Goal: Task Accomplishment & Management: Use online tool/utility

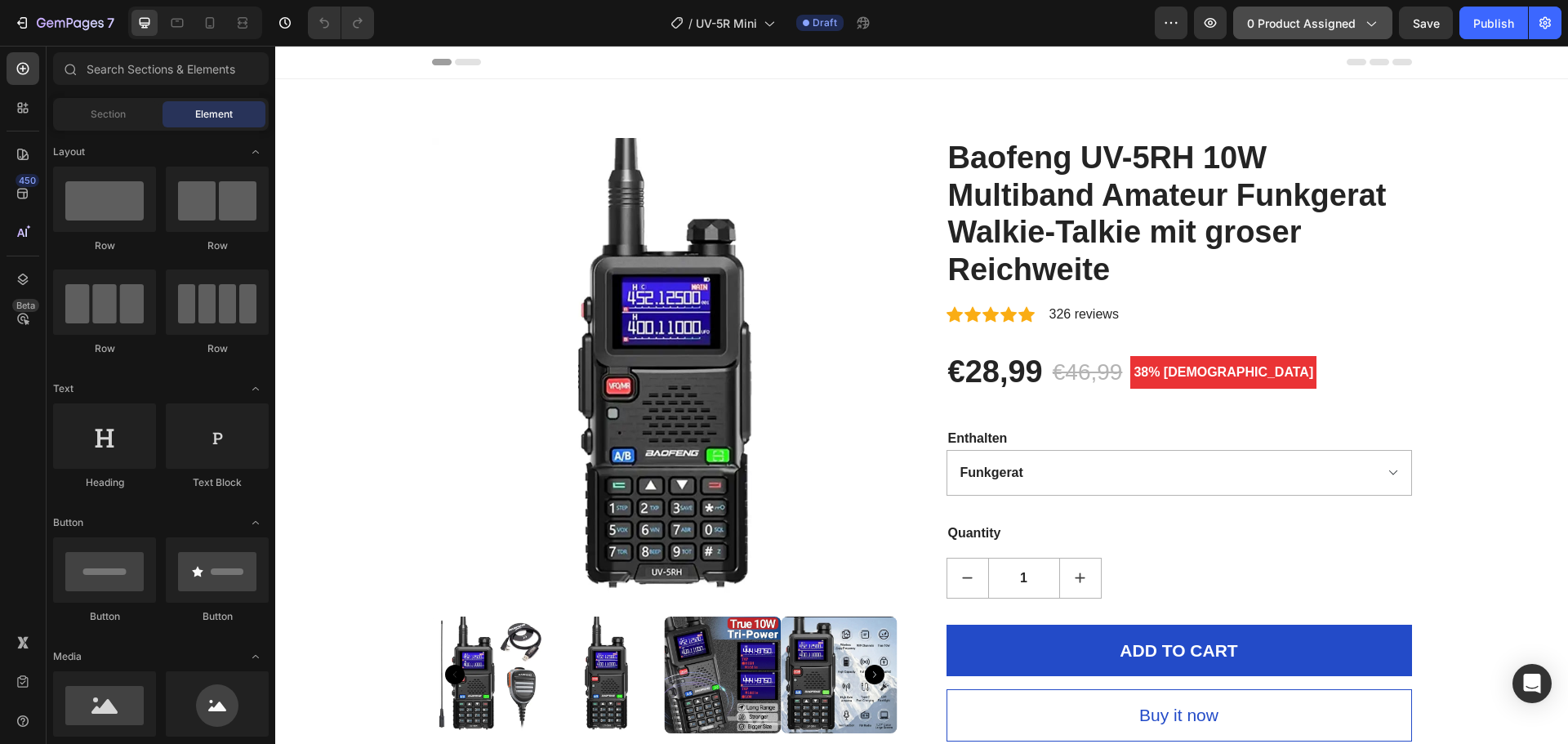
click at [1344, 27] on span "0 product assigned" at bounding box center [1302, 22] width 109 height 17
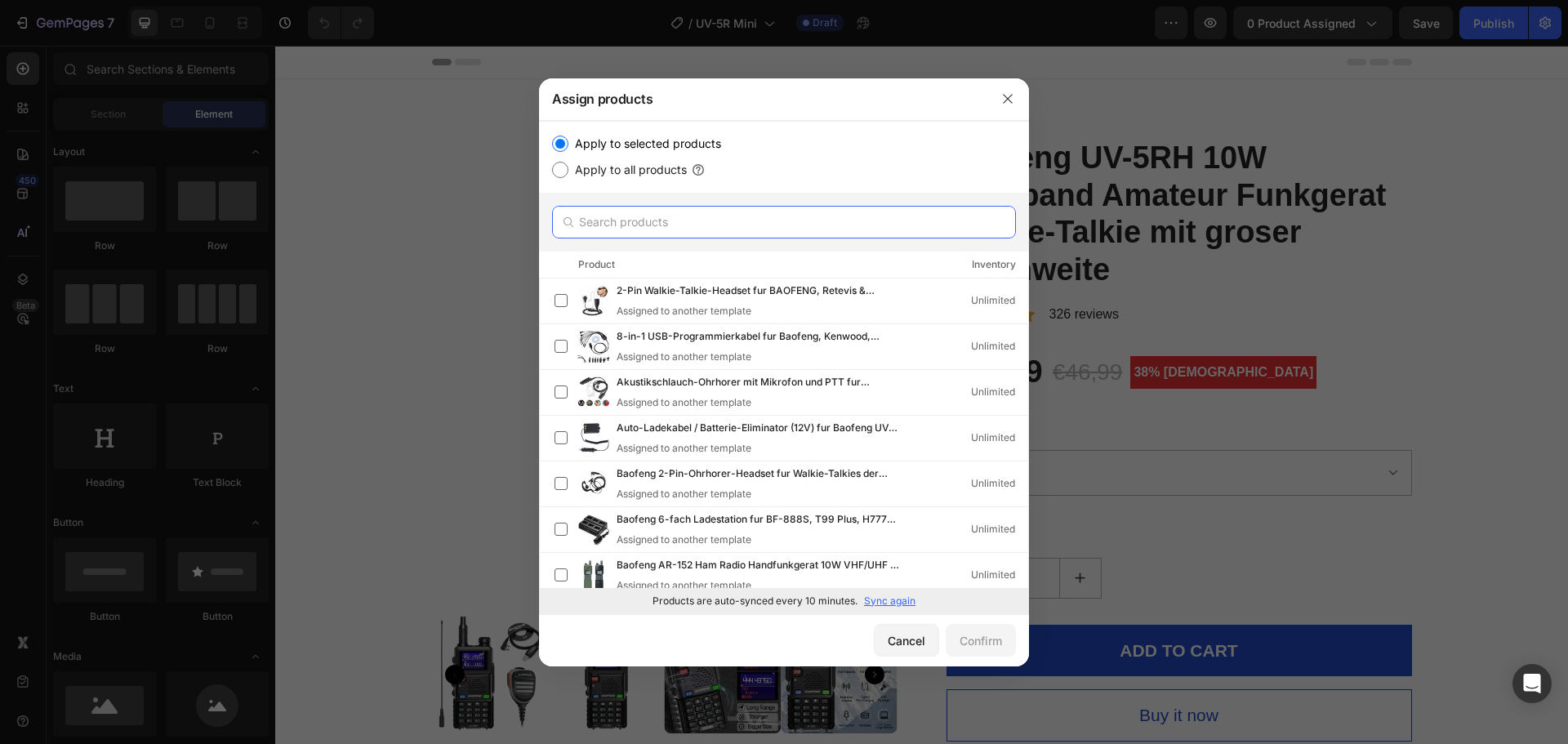
click at [735, 228] on input "text" at bounding box center [784, 222] width 464 height 33
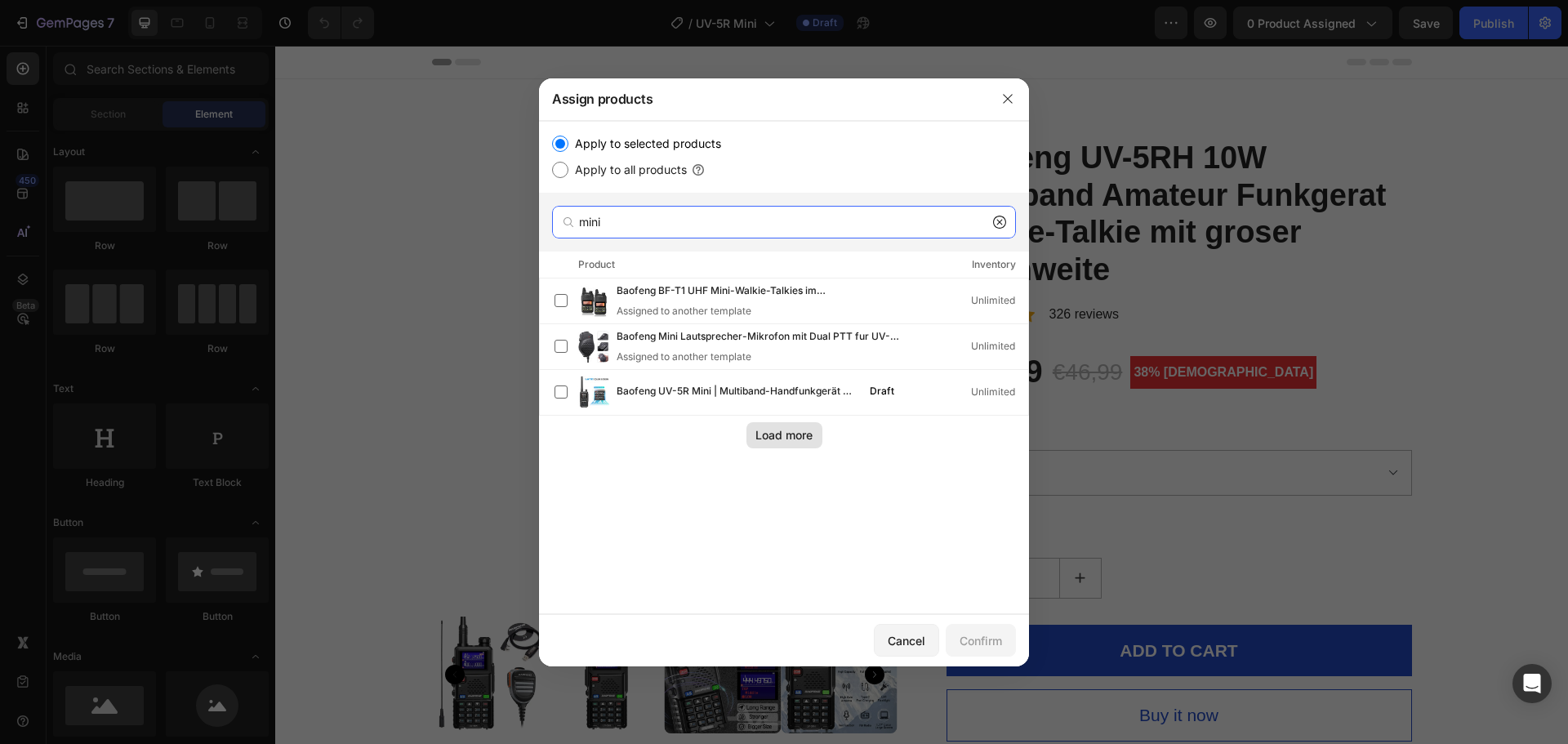
type input "mini"
click at [816, 437] on button "Load more" at bounding box center [784, 434] width 76 height 26
click at [562, 172] on input "Apply to all products" at bounding box center [560, 169] width 16 height 16
radio input "true"
click at [563, 143] on input "Apply to selected products" at bounding box center [560, 144] width 16 height 16
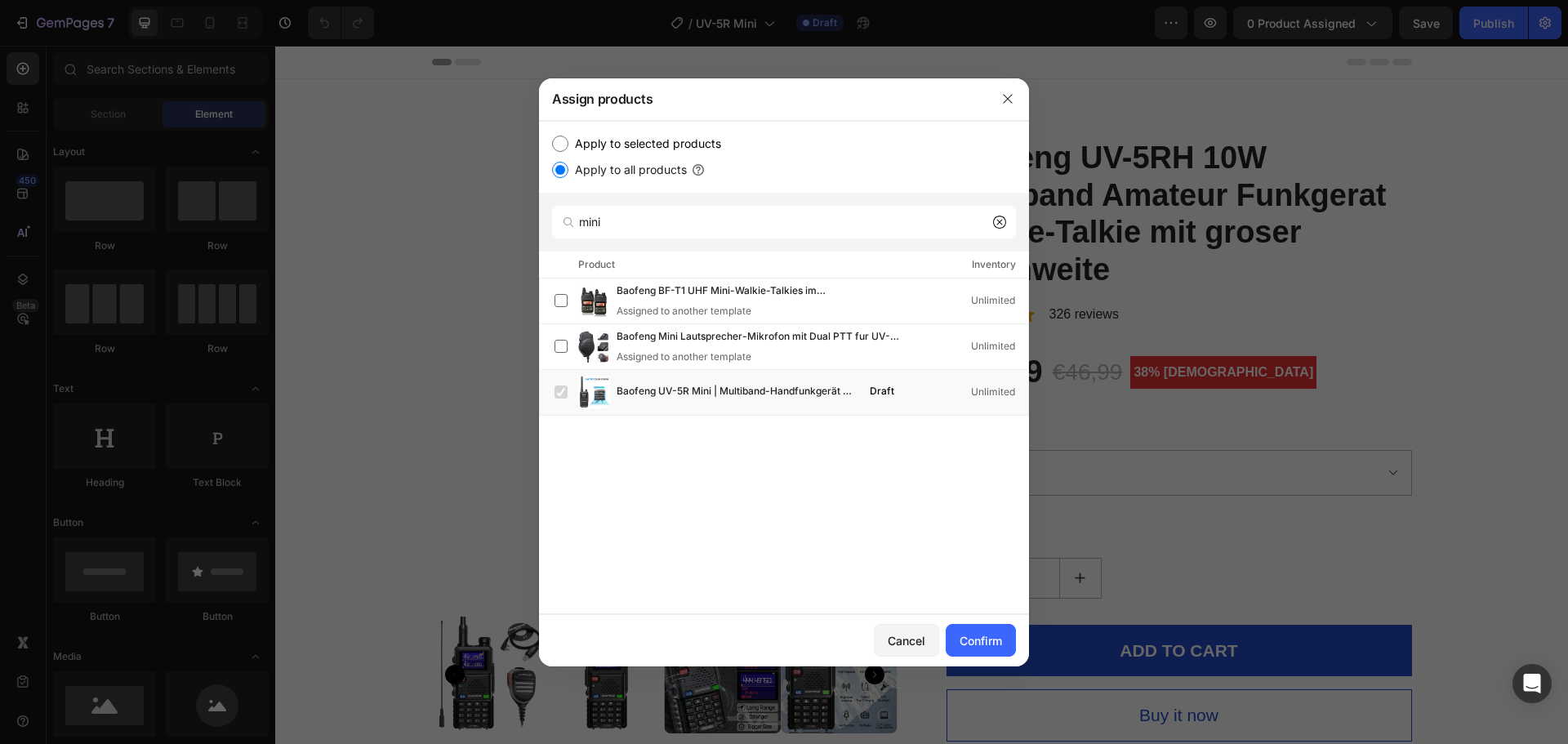
radio input "true"
click at [994, 226] on icon at bounding box center [1000, 222] width 13 height 13
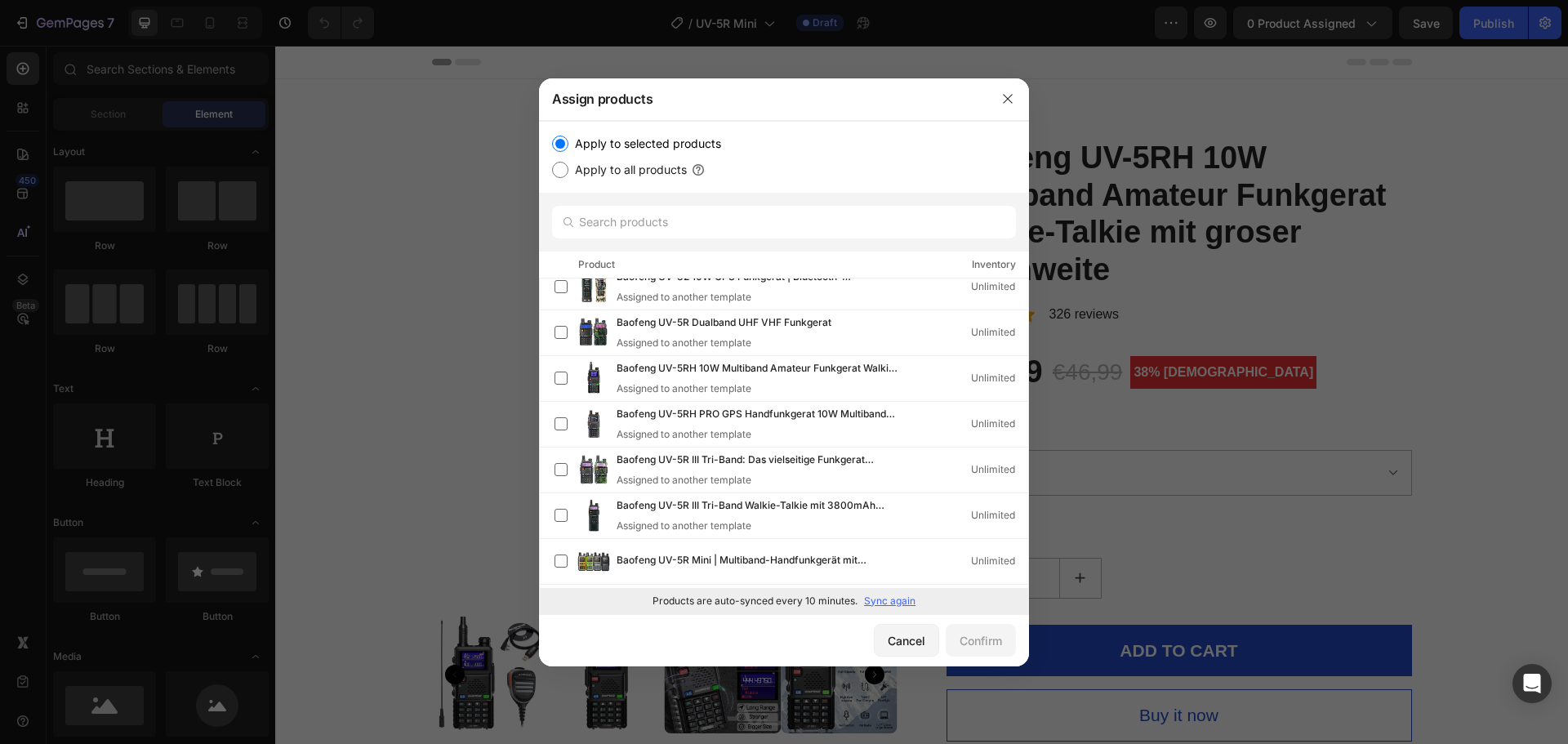
scroll to position [1519, 0]
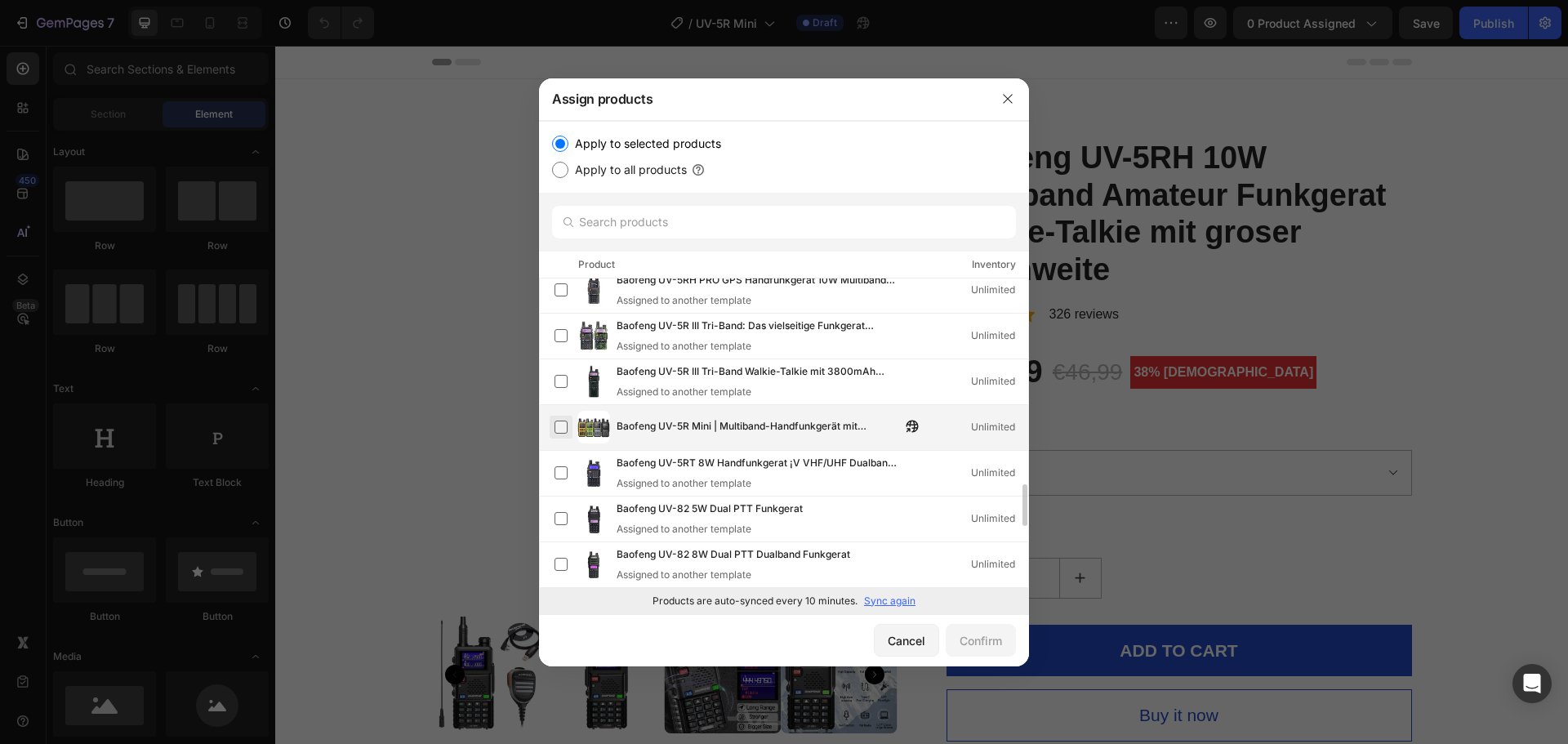
click at [556, 423] on label at bounding box center [560, 426] width 13 height 13
click at [996, 634] on div "Confirm" at bounding box center [981, 640] width 43 height 17
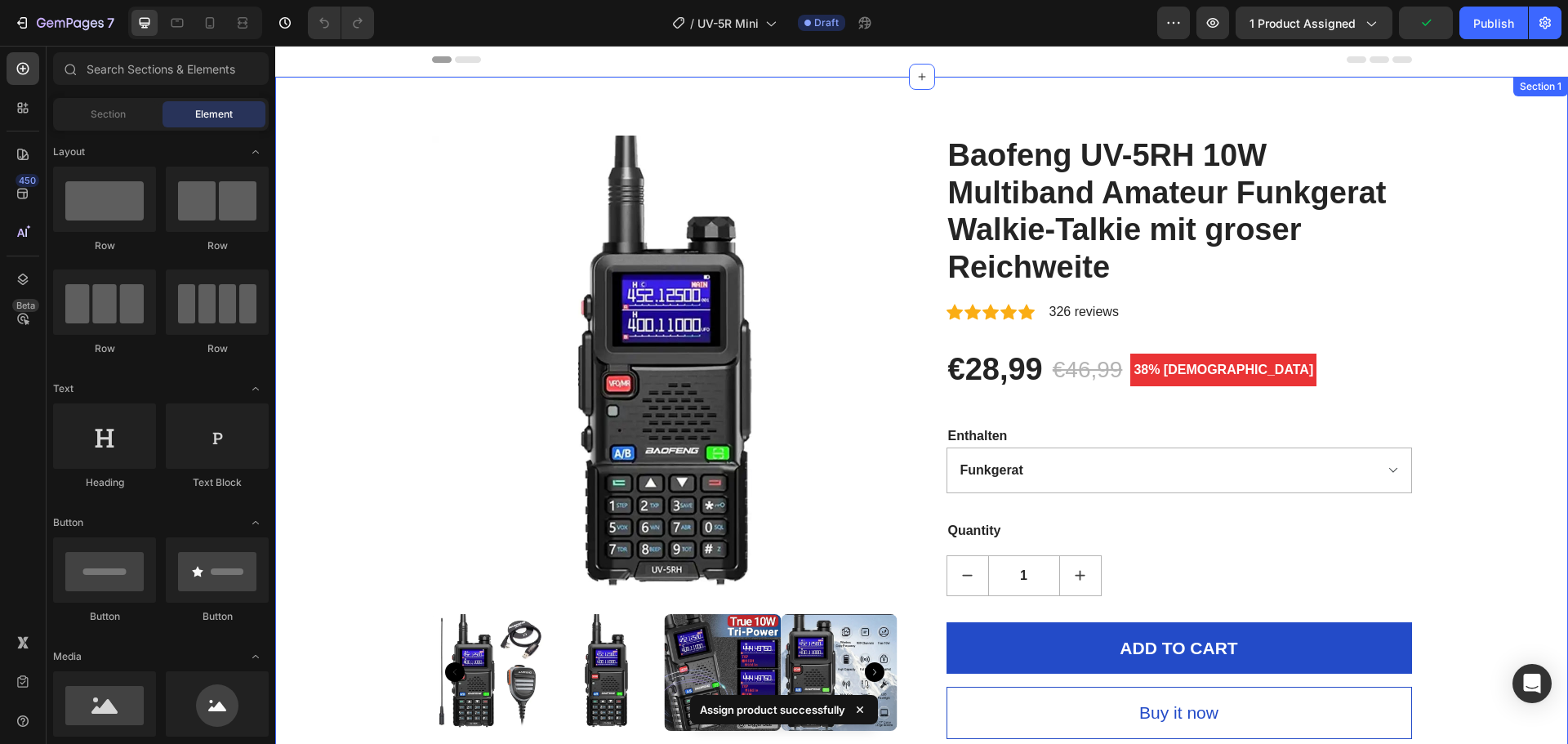
scroll to position [0, 0]
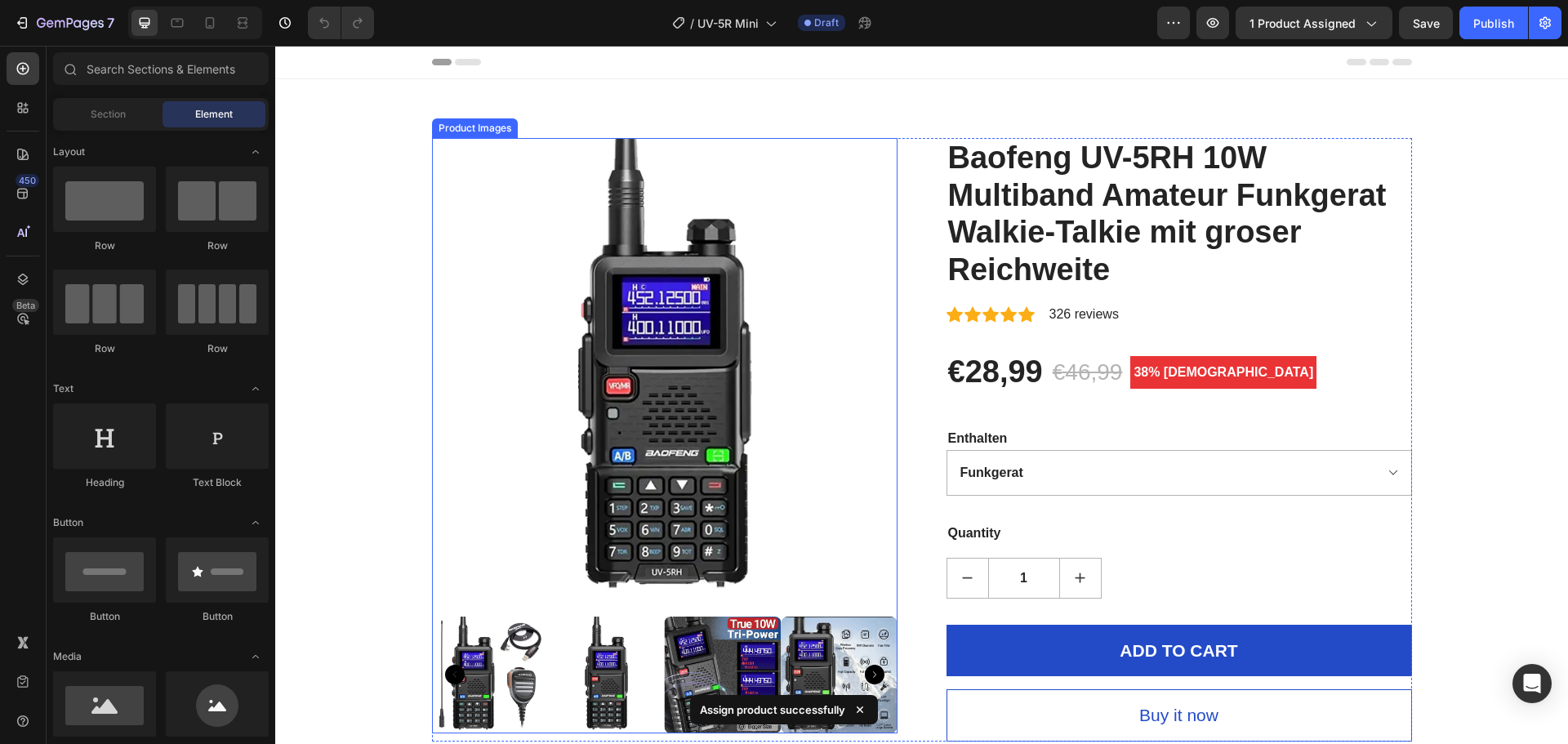
click at [734, 442] on img at bounding box center [665, 371] width 466 height 466
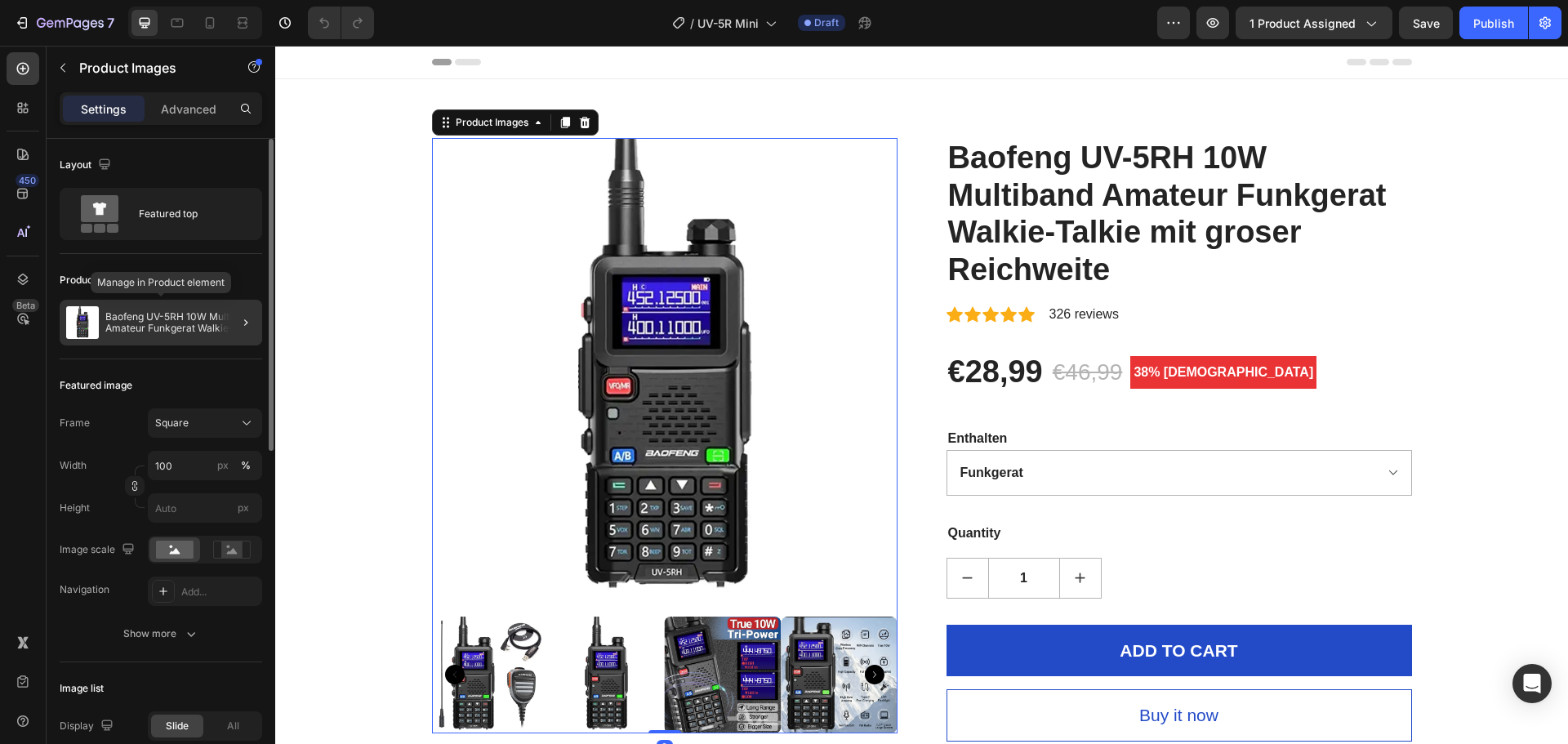
click at [154, 330] on p "Baofeng UV-5RH 10W Multiband Amateur Funkgerat Walkie-Talkie mit groser Reichwe…" at bounding box center [180, 323] width 150 height 23
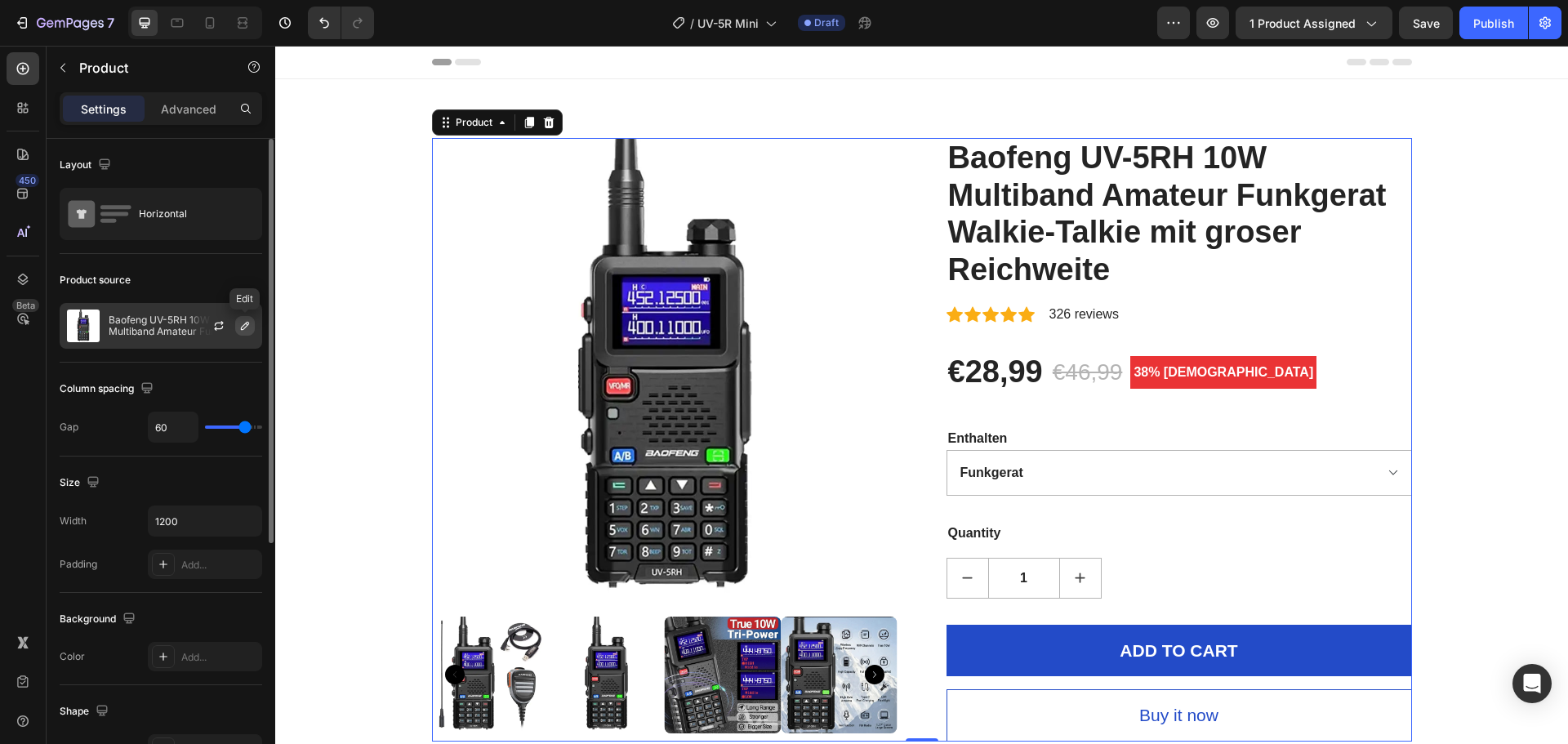
click at [243, 324] on icon "button" at bounding box center [245, 326] width 13 height 13
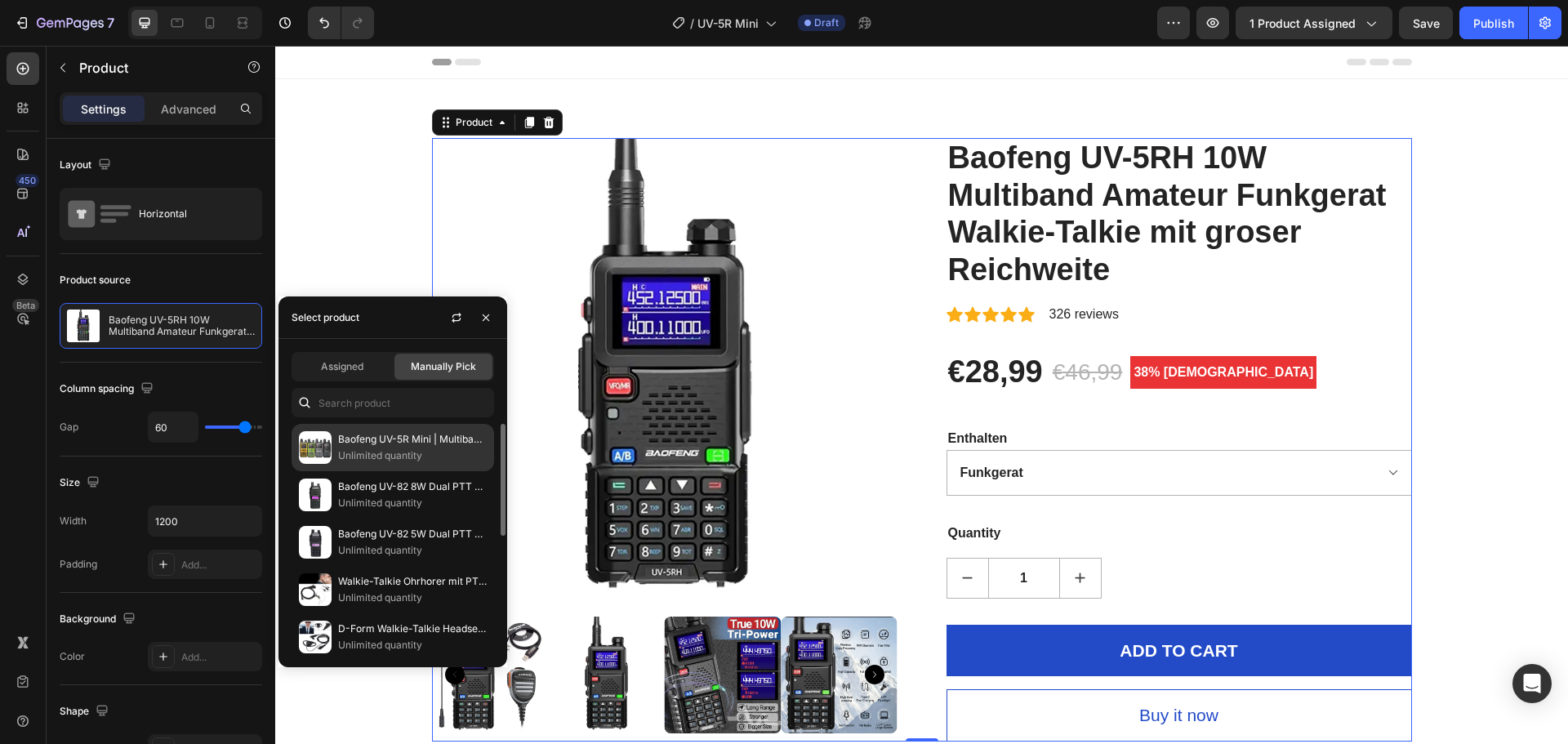
click at [295, 448] on div "Baofeng UV-5R Mini | Multiband-Handfunkgerät mit Bluetooth App-Programmierung U…" at bounding box center [393, 447] width 203 height 47
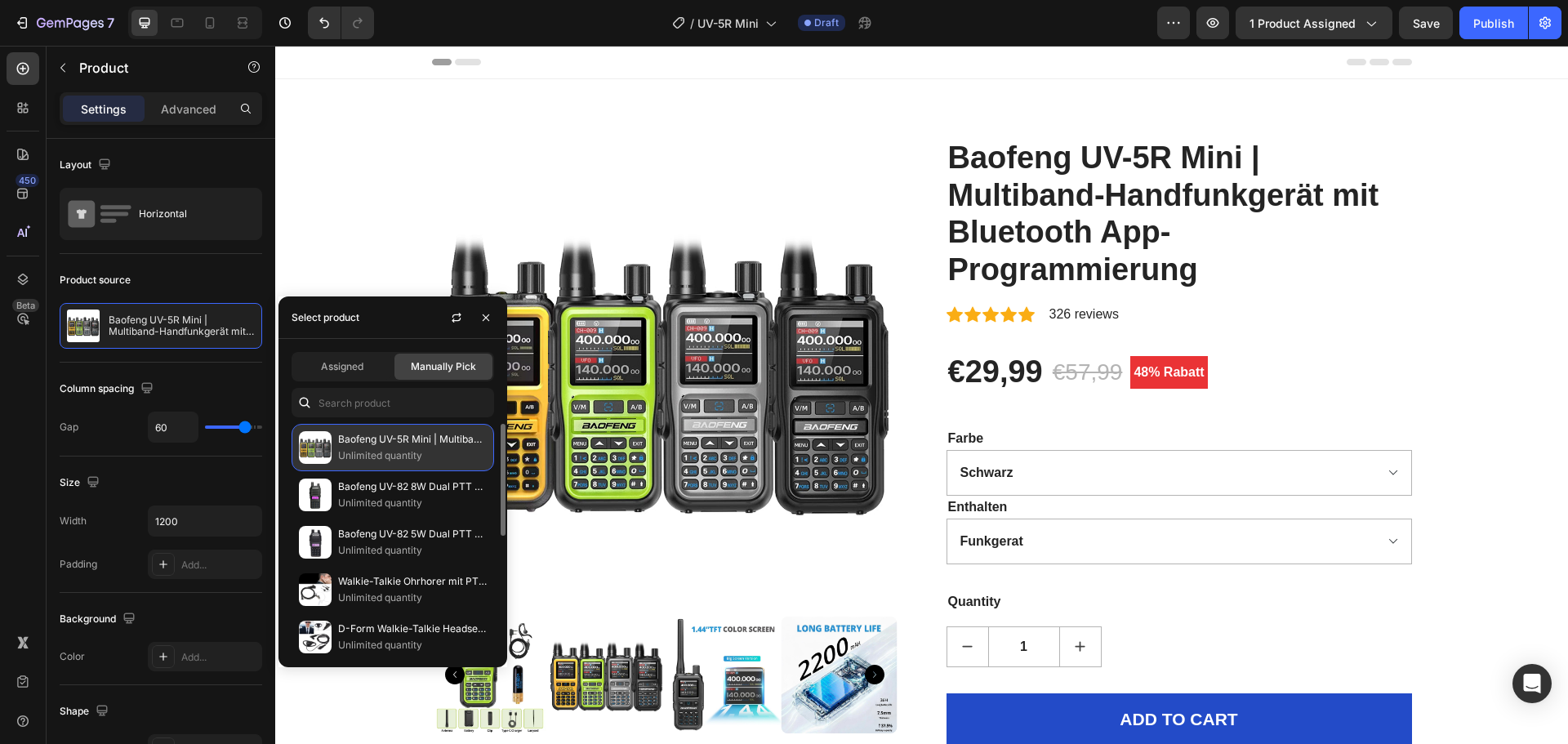
click at [401, 456] on p "Unlimited quantity" at bounding box center [412, 456] width 149 height 16
click at [480, 315] on icon "button" at bounding box center [485, 318] width 13 height 13
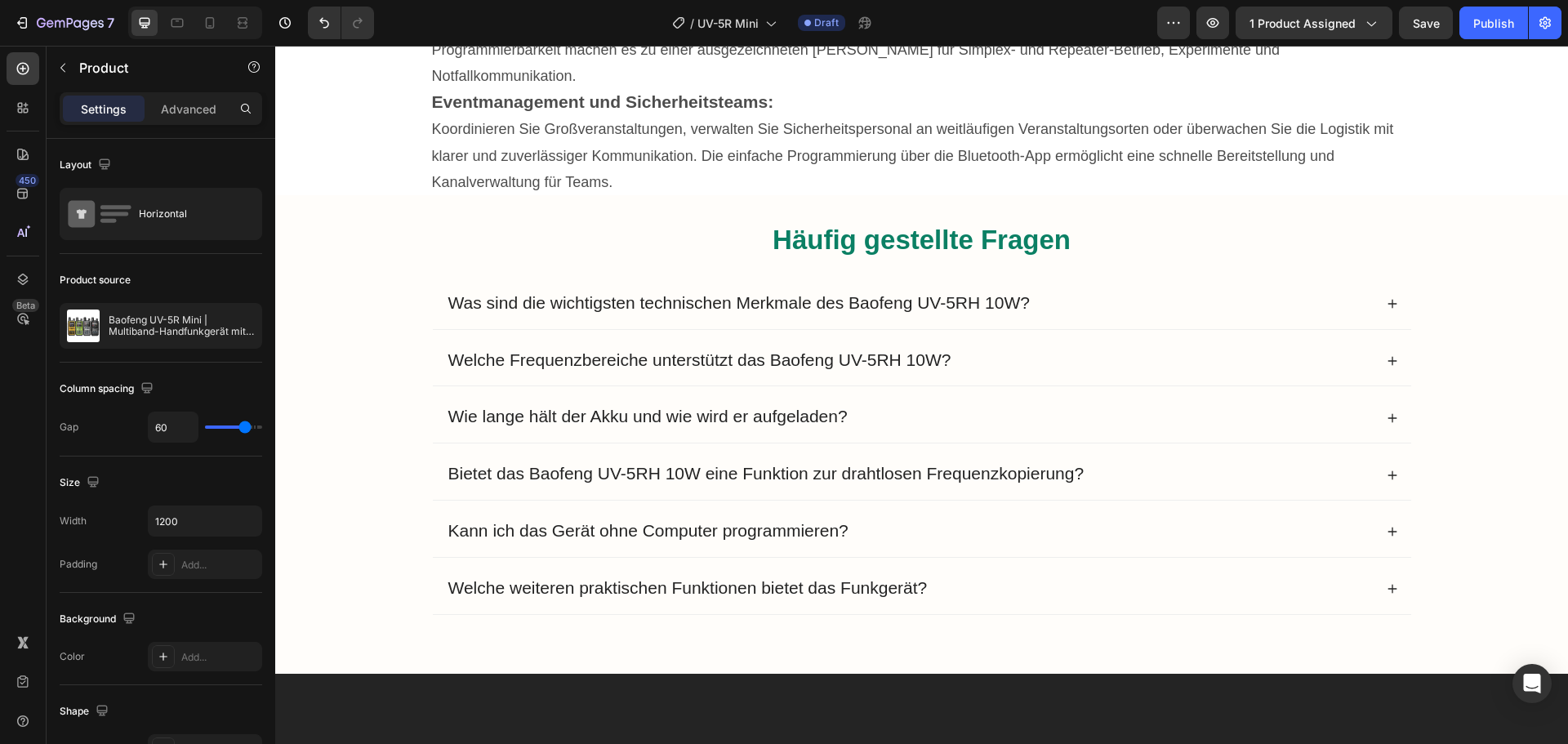
scroll to position [10614, 0]
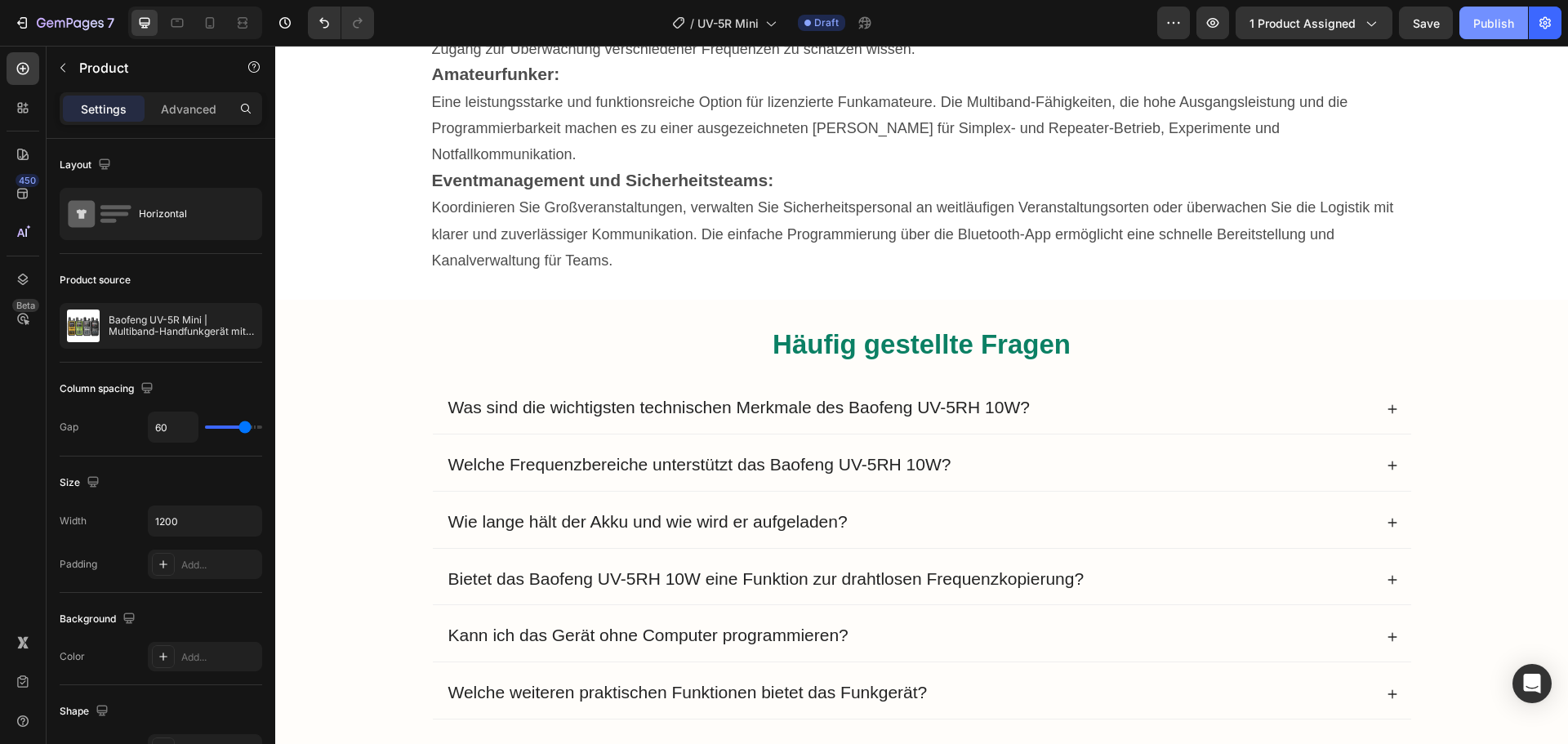
click at [1492, 29] on div "Publish" at bounding box center [1494, 22] width 41 height 17
click at [1219, 21] on icon "button" at bounding box center [1213, 22] width 16 height 16
click at [821, 398] on span "Was sind die wichtigsten technischen Merkmale des Baofeng UV-5RH 10W?" at bounding box center [739, 407] width 582 height 19
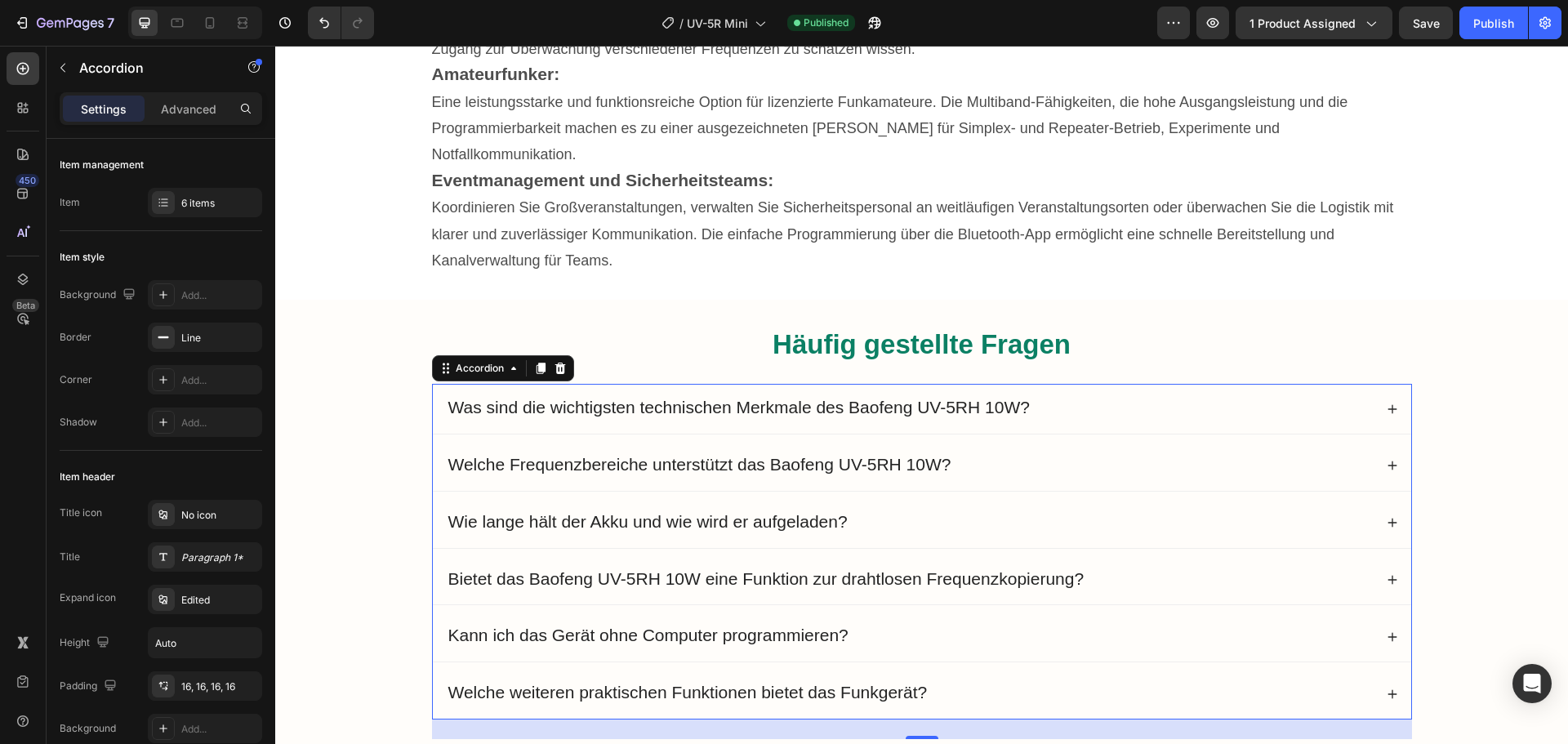
click at [821, 398] on span "Was sind die wichtigsten technischen Merkmale des Baofeng UV-5RH 10W?" at bounding box center [739, 407] width 582 height 19
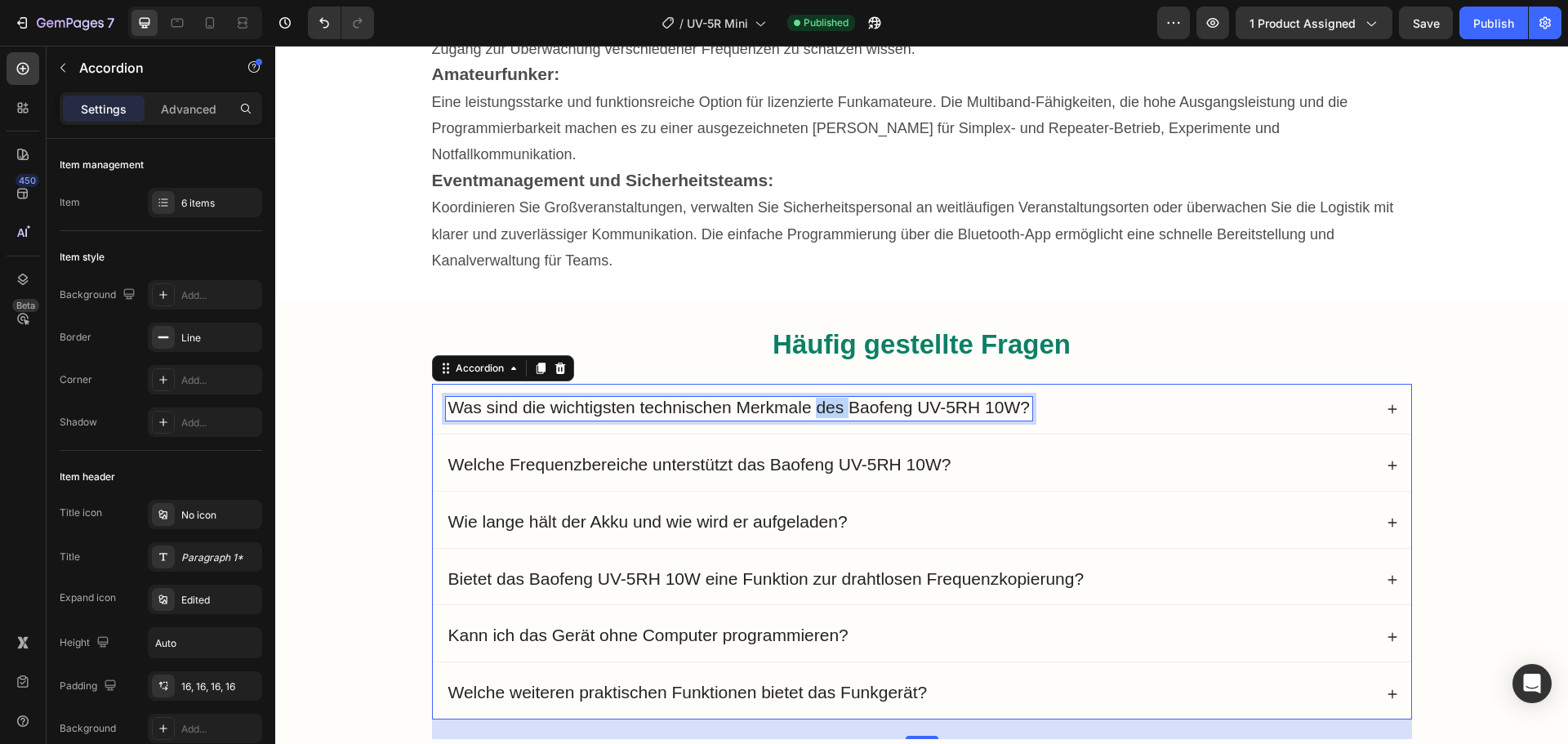
click at [821, 398] on span "Was sind die wichtigsten technischen Merkmale des Baofeng UV-5RH 10W?" at bounding box center [739, 407] width 582 height 19
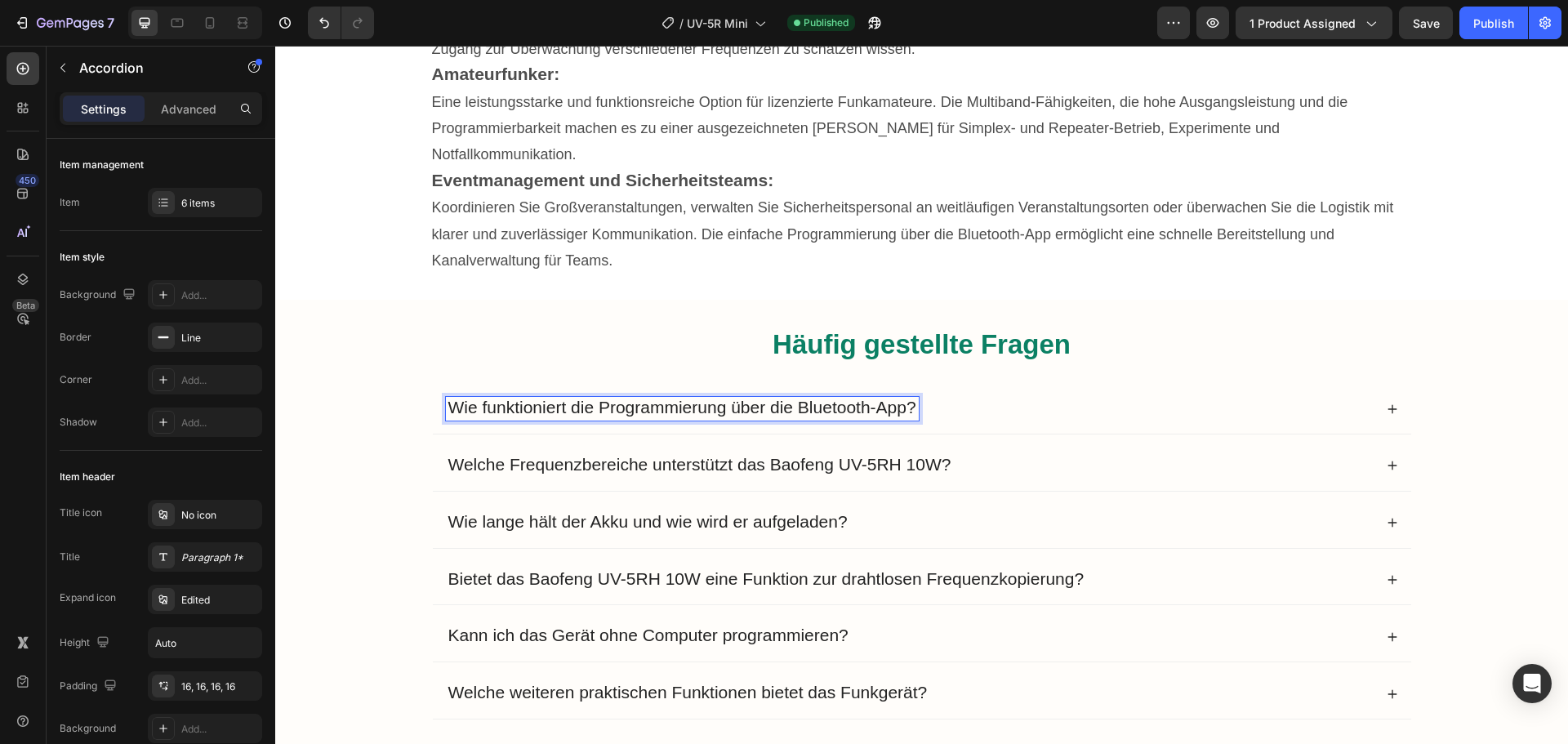
click at [971, 397] on div "Wie funktioniert die Programmierung über die Bluetooth-App?" at bounding box center [910, 409] width 928 height 24
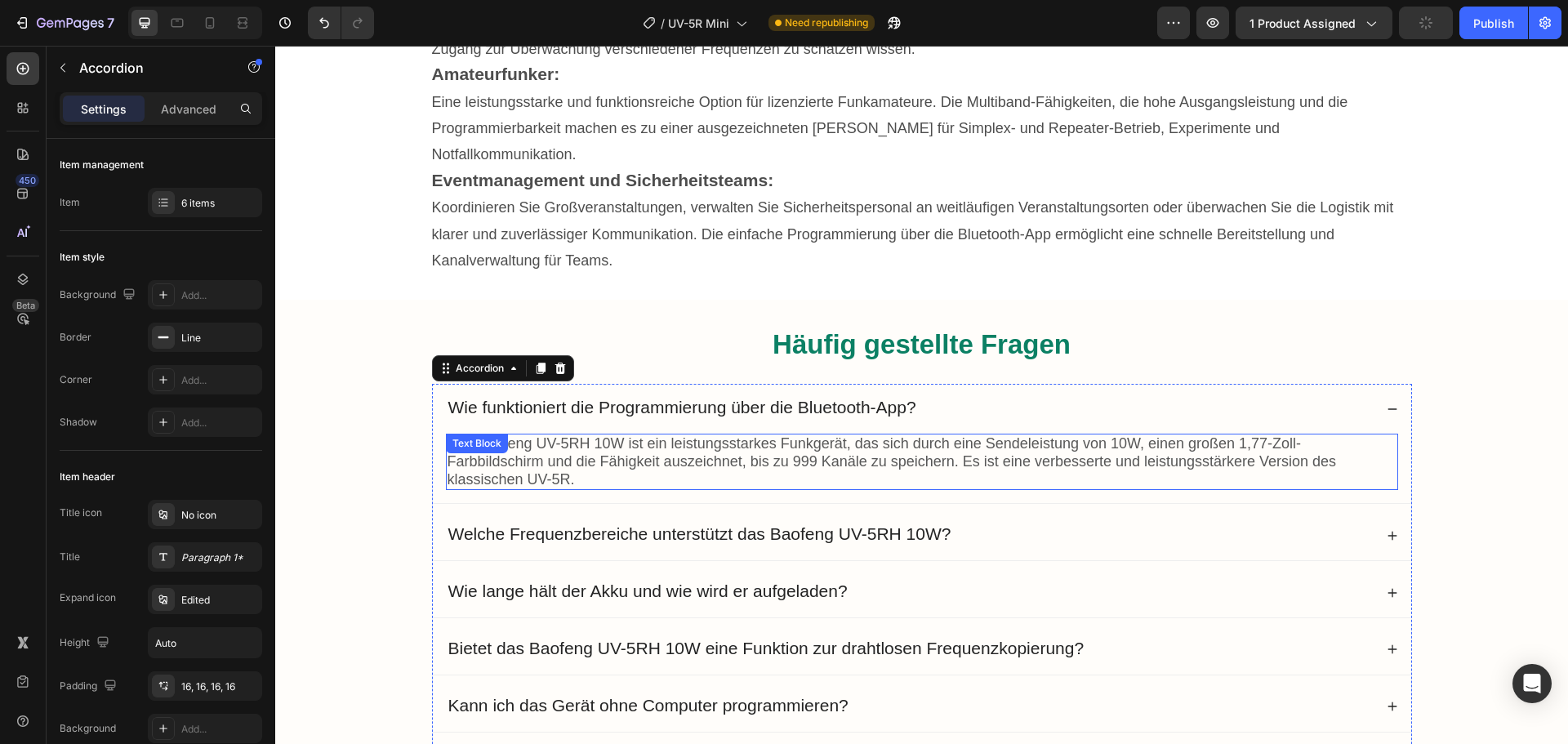
click at [701, 435] on span "Das Baofeng UV-5RH 10W ist ein leistungsstarkes Funkgerät, das sich durch eine …" at bounding box center [892, 461] width 890 height 53
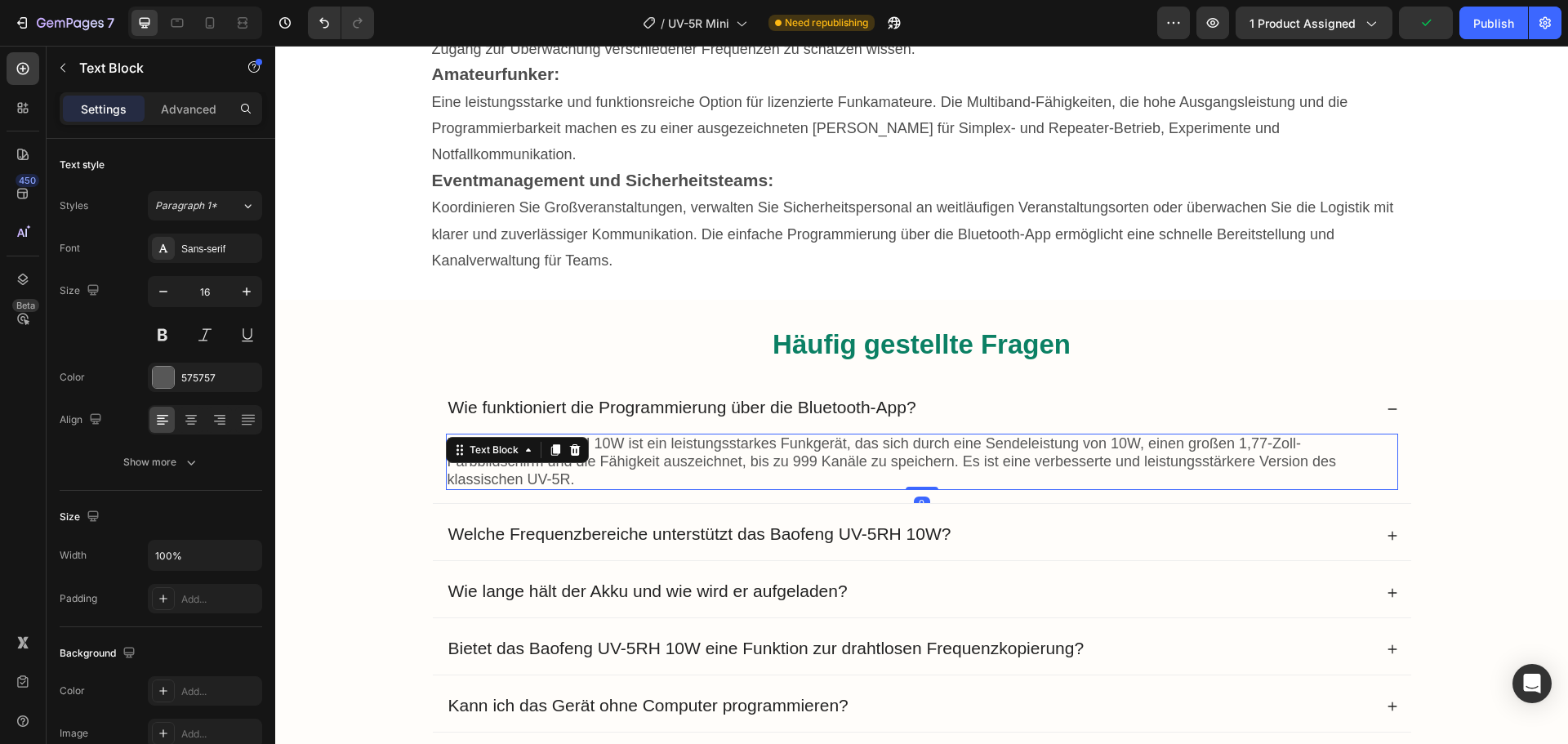
click at [701, 435] on span "Das Baofeng UV-5RH 10W ist ein leistungsstarkes Funkgerät, das sich durch eine …" at bounding box center [892, 461] width 890 height 53
click at [448, 435] on span "Das Baofeng UV-5RH 10W ist ein leistungsstarkes Funkgerät, das sich durch eine …" at bounding box center [892, 461] width 890 height 53
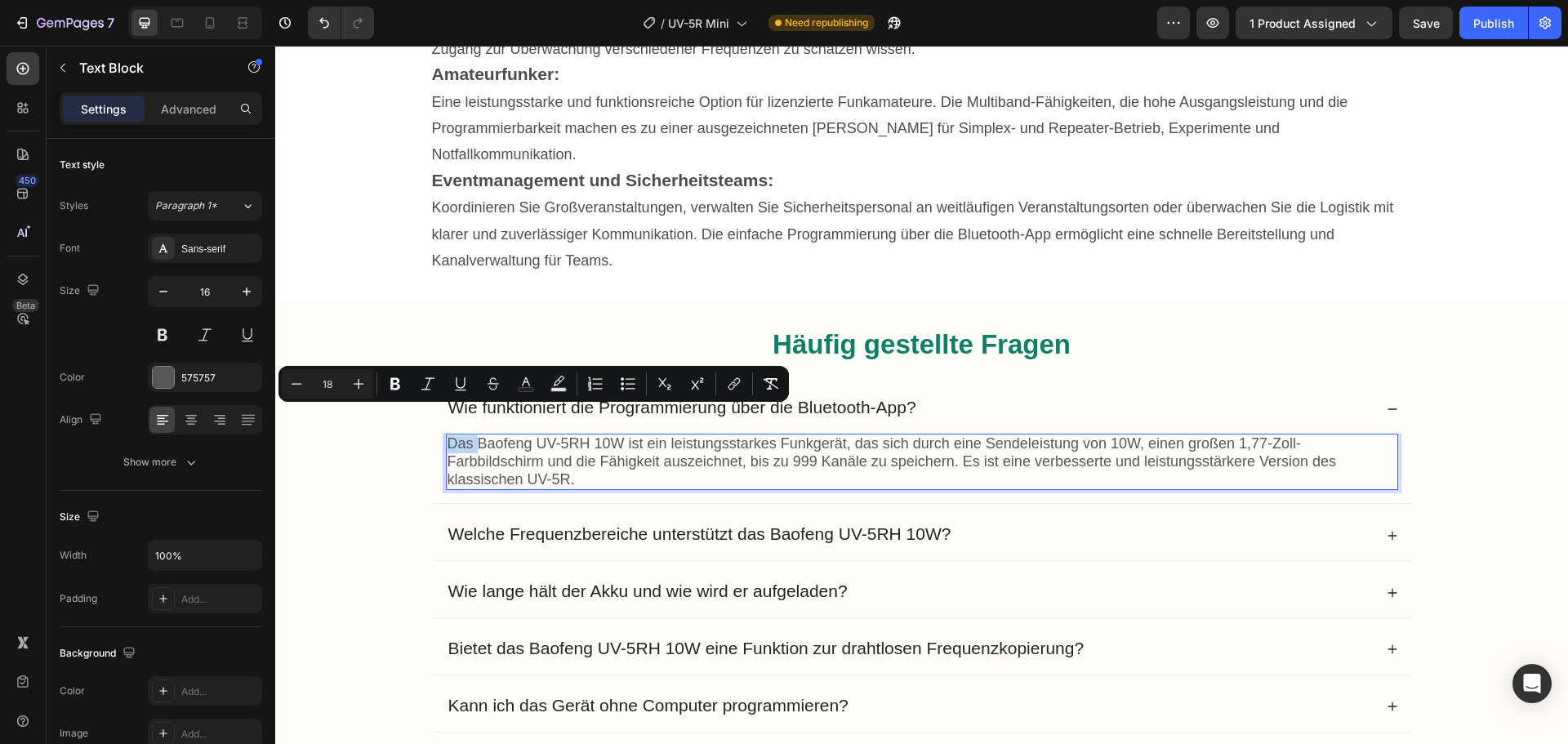
click at [448, 435] on span "Das Baofeng UV-5RH 10W ist ein leistungsstarkes Funkgerät, das sich durch eine …" at bounding box center [892, 461] width 890 height 53
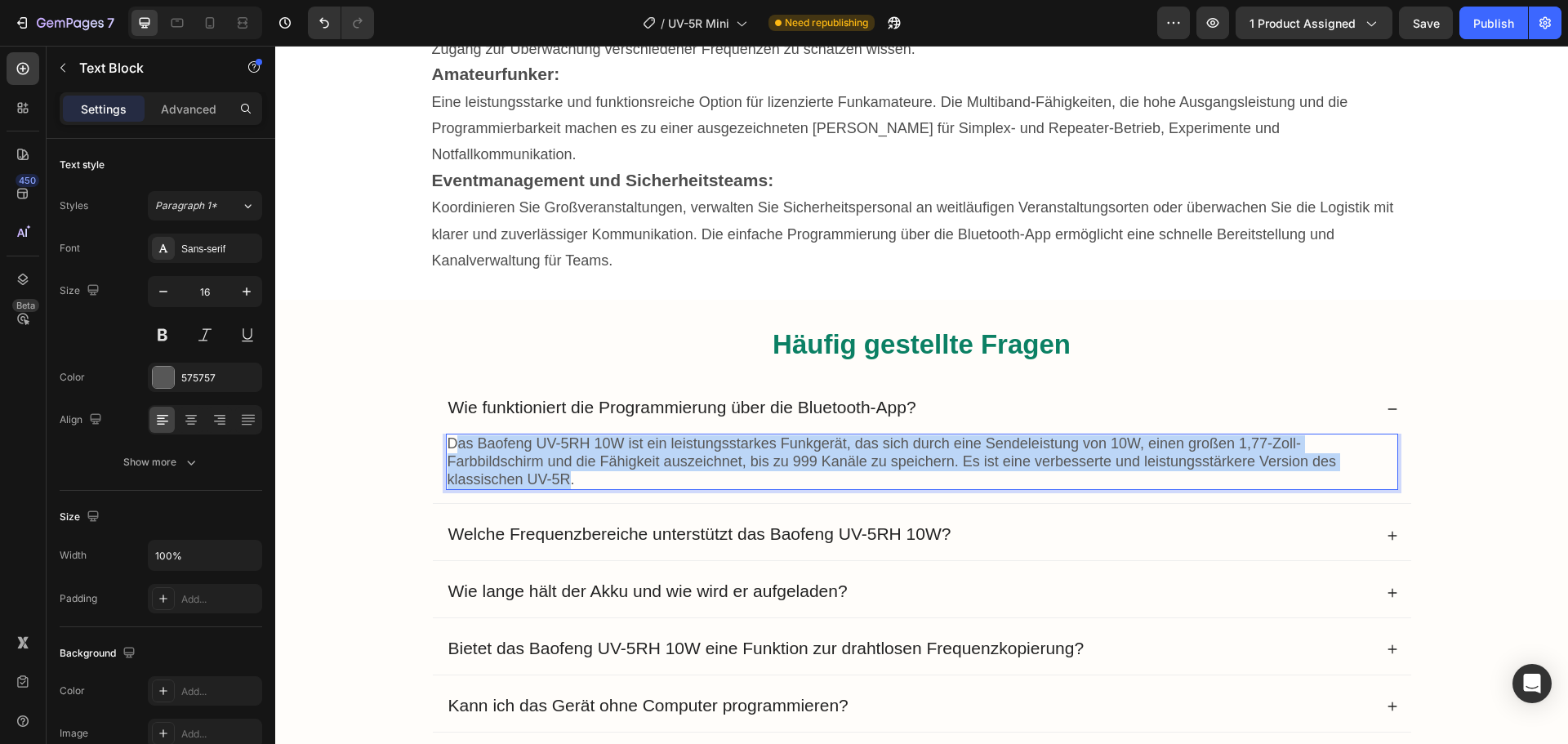
drag, startPoint x: 450, startPoint y: 413, endPoint x: 564, endPoint y: 455, distance: 121.5
click at [564, 455] on span "Das Baofeng UV-5RH 10W ist ein leistungsstarkes Funkgerät, das sich durch eine …" at bounding box center [892, 461] width 890 height 53
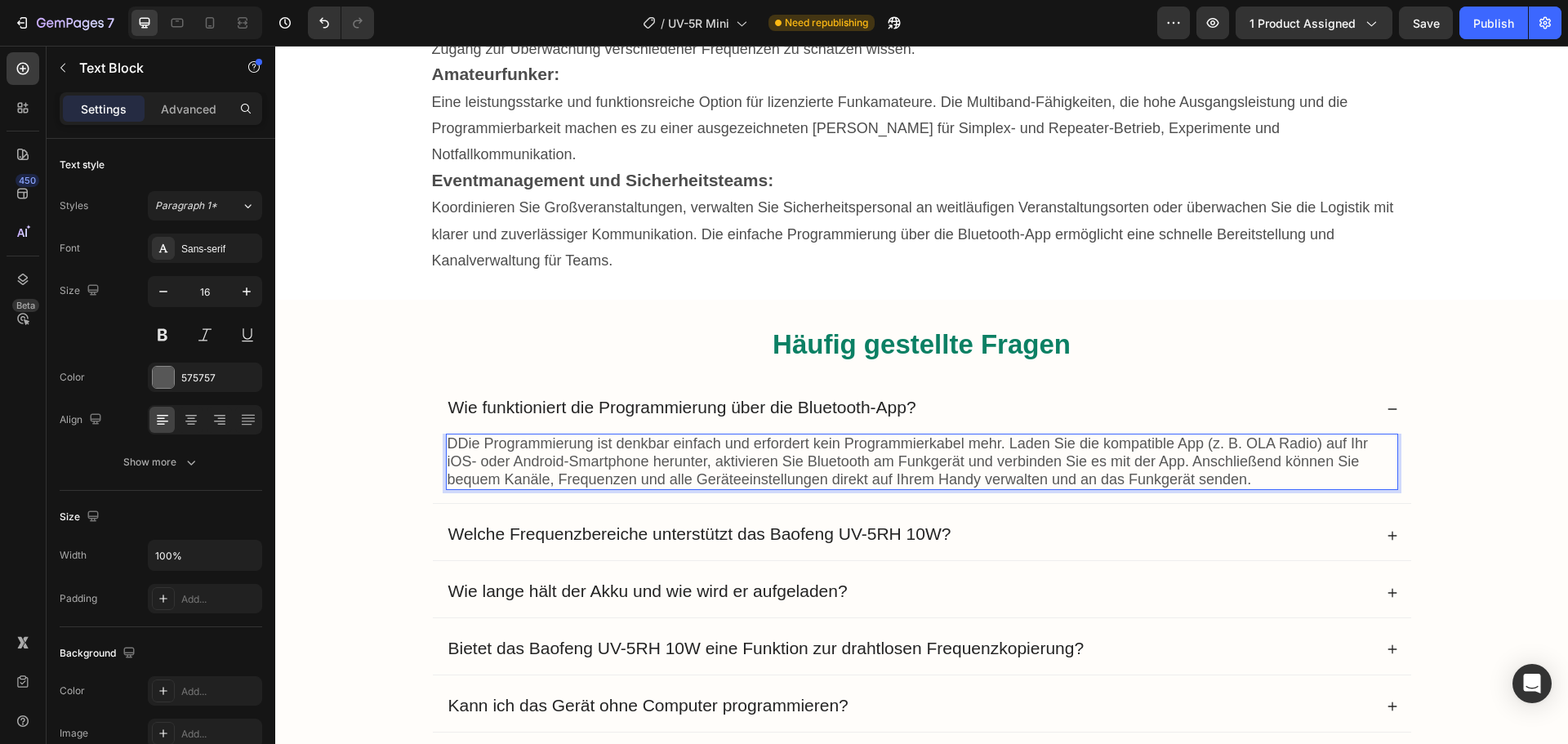
click at [452, 435] on span "DDie Programmierung ist denkbar einfach und erfordert kein Programmierkabel meh…" at bounding box center [908, 461] width 921 height 53
click at [1464, 21] on button "Publish" at bounding box center [1494, 22] width 69 height 33
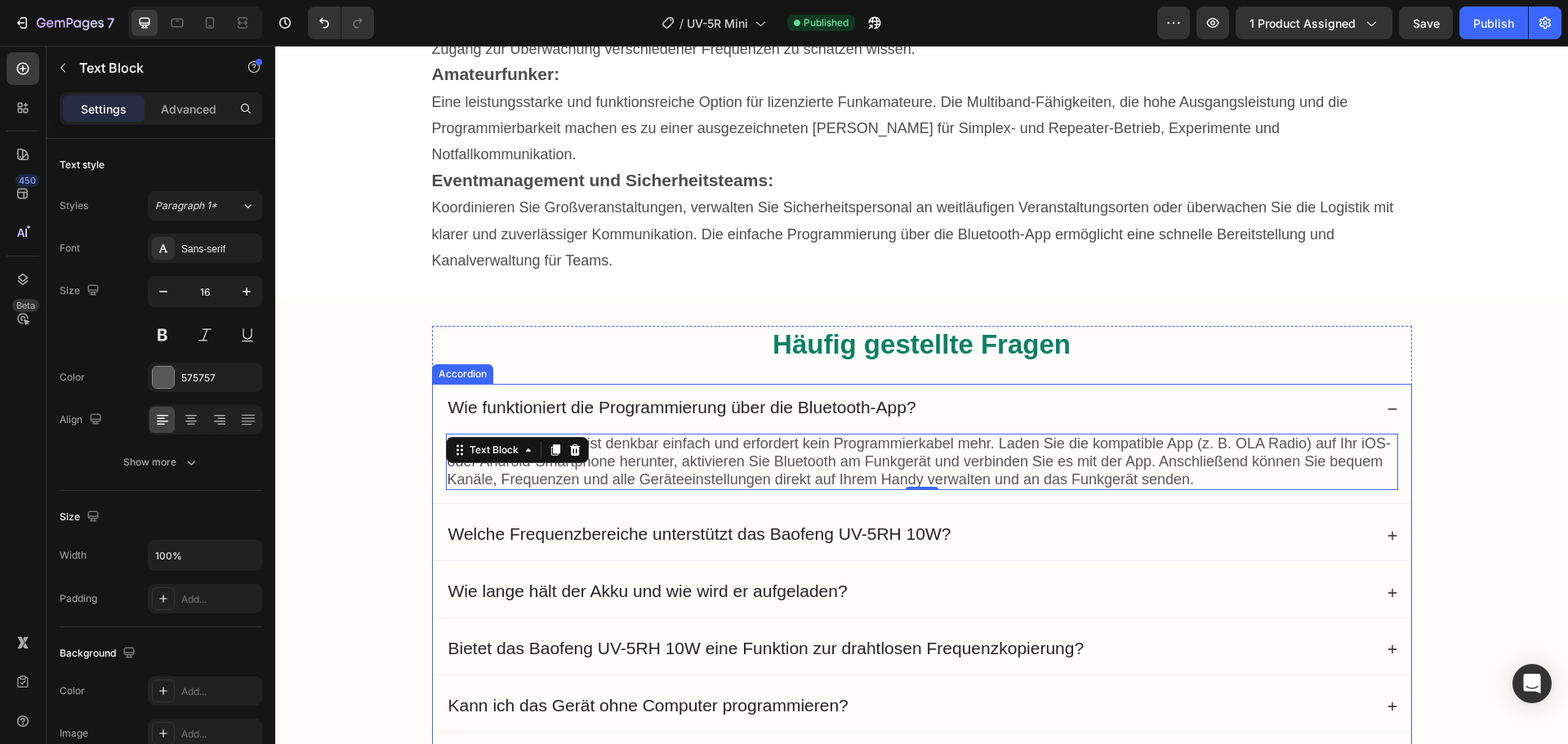
click at [661, 525] on span "Welche Frequenzbereiche unterstützt das Baofeng UV-5RH 10W?" at bounding box center [700, 533] width 503 height 19
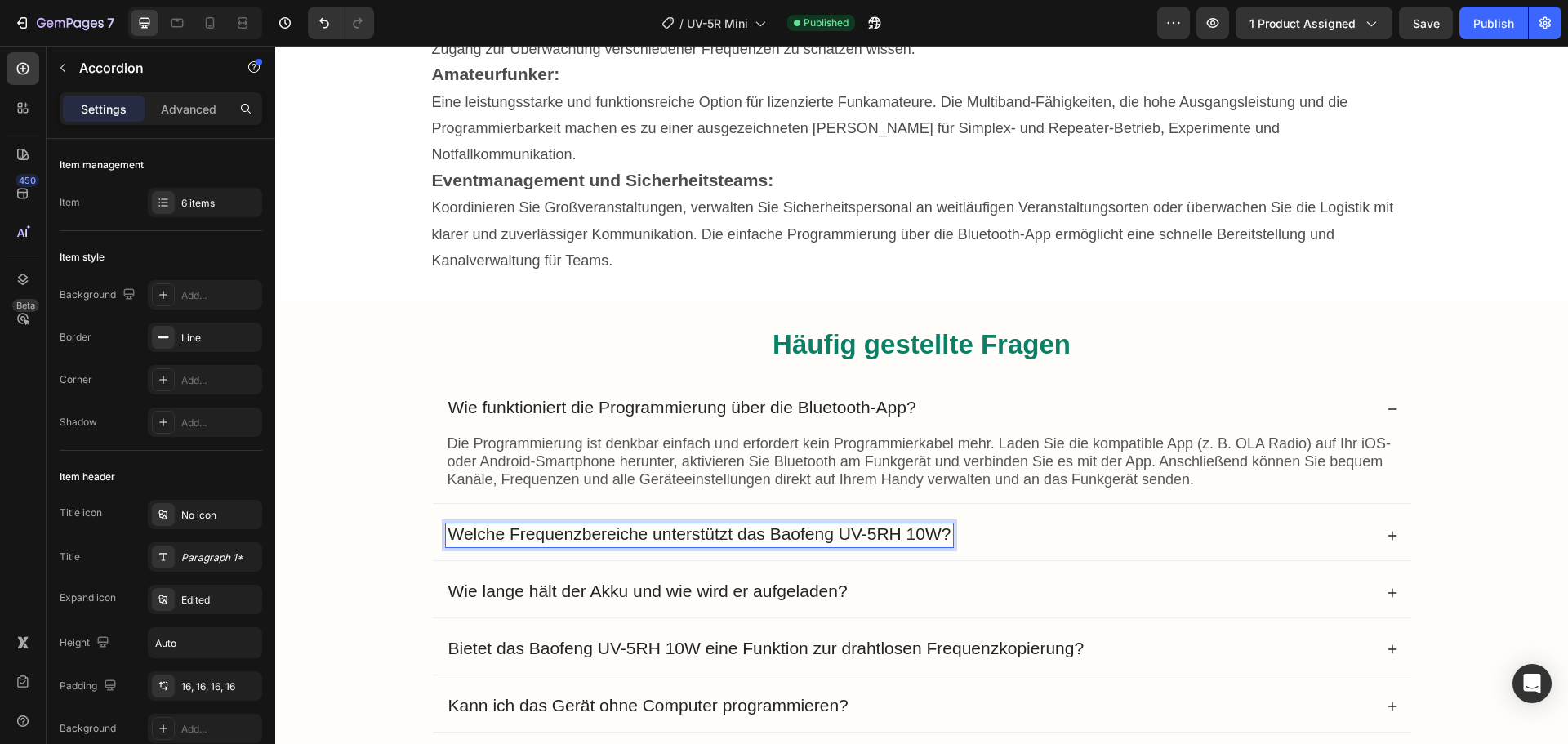
click at [661, 525] on span "Welche Frequenzbereiche unterstützt das Baofeng UV-5RH 10W?" at bounding box center [700, 533] width 503 height 19
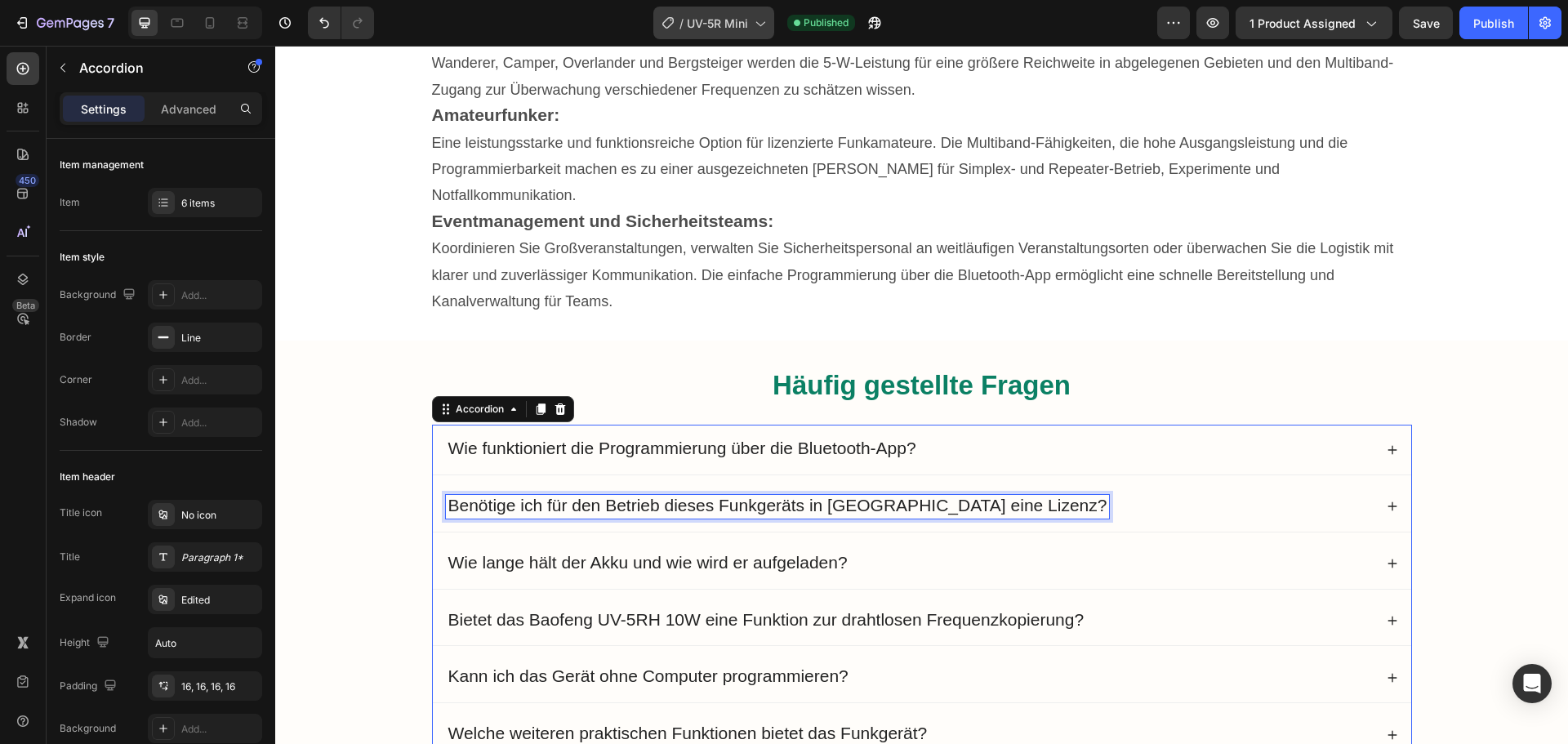
scroll to position [10544, 0]
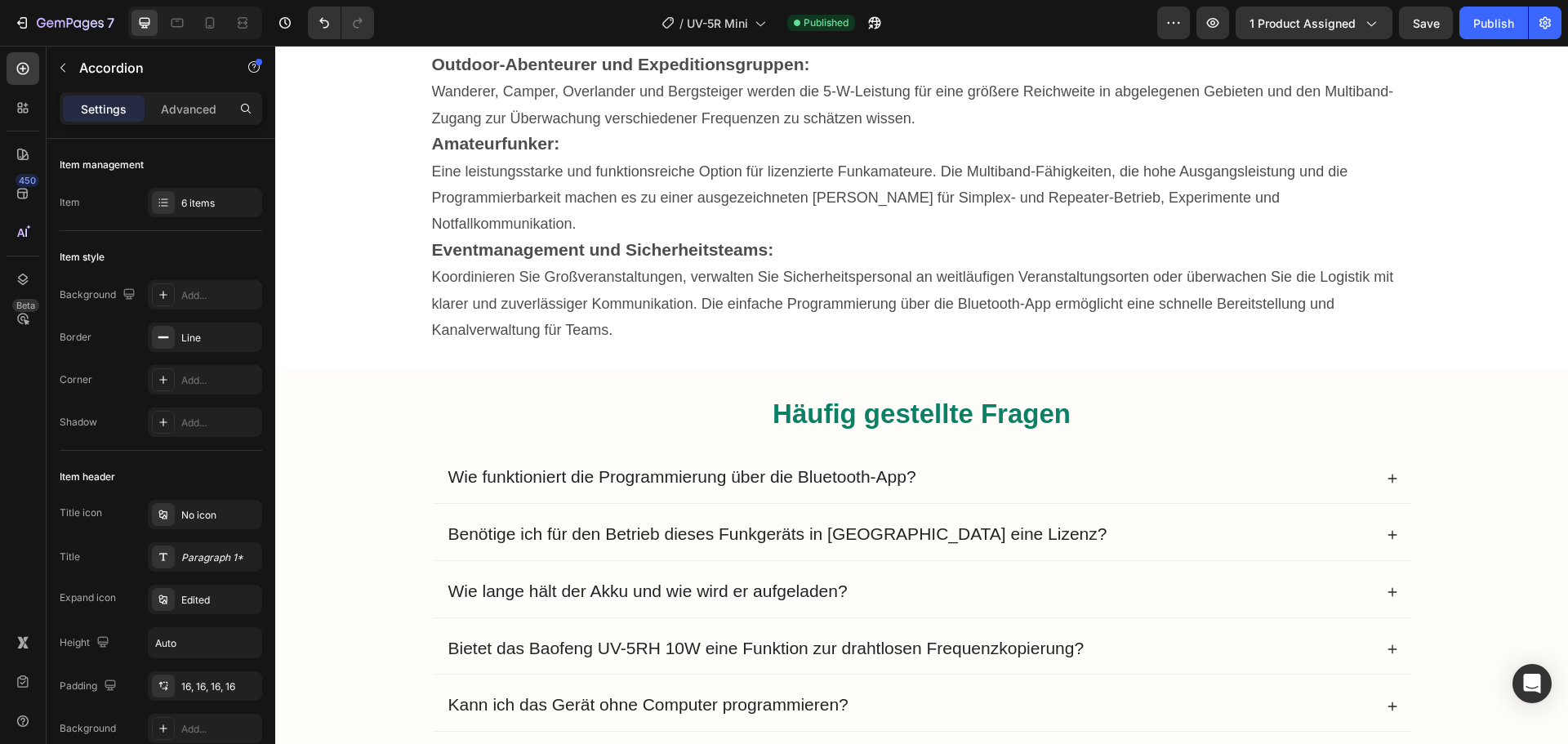
click at [1131, 524] on div "Benötige ich für den Betrieb dieses Funkgeräts in [GEOGRAPHIC_DATA] eine Lizenz?" at bounding box center [910, 535] width 928 height 24
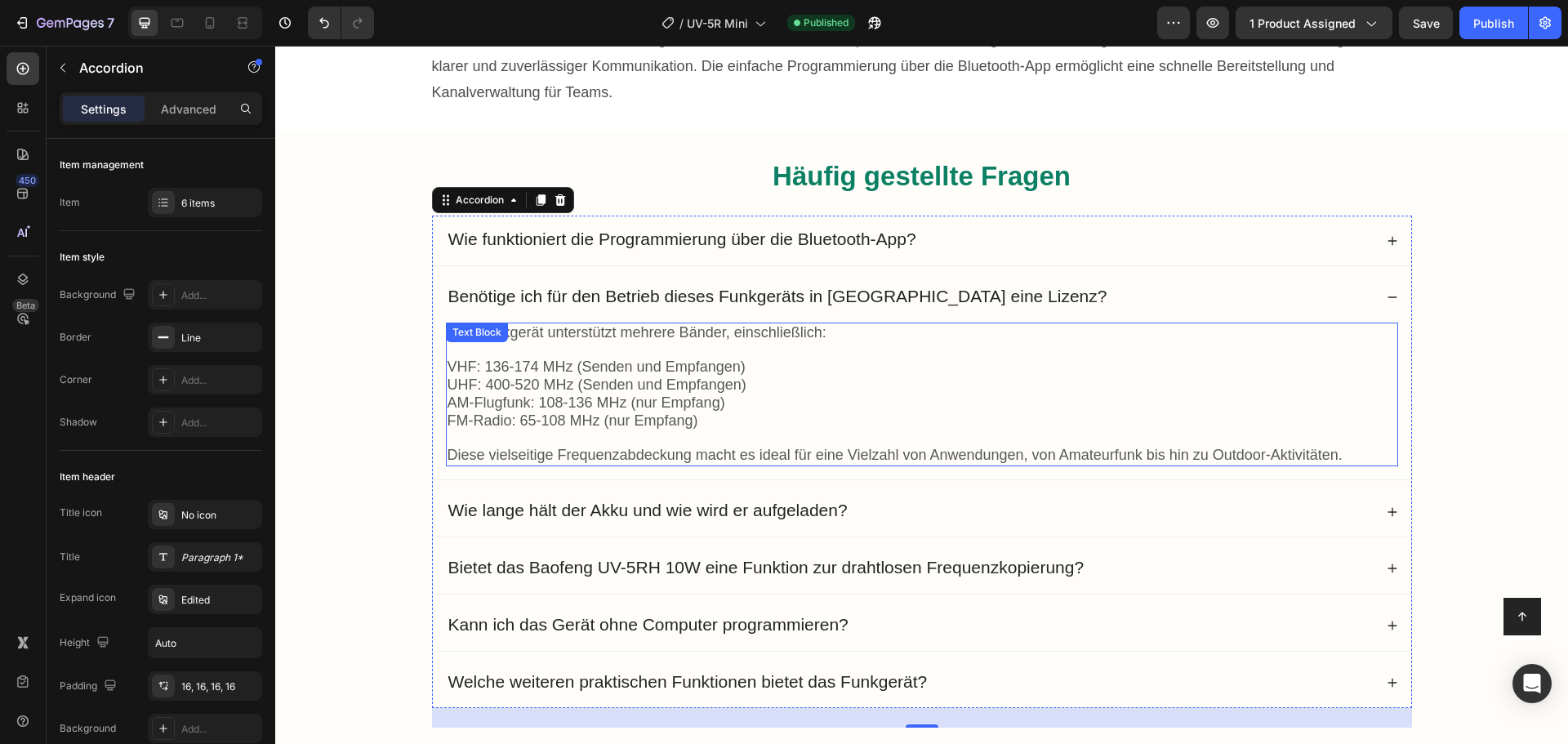
scroll to position [10790, 0]
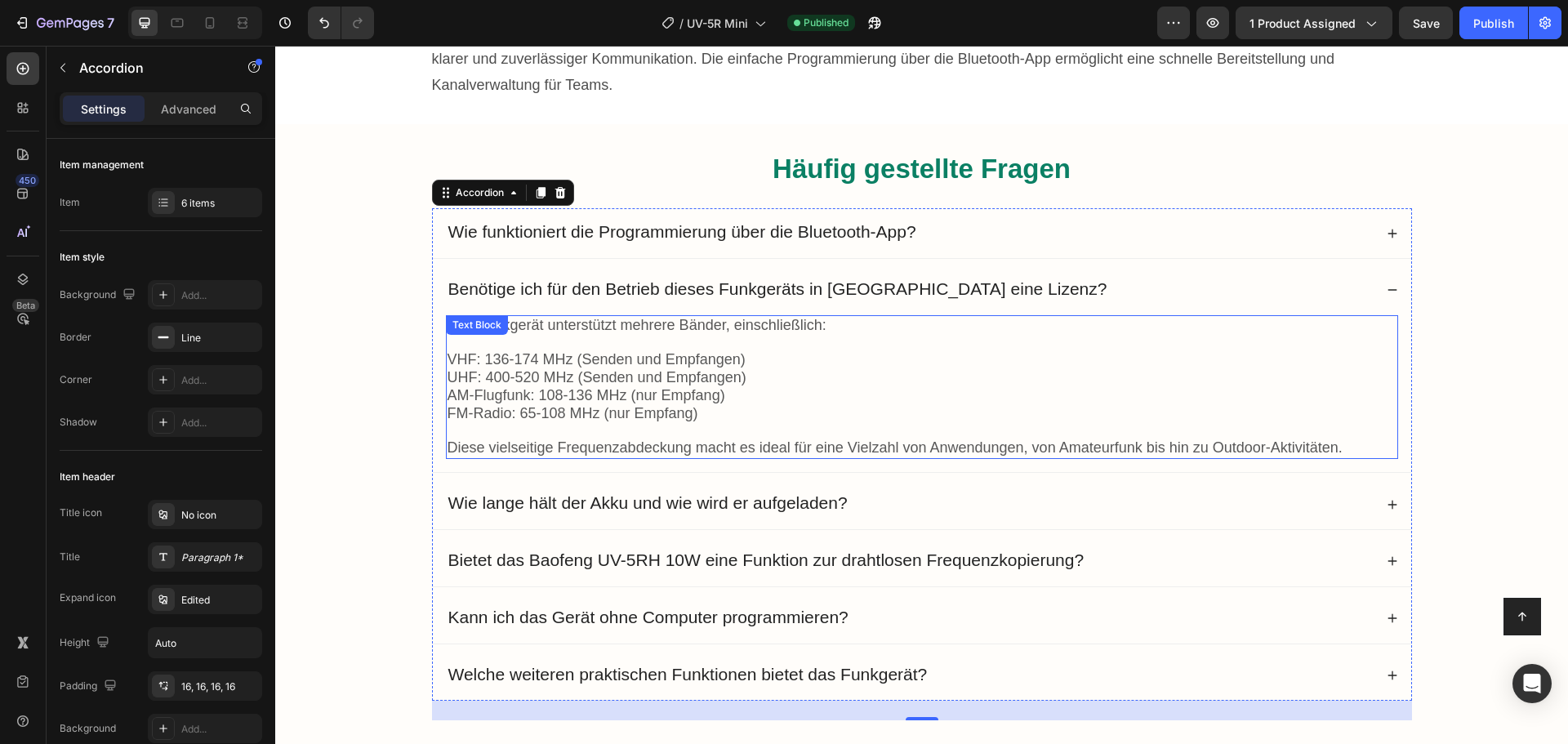
click at [540, 315] on div "Das Funkgerät unterstützt mehrere Bänder, einschließlich: VHF: 136-174 MHz (Sen…" at bounding box center [922, 386] width 952 height 144
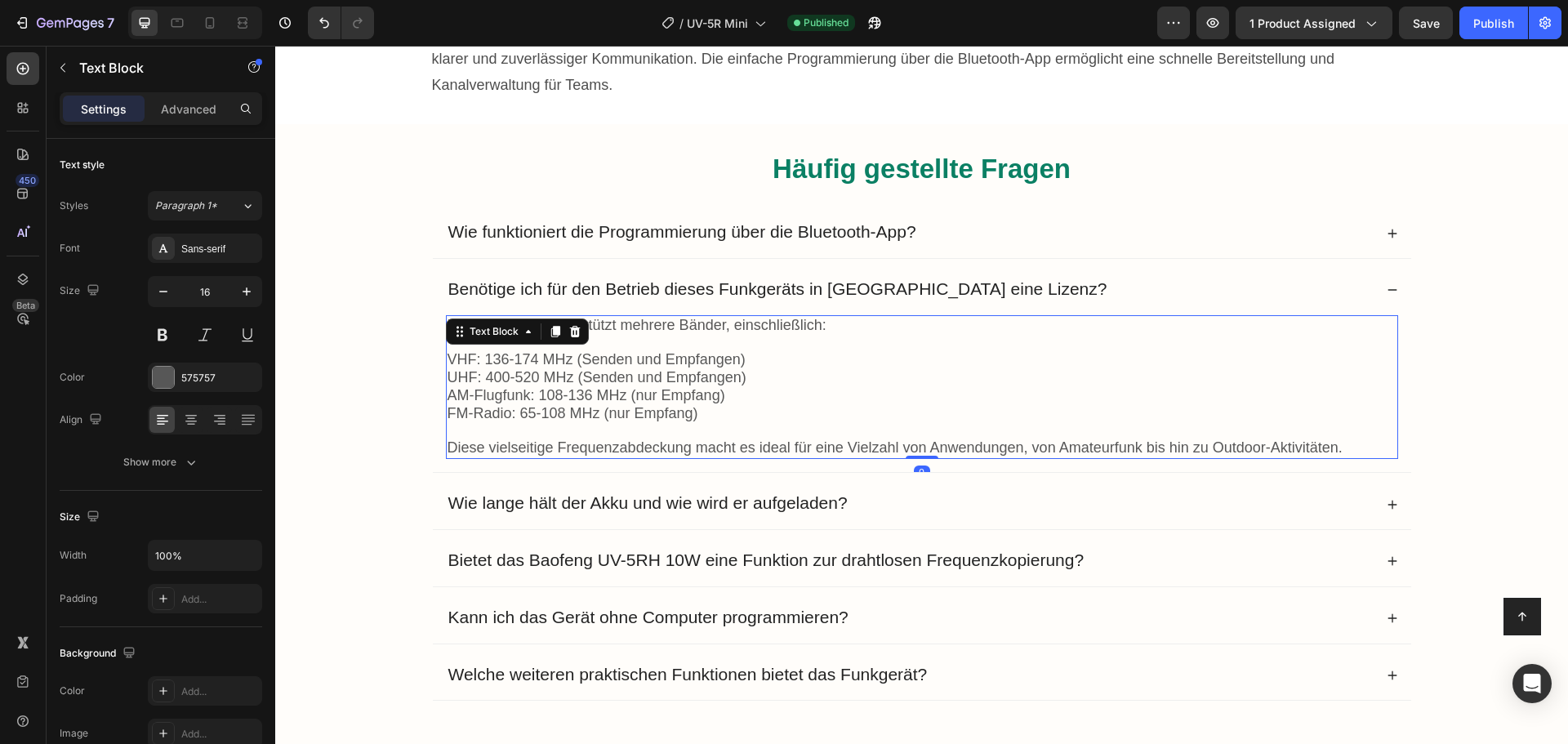
click at [559, 351] on span "VHF: 136-174 MHz (Senden und Empfangen)" at bounding box center [597, 360] width 298 height 16
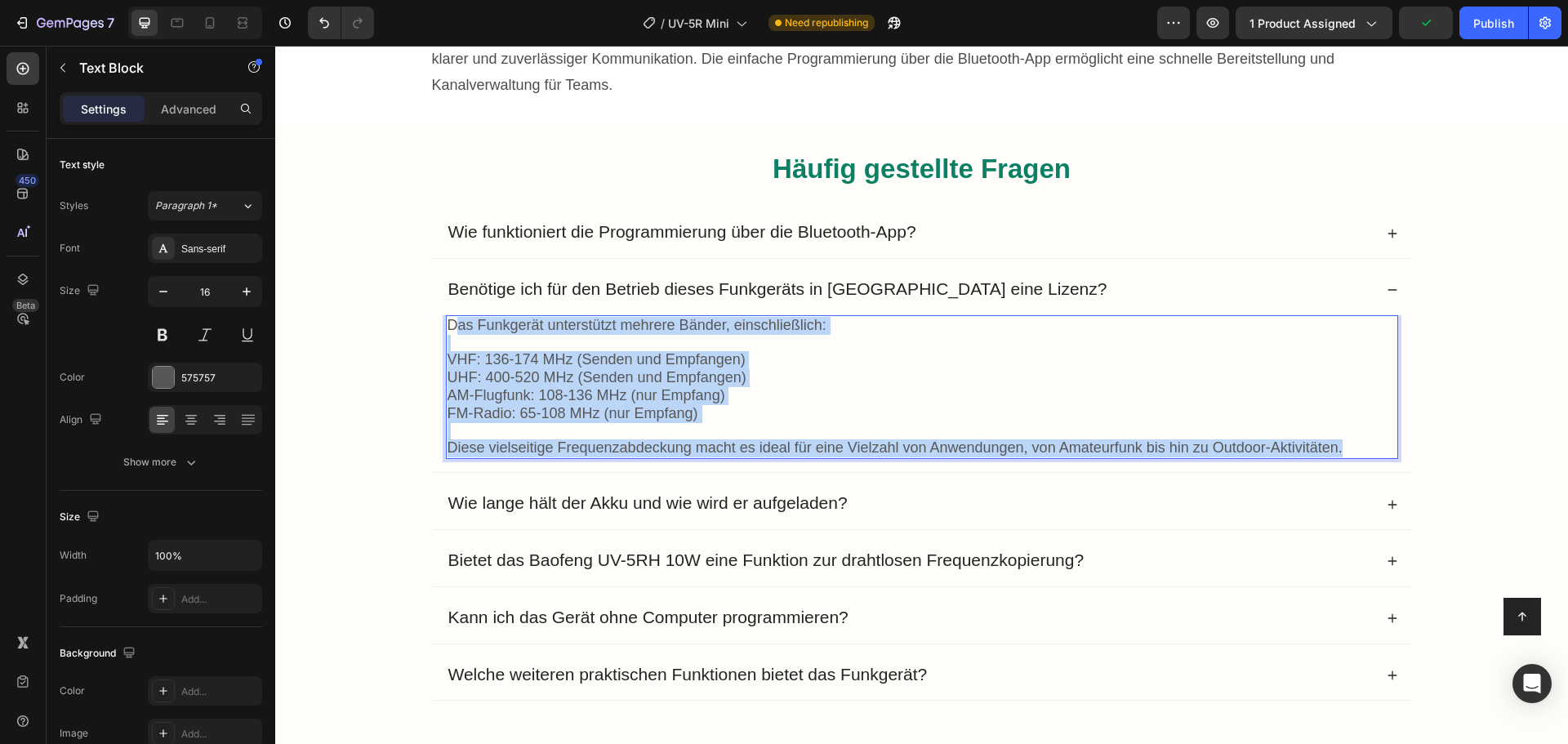
drag, startPoint x: 452, startPoint y: 297, endPoint x: 1335, endPoint y: 418, distance: 891.3
click at [1335, 418] on div "Das Funkgerät unterstützt mehrere Bänder, einschließlich: VHF: 136-174 MHz (Sen…" at bounding box center [922, 386] width 952 height 144
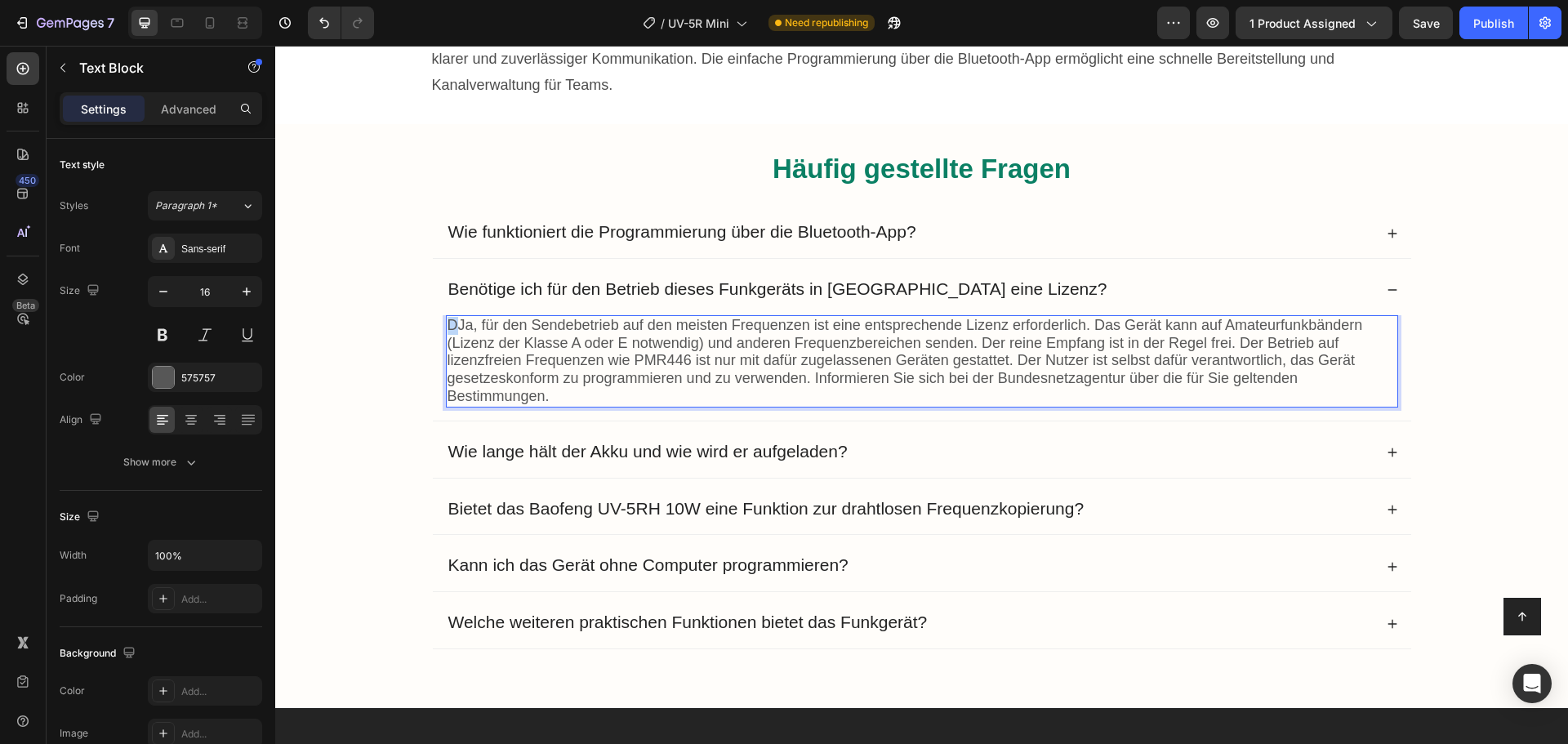
click at [448, 317] on span "DJa, für den Sendebetrieb auf den meisten Frequenzen ist eine entsprechende Liz…" at bounding box center [906, 360] width 916 height 87
click at [731, 428] on div "Wie lange hält der Akku und wie wird er aufgeladen?" at bounding box center [922, 453] width 978 height 50
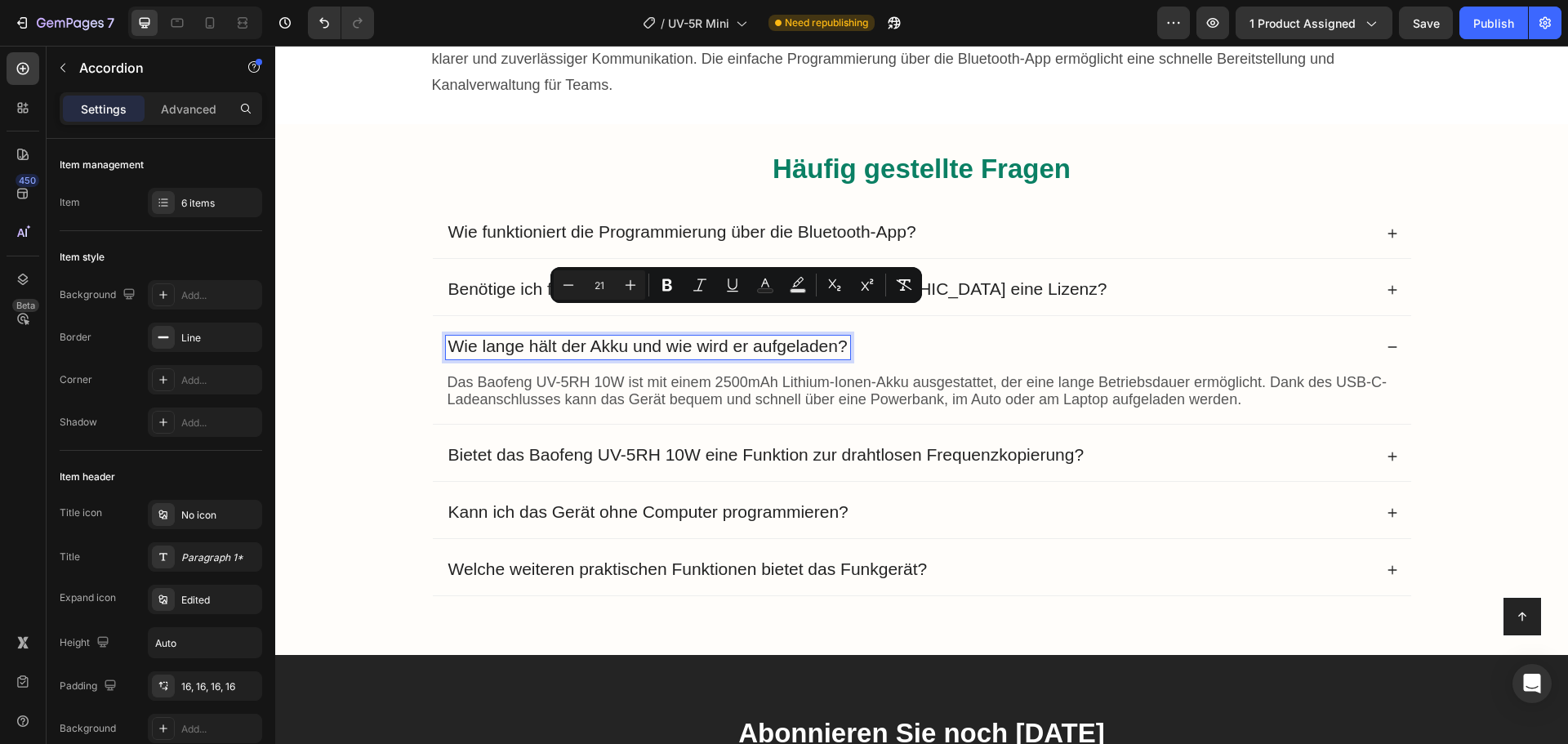
click at [731, 336] on span "Wie lange hält der Akku und wie wird er aufgeladen?" at bounding box center [648, 345] width 400 height 19
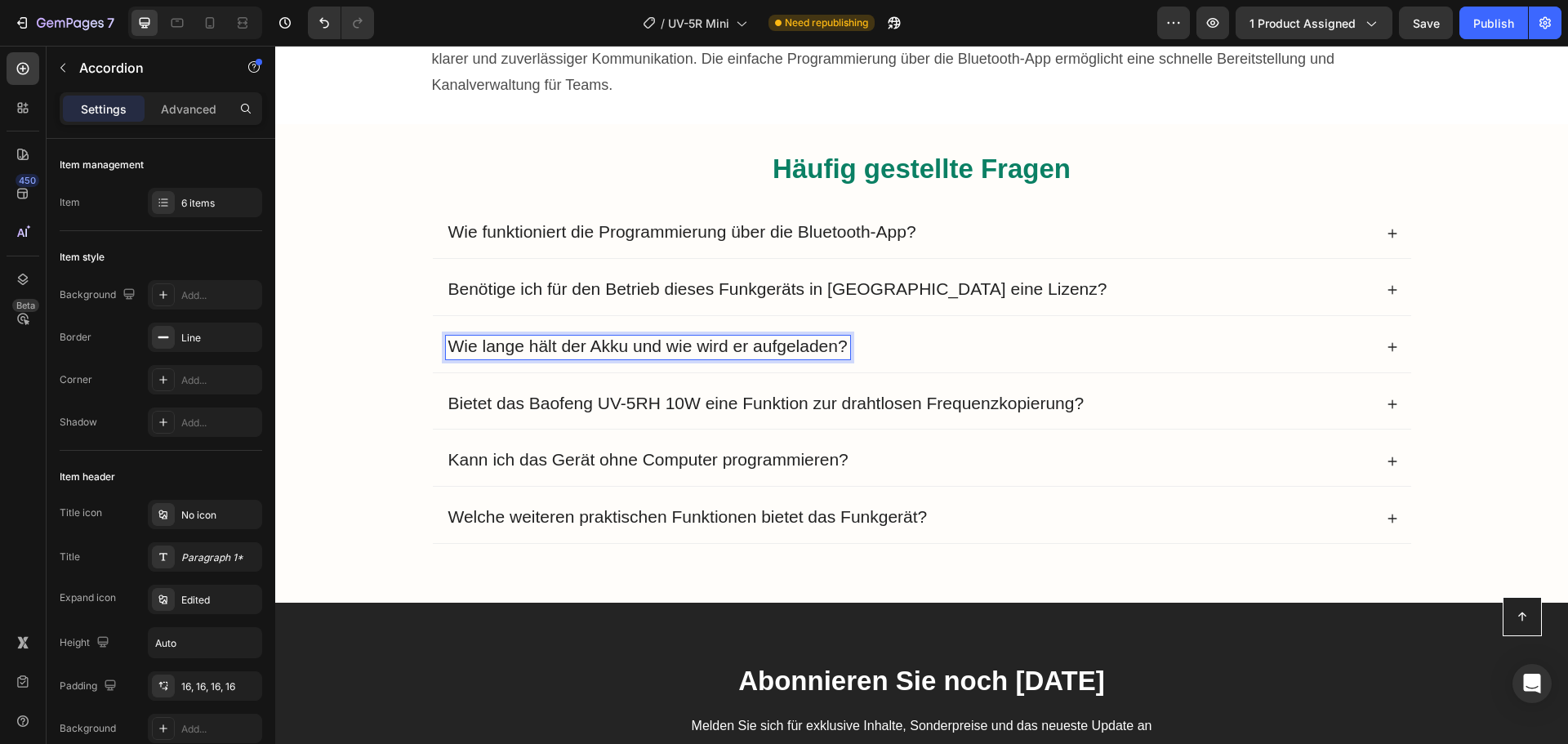
click at [897, 335] on div "Wie lange hält der Akku und wie wird er aufgeladen?" at bounding box center [910, 347] width 928 height 24
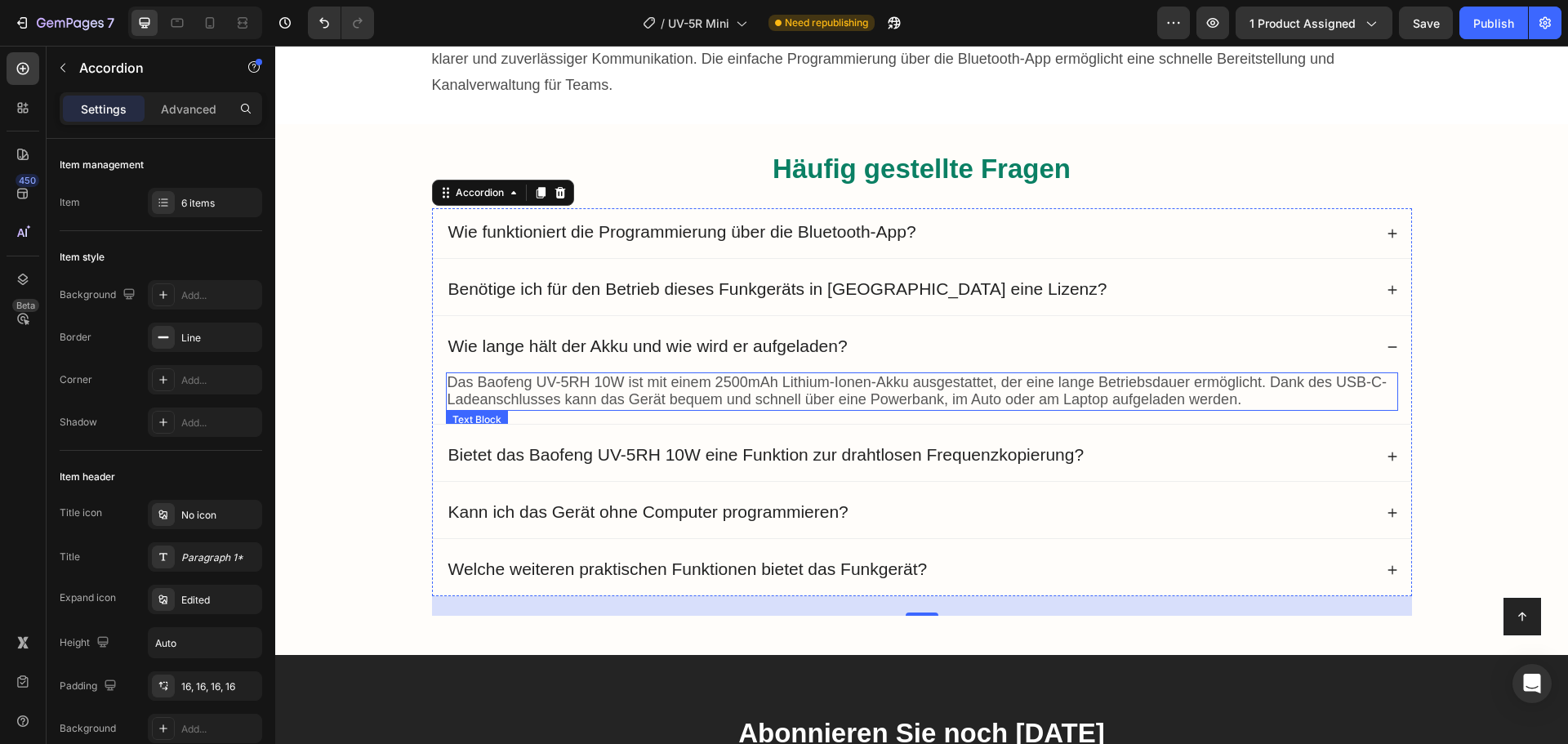
click at [764, 374] on span "Das Baofeng UV-5RH 10W ist mit einem 2500mAh Lithium-Ionen-Akku ausgestattet, d…" at bounding box center [917, 391] width 940 height 34
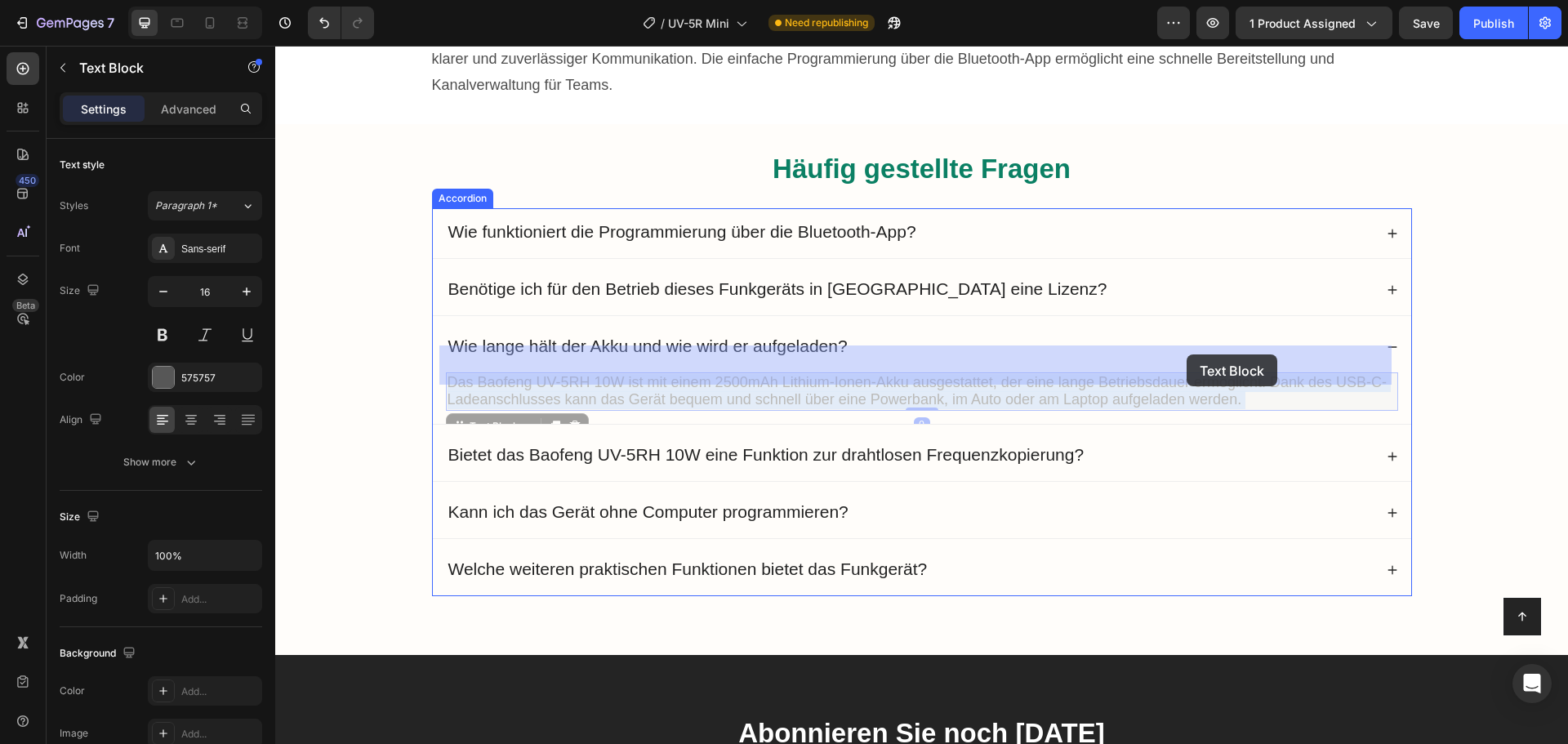
drag, startPoint x: 451, startPoint y: 351, endPoint x: 1187, endPoint y: 354, distance: 736.0
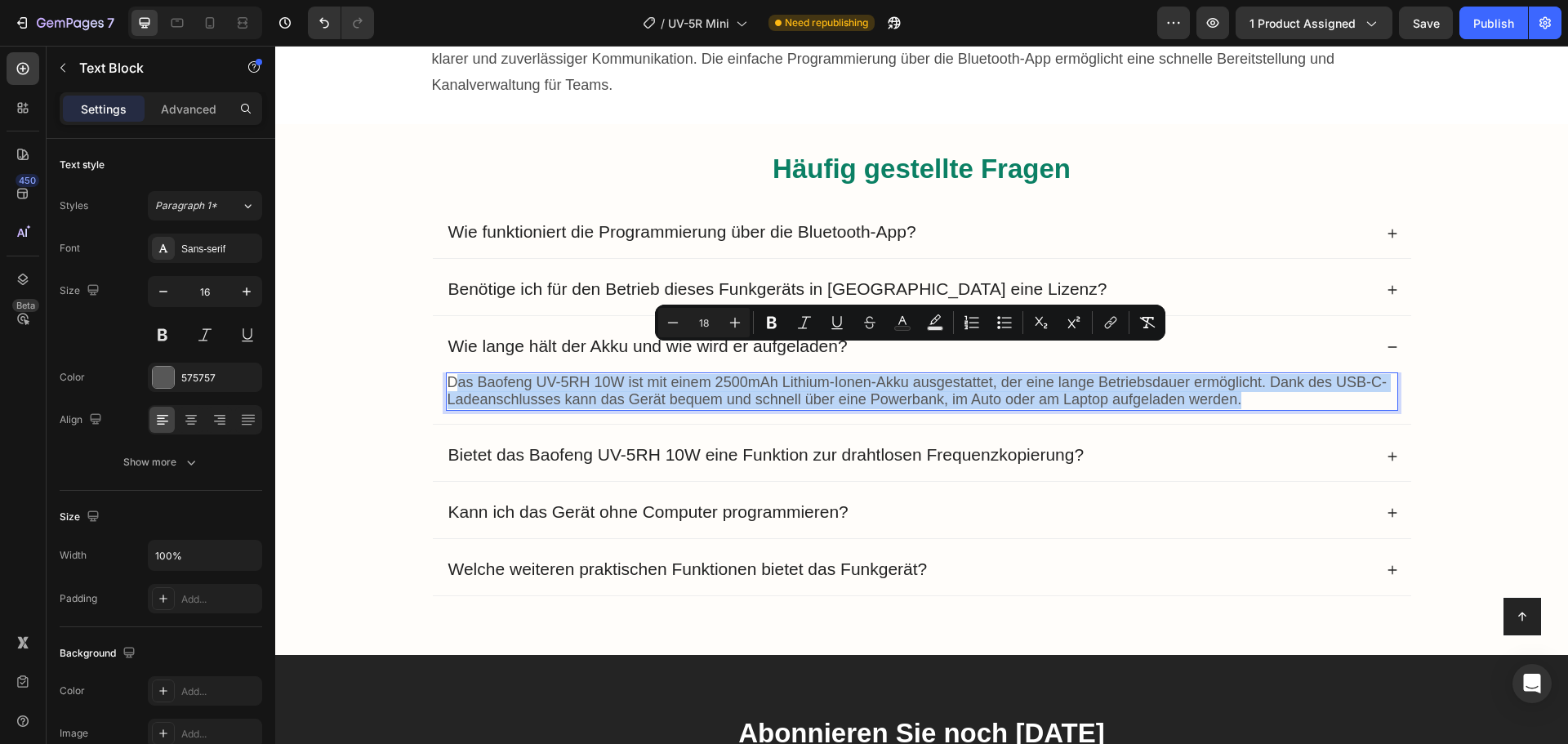
drag, startPoint x: 453, startPoint y: 350, endPoint x: 1270, endPoint y: 377, distance: 817.4
click at [1270, 377] on p "Das Baofeng UV-5RH 10W ist mit einem 2500mAh Lithium-Ionen-Akku ausgestattet, d…" at bounding box center [922, 392] width 949 height 36
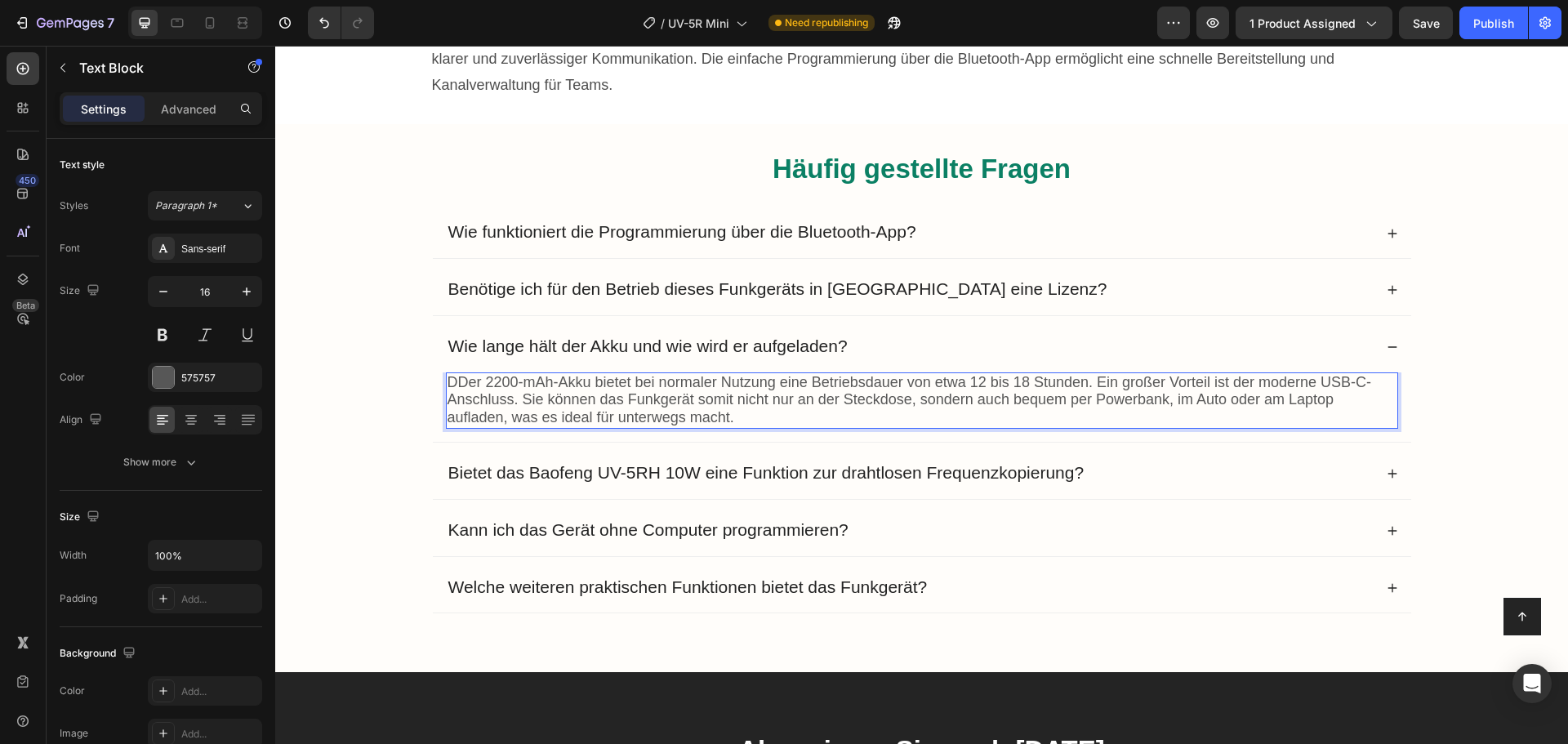
click at [448, 374] on span "DDer 2200-mAh-Akku bietet bei normaler Nutzung eine Betriebsdauer von etwa 12 b…" at bounding box center [910, 400] width 925 height 53
click at [626, 463] on span "Bietet das Baofeng UV-5RH 10W eine Funktion zur drahtlosen Frequenzkopierung?" at bounding box center [766, 472] width 636 height 19
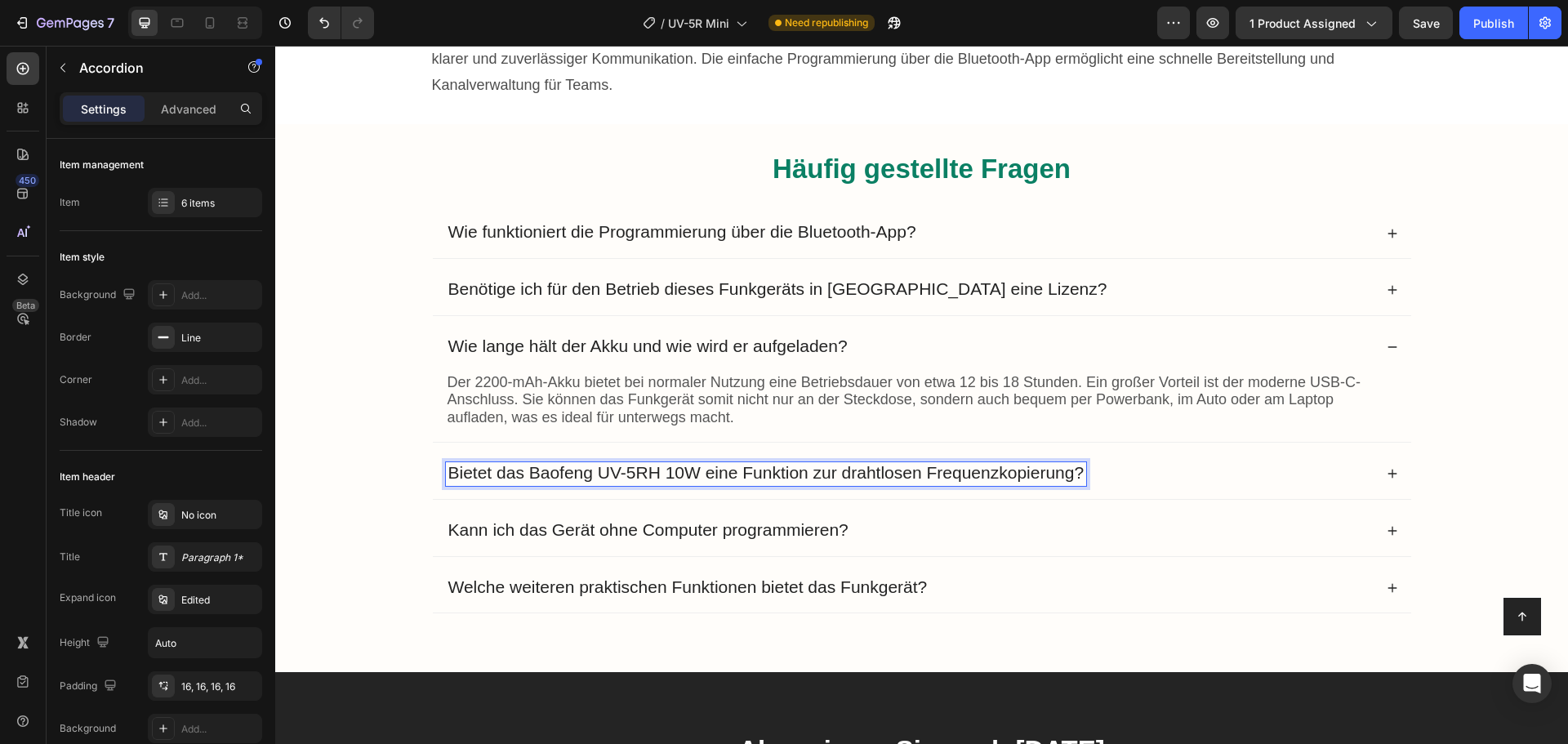
click at [626, 463] on span "Bietet das Baofeng UV-5RH 10W eine Funktion zur drahtlosen Frequenzkopierung?" at bounding box center [766, 472] width 636 height 19
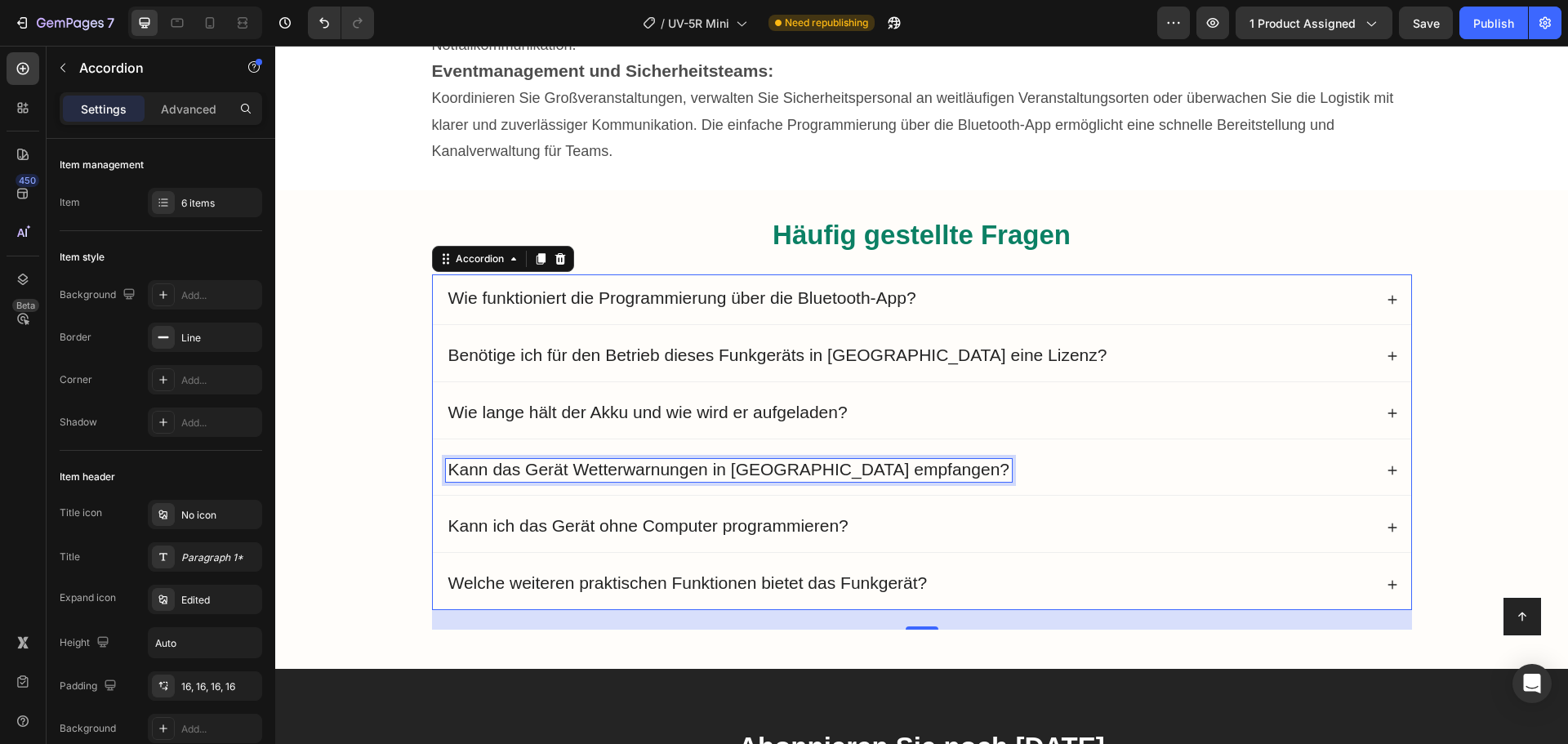
scroll to position [10719, 0]
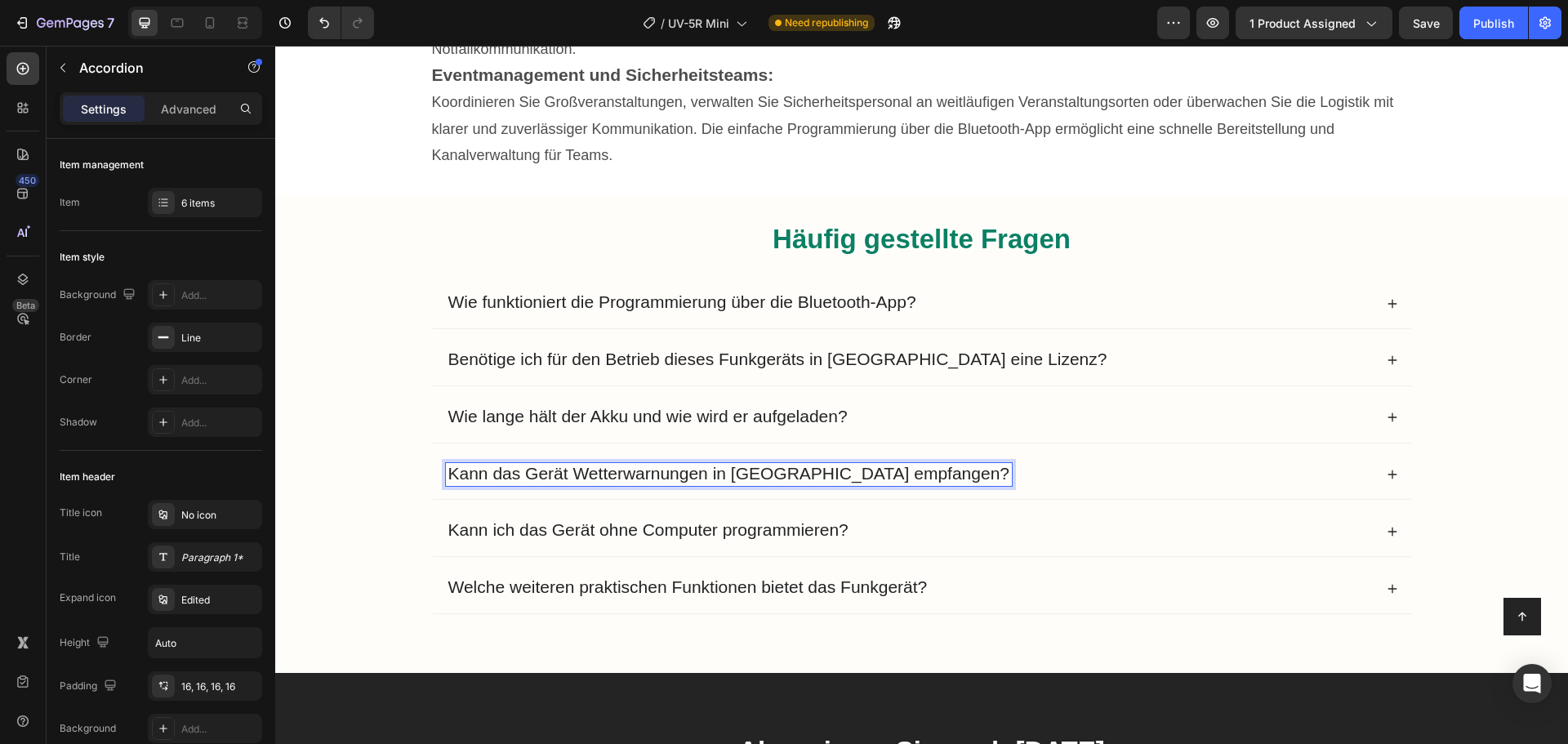
click at [962, 463] on div "Kann das Gerät Wetterwarnungen in [GEOGRAPHIC_DATA] empfangen?" at bounding box center [910, 475] width 928 height 24
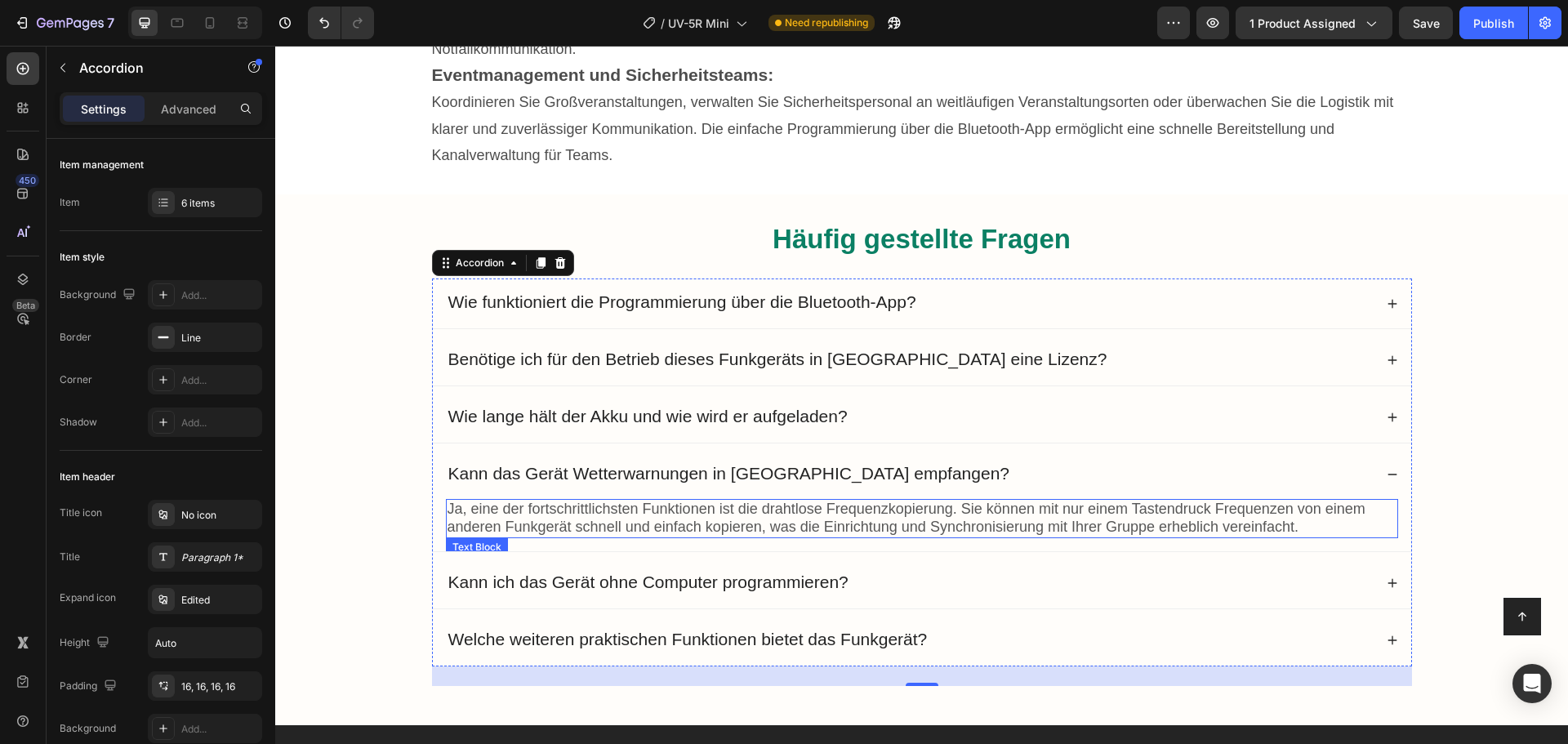
click at [756, 500] on span "Ja, eine der fortschrittlichsten Funktionen ist die drahtlose Frequenzkopierung…" at bounding box center [907, 517] width 918 height 34
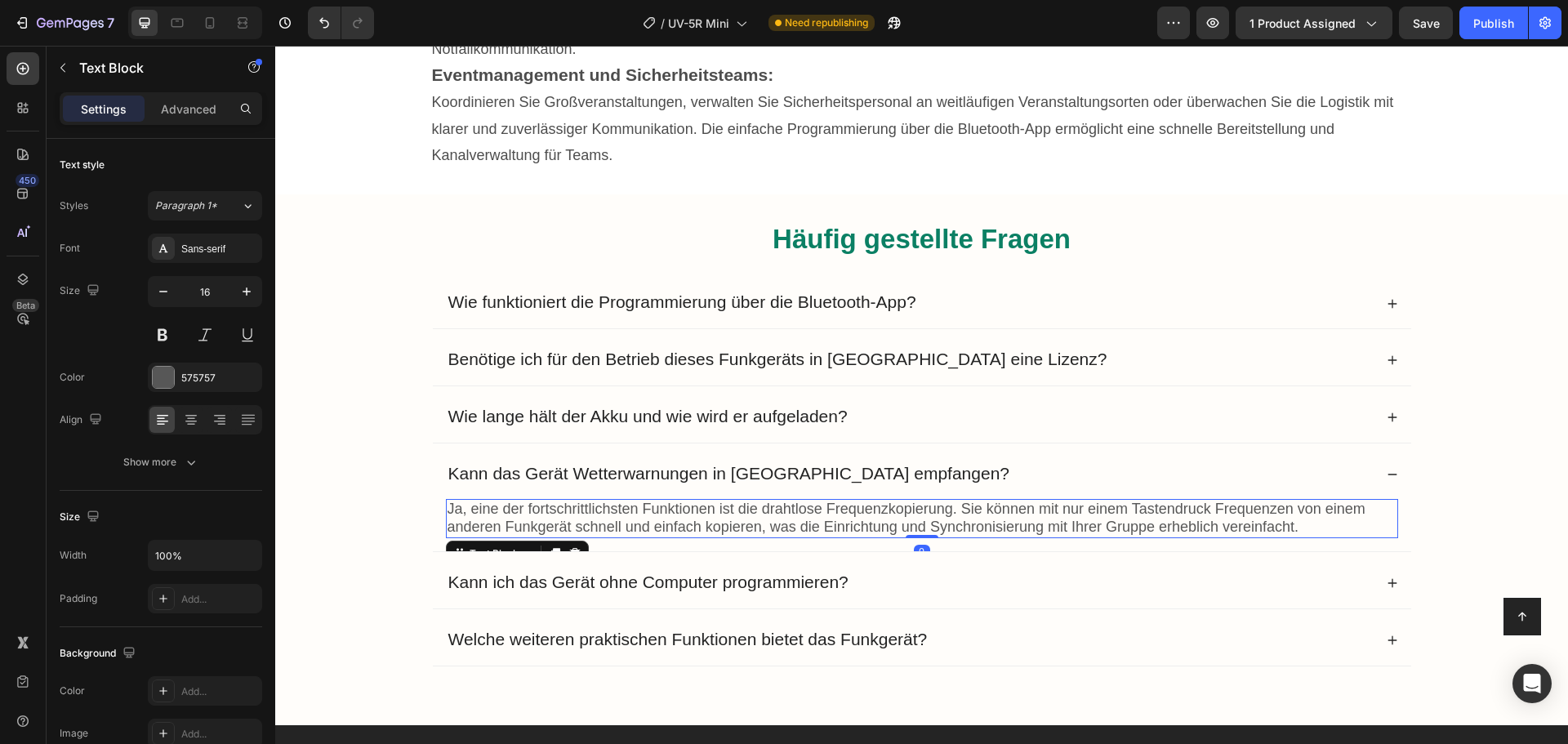
click at [734, 500] on span "Ja, eine der fortschrittlichsten Funktionen ist die drahtlose Frequenzkopierung…" at bounding box center [907, 517] width 918 height 34
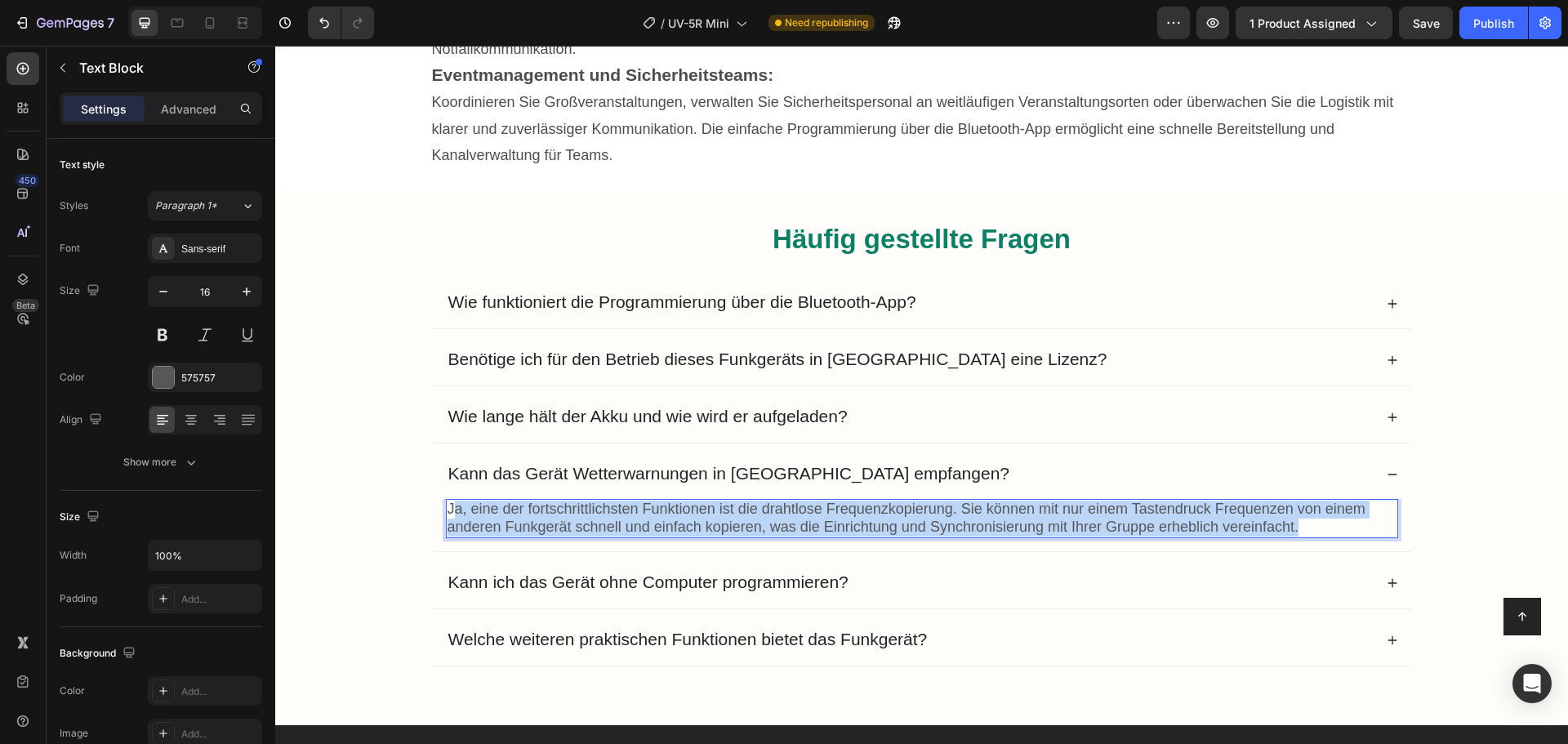
drag, startPoint x: 445, startPoint y: 482, endPoint x: 1294, endPoint y: 506, distance: 849.3
click at [1294, 506] on p "Ja, eine der fortschrittlichsten Funktionen ist die drahtlose Frequenzkopierung…" at bounding box center [922, 518] width 949 height 36
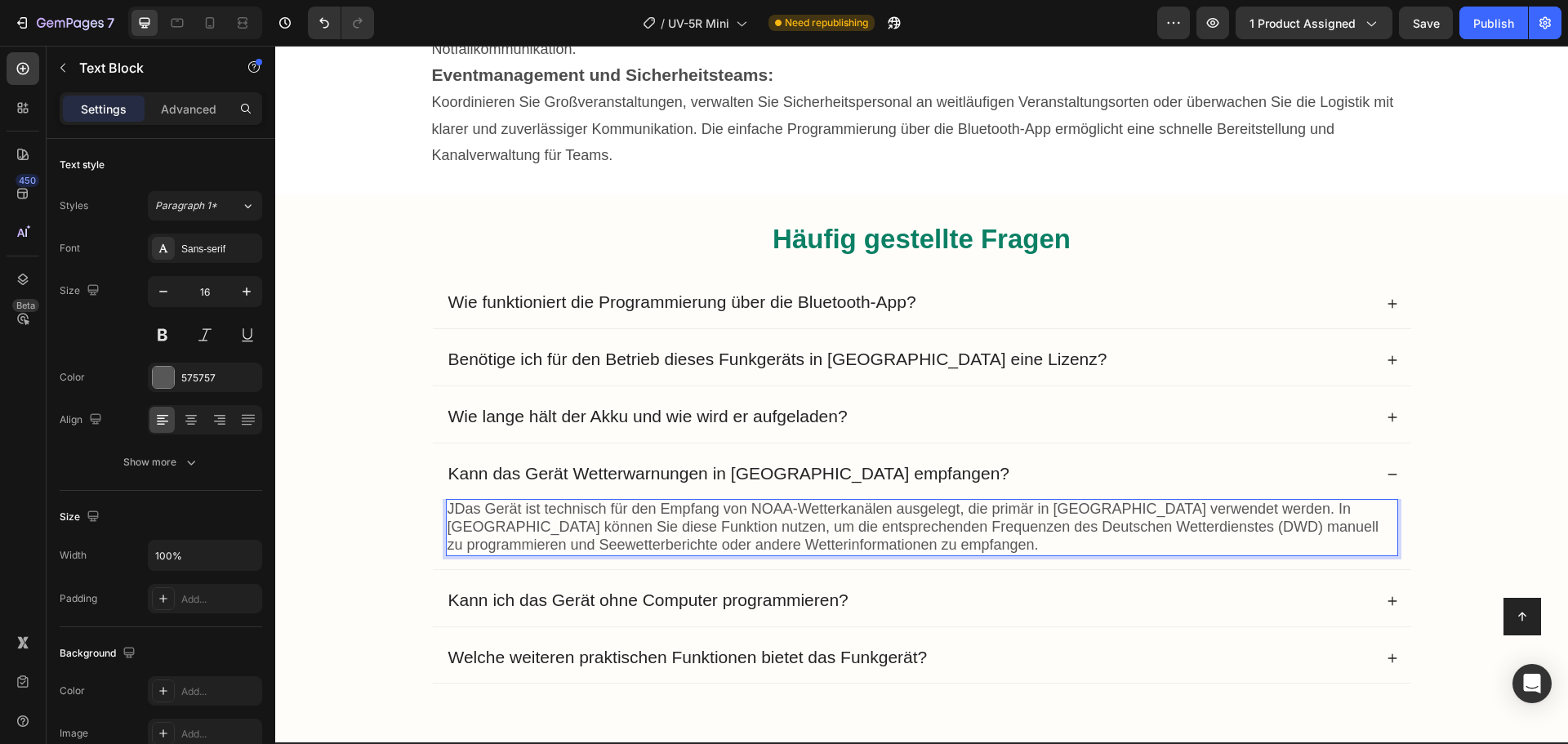
click at [451, 500] on span "JDas Gerät ist technisch für den Empfang von NOAA-Wetterkanälen ausgelegt, die …" at bounding box center [914, 526] width 932 height 53
click at [914, 576] on div "Kann ich das Gerät ohne Computer programmieren?" at bounding box center [922, 601] width 978 height 50
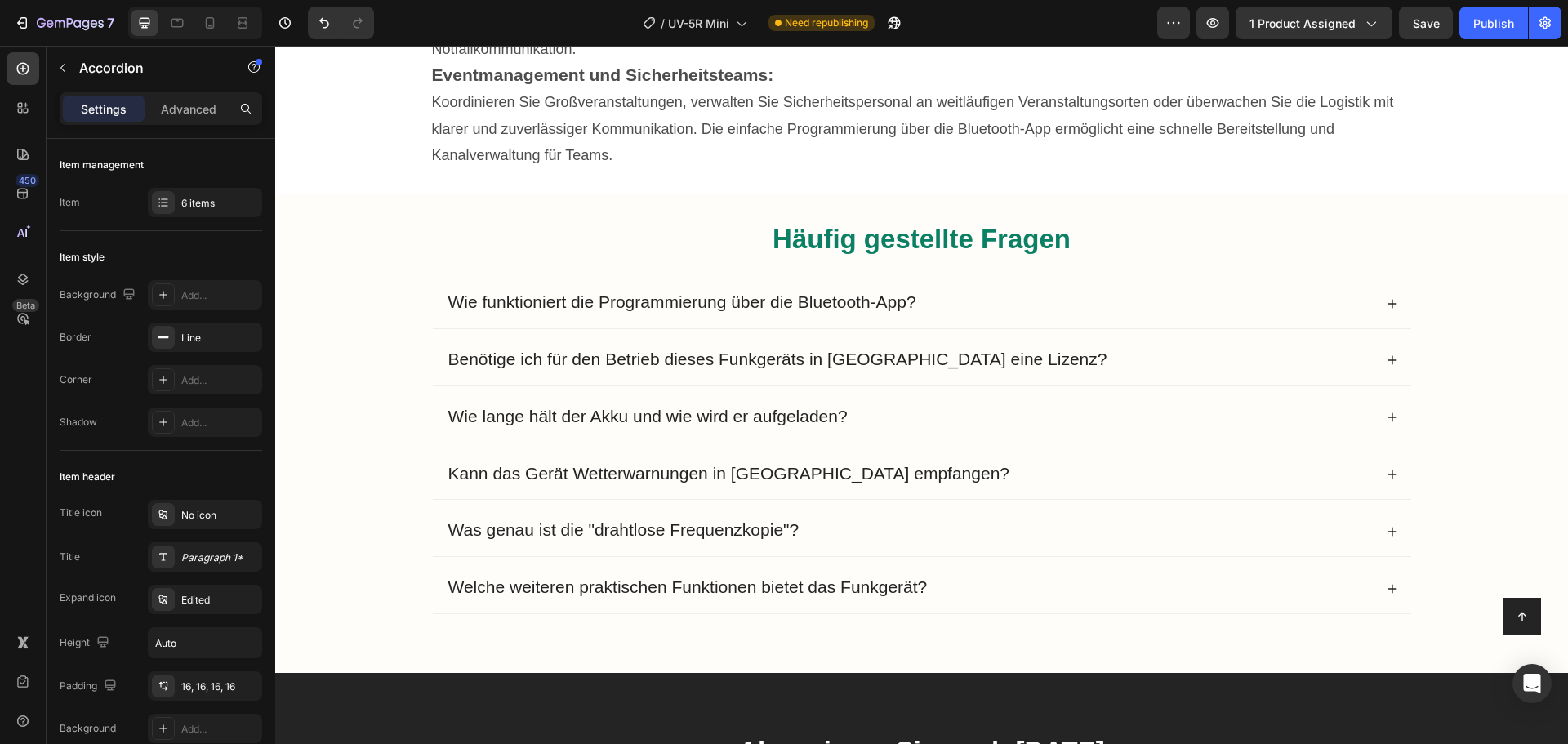
click at [883, 506] on div "Was genau ist die "drahtlose Frequenzkopie"?" at bounding box center [922, 531] width 978 height 50
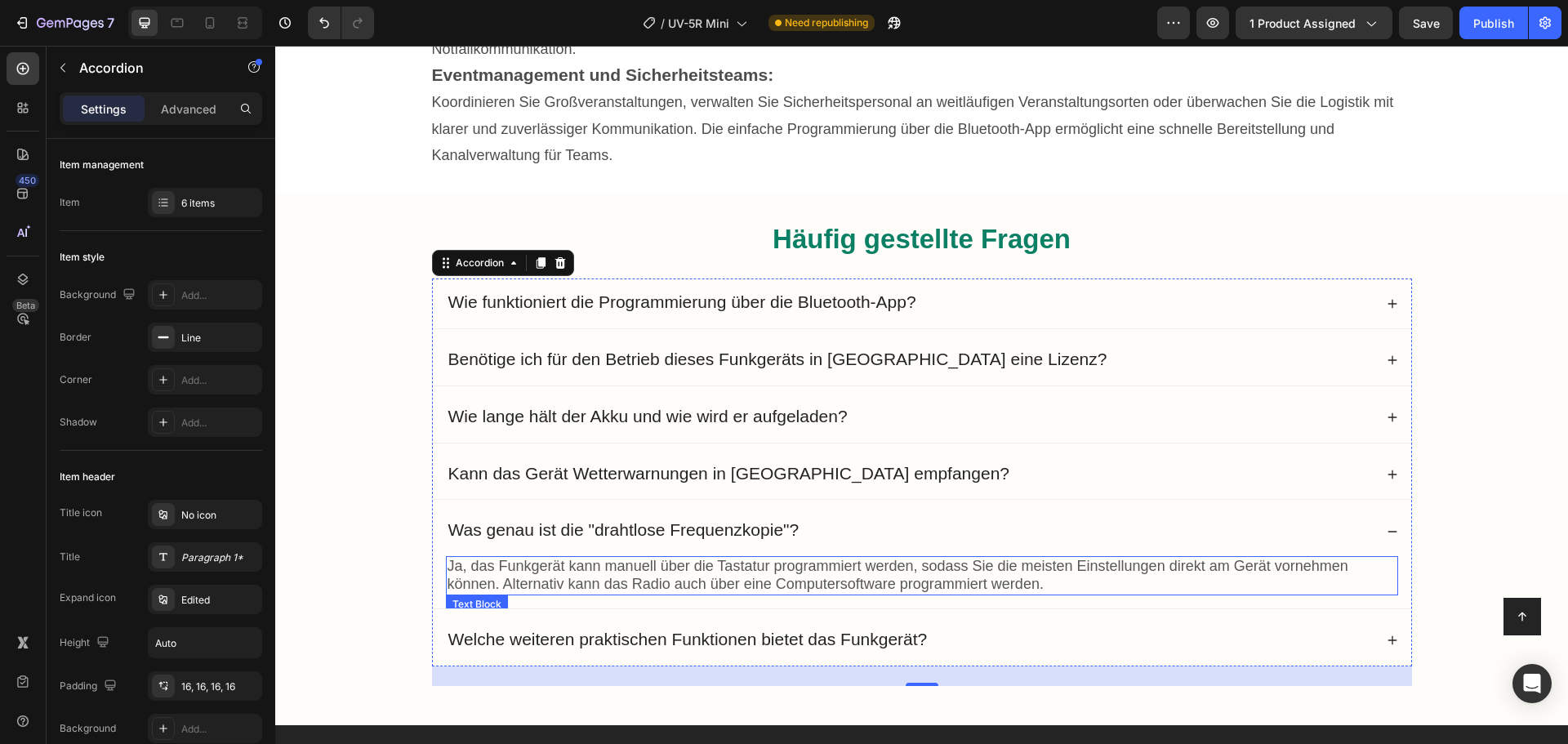
click at [545, 558] on span "Ja, das Funkgerät kann manuell über die Tastatur programmiert werden, sodass Si…" at bounding box center [898, 575] width 900 height 34
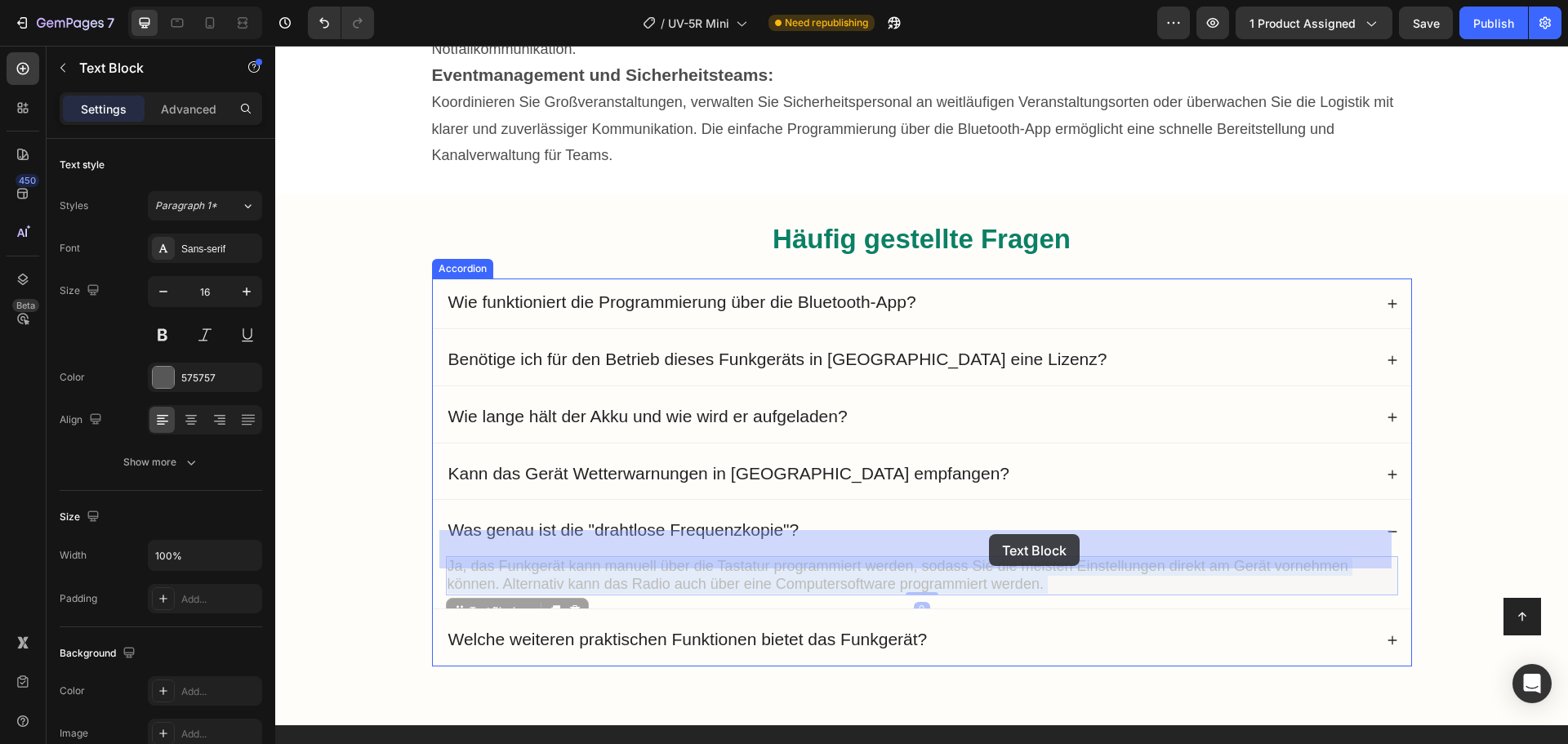
drag, startPoint x: 452, startPoint y: 535, endPoint x: 989, endPoint y: 534, distance: 537.0
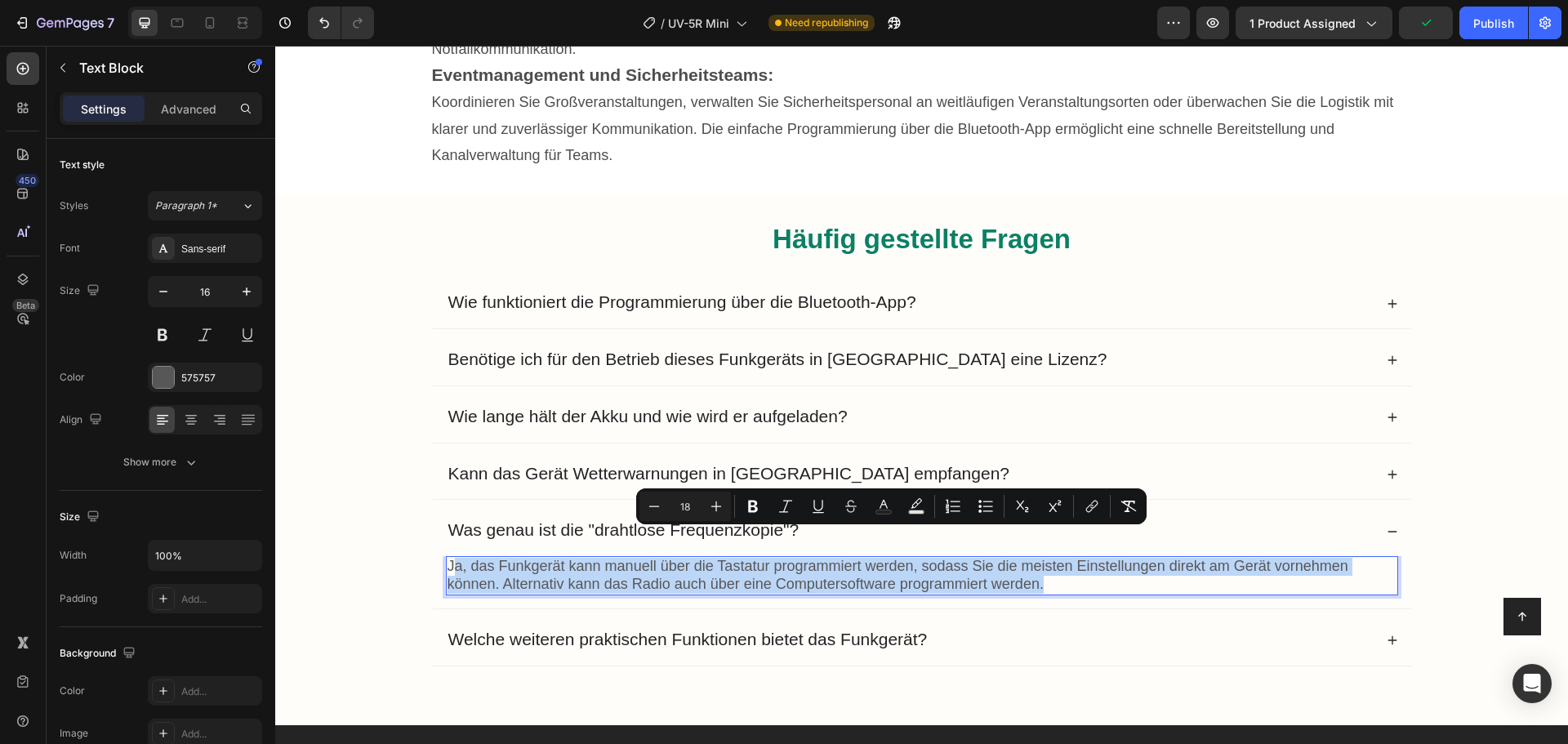
drag, startPoint x: 451, startPoint y: 535, endPoint x: 1041, endPoint y: 554, distance: 590.3
click at [1041, 558] on p "Ja, das Funkgerät kann manuell über die Tastatur programmiert werden, sodass Si…" at bounding box center [922, 575] width 949 height 36
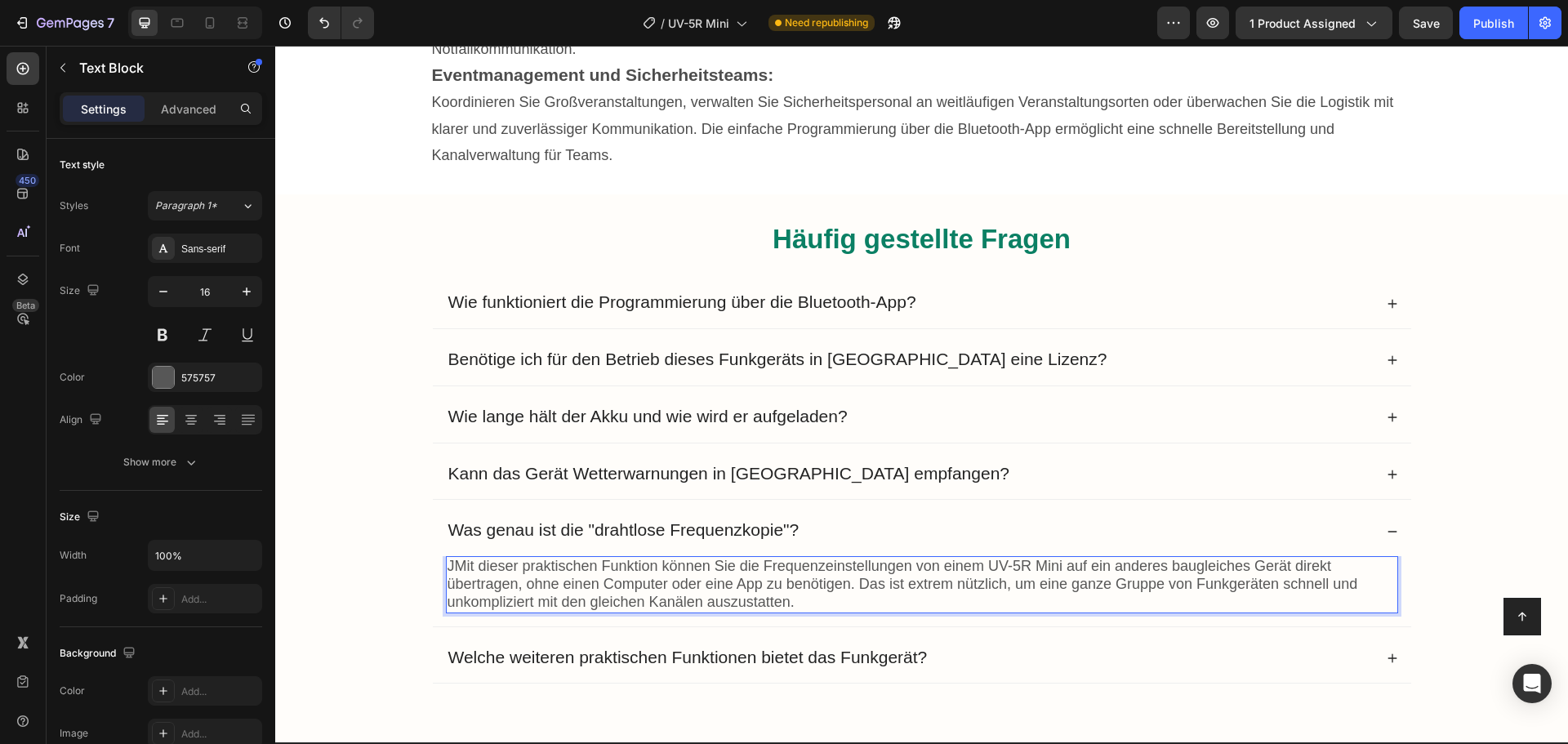
click at [448, 558] on span "JMit dieser praktischen Funktion können Sie die Frequenzeinstellungen von einem…" at bounding box center [903, 583] width 910 height 53
click at [658, 648] on span "Welche weiteren praktischen Funktionen bietet das Funkgerät?" at bounding box center [687, 657] width 479 height 19
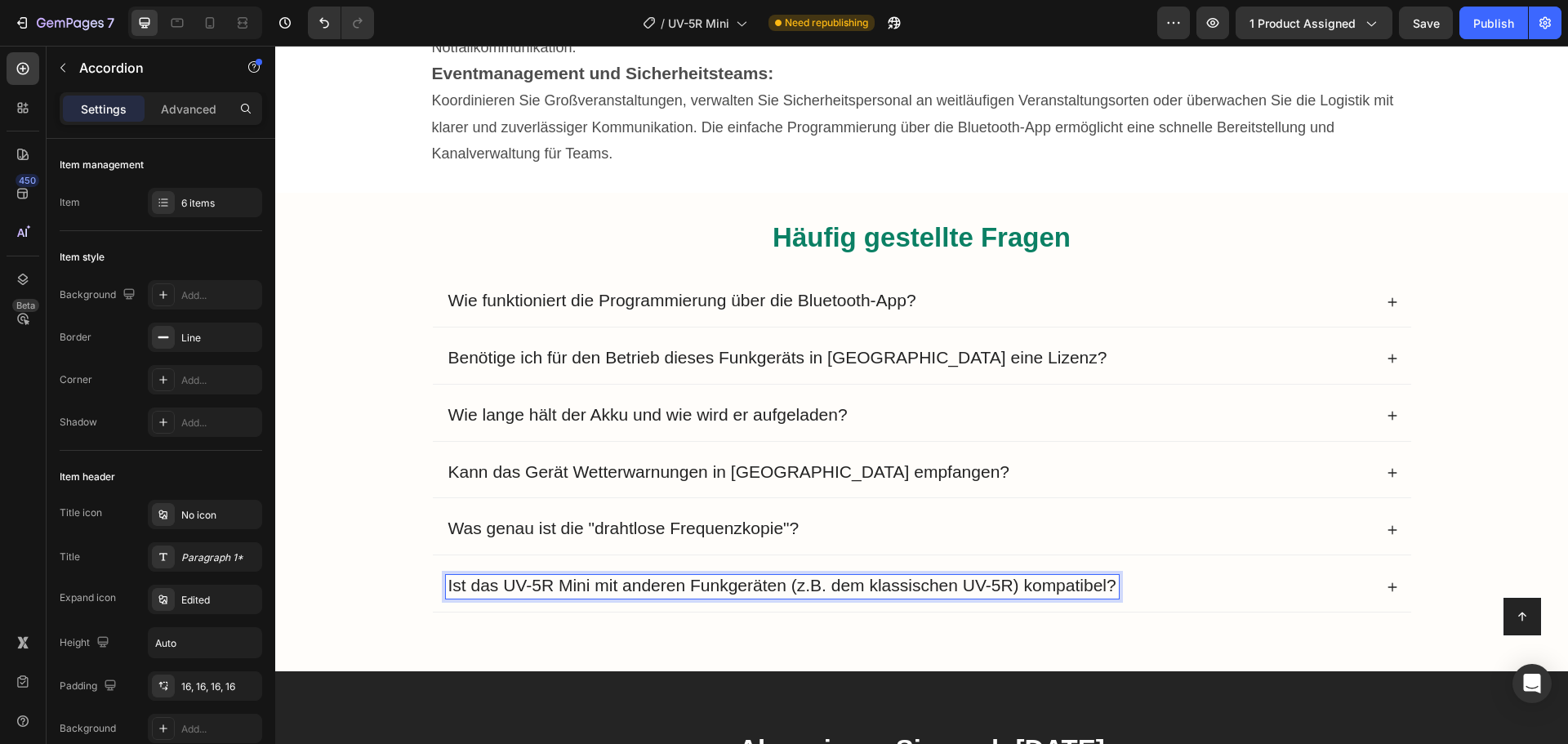
scroll to position [10813, 0]
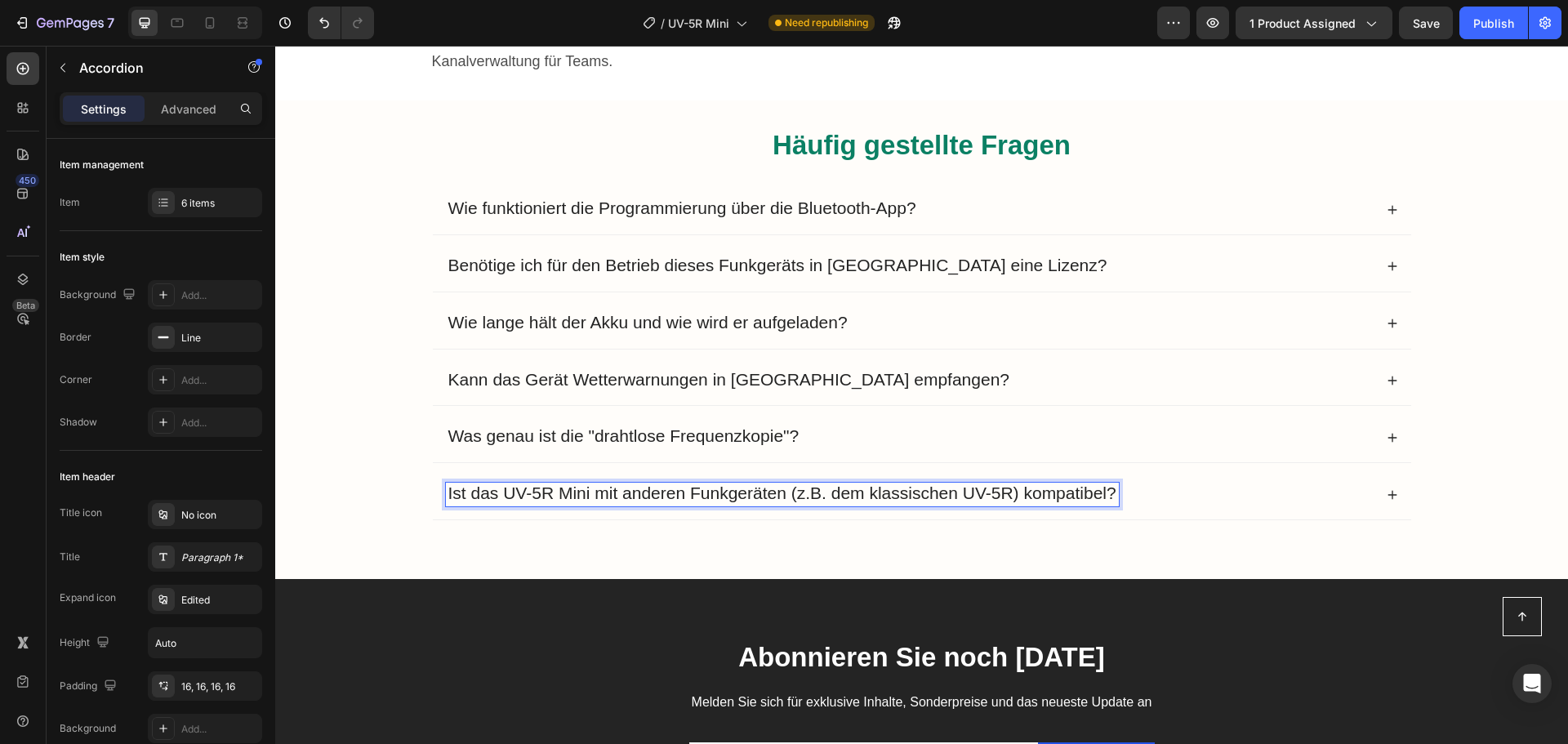
click at [1174, 483] on div "Ist das UV-5R Mini mit anderen Funkgeräten (z.B. dem klassischen UV-5R) kompati…" at bounding box center [910, 494] width 928 height 24
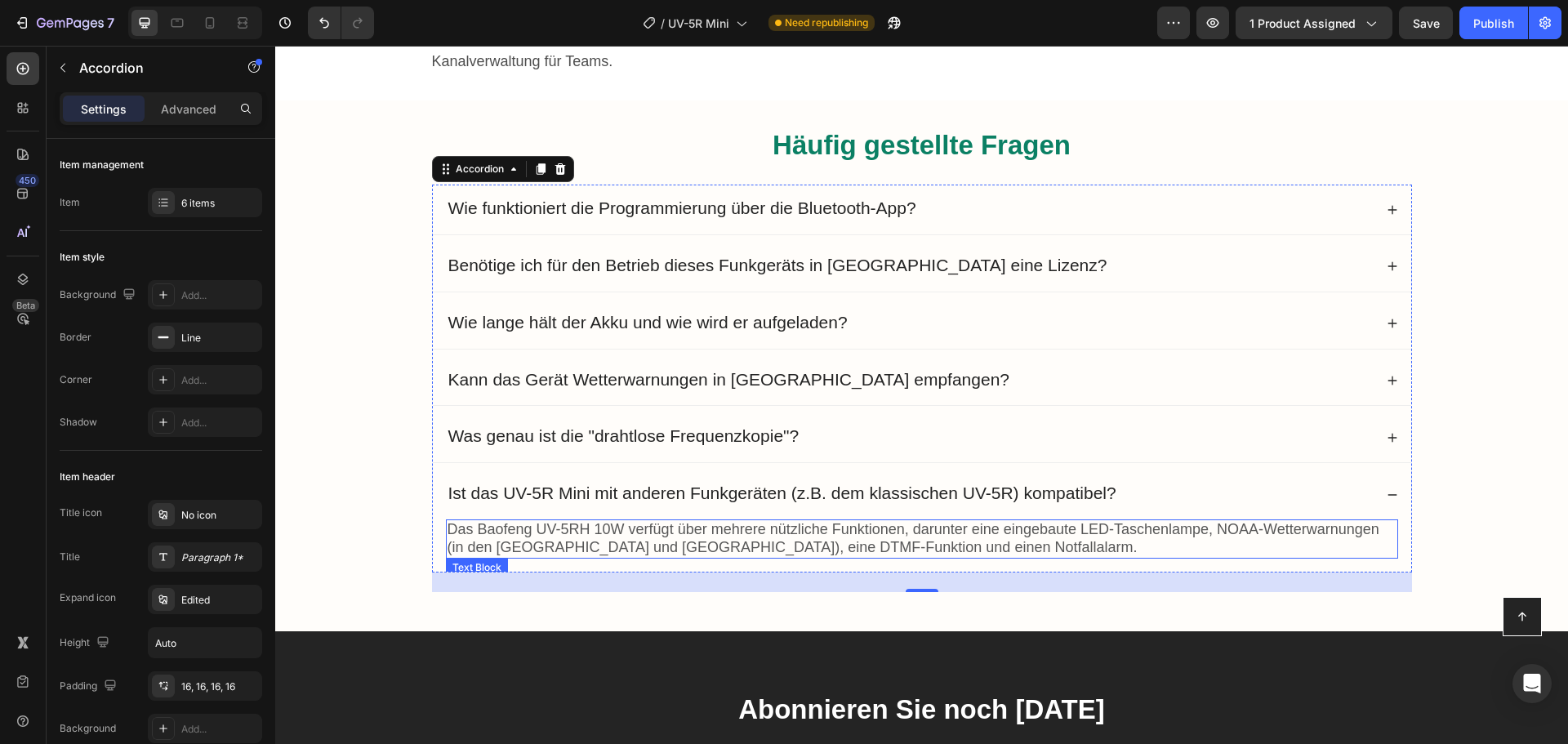
click at [510, 521] on span "Das Baofeng UV-5RH 10W verfügt über mehrere nützliche Funktionen, darunter eine…" at bounding box center [914, 538] width 932 height 34
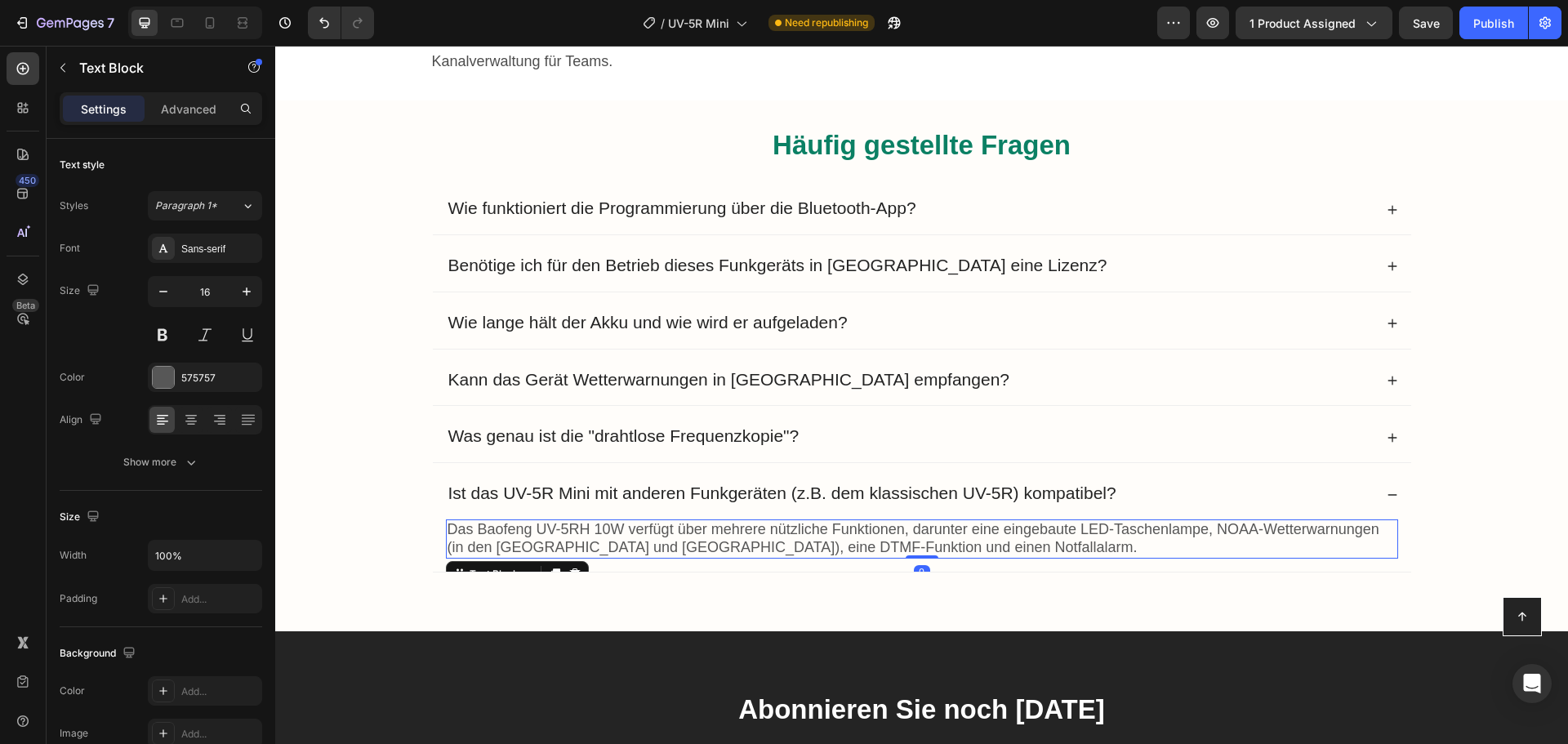
click at [462, 521] on span "Das Baofeng UV-5RH 10W verfügt über mehrere nützliche Funktionen, darunter eine…" at bounding box center [914, 538] width 932 height 34
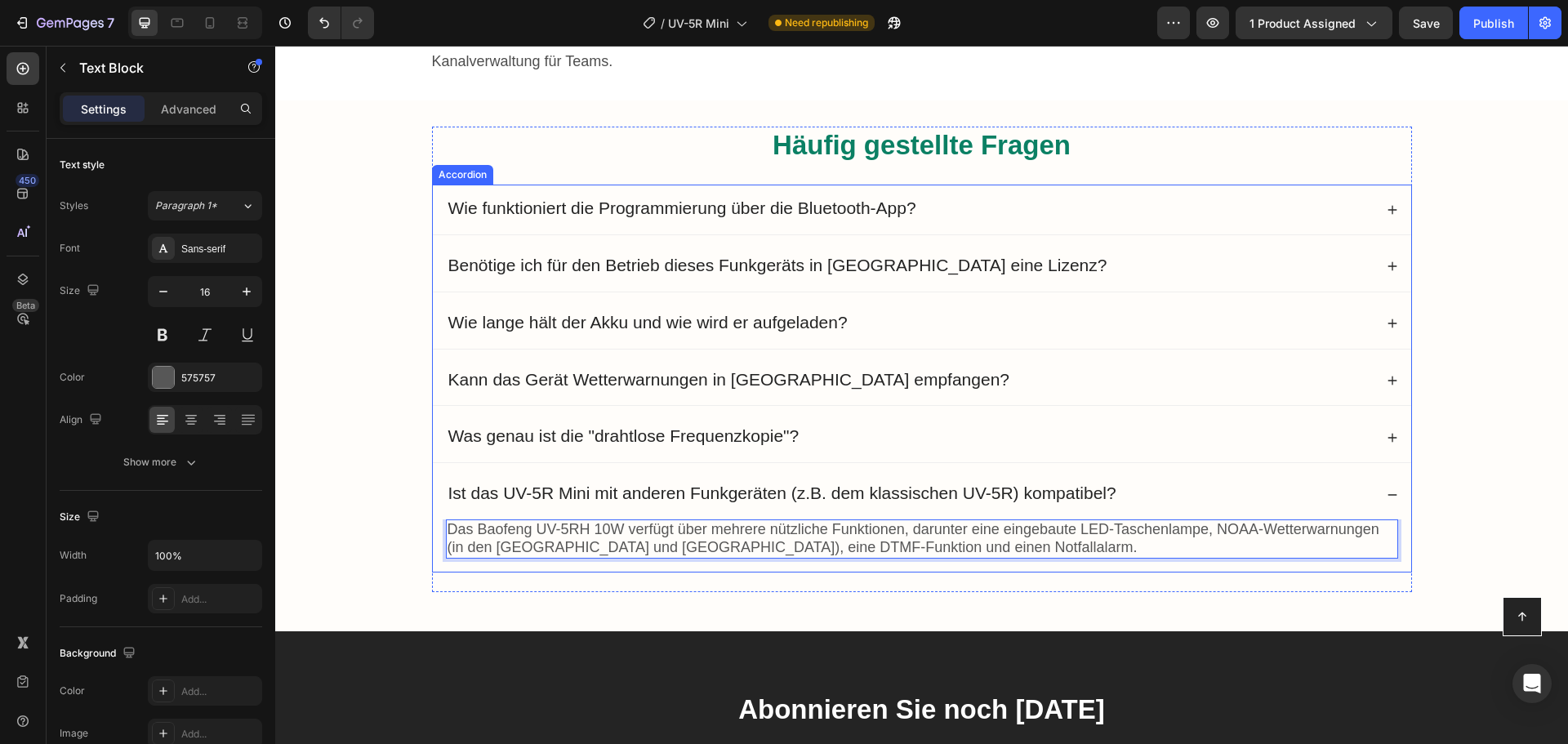
click at [433, 519] on div "Das Baofeng UV-5RH 10W verfügt über mehrere nützliche Funktionen, darunter eine…" at bounding box center [922, 545] width 978 height 53
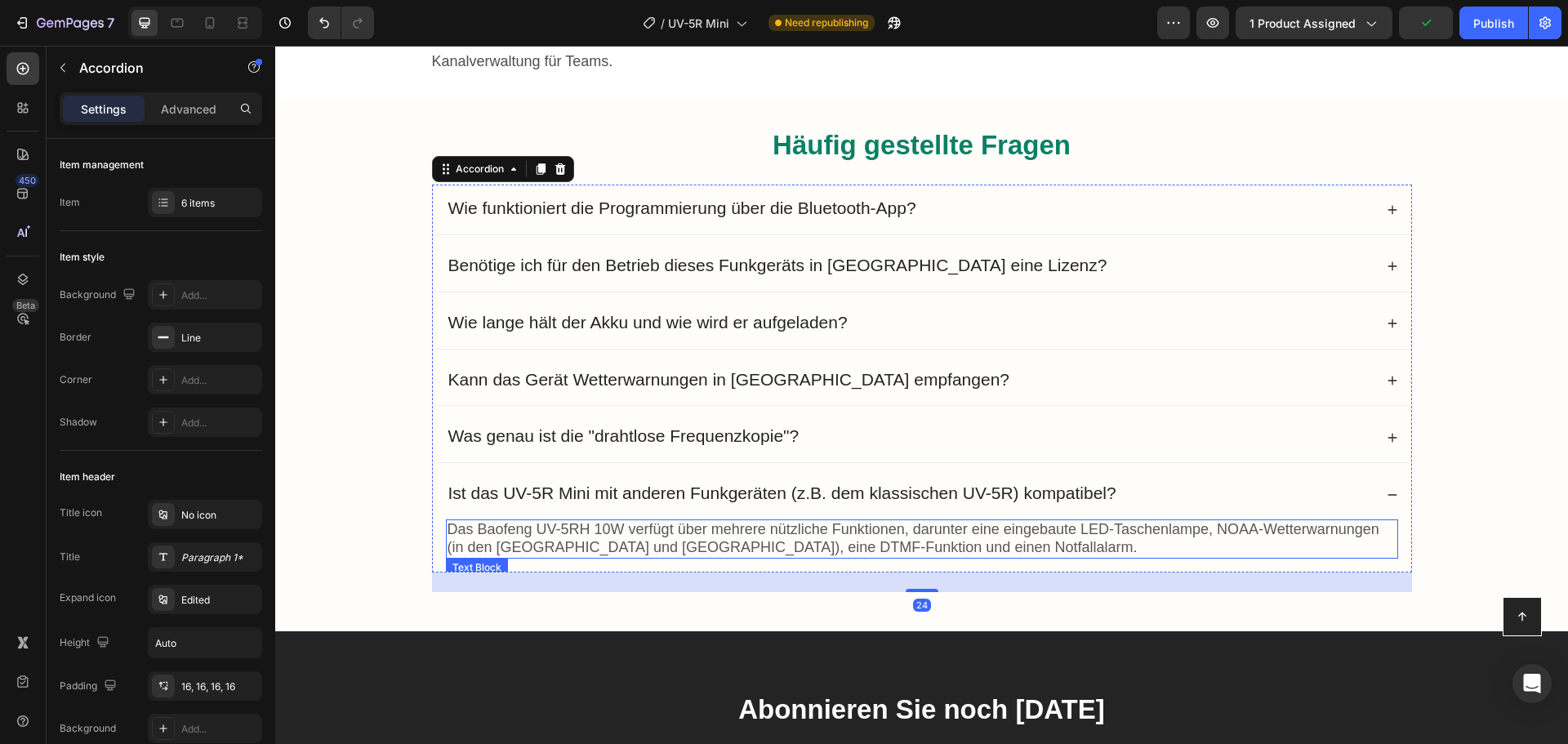
click at [460, 521] on span "Das Baofeng UV-5RH 10W verfügt über mehrere nützliche Funktionen, darunter eine…" at bounding box center [914, 538] width 932 height 34
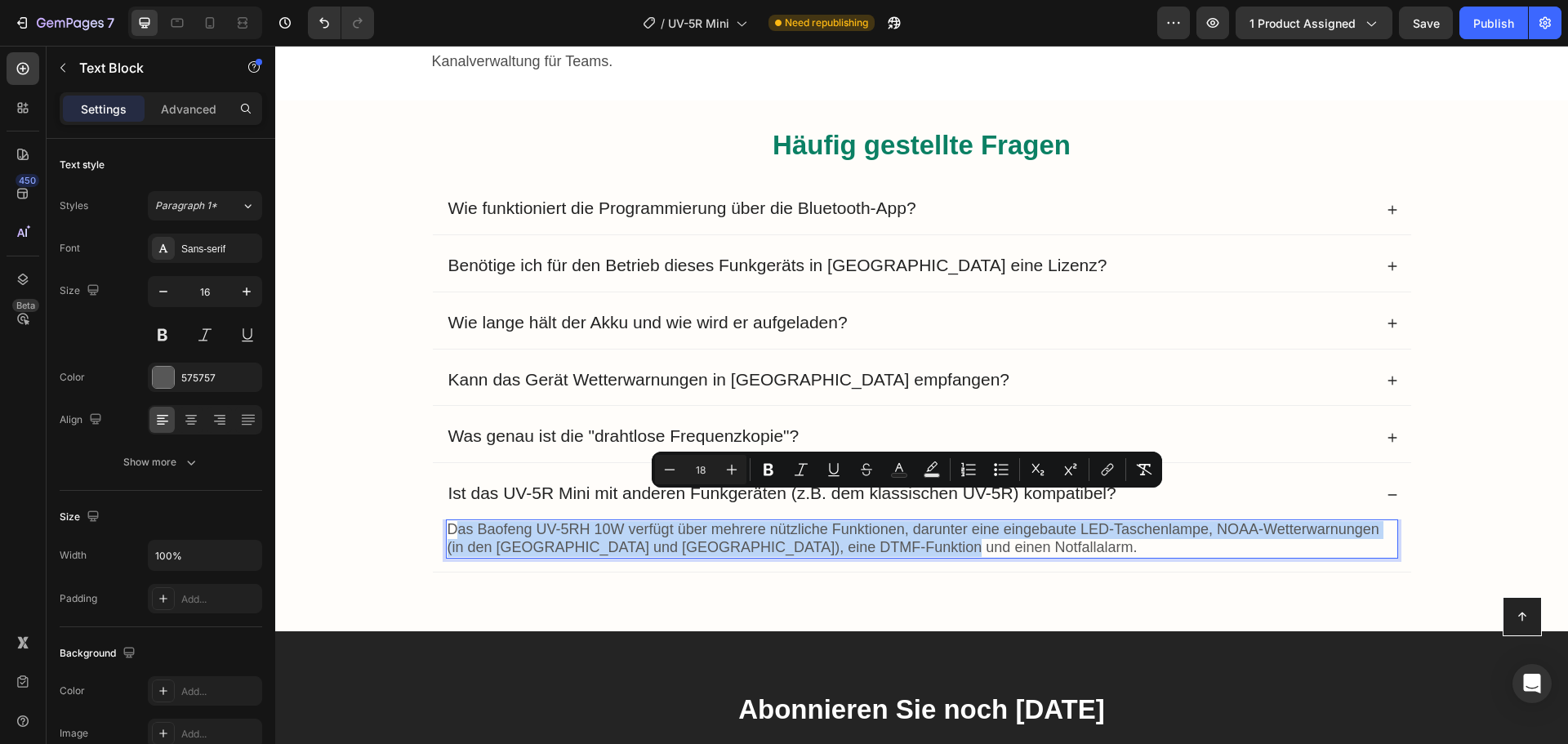
drag, startPoint x: 453, startPoint y: 503, endPoint x: 911, endPoint y: 516, distance: 458.2
click at [911, 521] on p "Das Baofeng UV-5RH 10W verfügt über mehrere nützliche Funktionen, darunter eine…" at bounding box center [922, 539] width 949 height 36
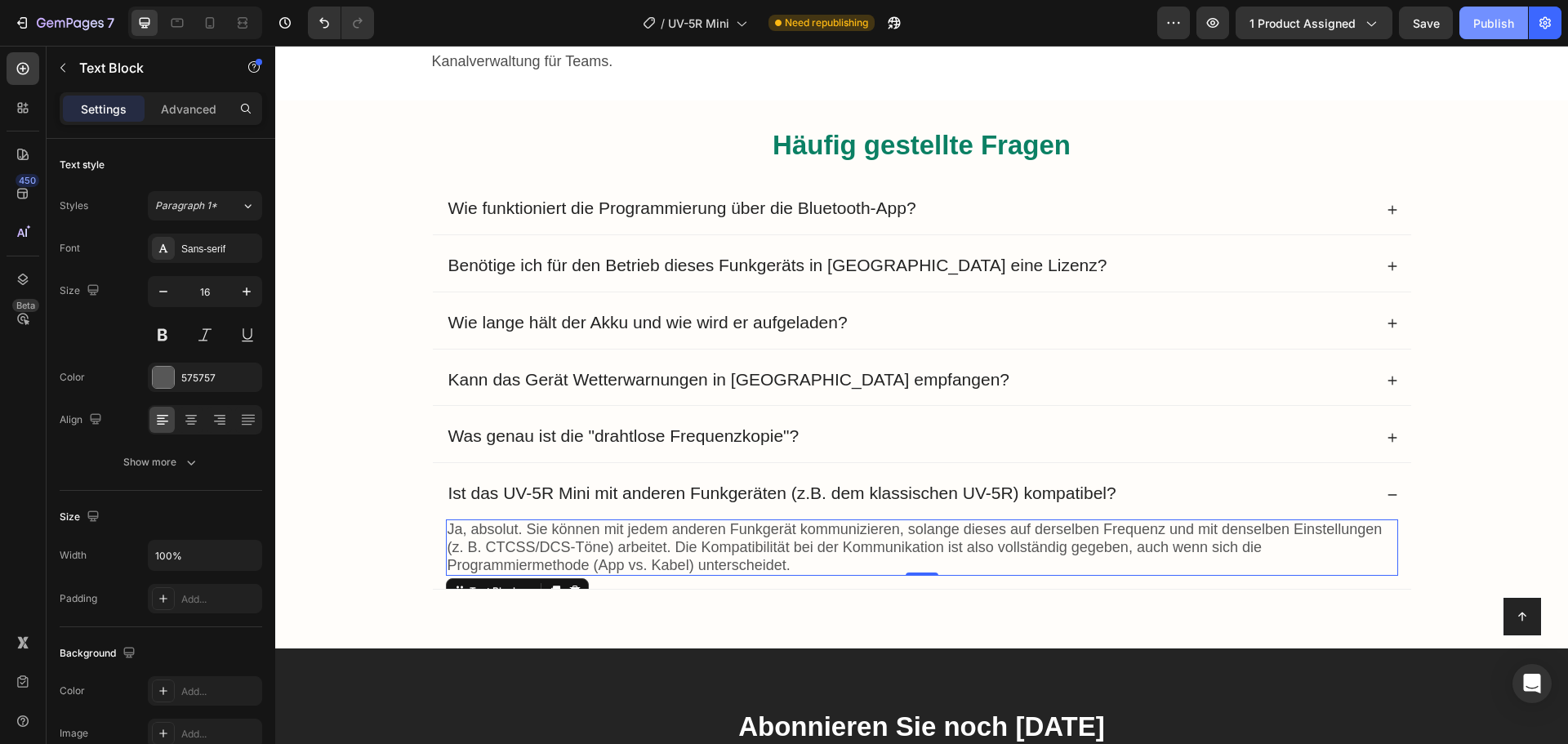
click at [1479, 34] on button "Publish" at bounding box center [1494, 22] width 69 height 33
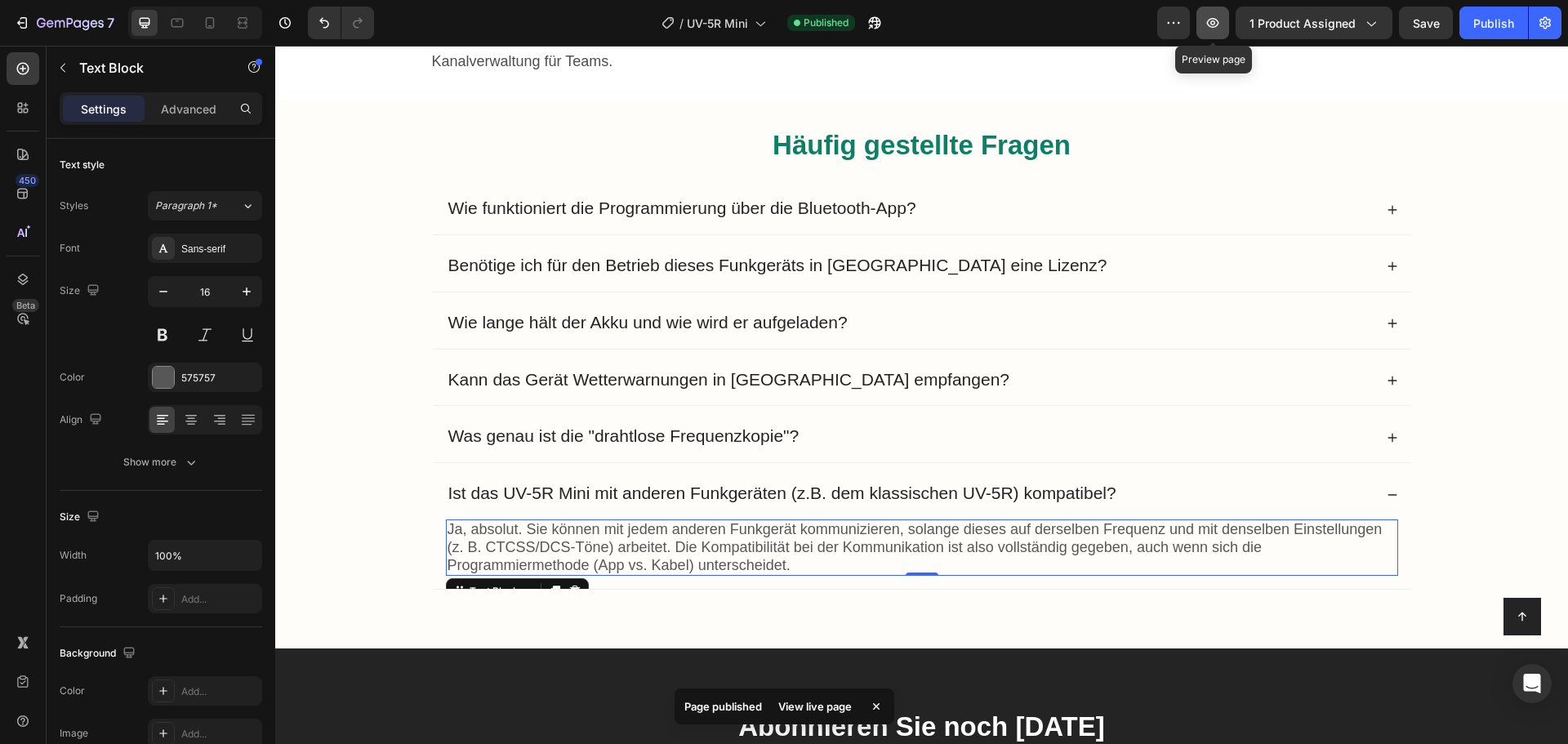
click at [1218, 22] on icon "button" at bounding box center [1213, 22] width 16 height 16
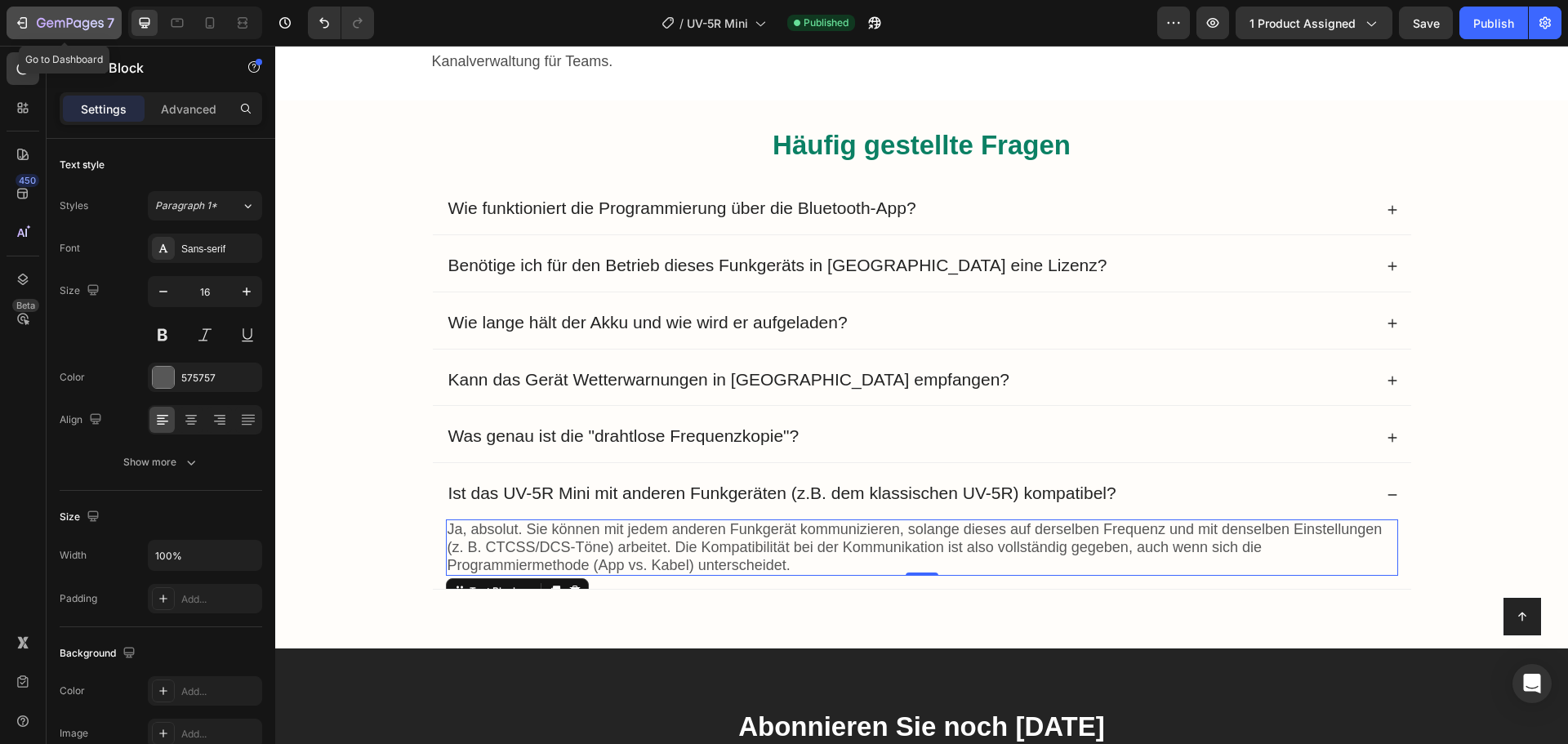
click at [19, 28] on icon "button" at bounding box center [22, 22] width 16 height 16
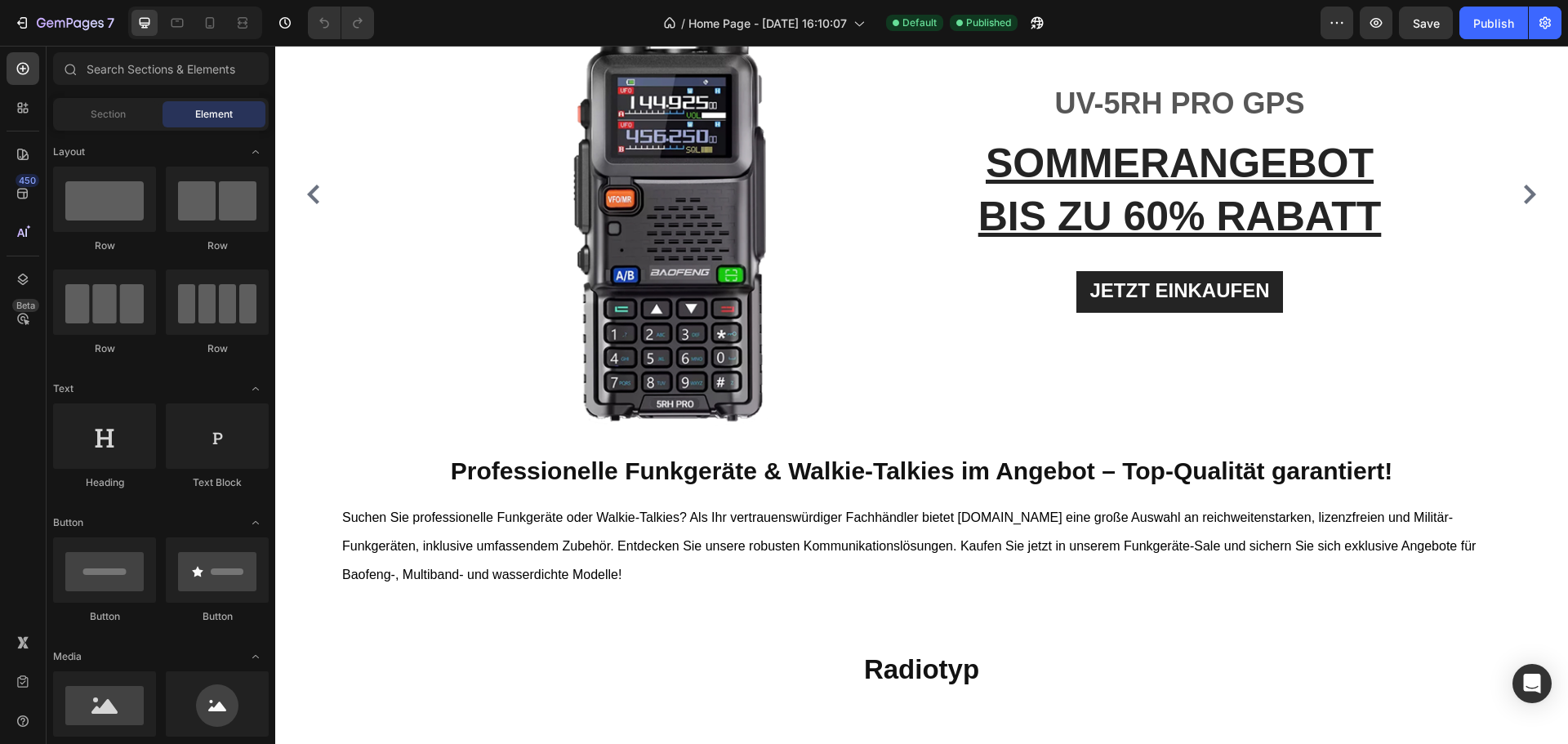
scroll to position [82, 0]
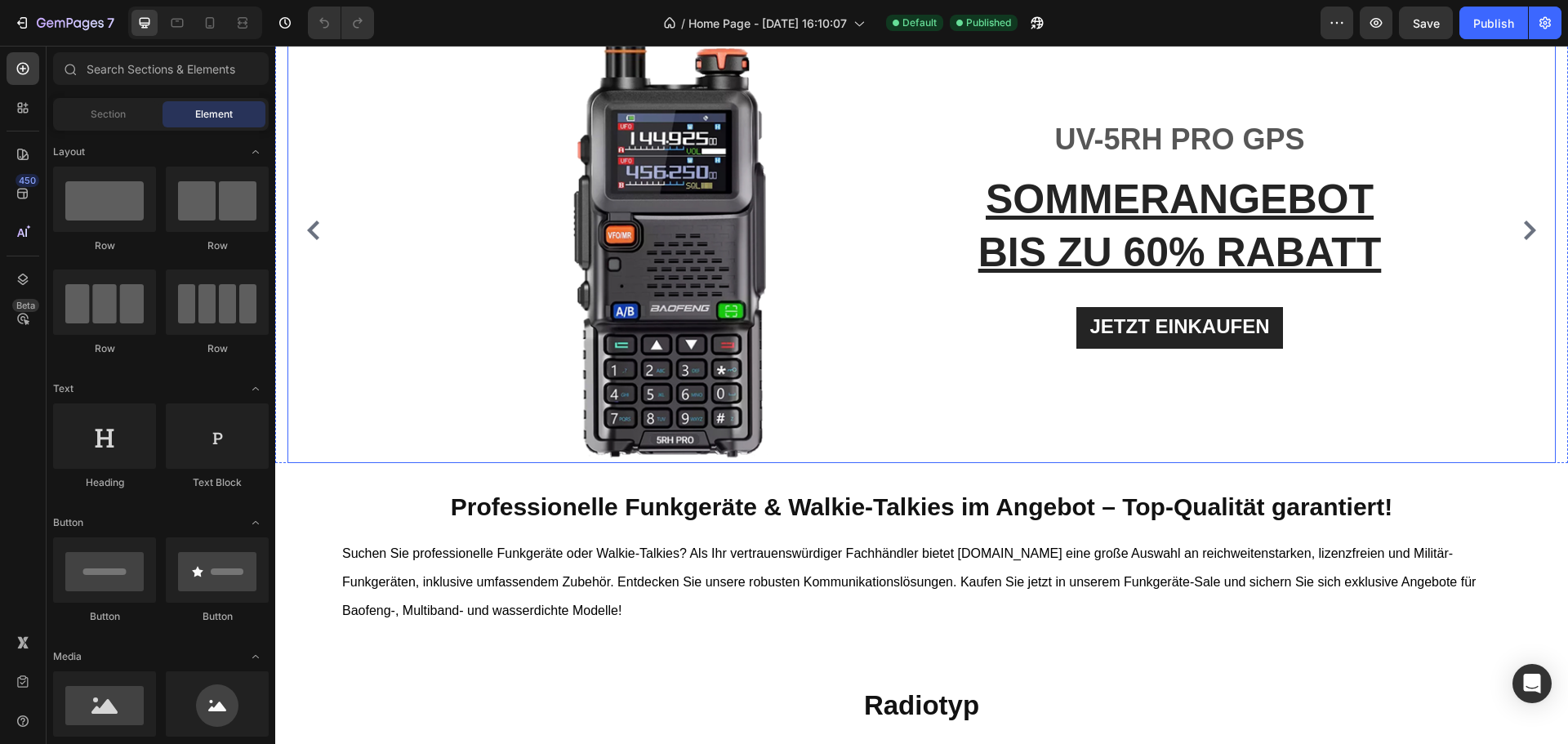
click at [1520, 226] on icon "Carousel Next Arrow" at bounding box center [1530, 230] width 20 height 20
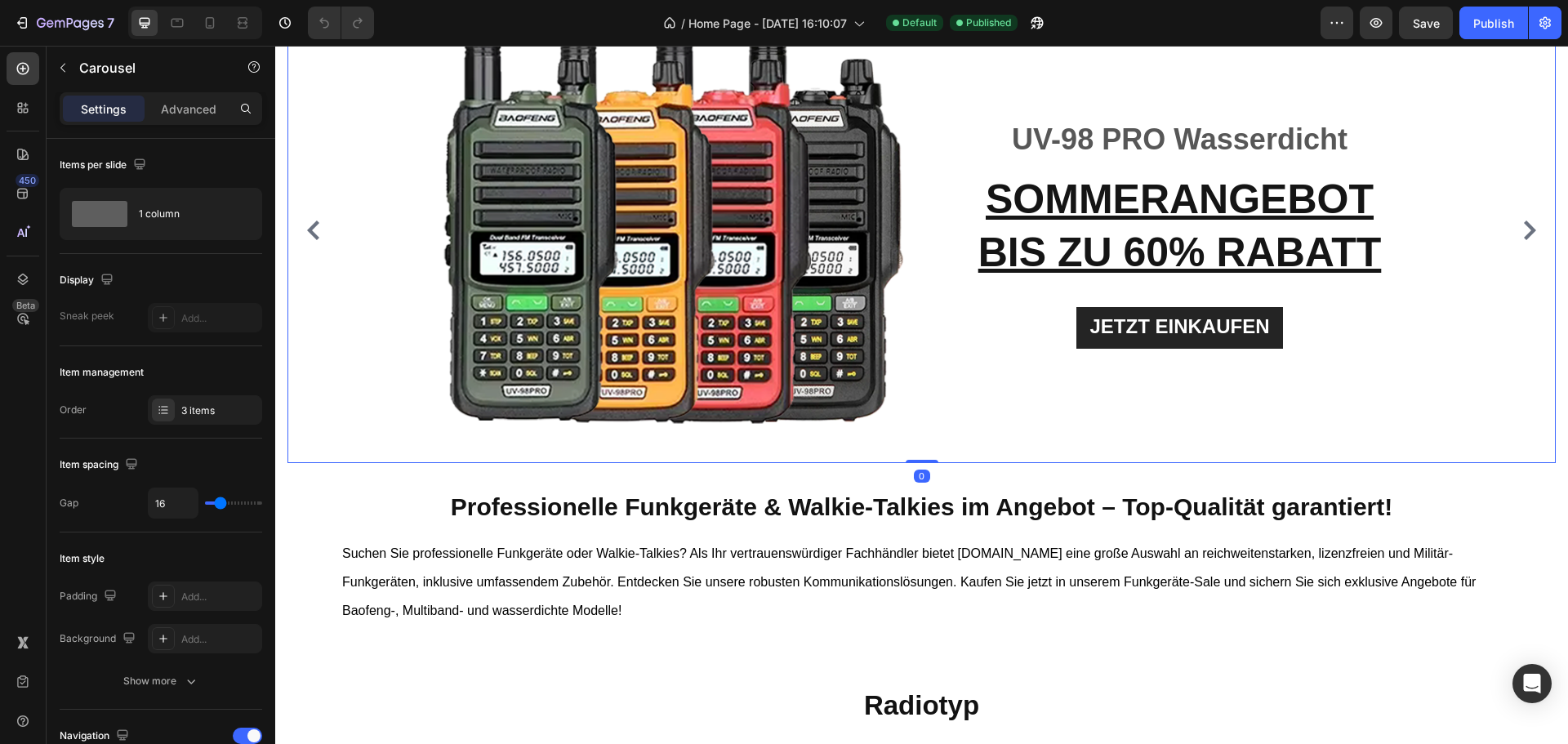
click at [1520, 226] on icon "Carousel Next Arrow" at bounding box center [1530, 230] width 20 height 20
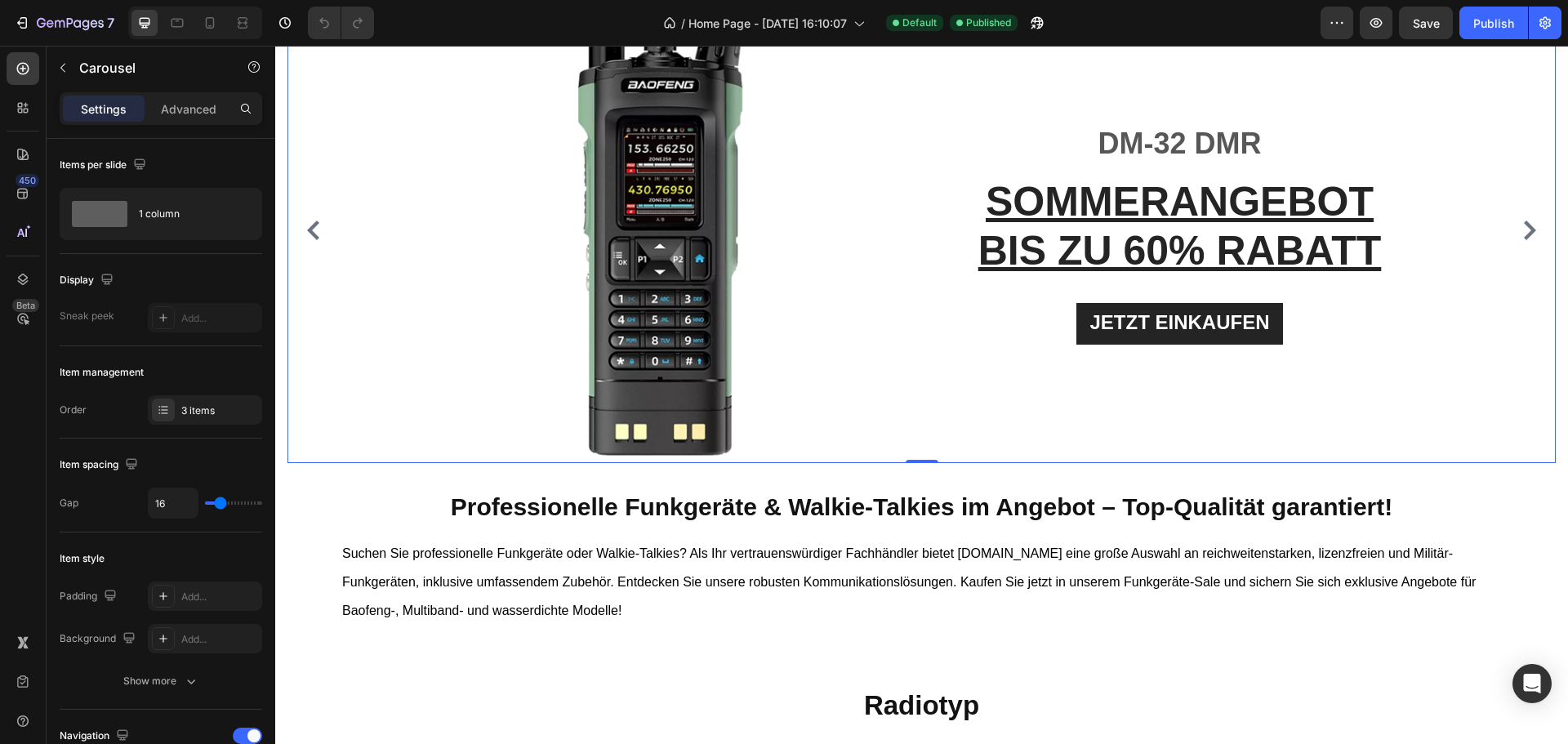
click at [1520, 230] on icon "Carousel Next Arrow" at bounding box center [1530, 230] width 20 height 20
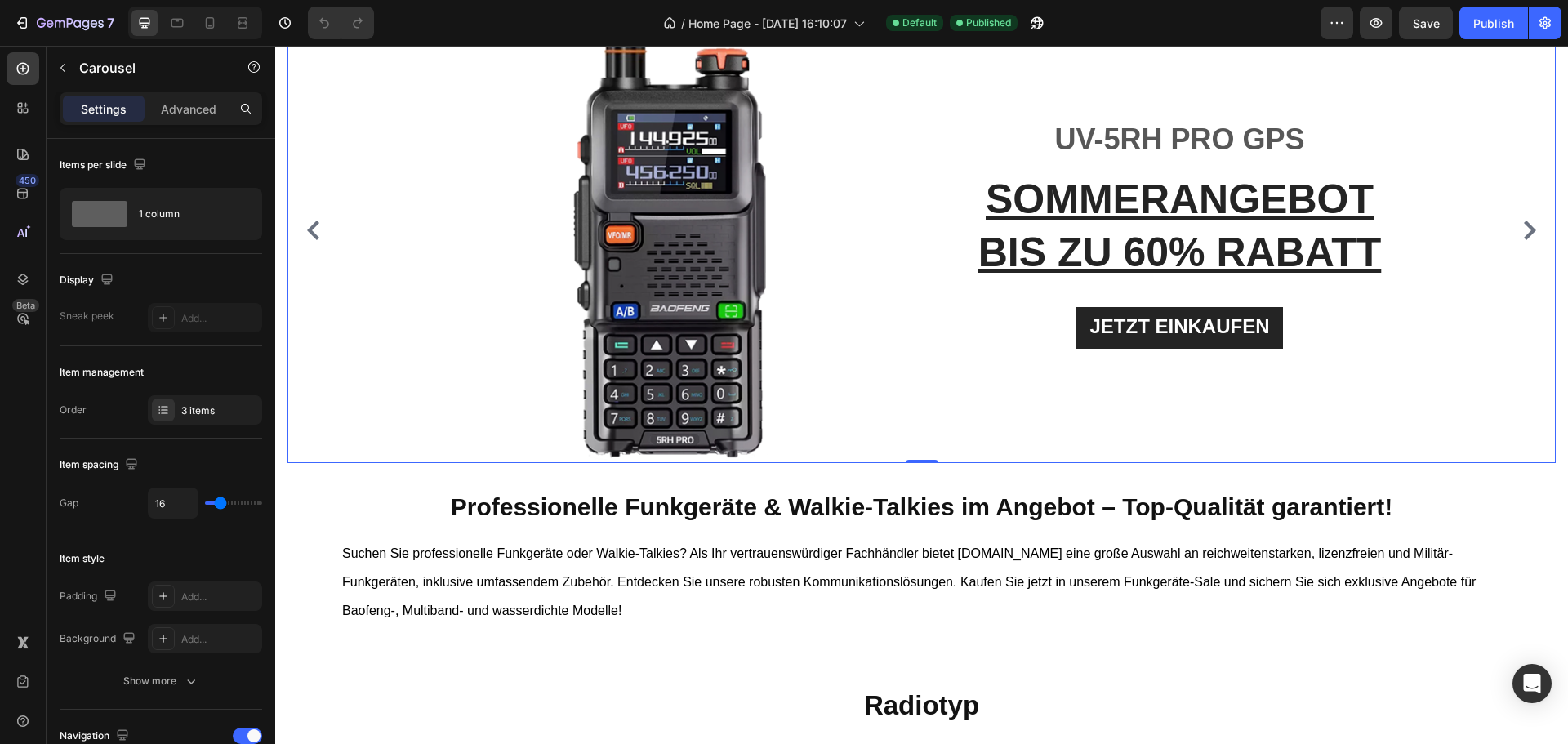
click at [414, 288] on div "Image UV-5RH PRO GPS Text block SOMMERANGEBOT BIS ZU 60% RABATT Heading JETZT E…" at bounding box center [916, 230] width 1257 height 466
click at [197, 403] on div "3 items" at bounding box center [220, 410] width 77 height 14
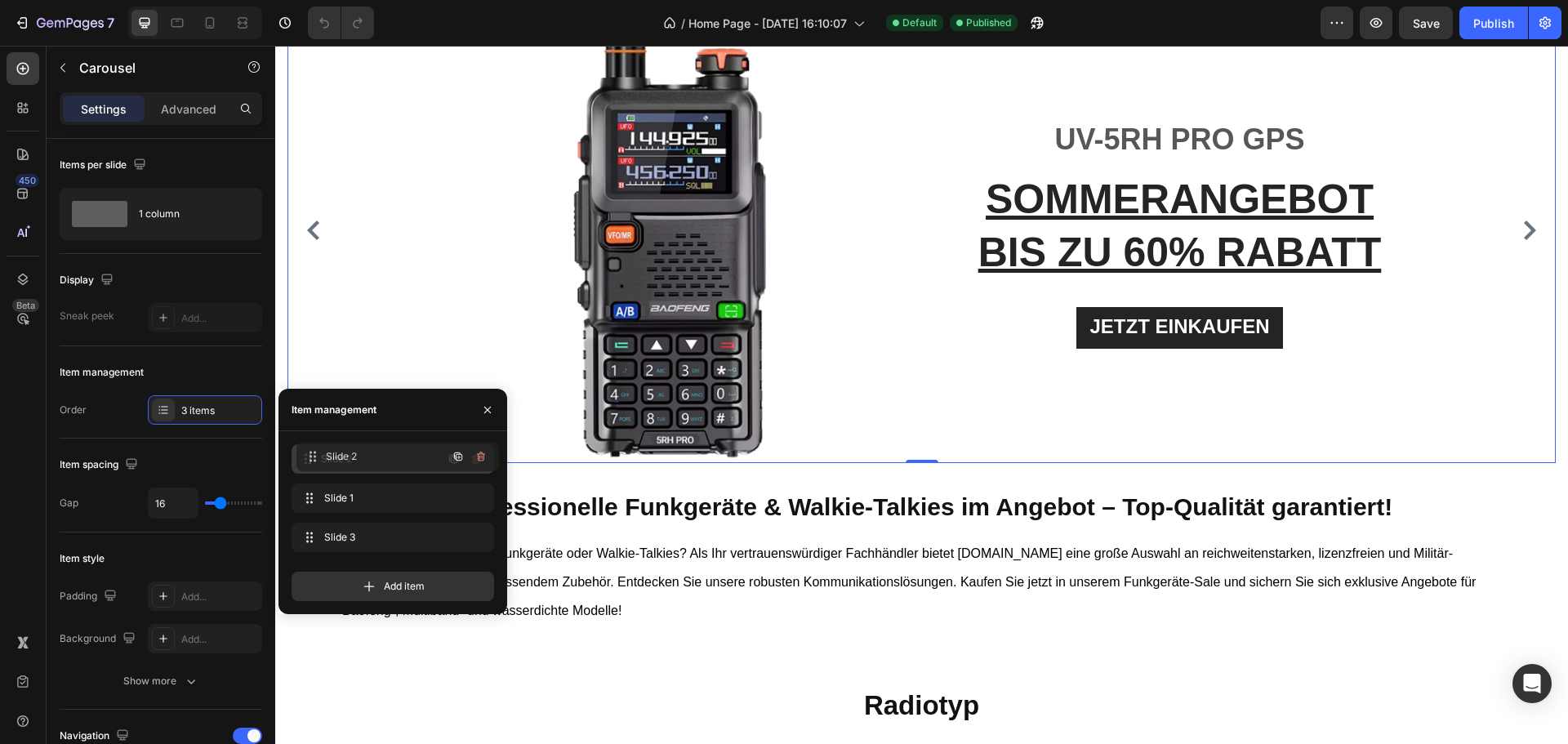
drag, startPoint x: 313, startPoint y: 500, endPoint x: 318, endPoint y: 458, distance: 42.3
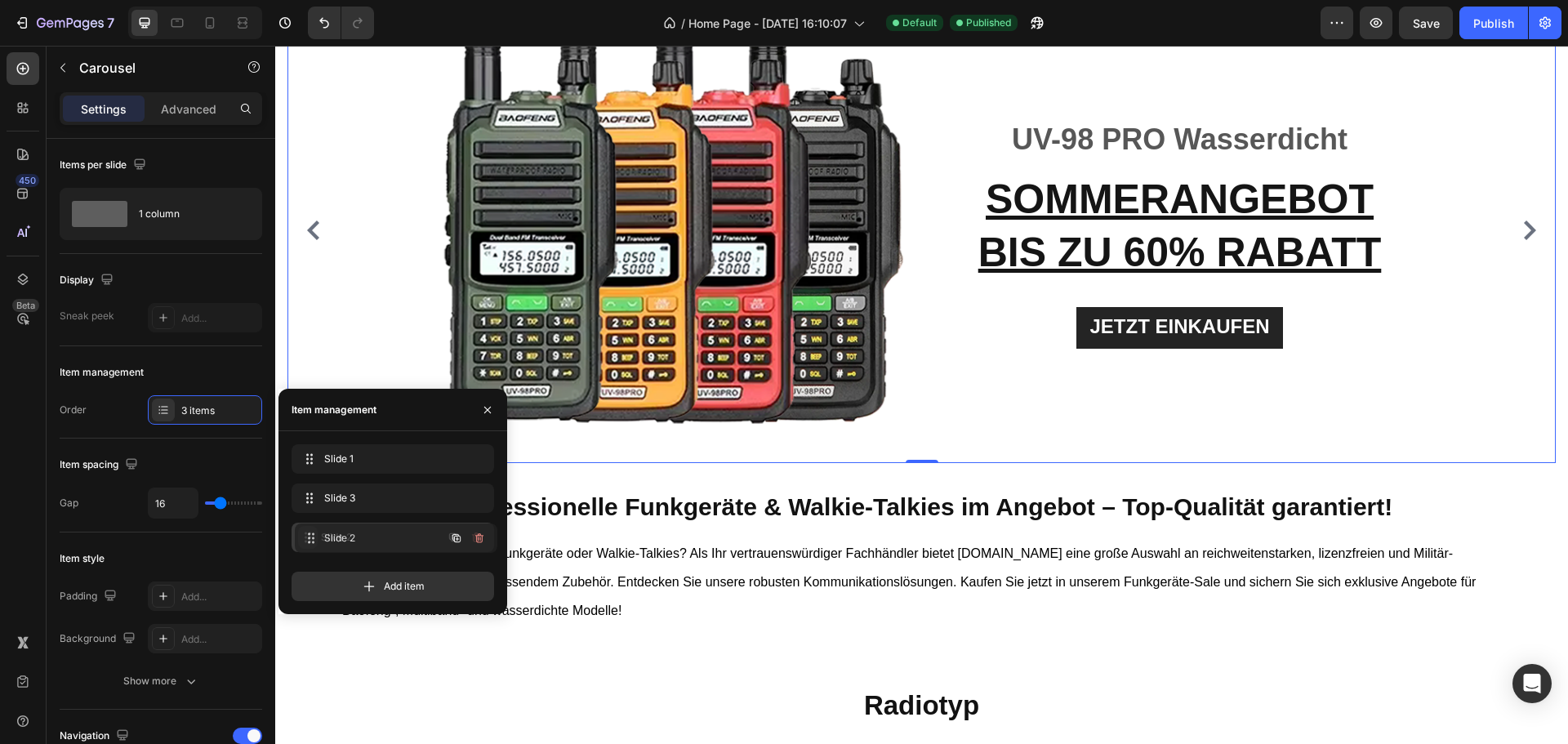
drag, startPoint x: 312, startPoint y: 455, endPoint x: 315, endPoint y: 534, distance: 79.1
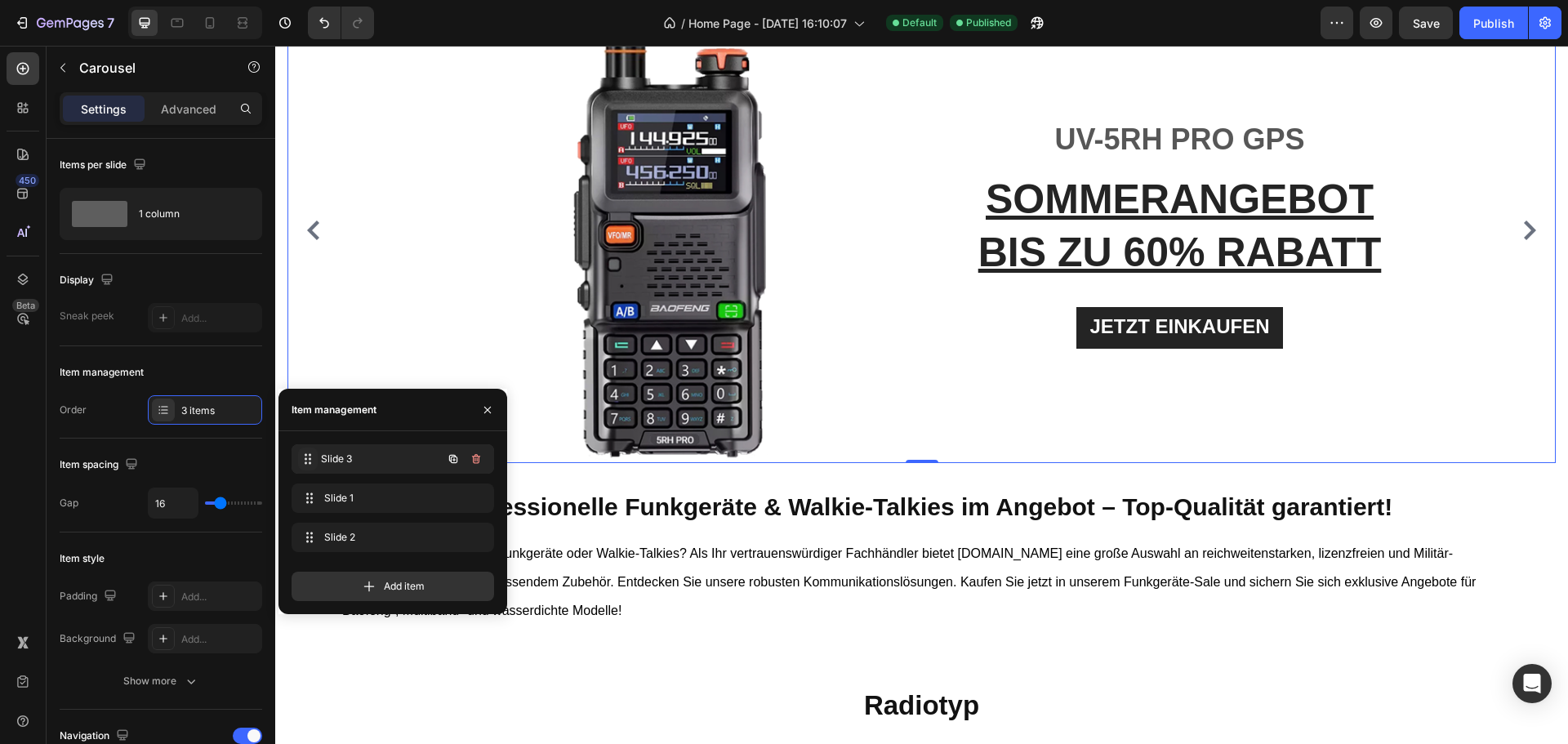
drag, startPoint x: 310, startPoint y: 498, endPoint x: 310, endPoint y: 459, distance: 39.0
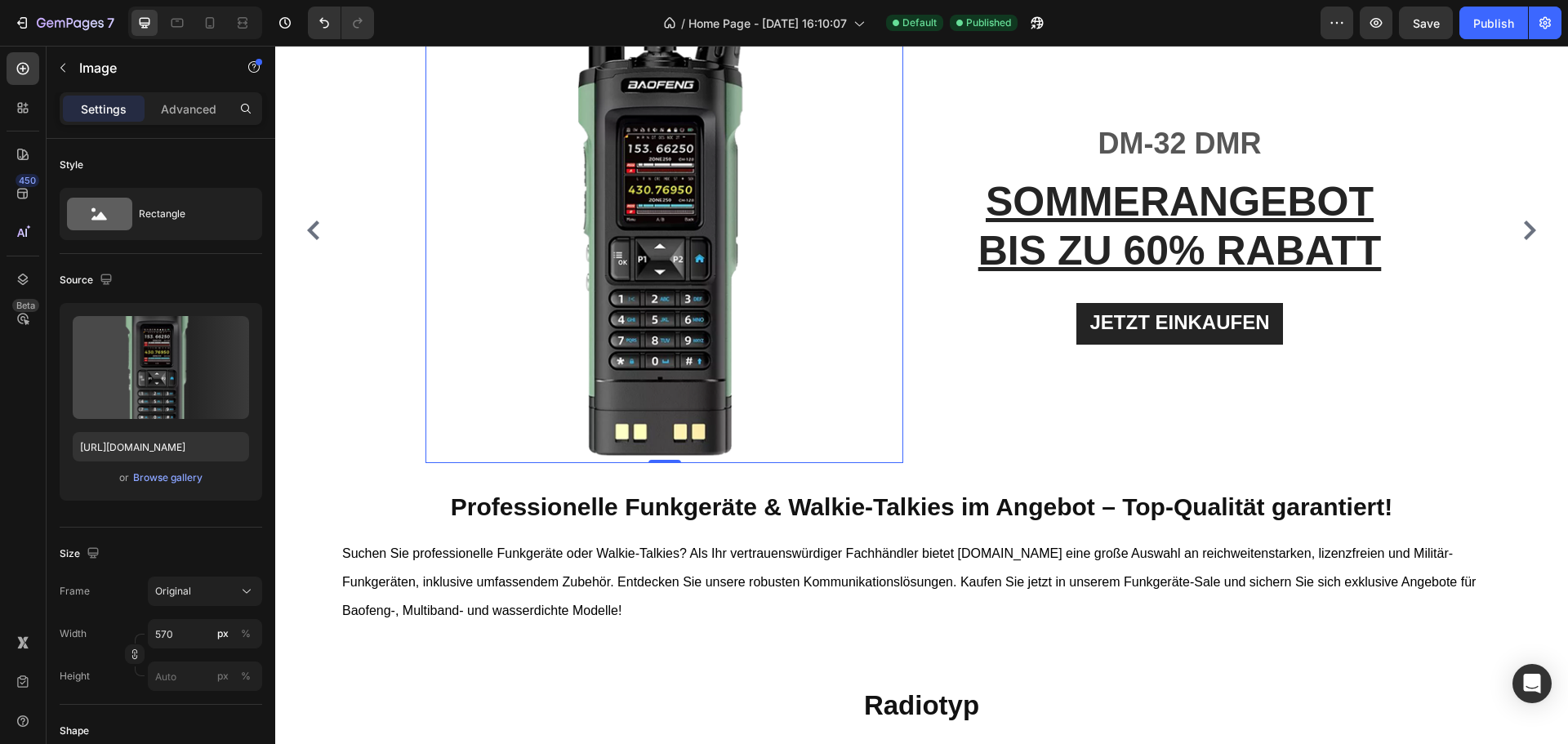
click at [617, 300] on img at bounding box center [671, 230] width 466 height 466
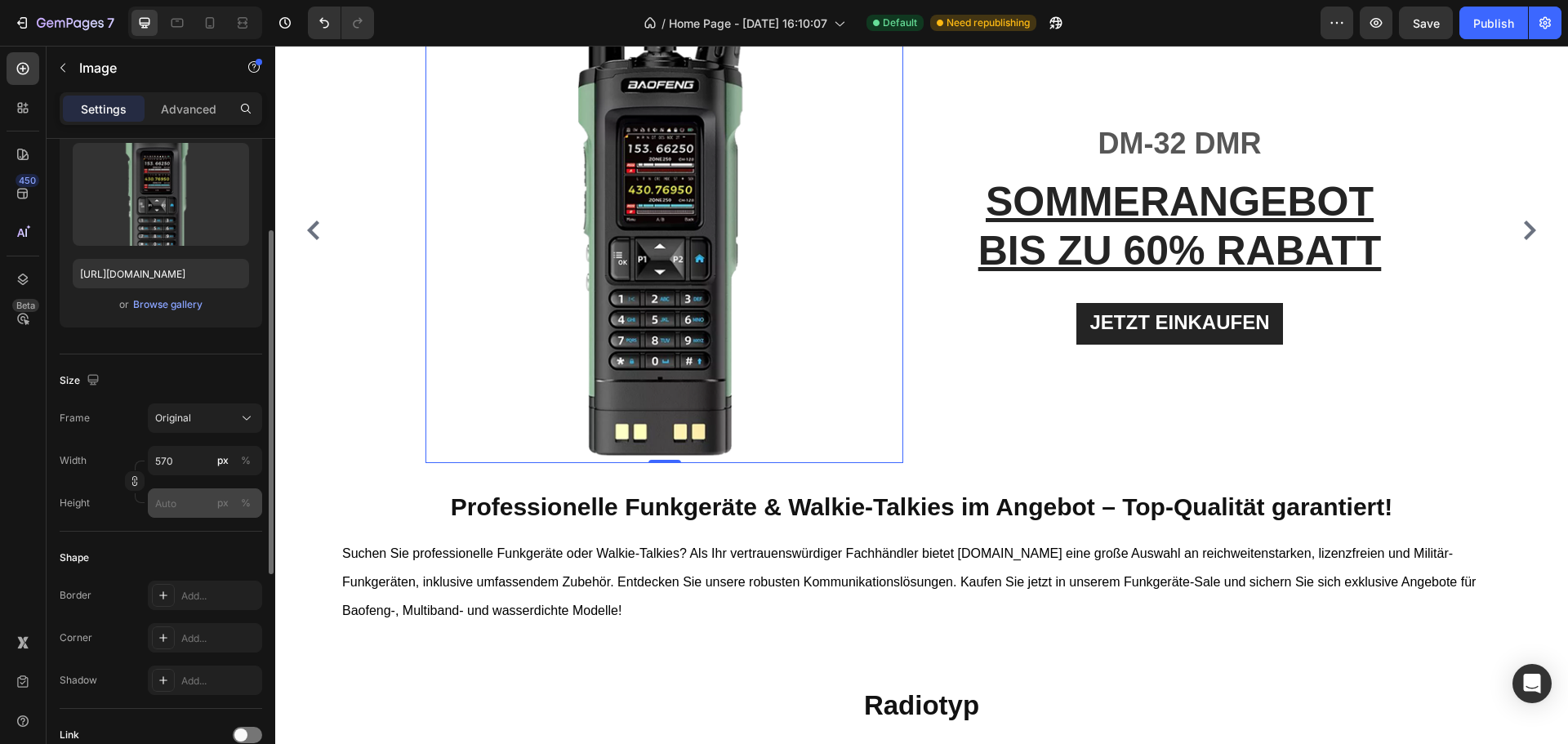
scroll to position [0, 0]
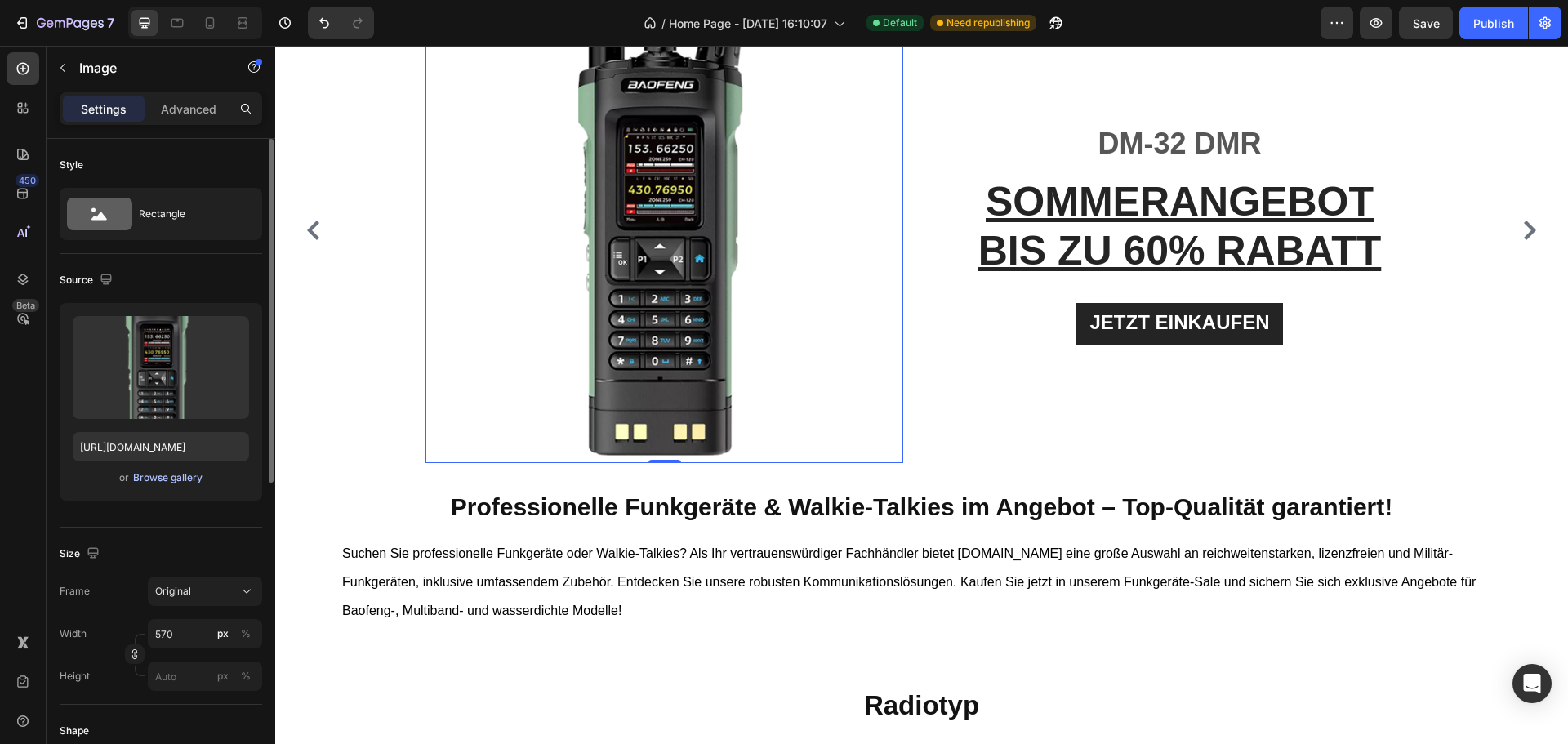
click at [181, 475] on div "Browse gallery" at bounding box center [168, 477] width 70 height 14
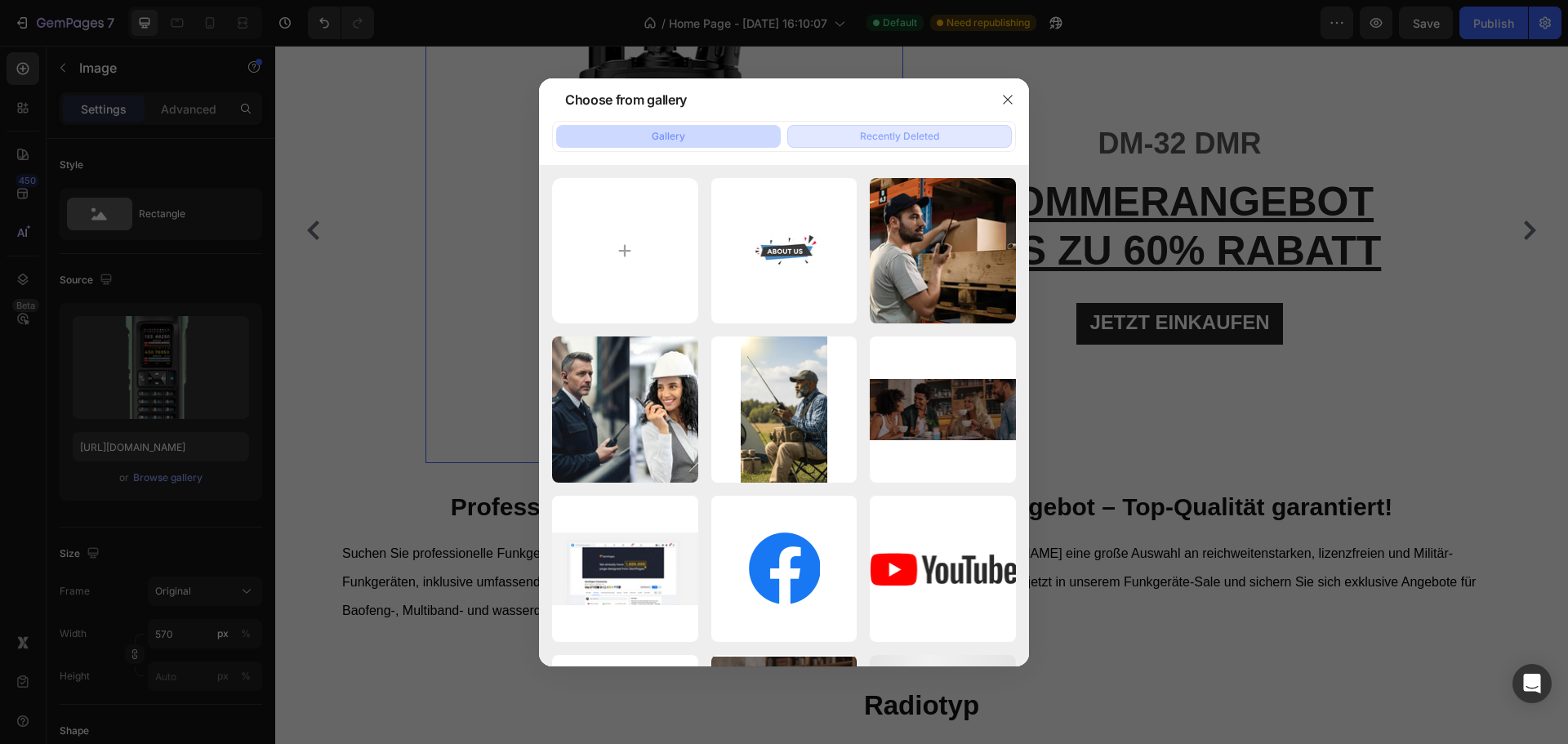
click at [877, 136] on div "Recently Deleted" at bounding box center [900, 136] width 79 height 14
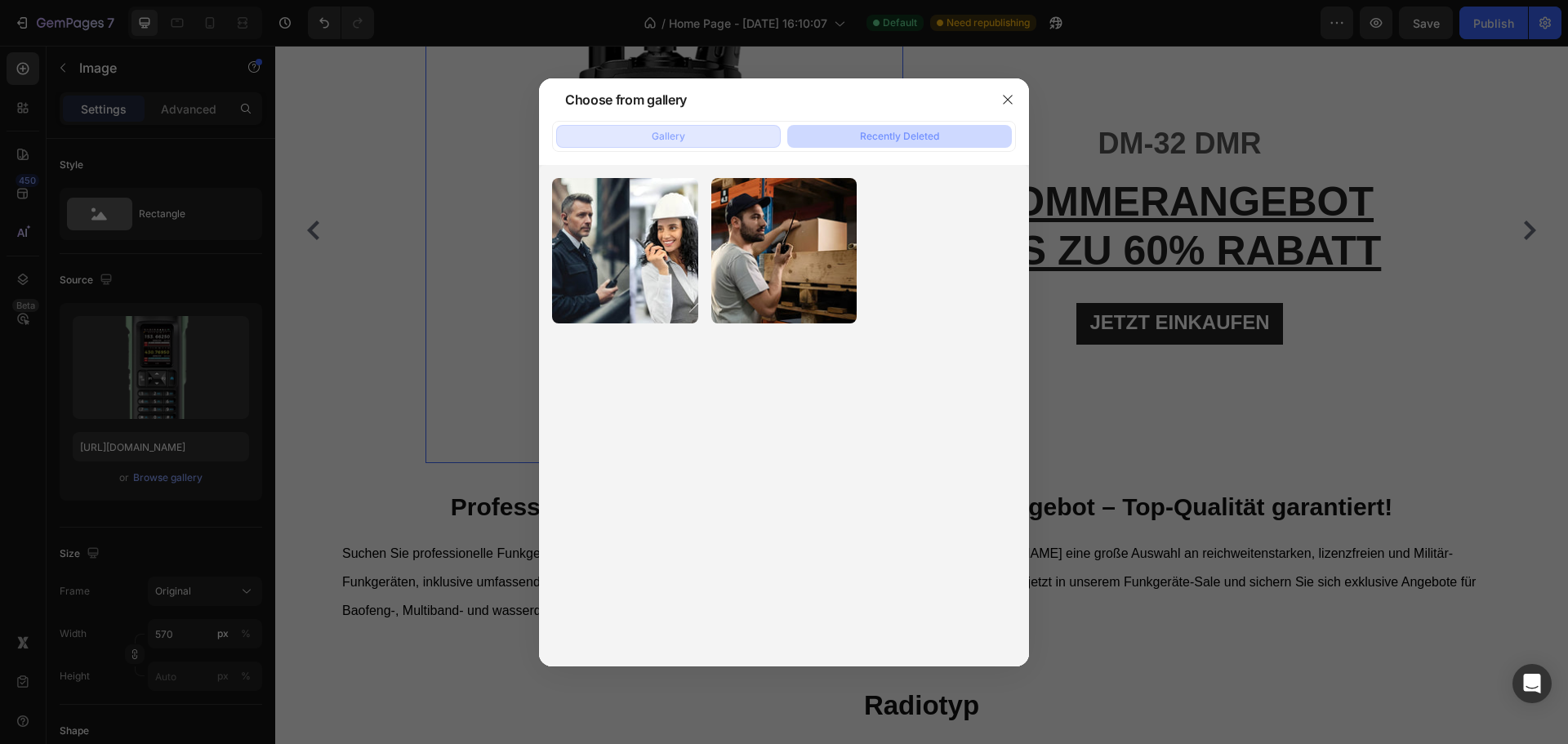
click at [684, 135] on div "Gallery" at bounding box center [668, 136] width 34 height 14
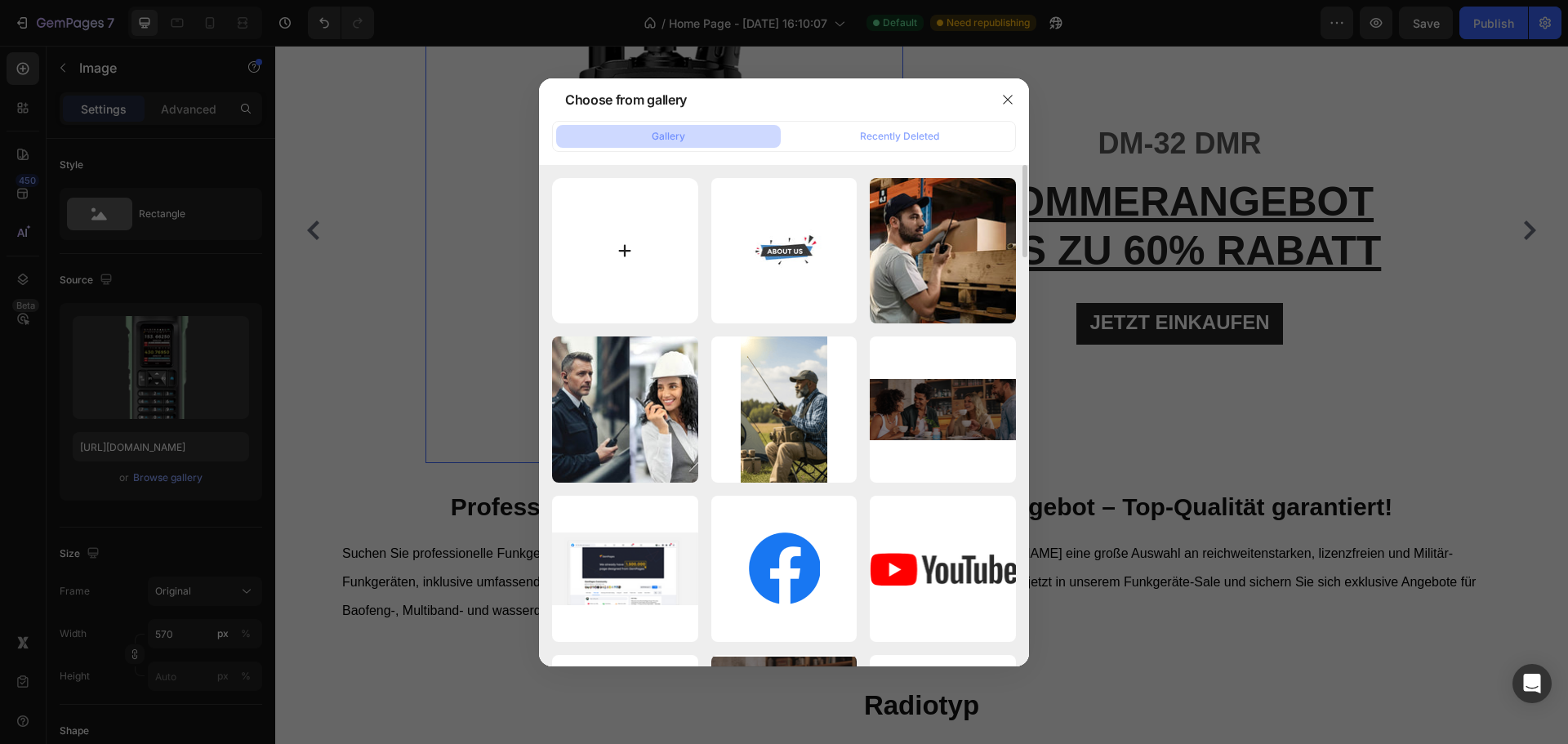
click at [618, 236] on input "file" at bounding box center [626, 252] width 146 height 146
click at [874, 140] on div "Recently Deleted" at bounding box center [900, 136] width 79 height 14
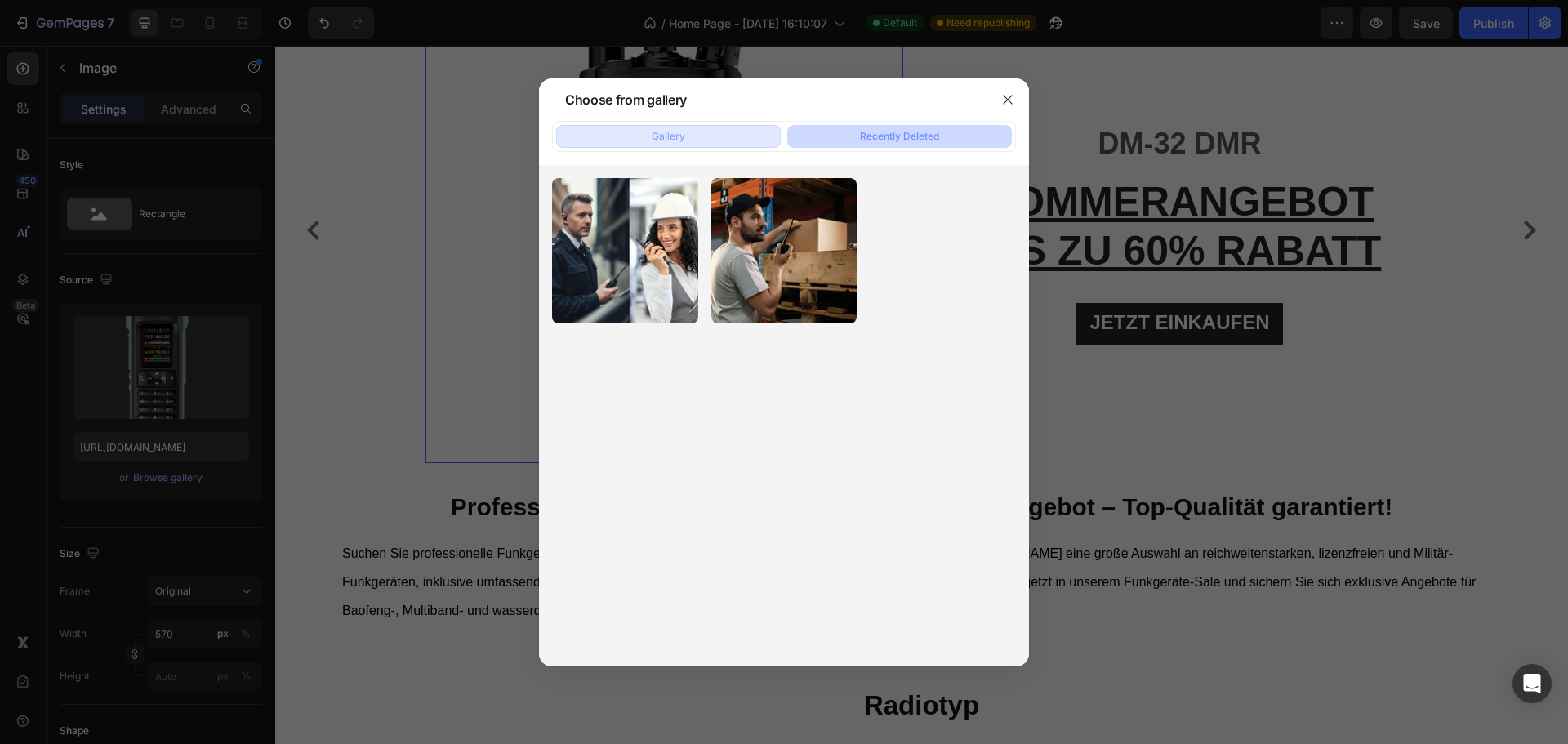
click at [727, 134] on button "Gallery" at bounding box center [668, 136] width 225 height 23
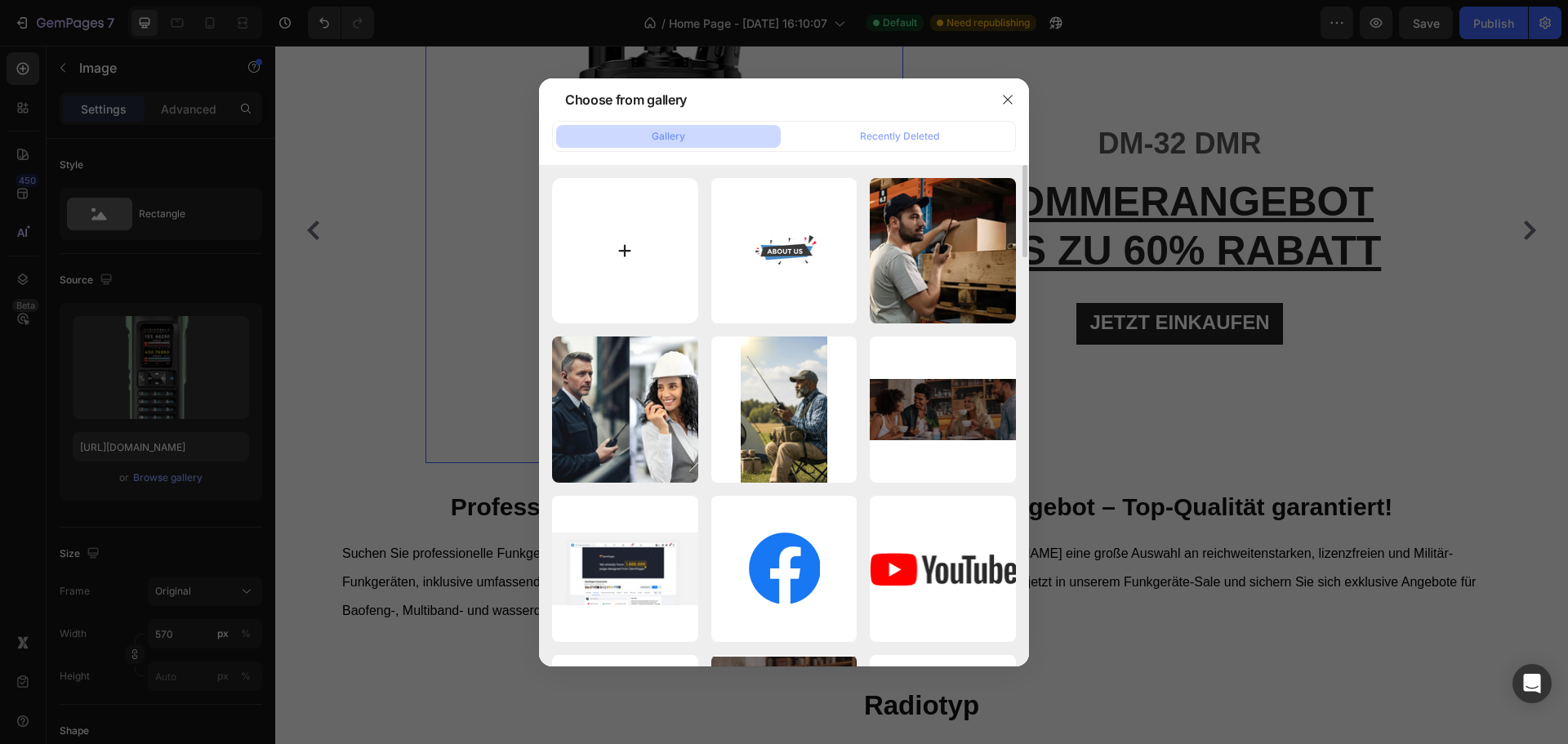
click at [633, 247] on input "file" at bounding box center [626, 252] width 146 height 146
type input "C:\fakepath\baofeng-uv-5r-mini-multi-band-bluetooth-walkie-talkie-4-colors.jpg"
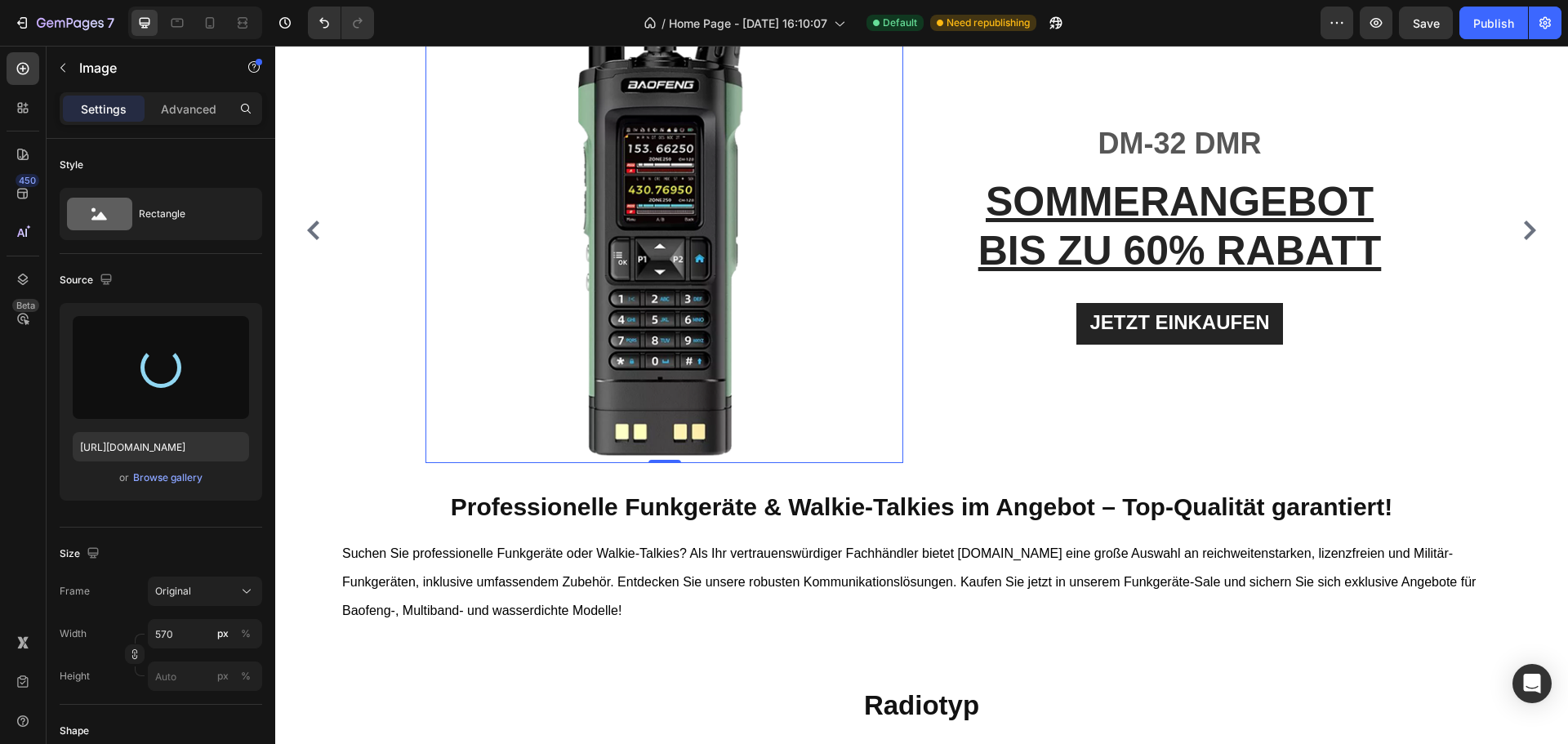
type input "https://cdn.shopify.com/s/files/1/0747/5213/1313/files/gempages_574813828554949…"
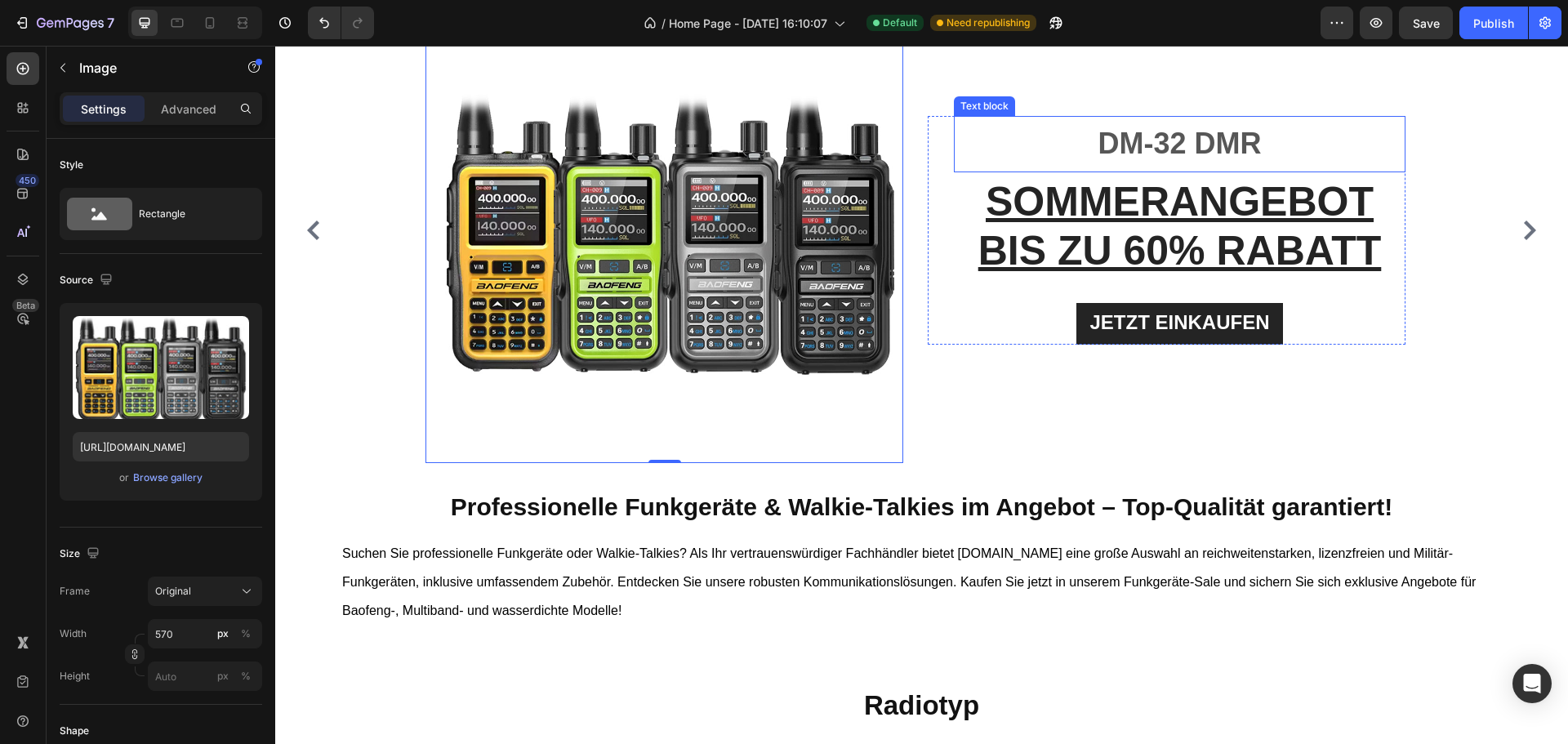
click at [1139, 150] on strong "DM-32 DMR" at bounding box center [1179, 144] width 163 height 34
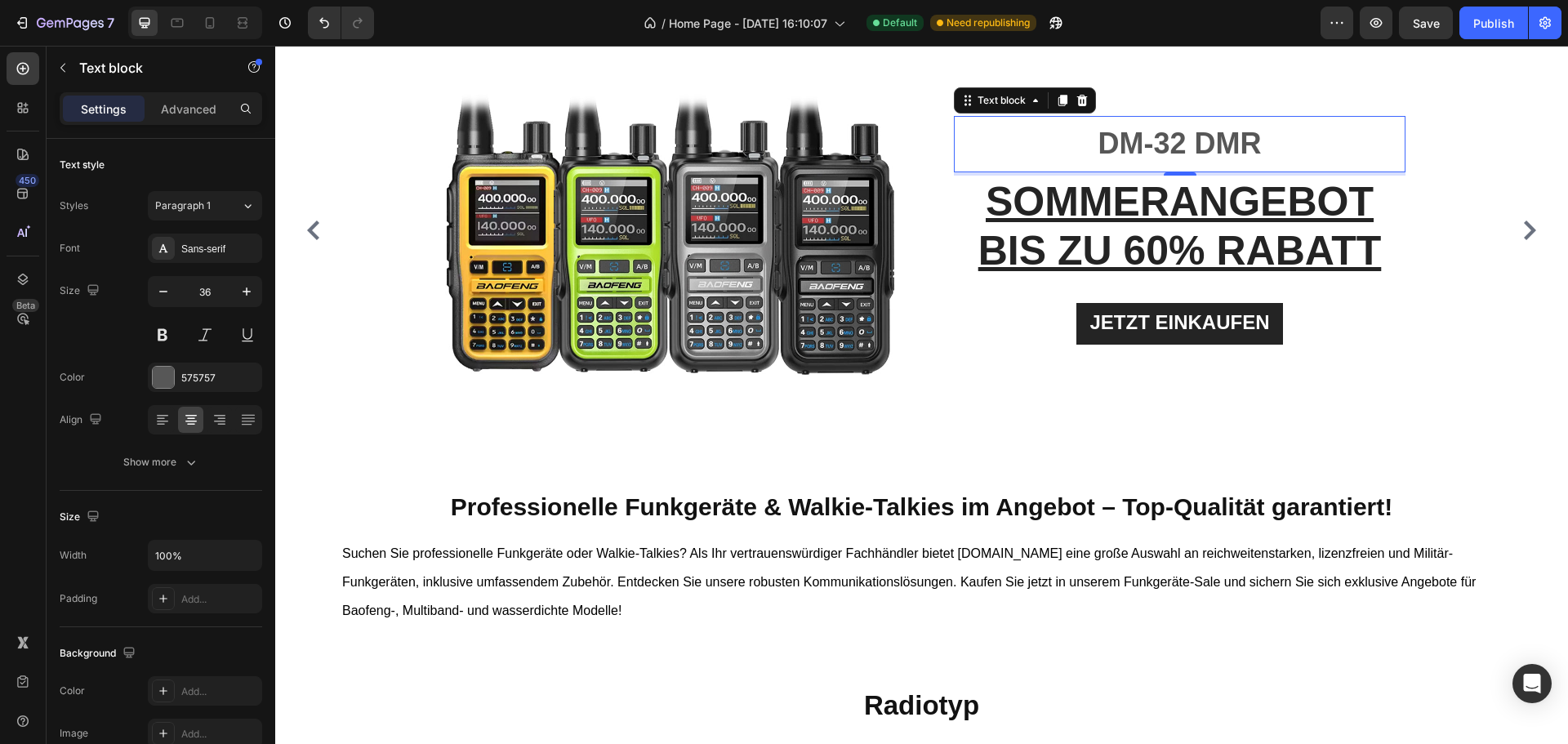
click at [1124, 131] on strong "DM-32 DMR" at bounding box center [1179, 144] width 163 height 34
click at [1151, 139] on strong "DM-32 DMR" at bounding box center [1179, 144] width 163 height 34
click at [1258, 146] on strong "DM-32 DMR" at bounding box center [1179, 144] width 163 height 34
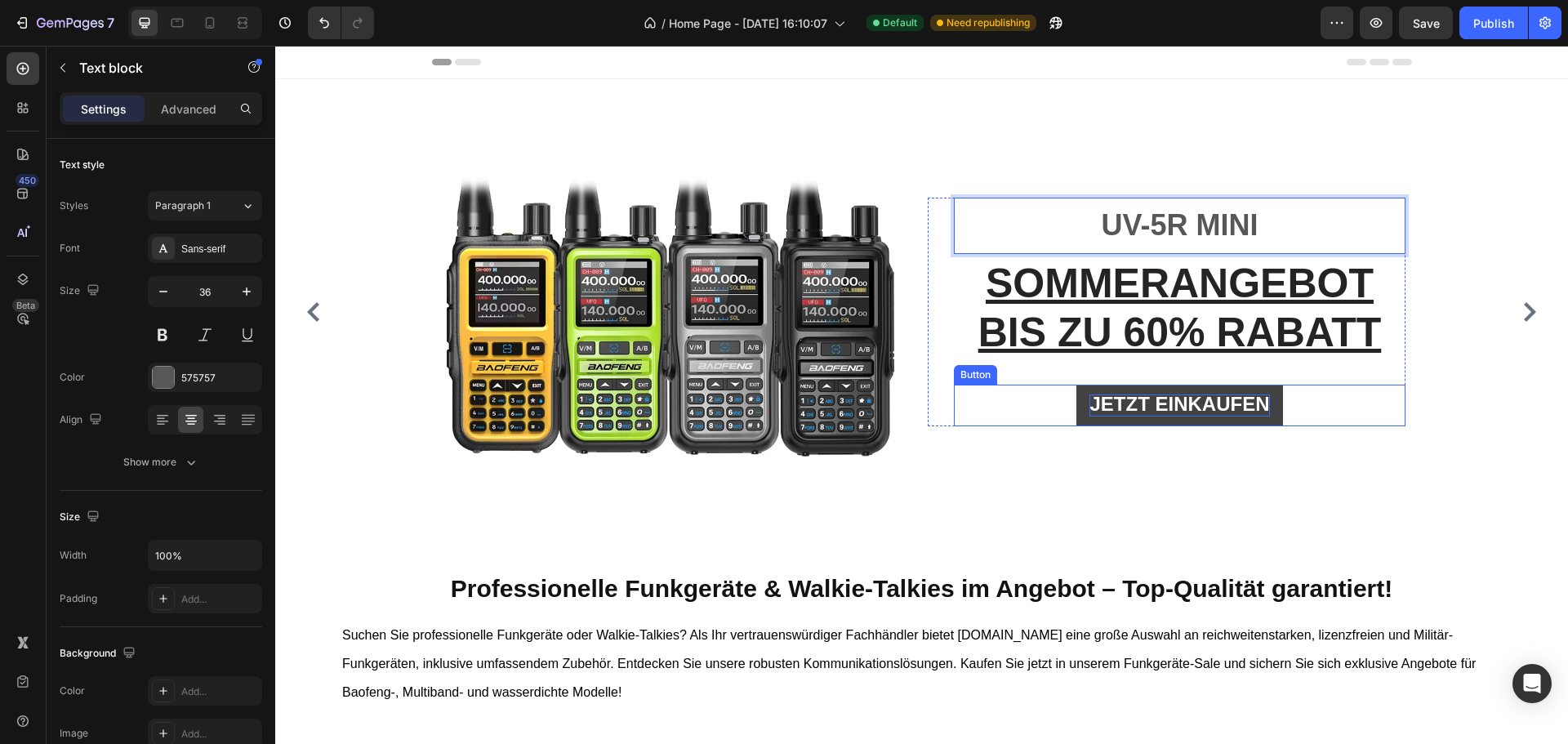
click at [1119, 402] on span "JETZT EINKAUFEN" at bounding box center [1179, 403] width 179 height 22
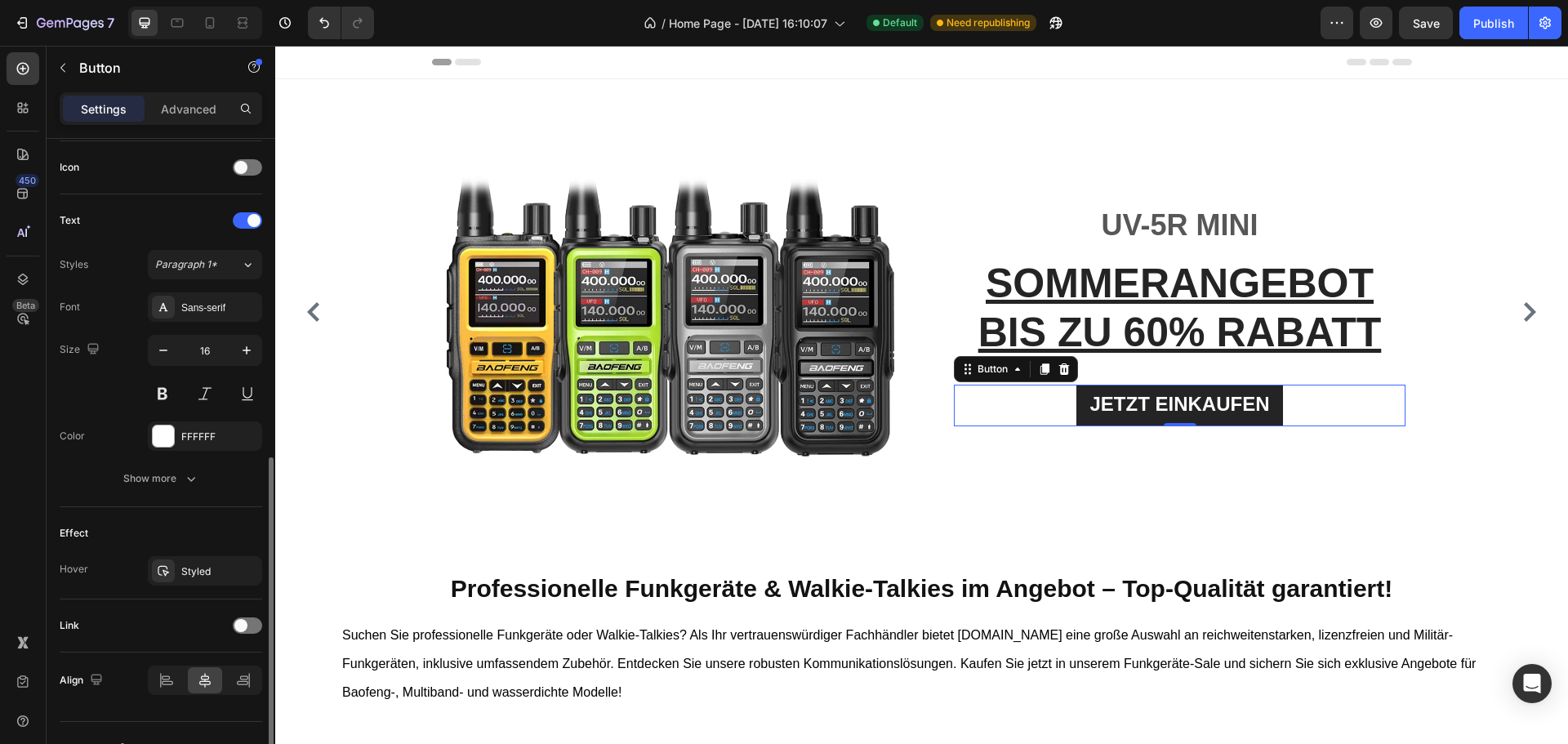
scroll to position [519, 0]
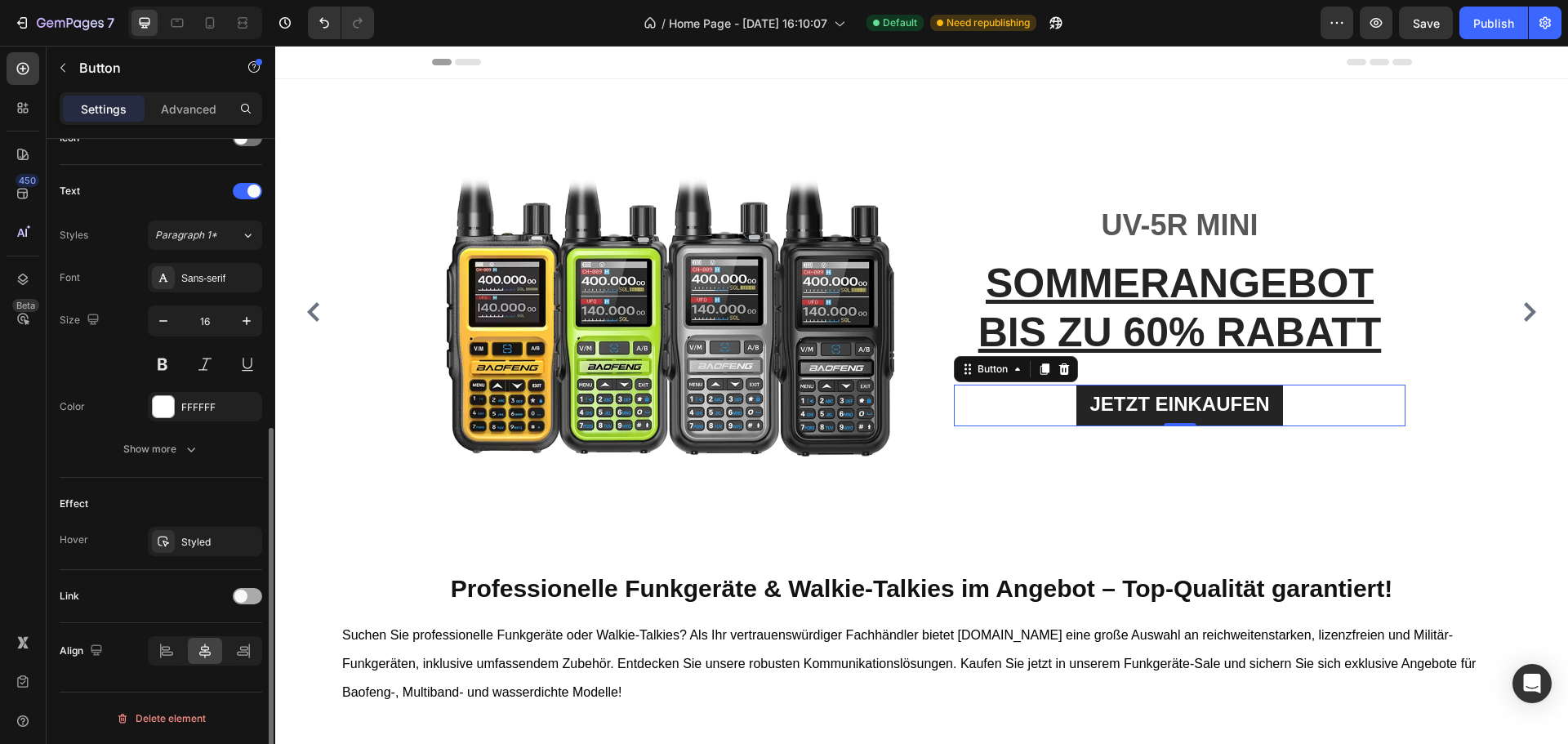
click at [236, 593] on span at bounding box center [241, 596] width 13 height 13
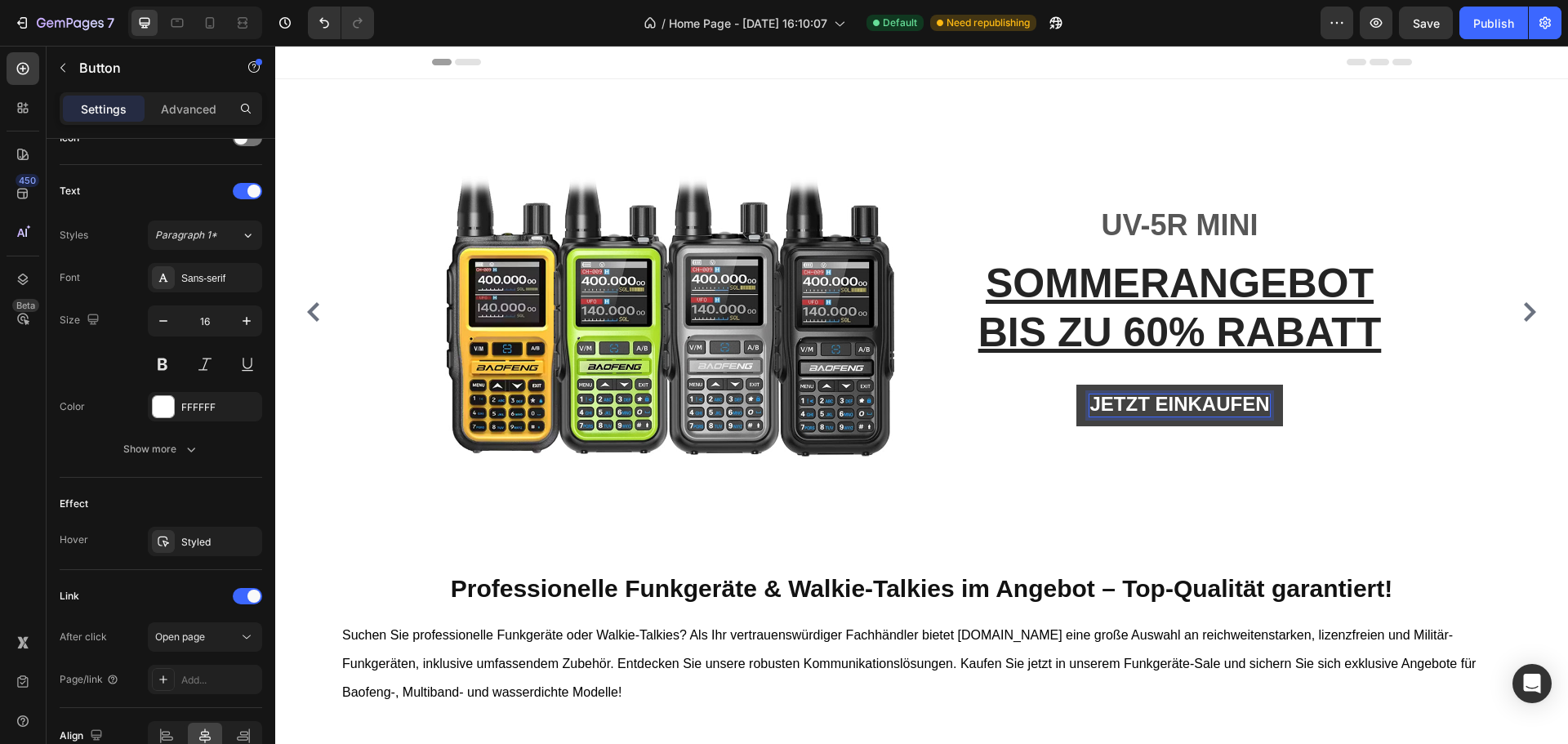
click at [1208, 408] on span "JETZT EINKAUFEN" at bounding box center [1179, 403] width 179 height 22
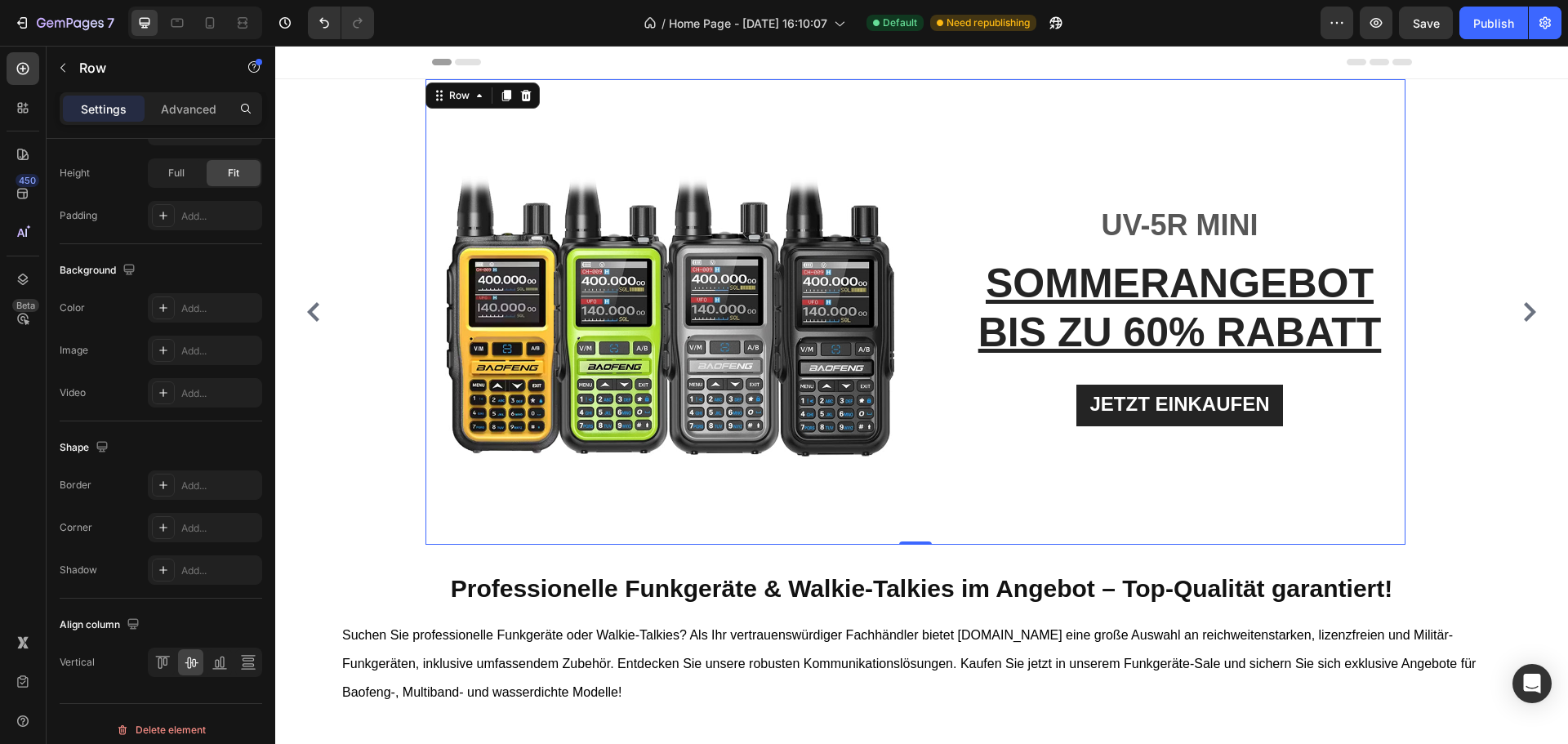
click at [1204, 455] on div "UV-5R MINI Text block SOMMERANGEBOT BIS ZU 60% RABATT Heading JETZT EINKAUFEN B…" at bounding box center [1166, 312] width 477 height 466
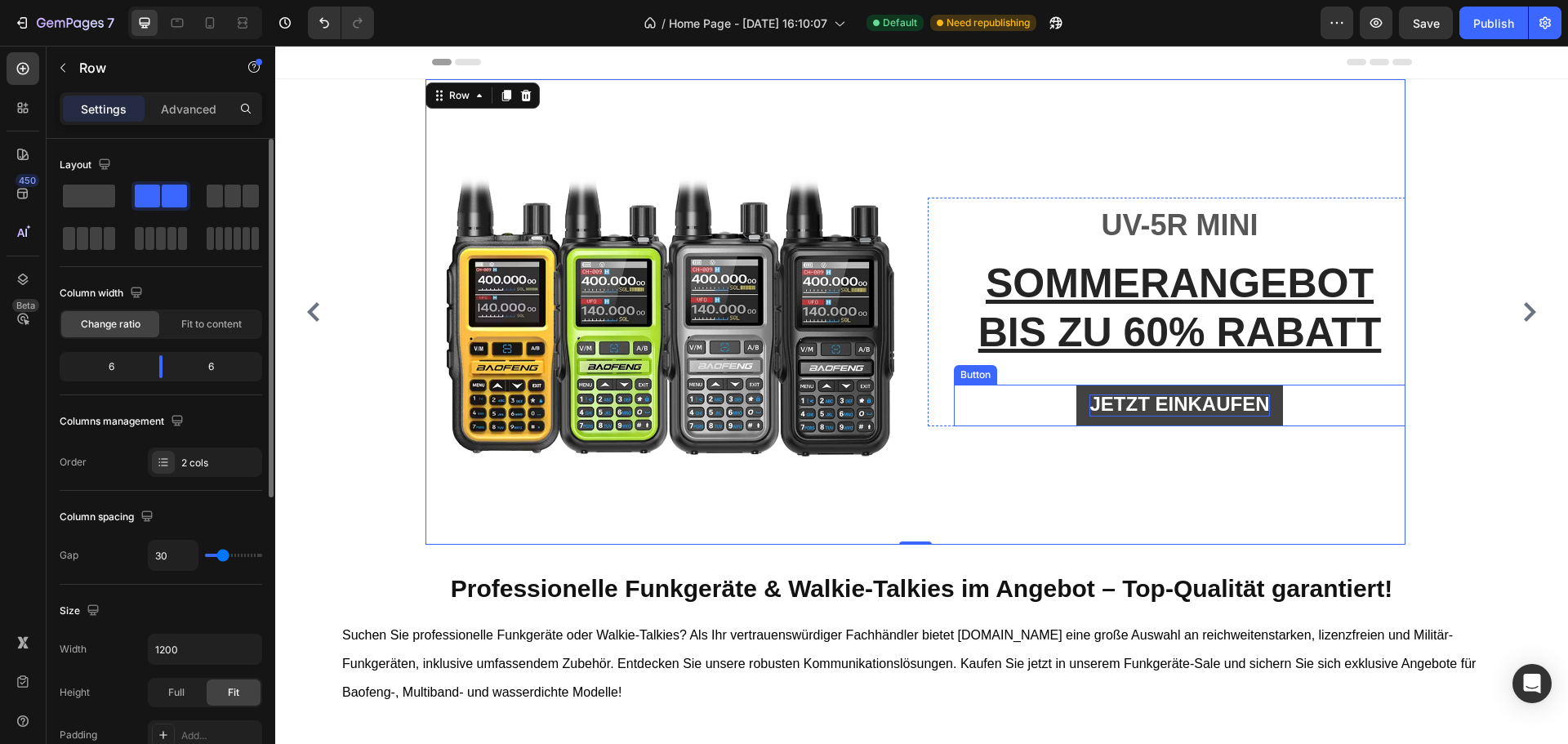
click at [1232, 410] on span "JETZT EINKAUFEN" at bounding box center [1179, 403] width 179 height 22
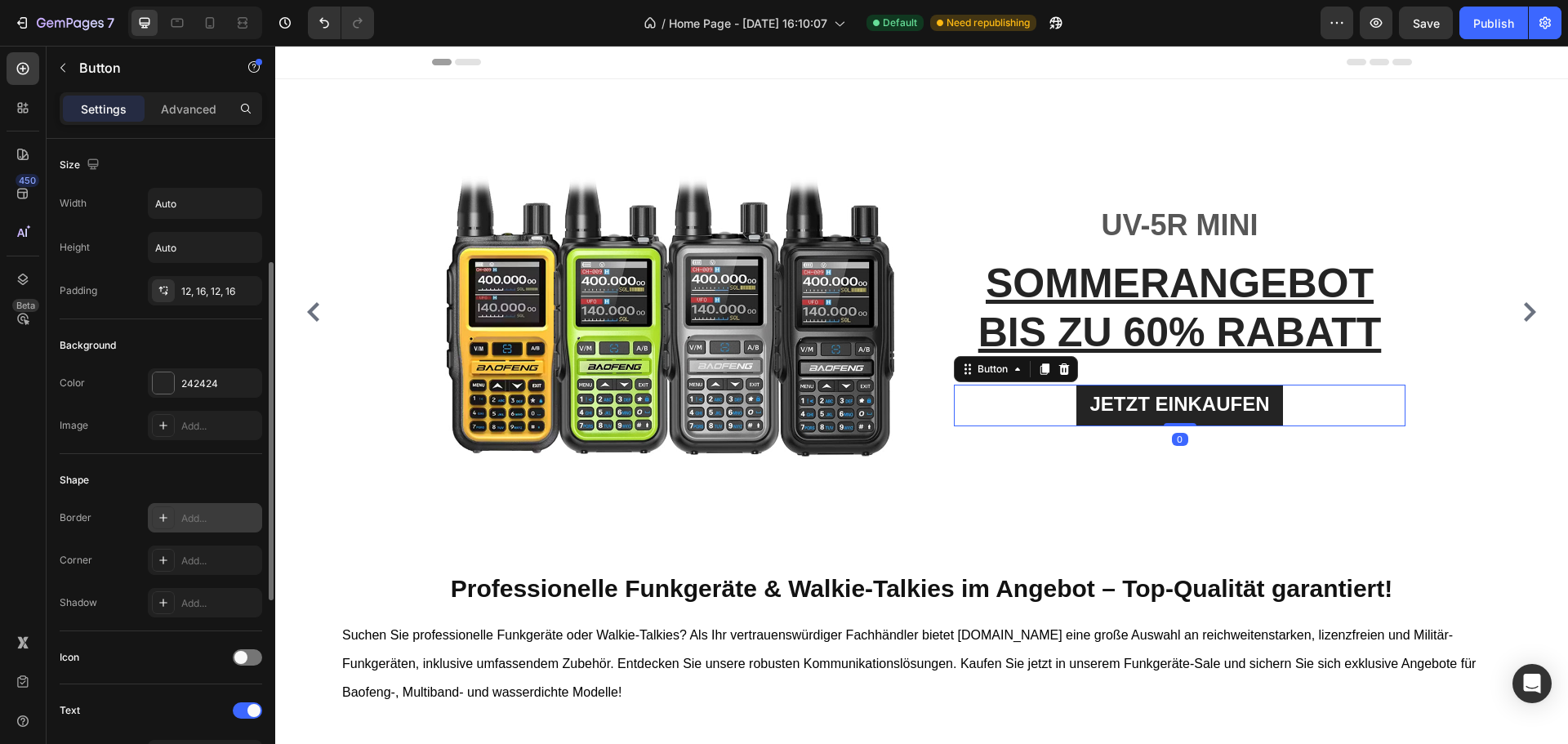
scroll to position [245, 0]
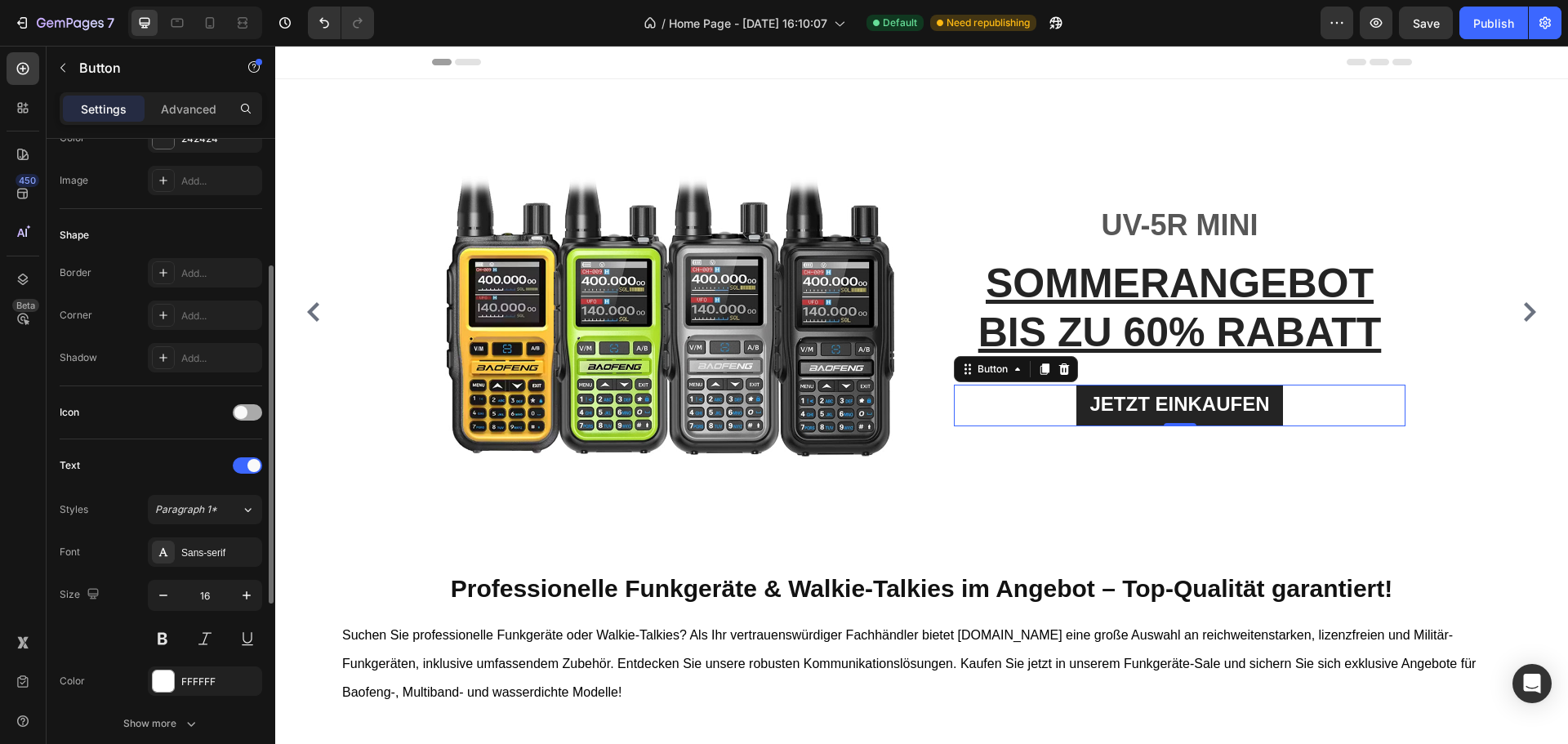
click at [245, 417] on span at bounding box center [241, 412] width 13 height 13
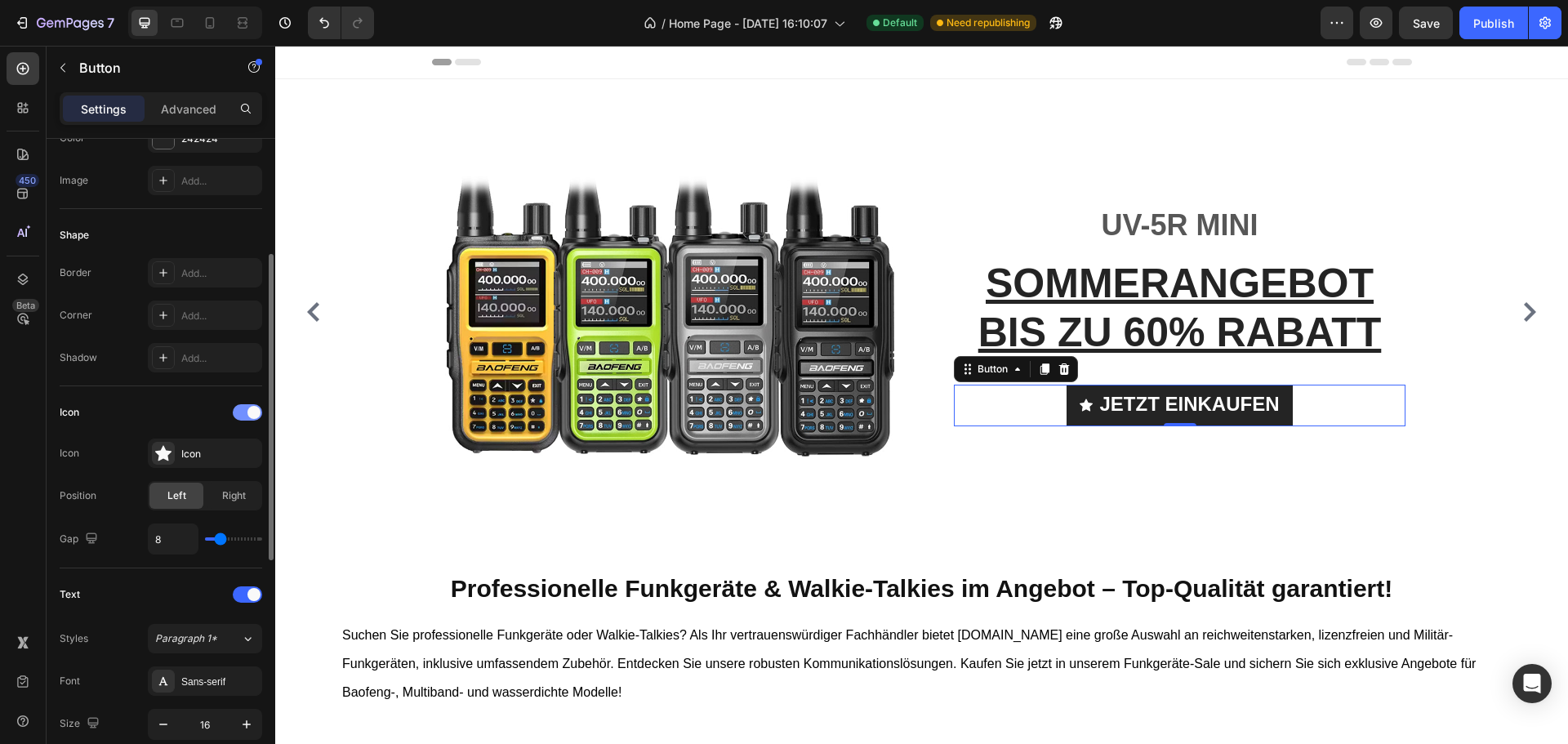
click at [236, 415] on div at bounding box center [247, 412] width 29 height 16
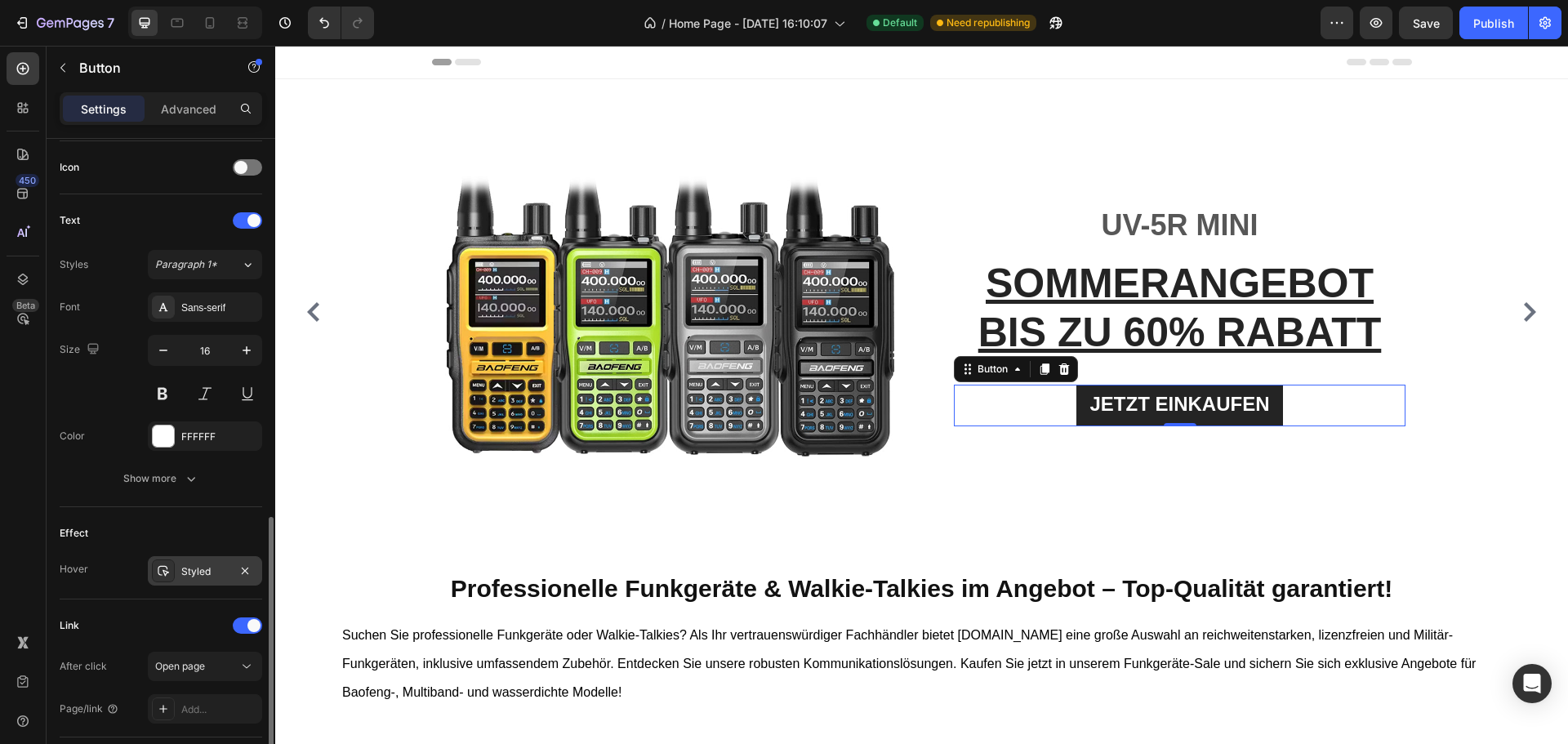
scroll to position [572, 0]
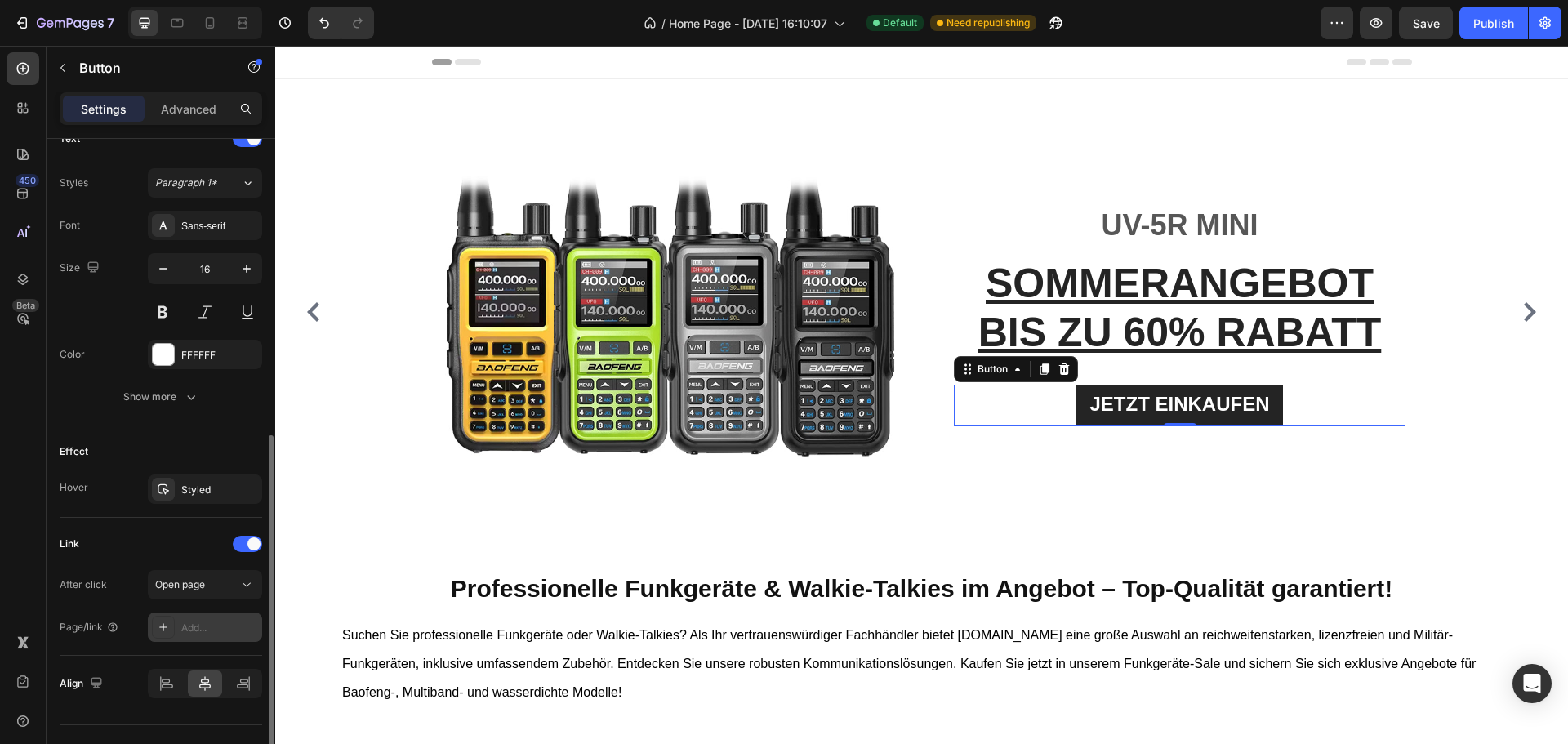
click at [199, 622] on div "Add..." at bounding box center [220, 628] width 77 height 14
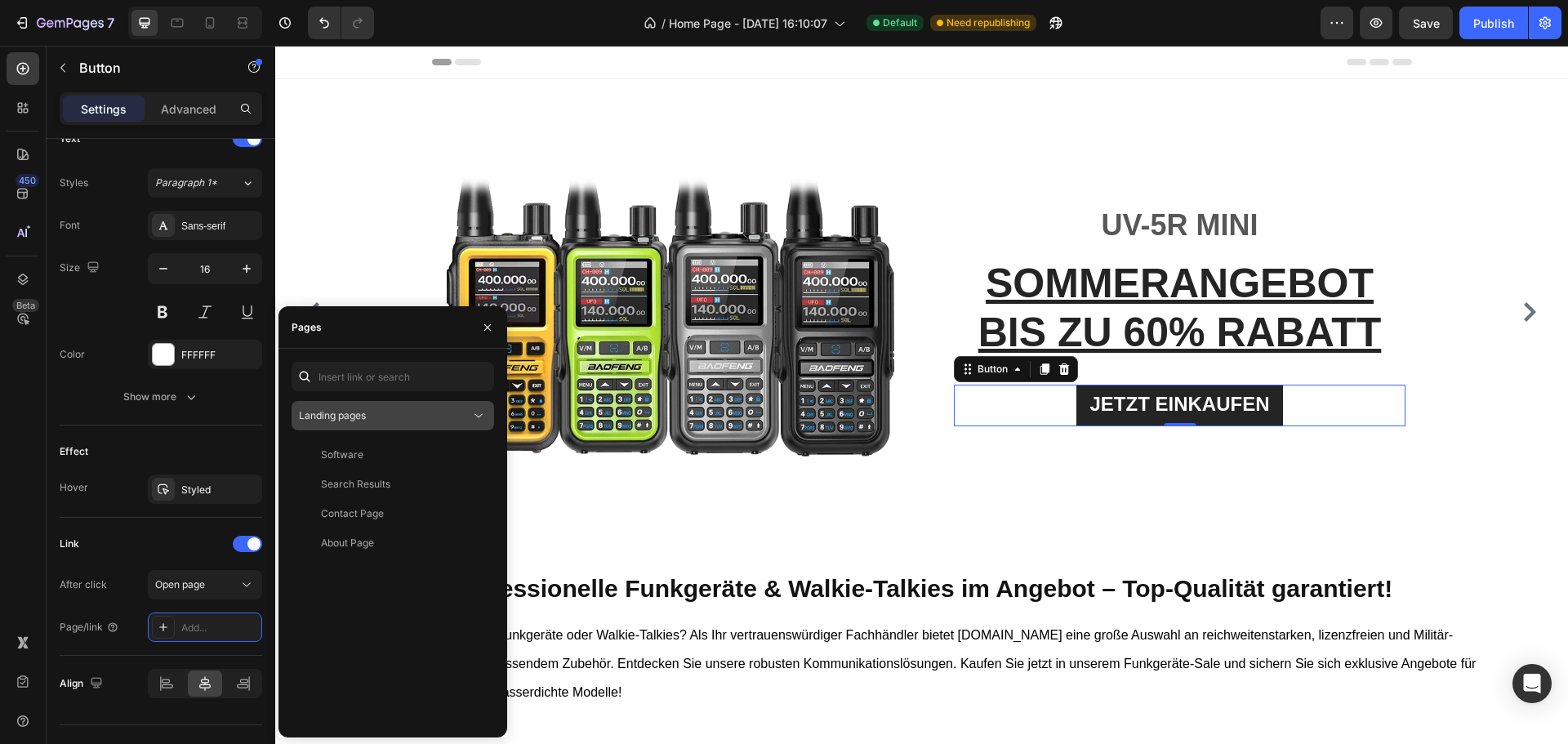
click at [332, 408] on div "Landing pages" at bounding box center [393, 416] width 188 height 16
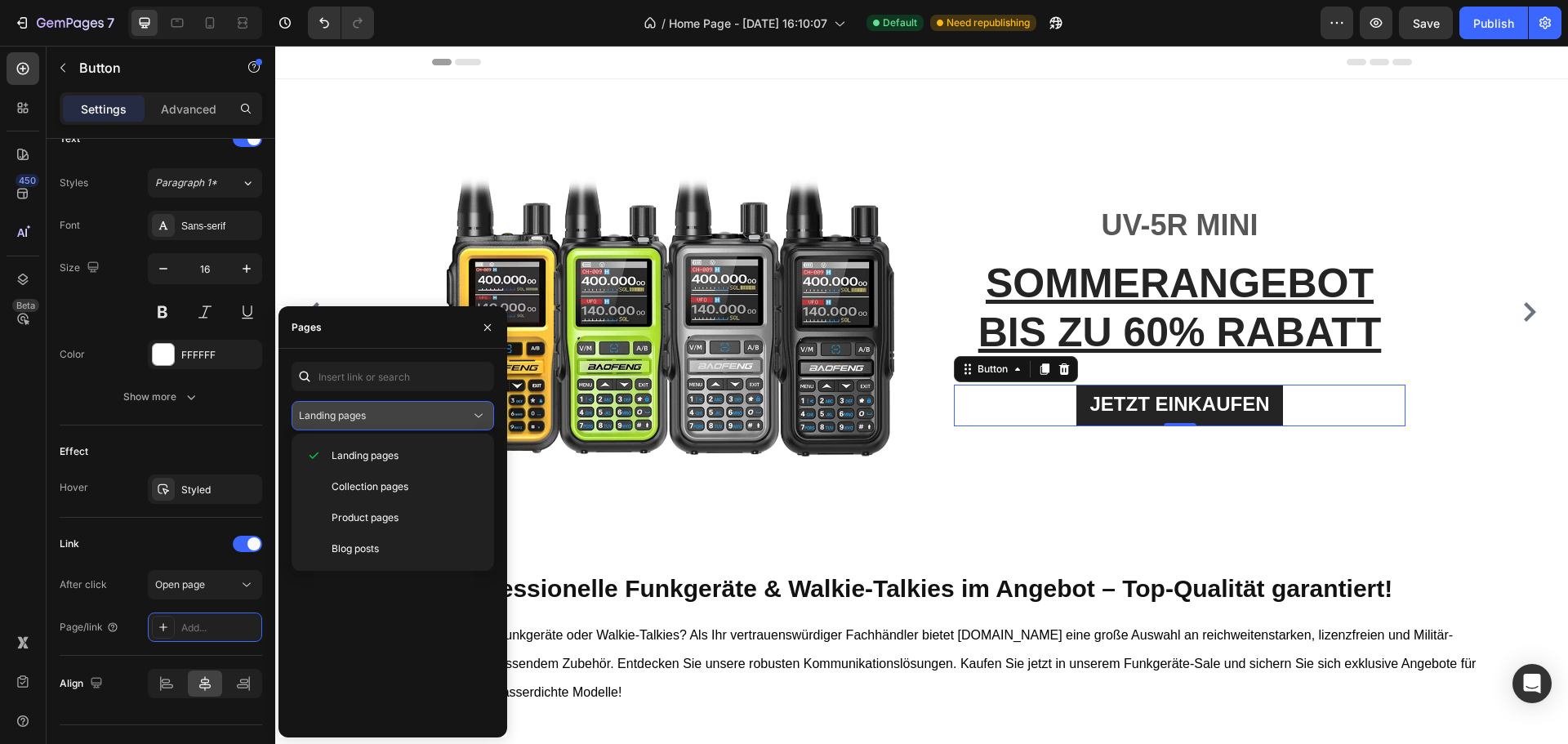
click at [332, 408] on div "Landing pages" at bounding box center [393, 416] width 188 height 16
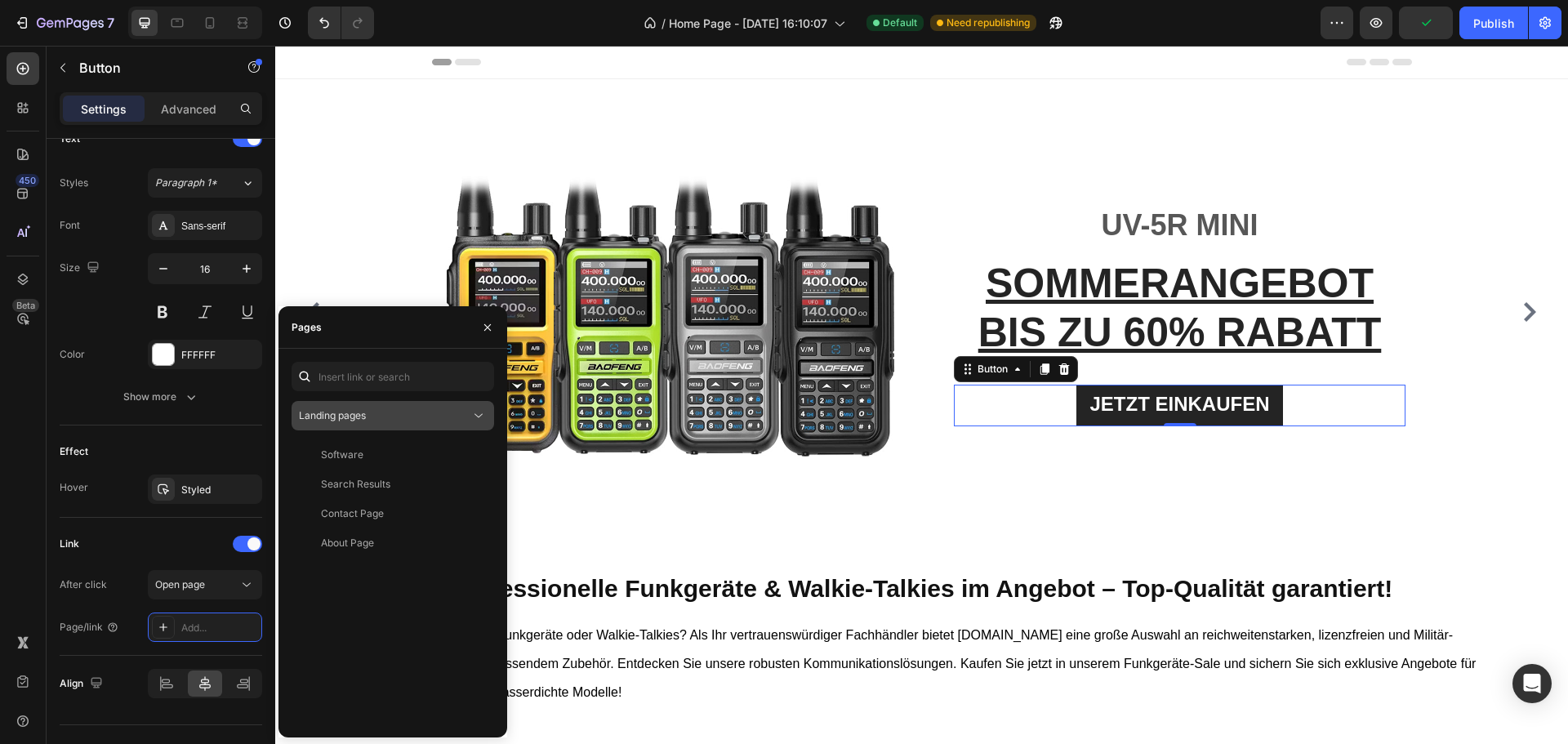
click at [369, 420] on div "Landing pages" at bounding box center [385, 416] width 171 height 14
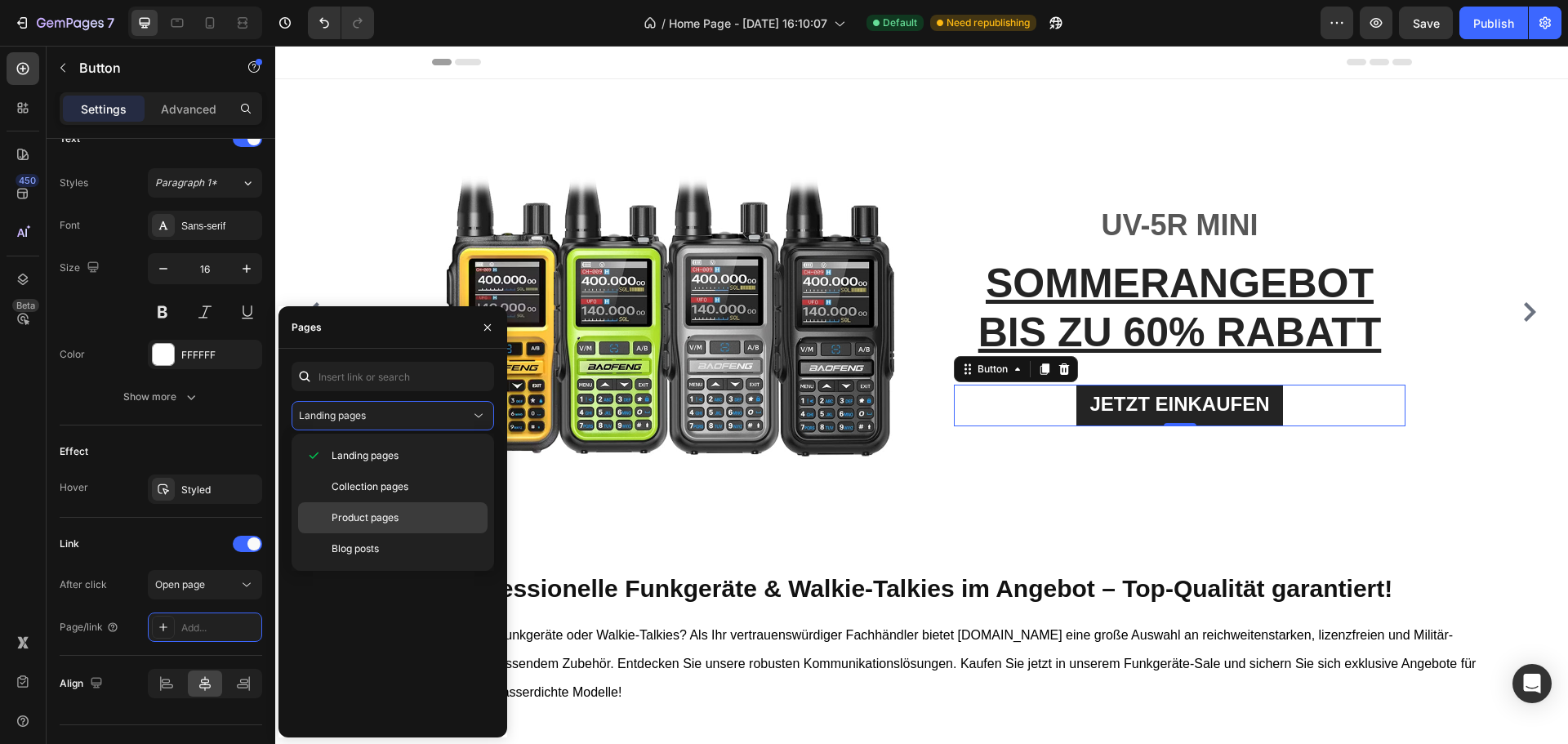
click at [360, 512] on span "Product pages" at bounding box center [365, 517] width 67 height 14
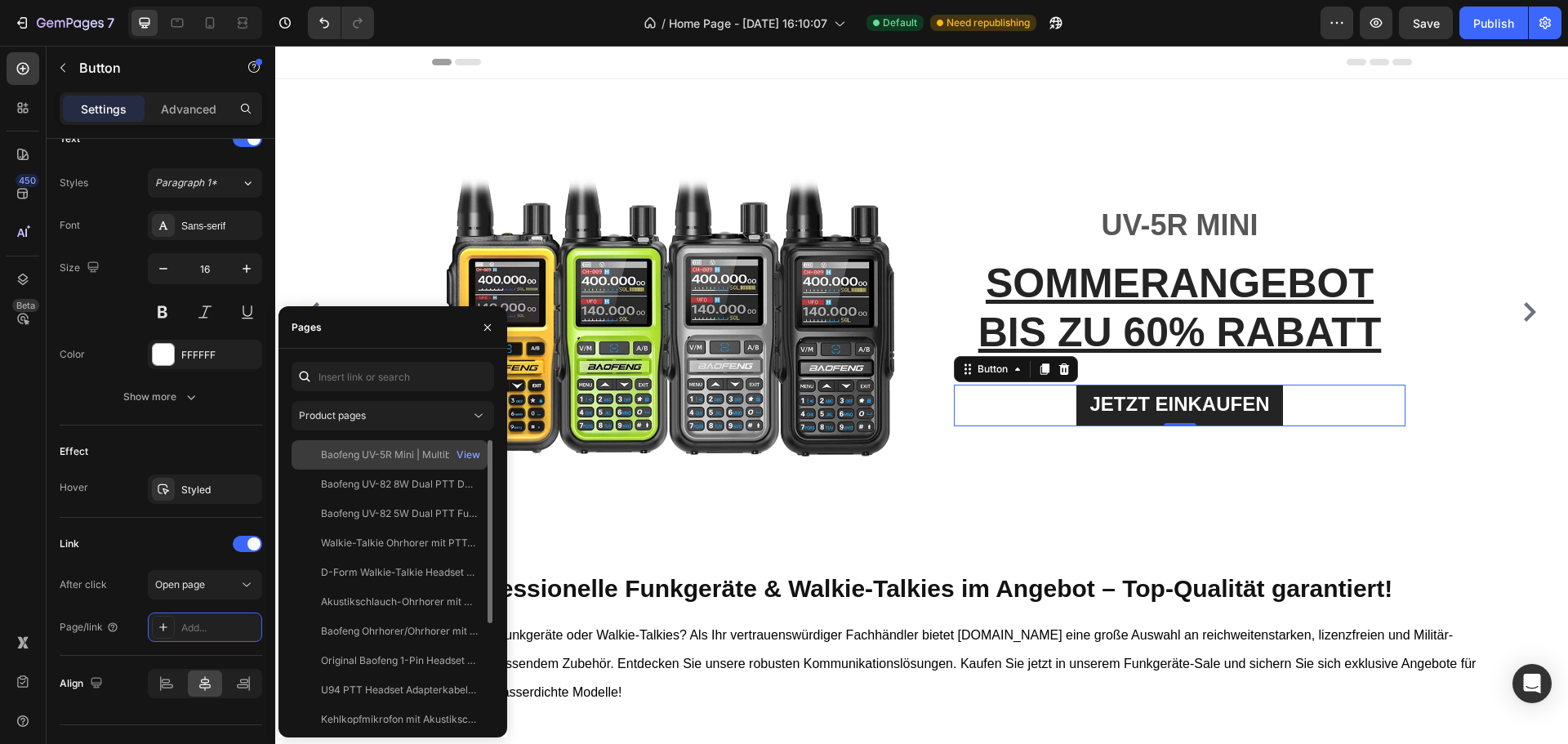
click at [401, 450] on div "Baofeng UV-5R Mini | Multiband-Handfunkgerät mit Bluetooth App-Programmierung" at bounding box center [400, 455] width 157 height 14
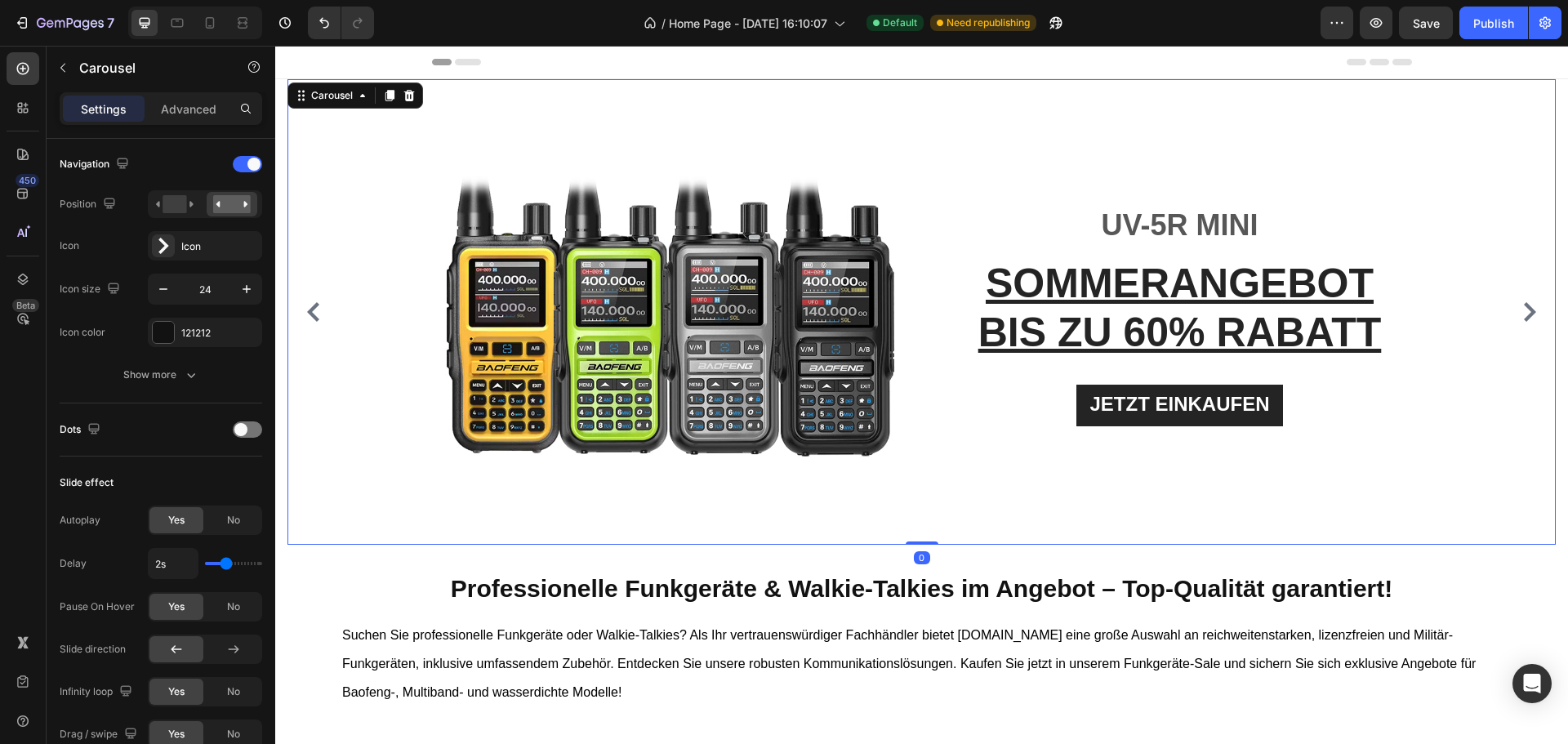
click at [1524, 306] on icon "Carousel Next Arrow" at bounding box center [1531, 312] width 12 height 20
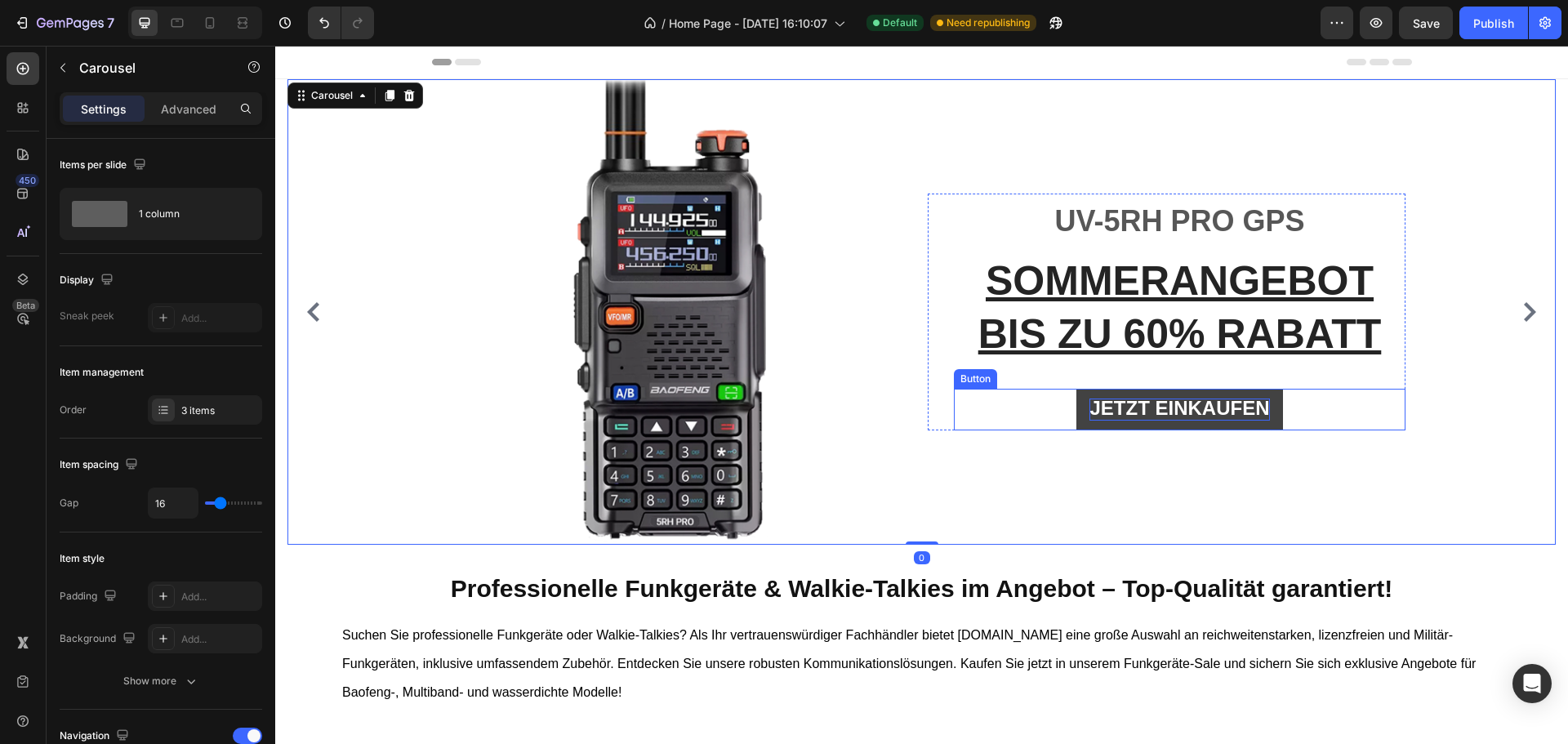
click at [1106, 404] on span "JETZT EINKAUFEN" at bounding box center [1179, 408] width 179 height 22
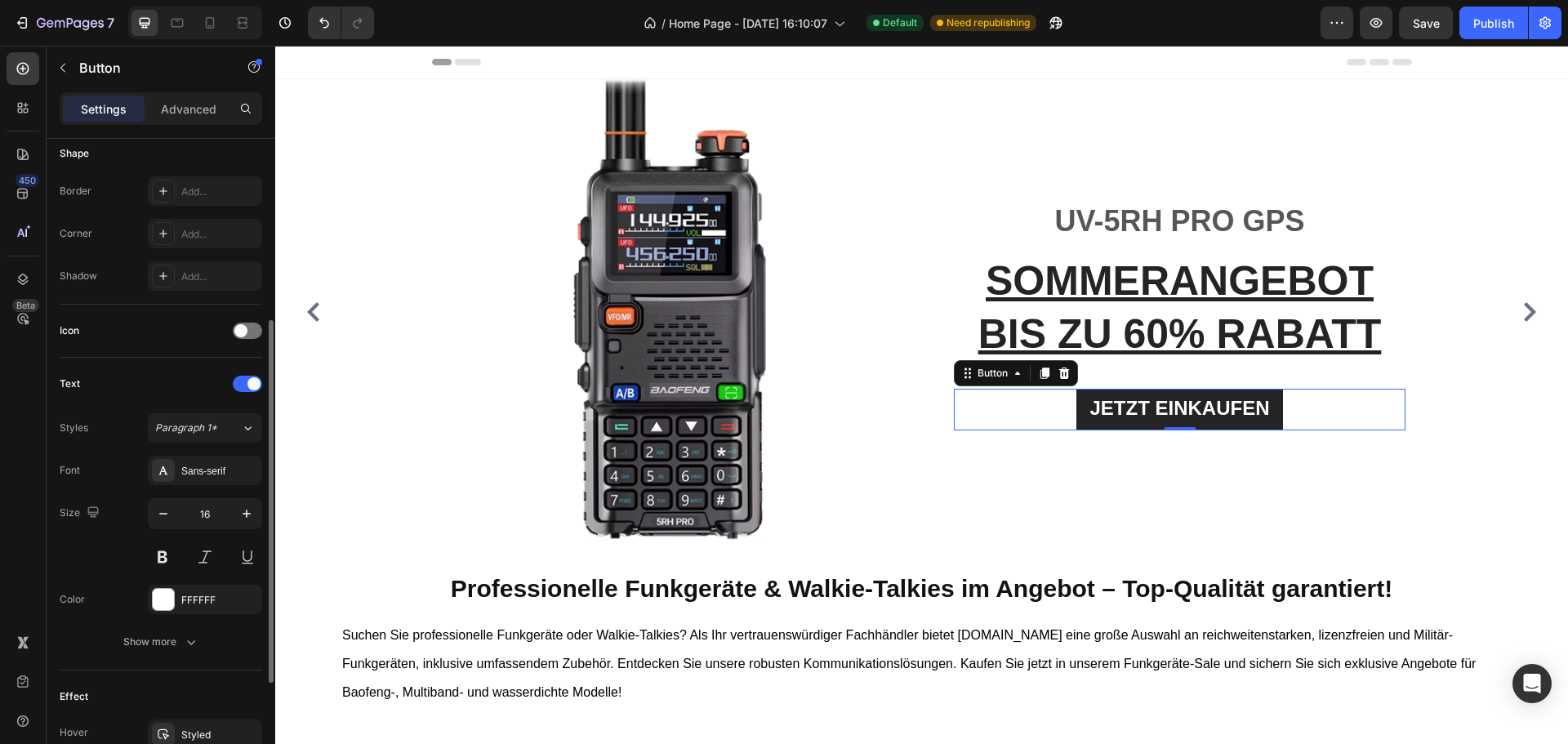
scroll to position [519, 0]
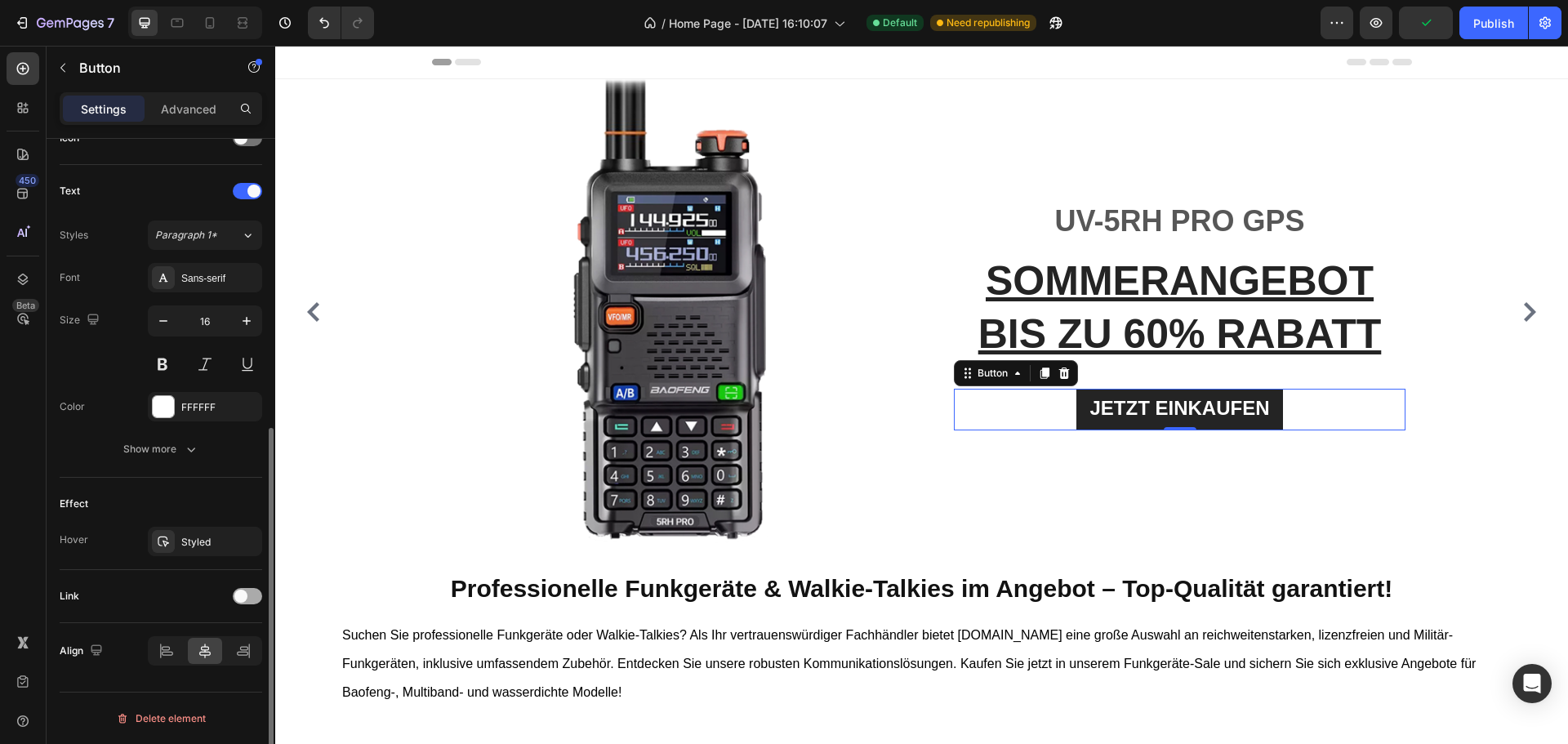
click at [241, 590] on span at bounding box center [241, 596] width 13 height 13
click at [189, 673] on div "Add..." at bounding box center [220, 680] width 77 height 14
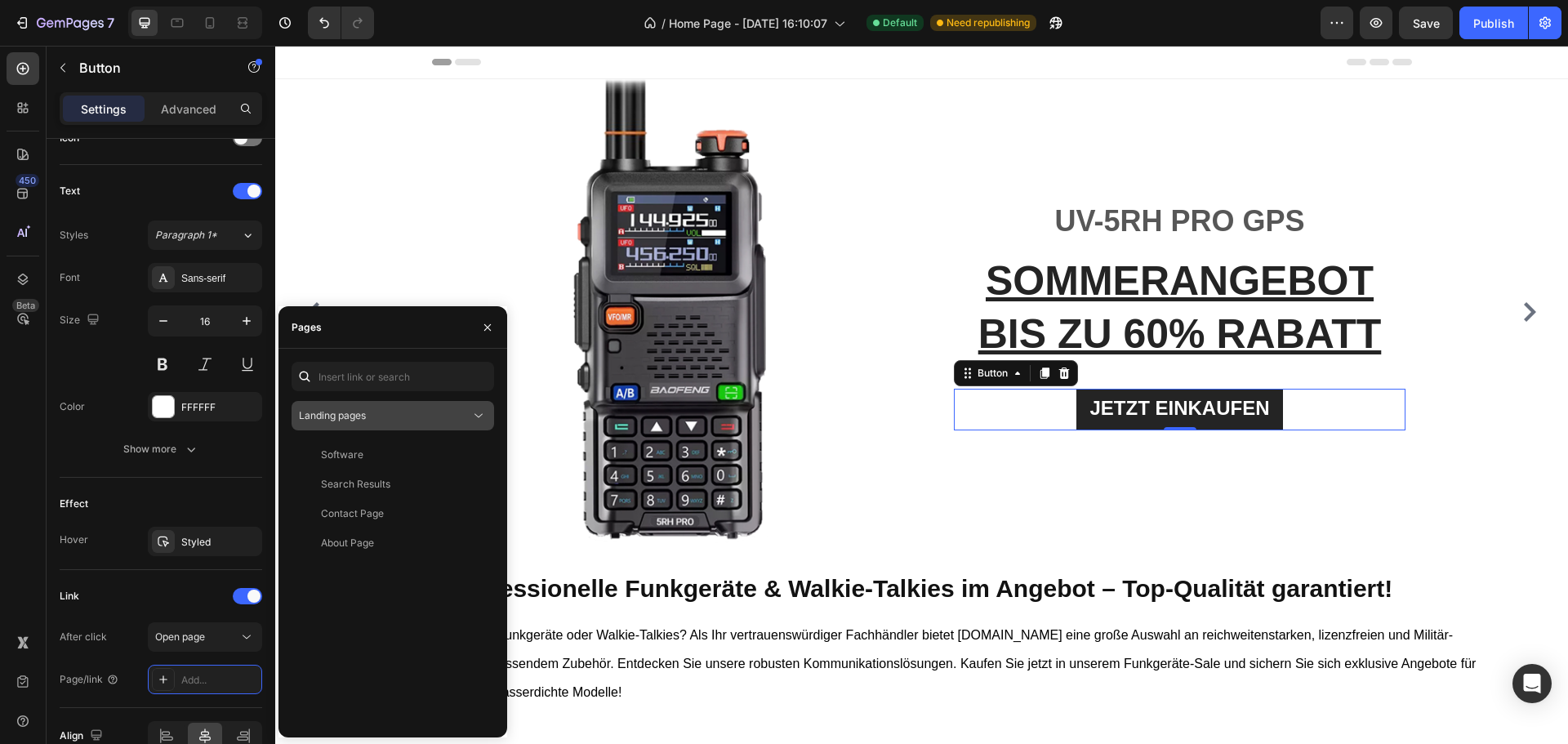
click at [364, 419] on span "Landing pages" at bounding box center [332, 416] width 67 height 12
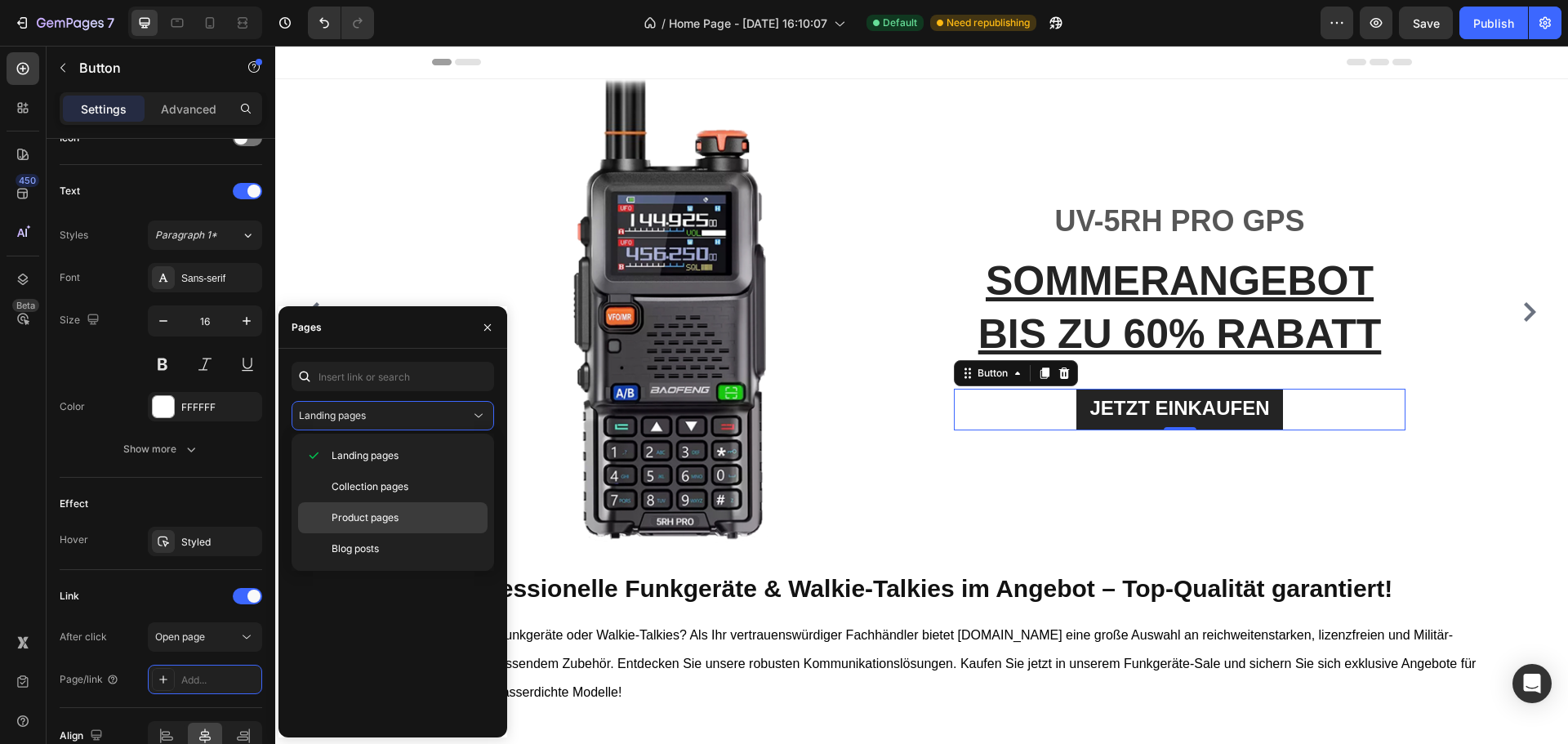
click at [360, 512] on span "Product pages" at bounding box center [365, 517] width 67 height 14
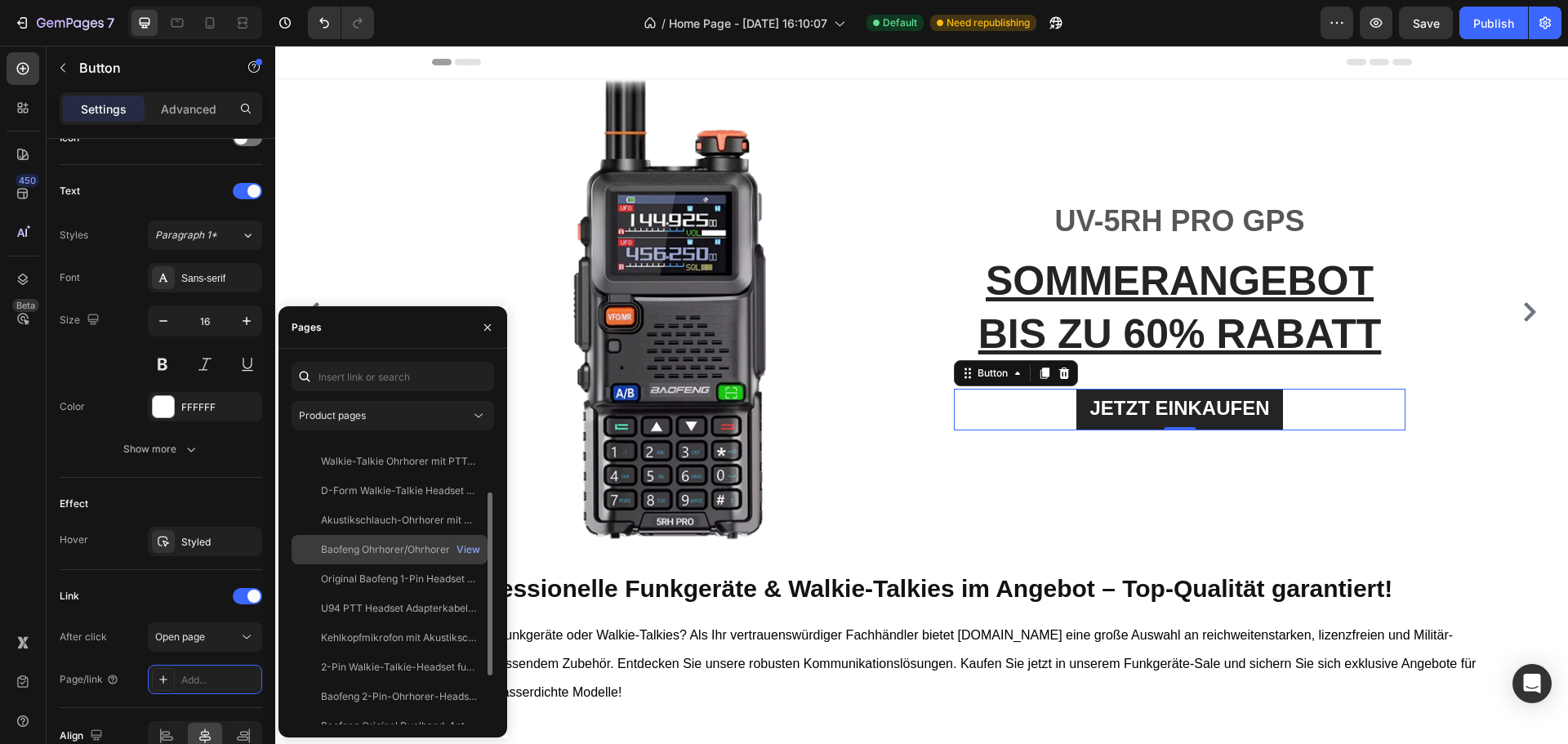
scroll to position [157, 0]
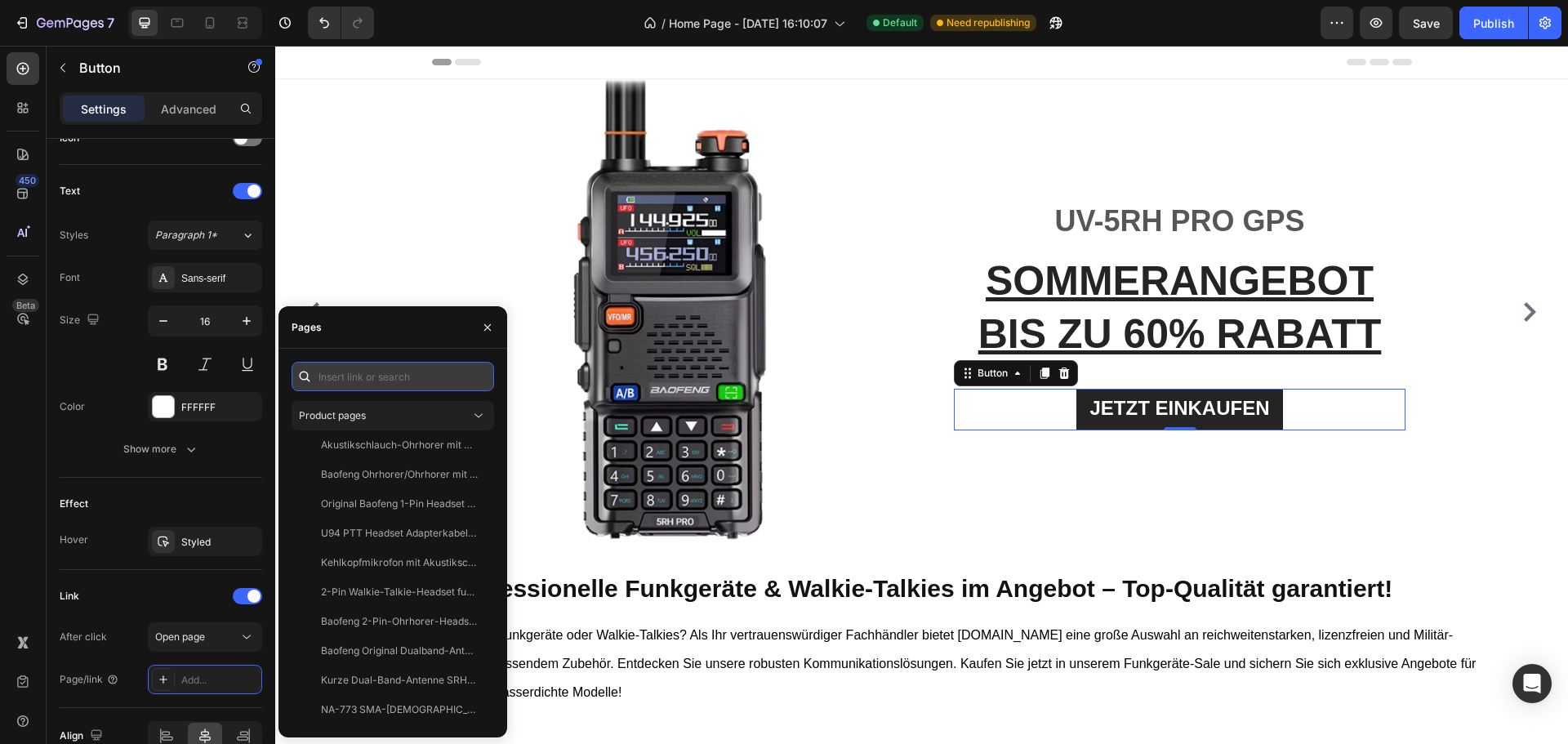
click at [410, 380] on input "text" at bounding box center [393, 376] width 203 height 29
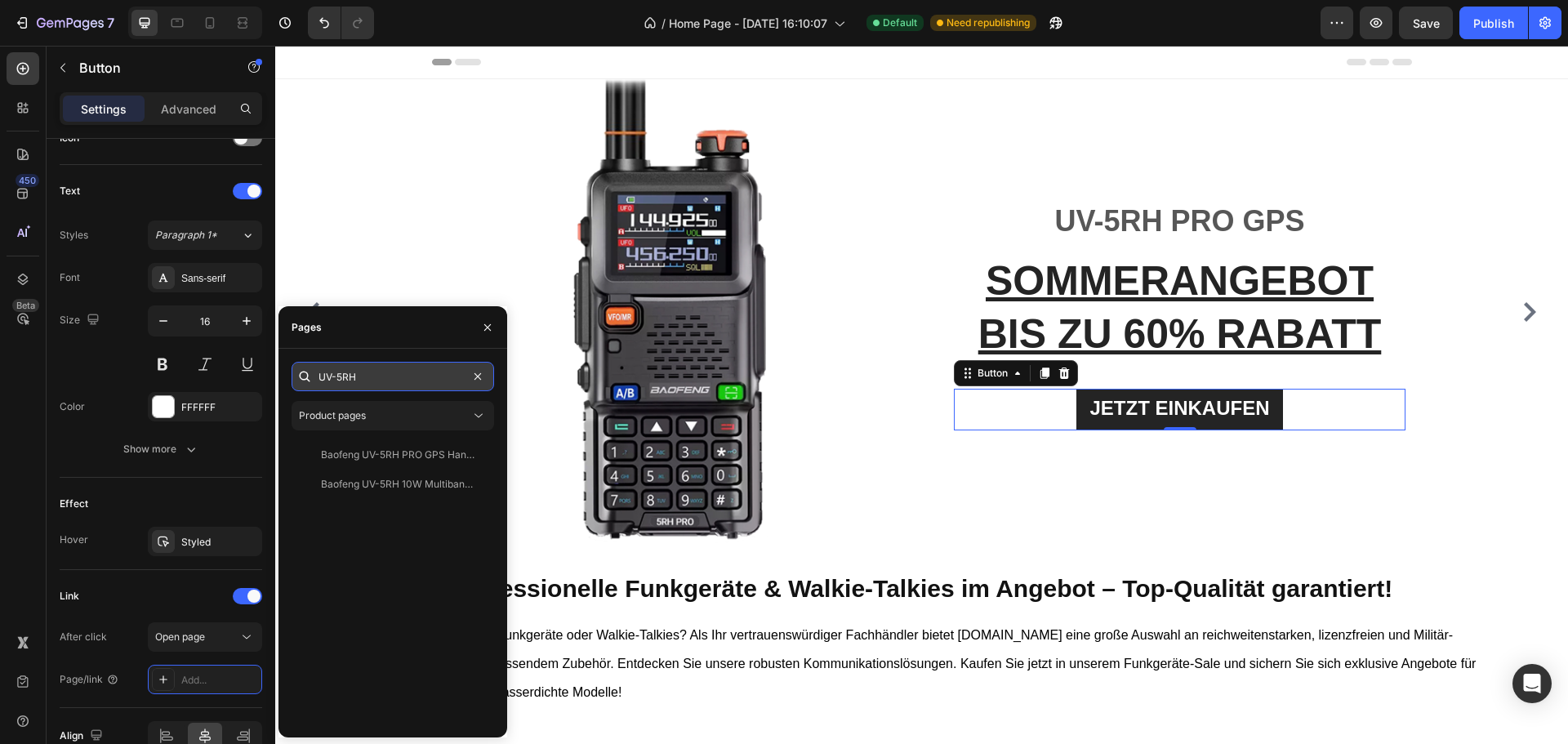
scroll to position [0, 0]
type input "UV-5RH"
click at [321, 453] on div "Baofeng UV-5RH PRO GPS Handfunkgerat 10W Multiband Funkgeratmit groser Reichwei…" at bounding box center [400, 455] width 157 height 14
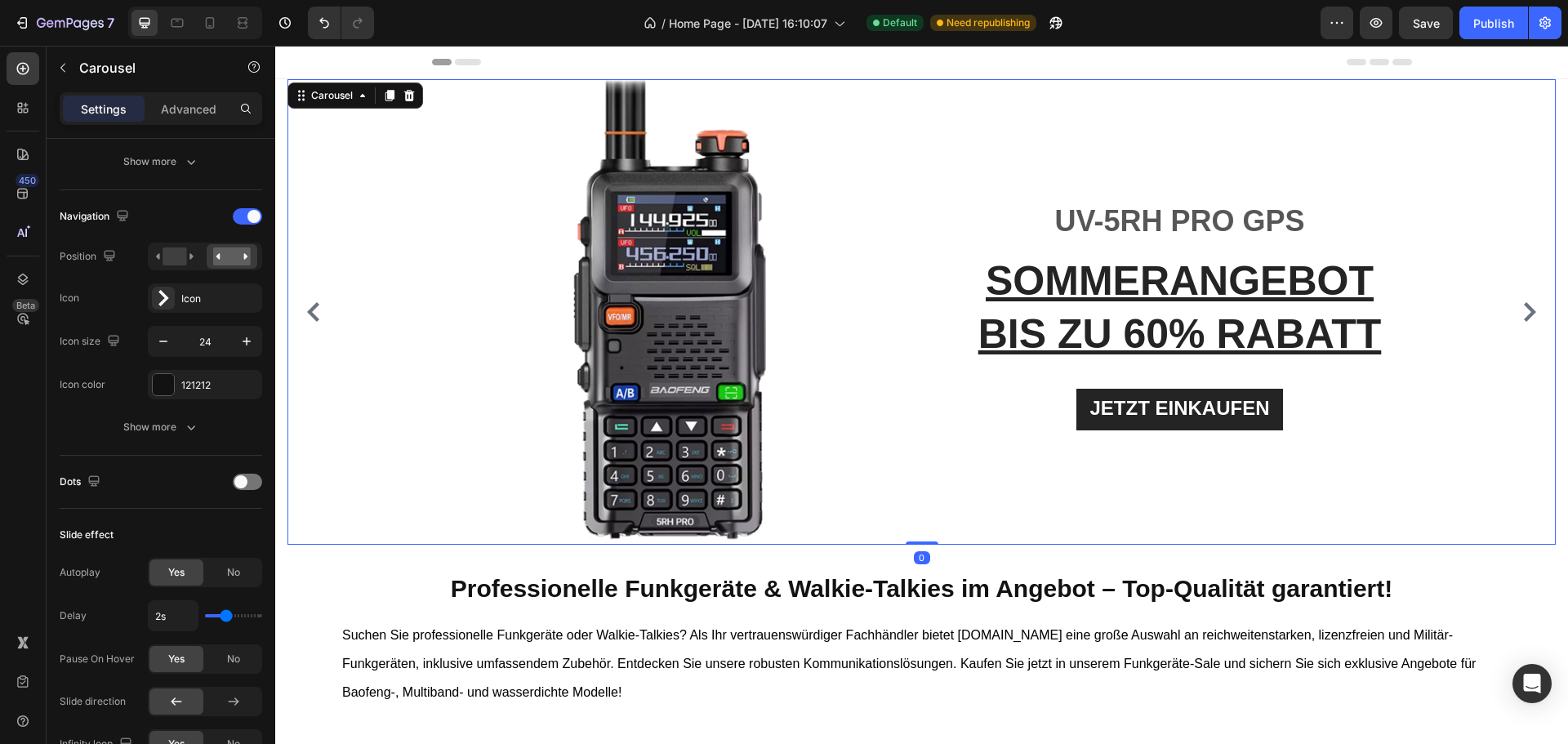
click at [1520, 302] on icon "Carousel Next Arrow" at bounding box center [1530, 312] width 20 height 20
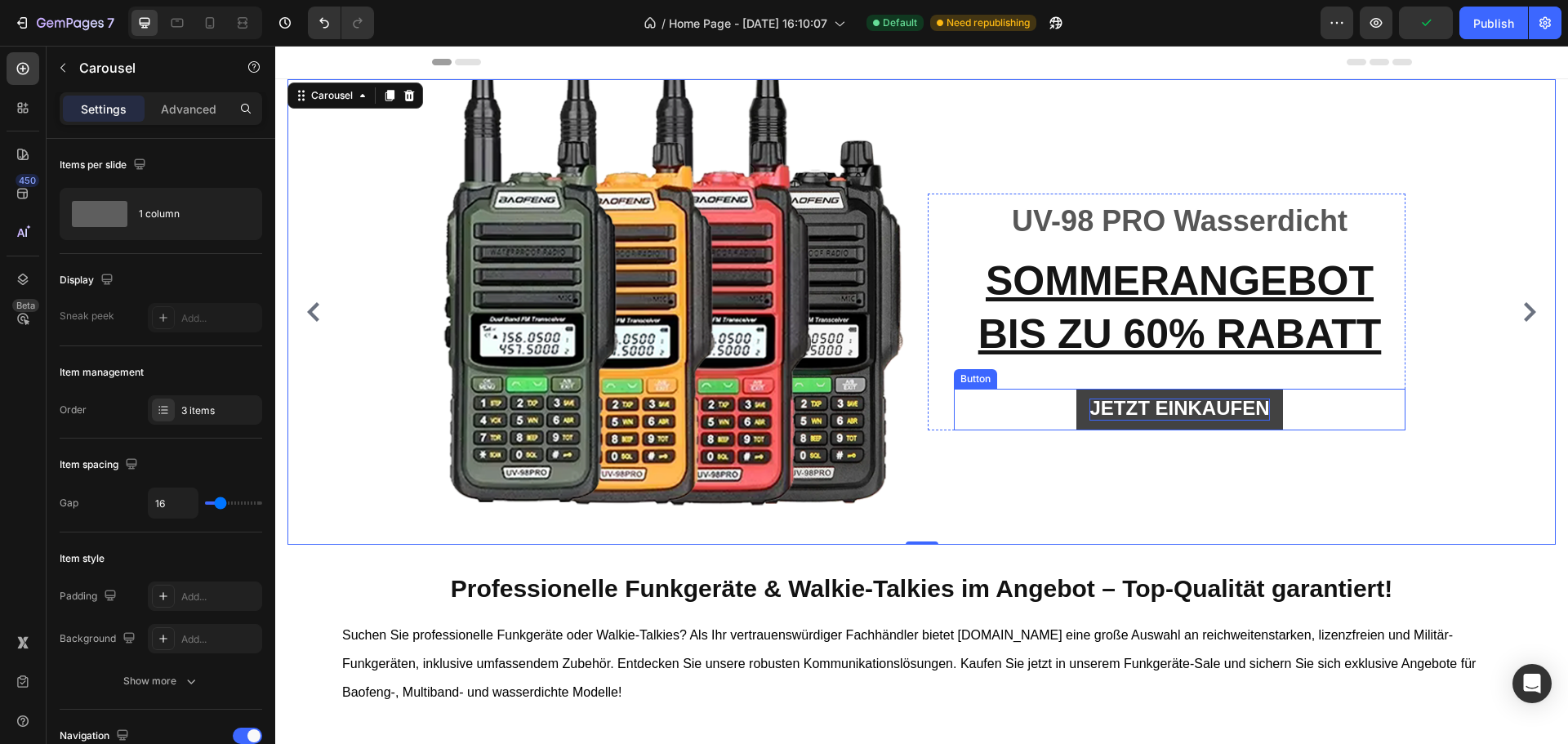
click at [1144, 401] on span "JETZT EINKAUFEN" at bounding box center [1179, 408] width 179 height 22
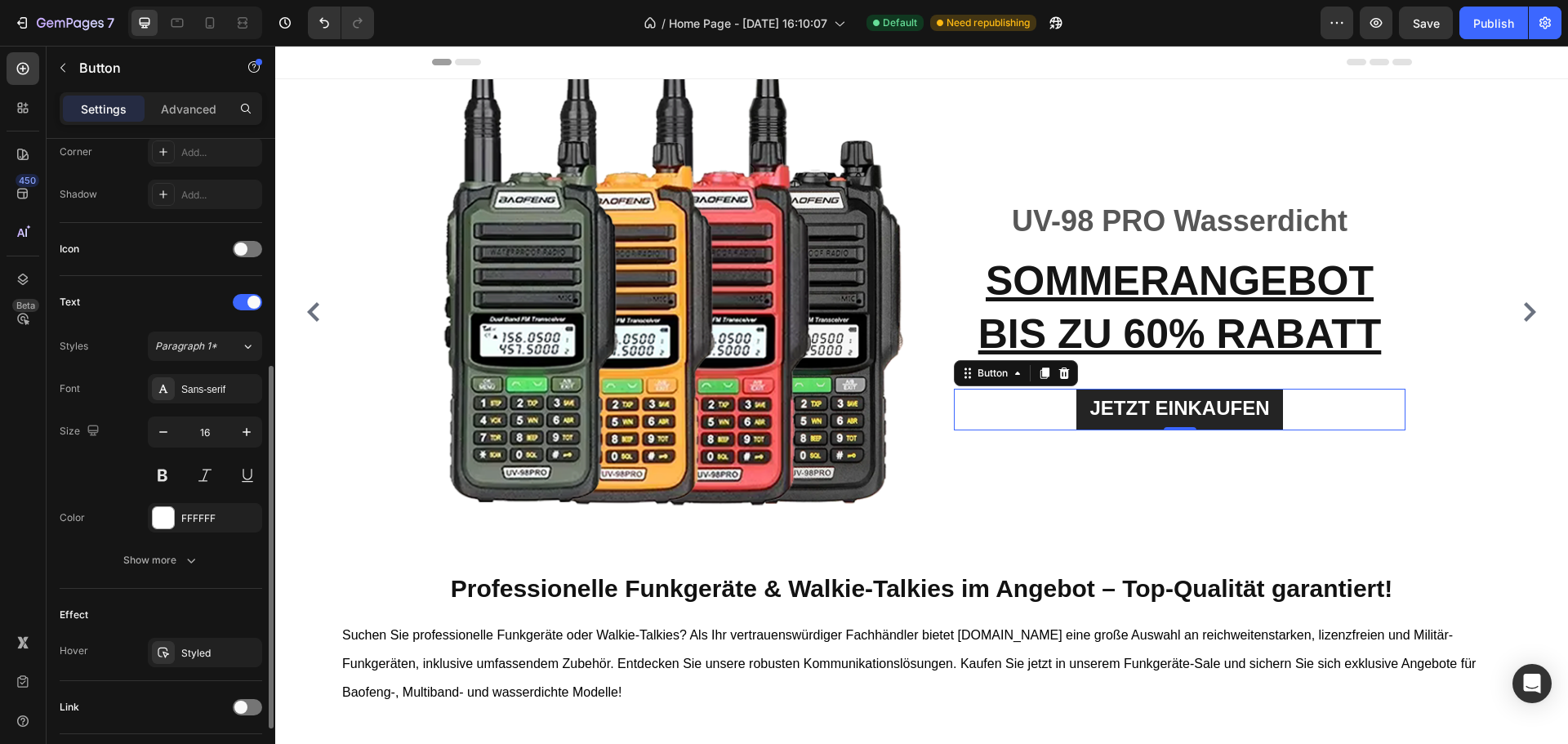
scroll to position [519, 0]
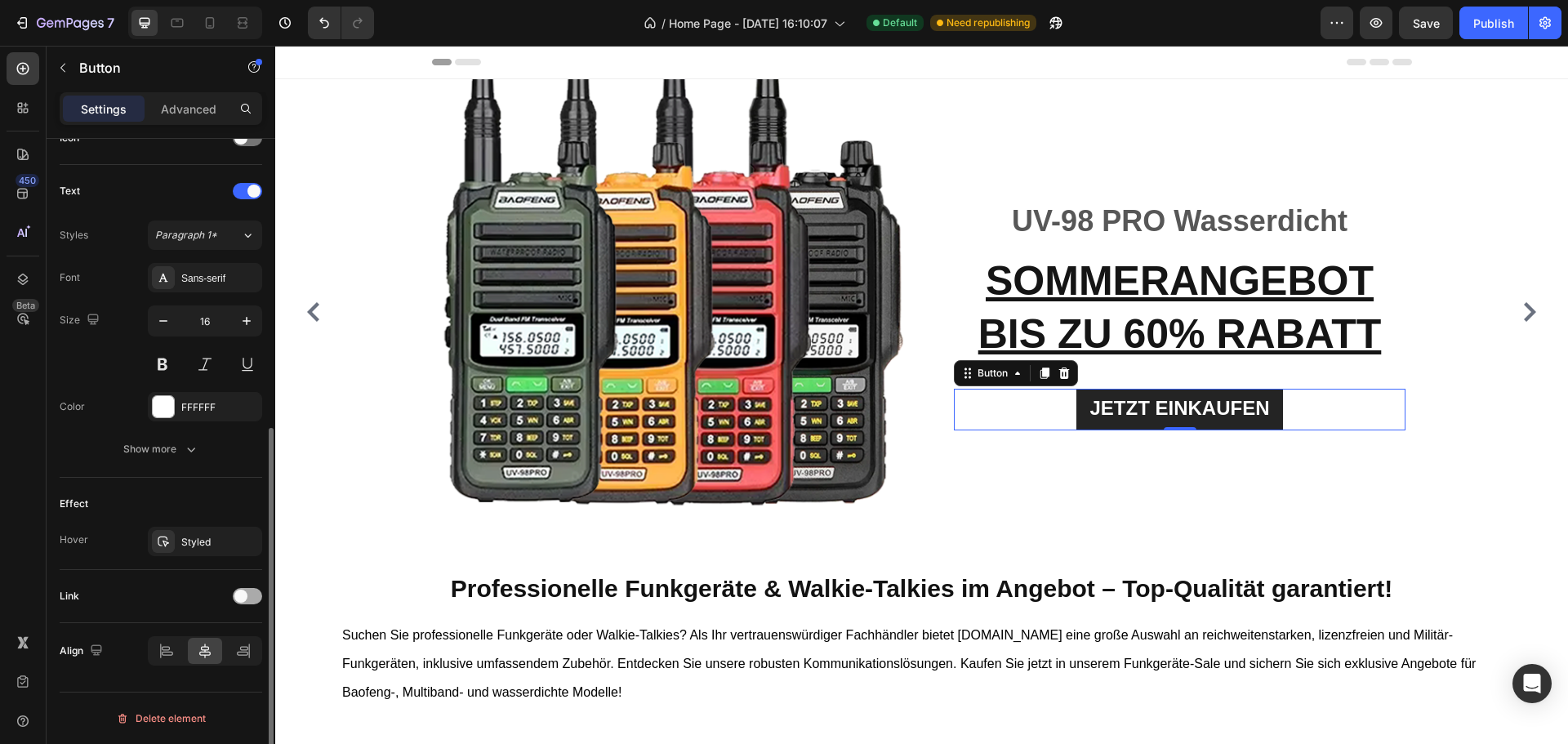
click at [236, 592] on span at bounding box center [241, 596] width 13 height 13
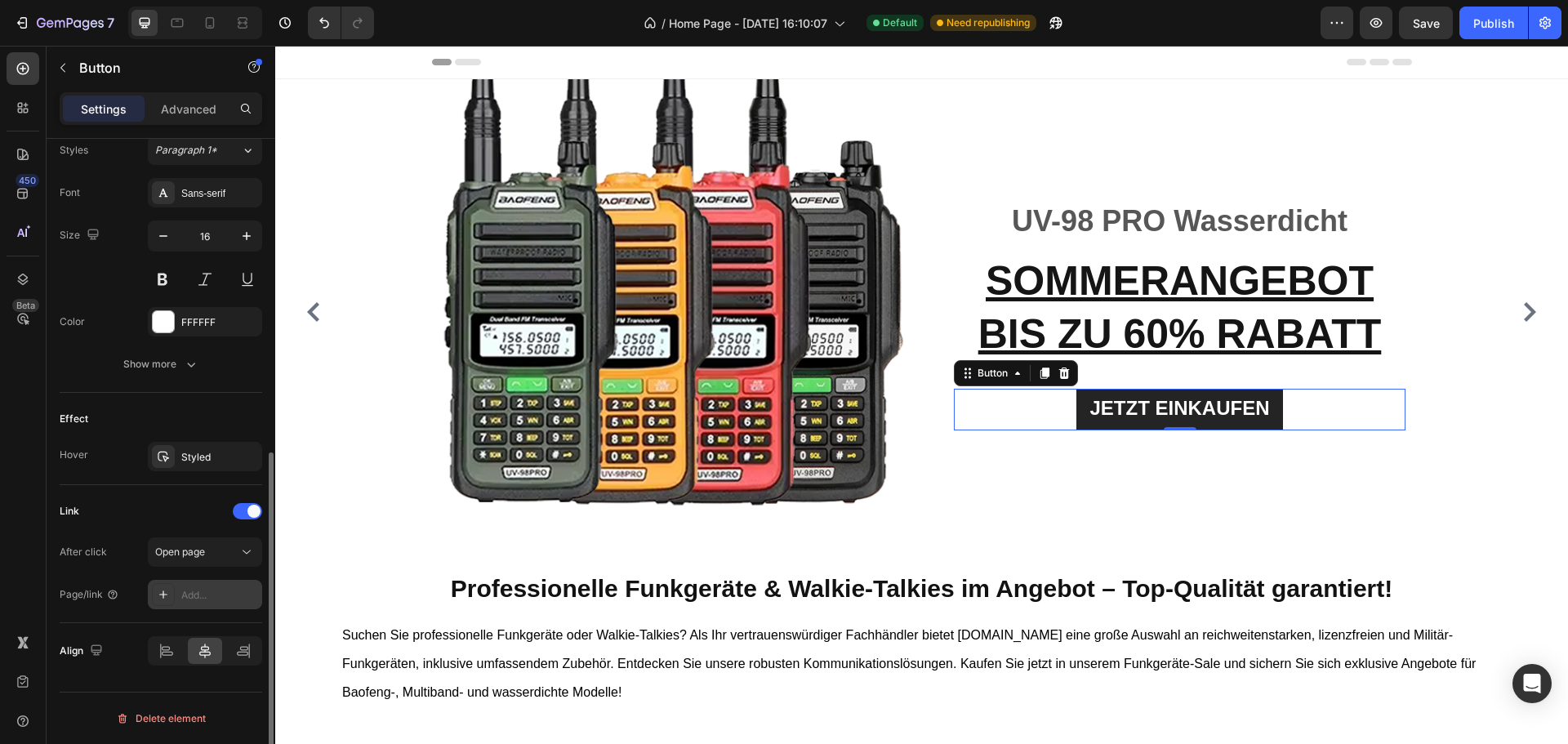
click at [198, 594] on div "Add..." at bounding box center [220, 595] width 77 height 14
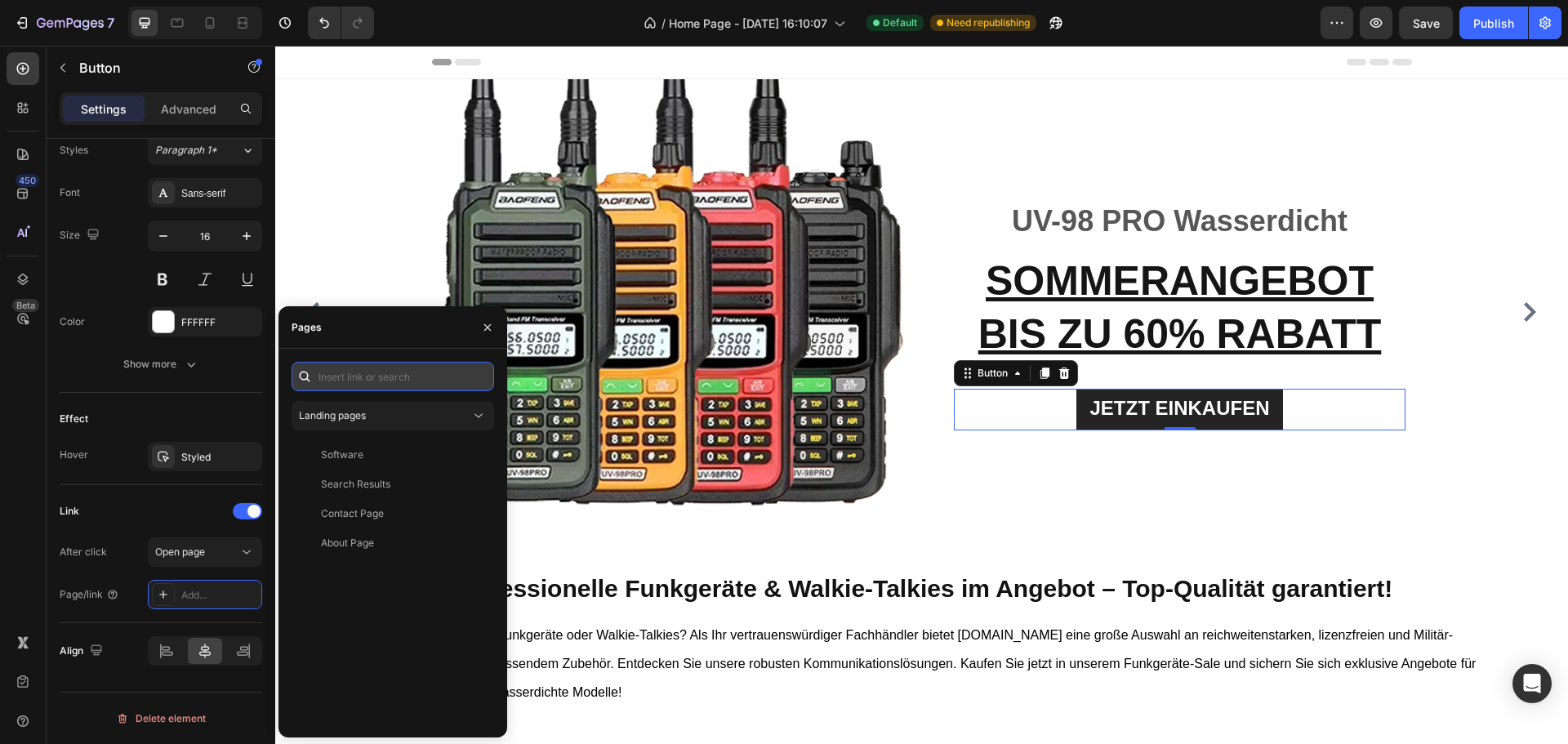
click at [371, 377] on input "text" at bounding box center [393, 376] width 203 height 29
click at [373, 422] on div "Landing pages" at bounding box center [385, 416] width 171 height 14
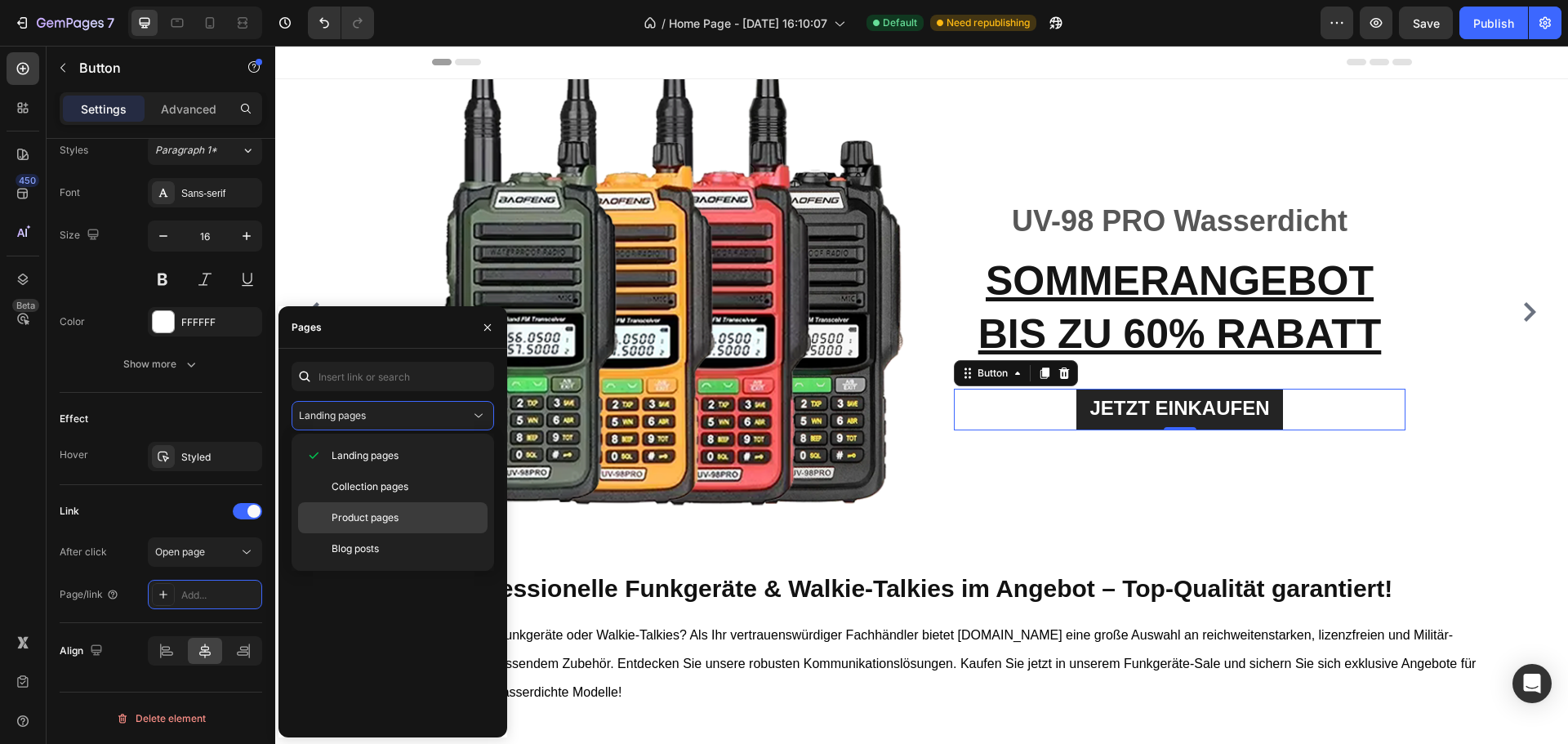
click at [365, 509] on div "Product pages" at bounding box center [393, 517] width 189 height 31
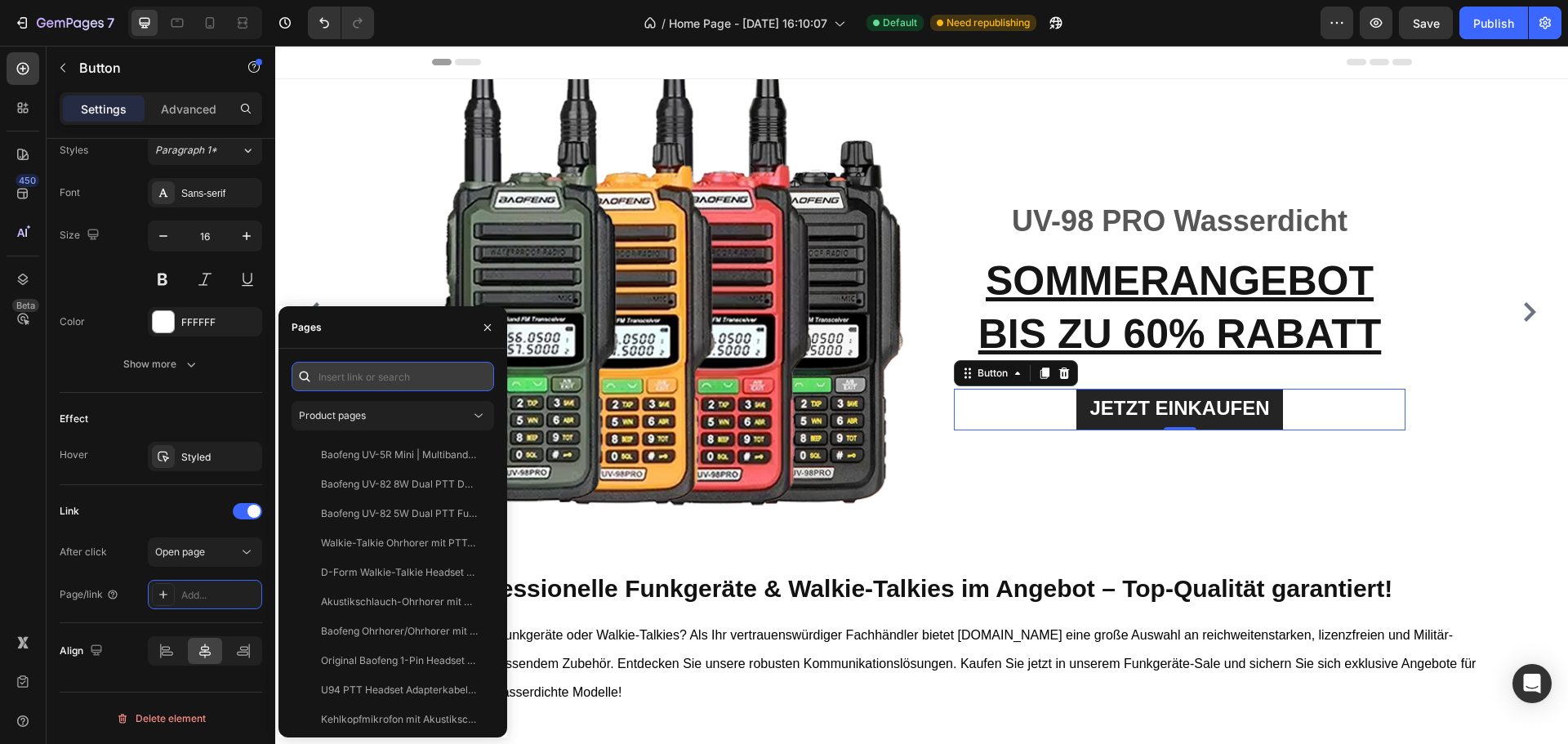
click at [381, 378] on input "text" at bounding box center [393, 376] width 203 height 29
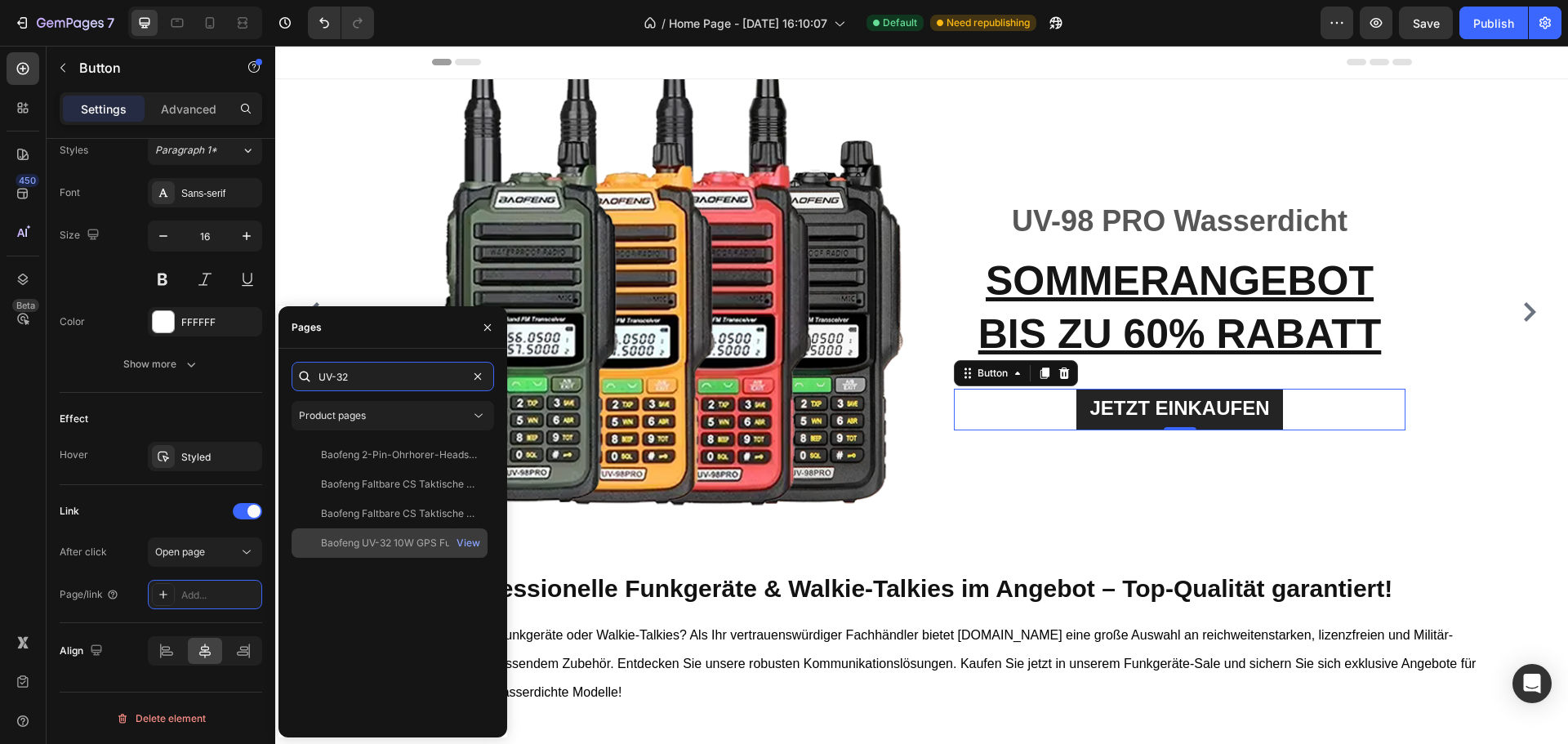
type input "UV-32"
click at [294, 542] on div "Baofeng UV-32 10W GPS Funkgerat | Bluetooth-Programmierung Walkie Talkie View" at bounding box center [390, 542] width 196 height 29
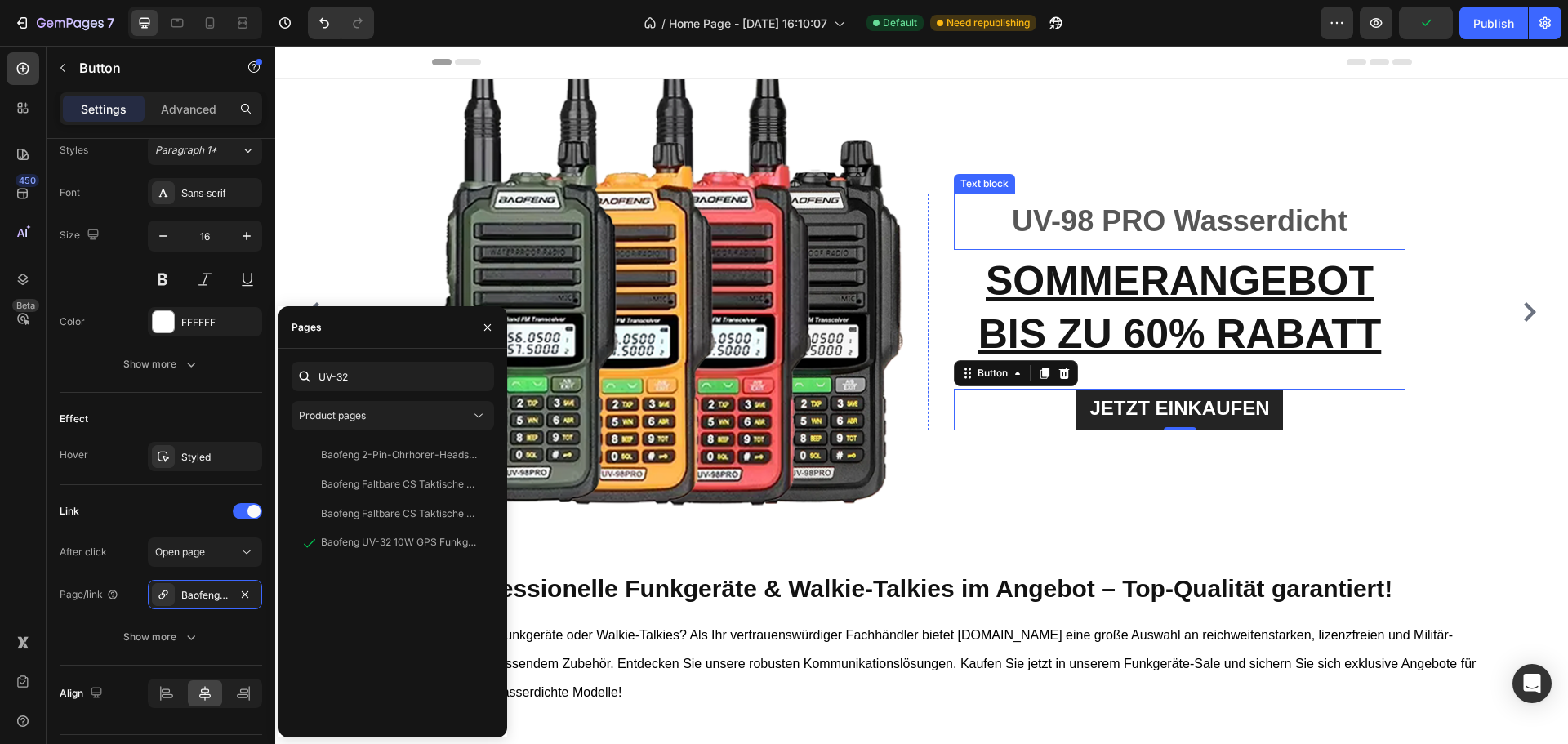
click at [1038, 217] on strong "UV-98 PRO Wasserdicht" at bounding box center [1180, 221] width 336 height 34
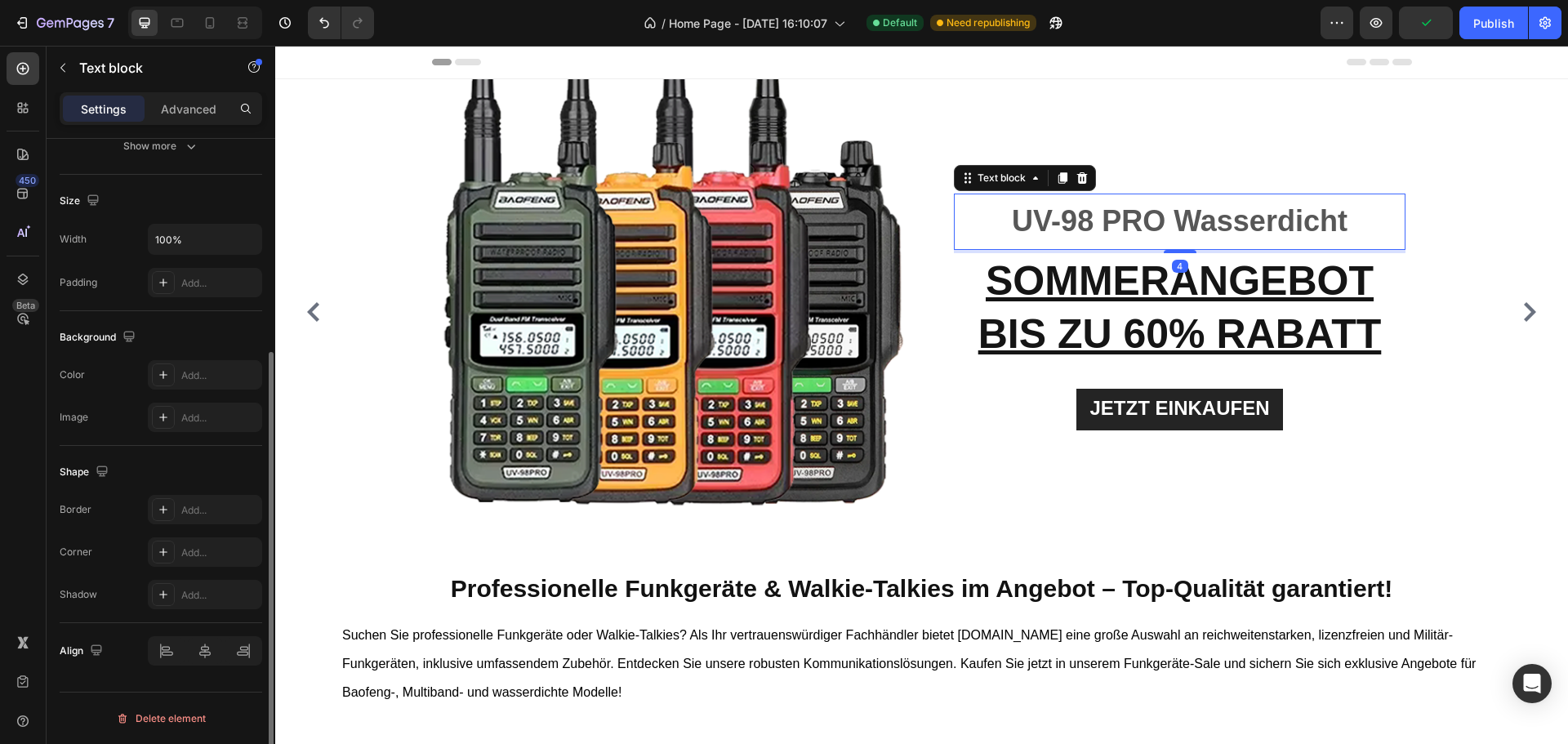
scroll to position [0, 0]
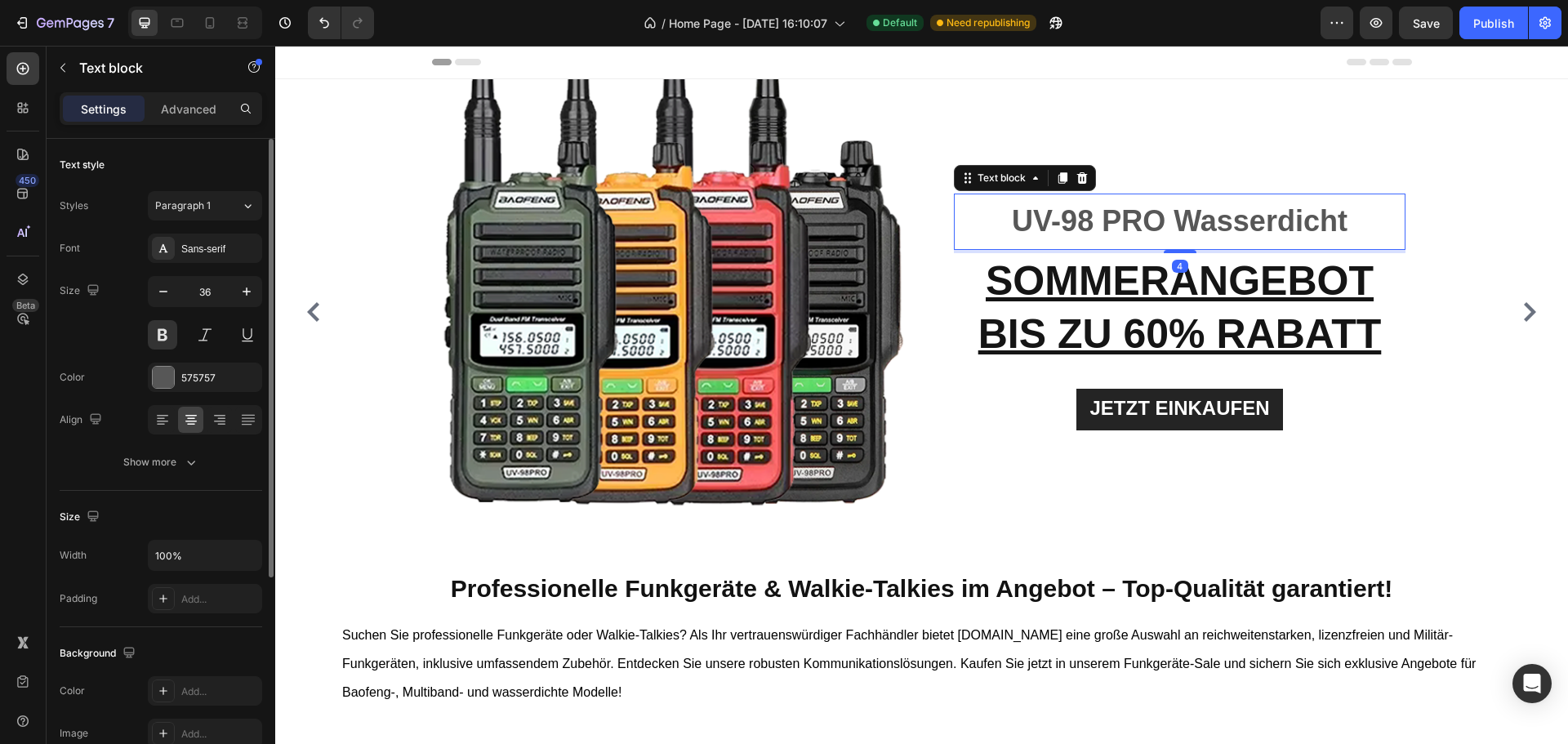
click at [1085, 215] on strong "UV-98 PRO Wasserdicht" at bounding box center [1180, 221] width 336 height 34
click at [1094, 215] on strong "UV-98 PRO Wasserdicht" at bounding box center [1180, 221] width 336 height 34
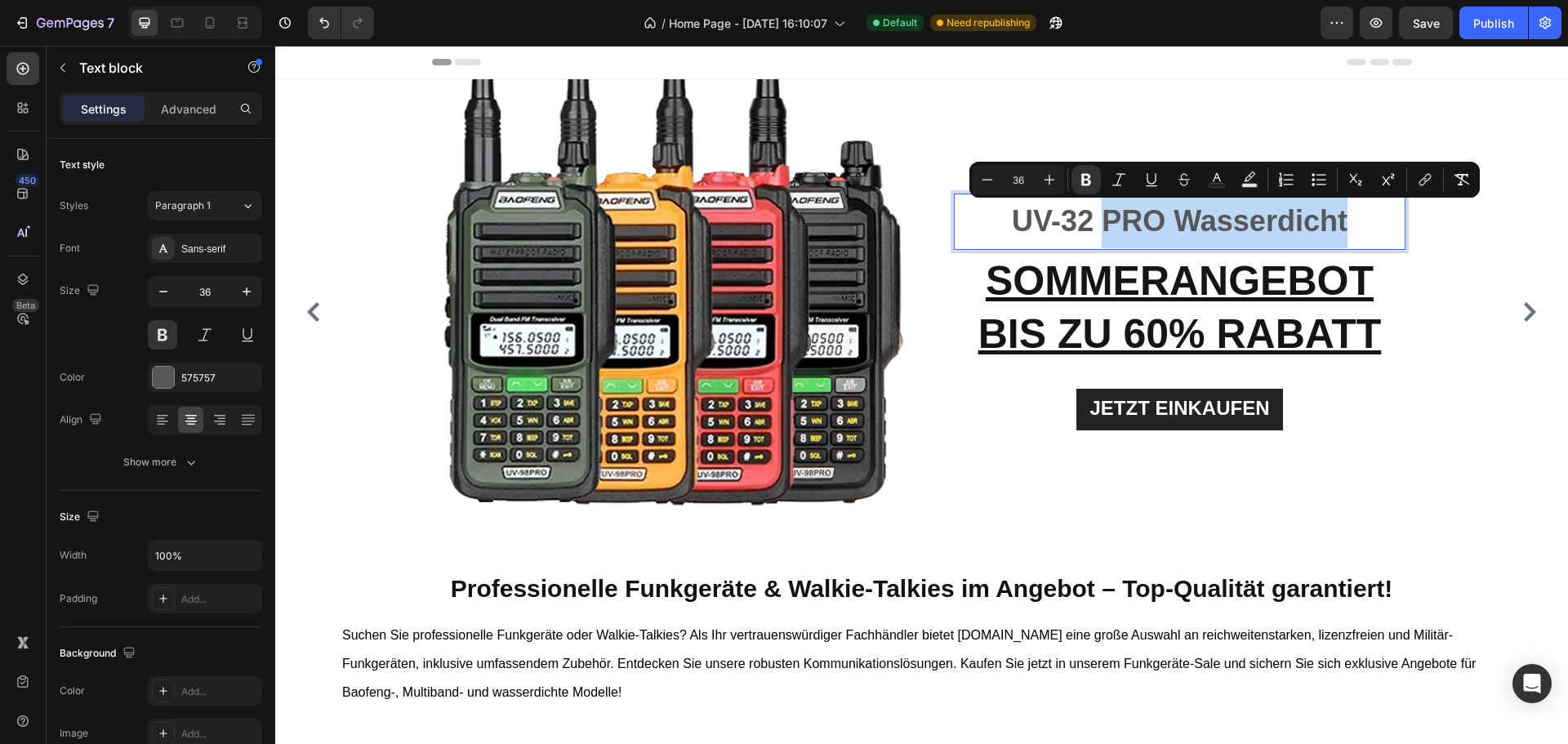
drag, startPoint x: 1104, startPoint y: 217, endPoint x: 1380, endPoint y: 219, distance: 276.0
click at [1380, 219] on p "UV-32 PRO Wasserdicht" at bounding box center [1180, 221] width 448 height 53
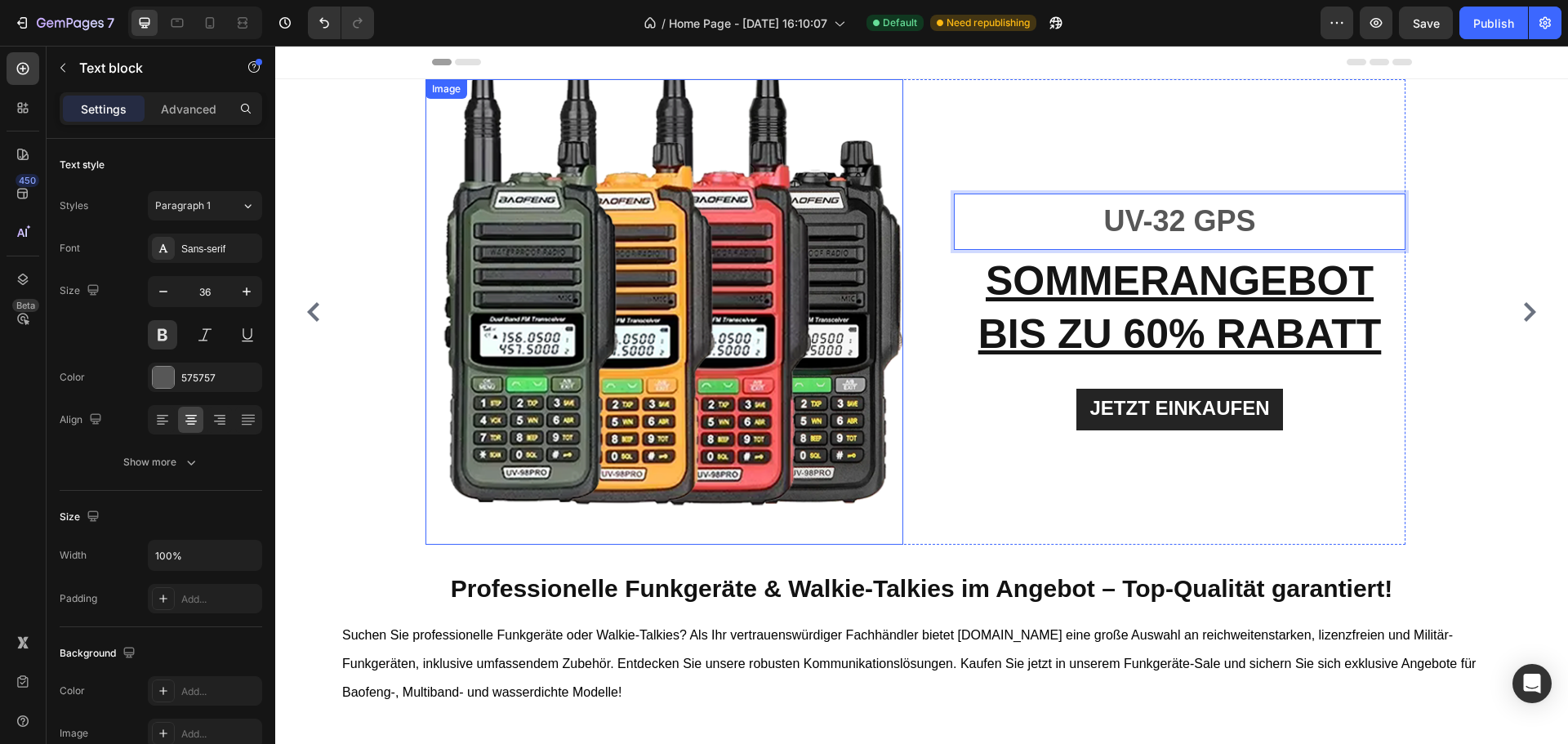
click at [792, 292] on img at bounding box center [671, 312] width 466 height 466
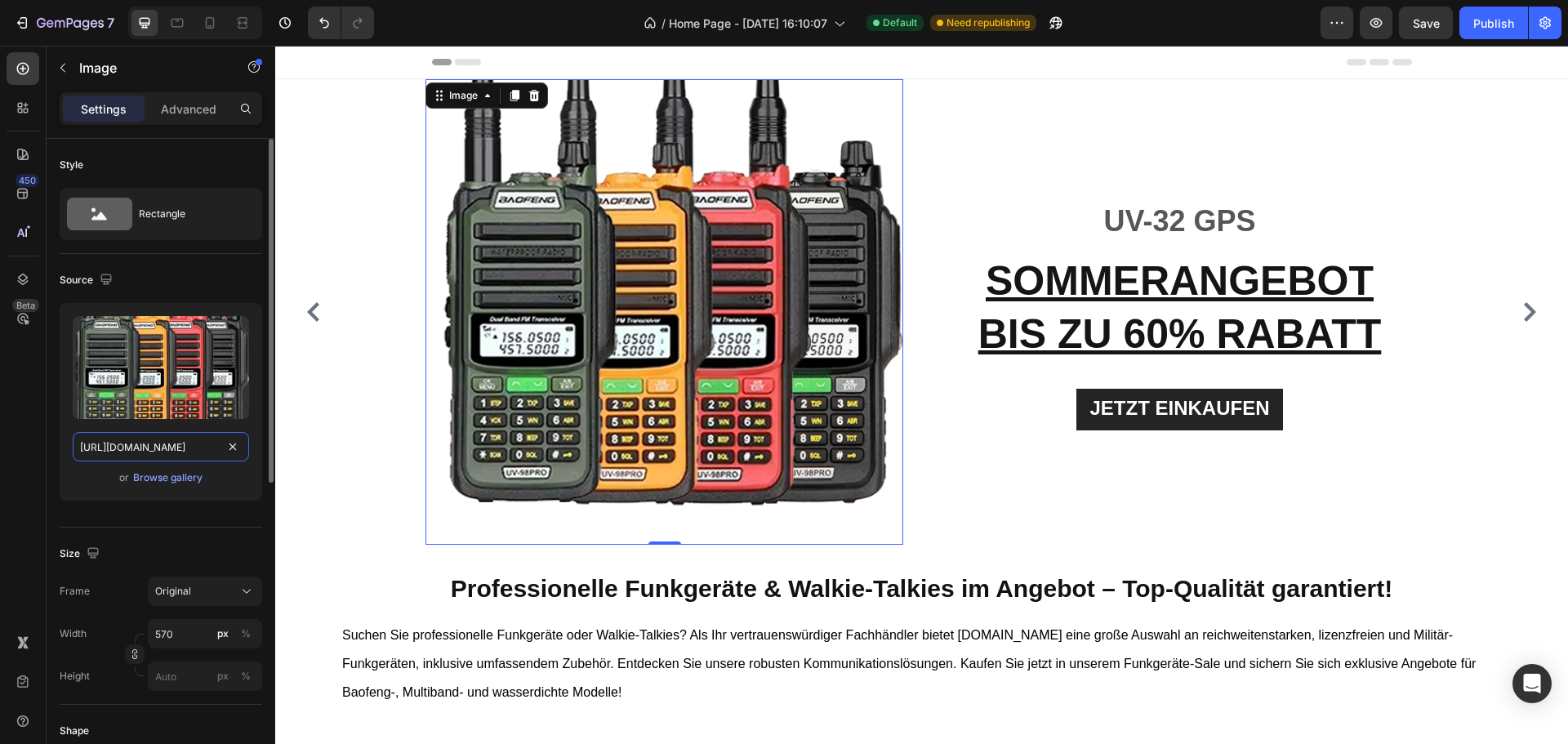
click at [189, 441] on input "https://cdn.shopify.com/s/files/1/0747/5213/1313/files/gempages_574813828554949…" at bounding box center [161, 446] width 177 height 29
click at [186, 480] on div "Browse gallery" at bounding box center [168, 477] width 70 height 14
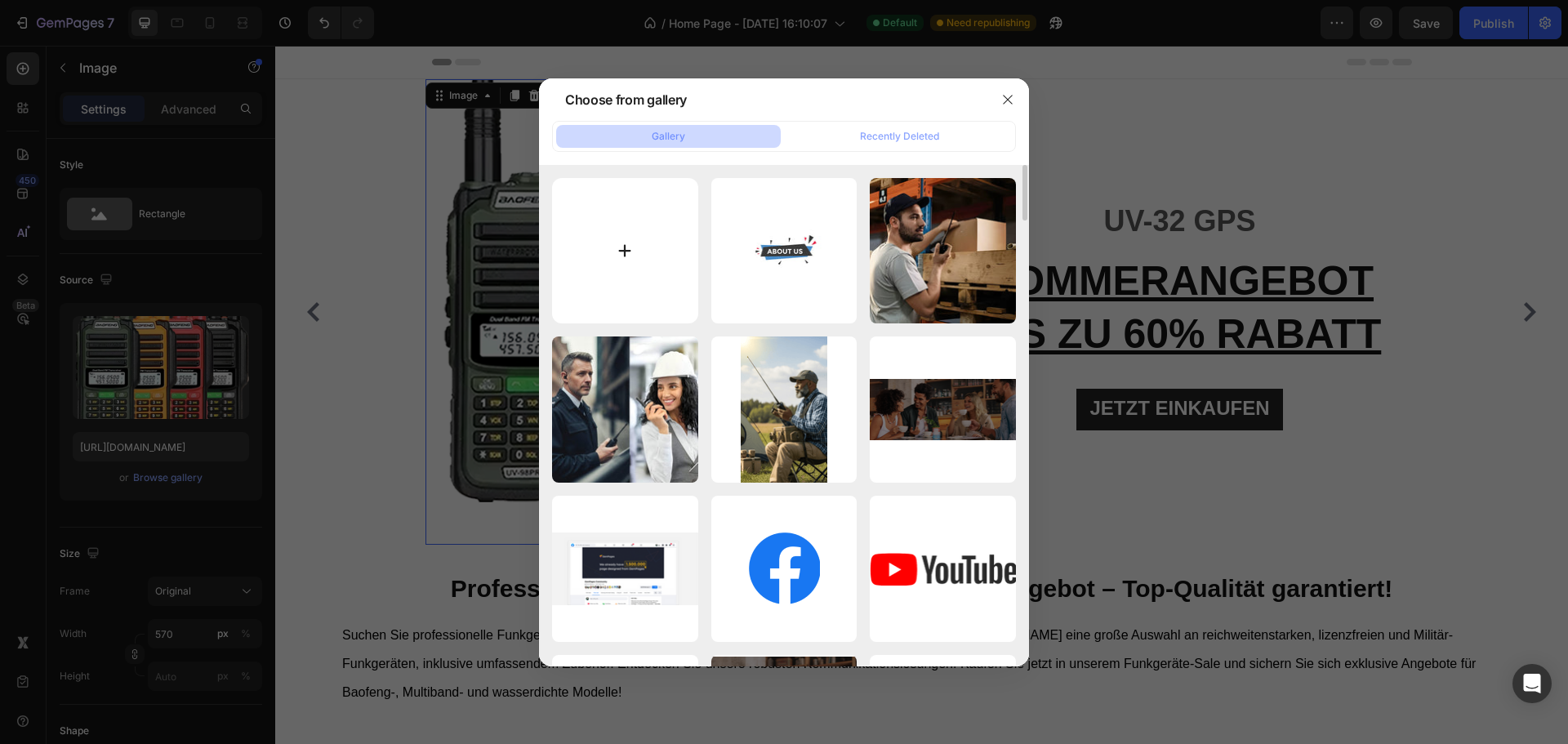
click at [628, 248] on input "file" at bounding box center [626, 252] width 146 height 146
type input "C:\fakepath\baofeng-uv-32-gps-walkie-talkie-10w-bluetooth-programming-multi-ban…"
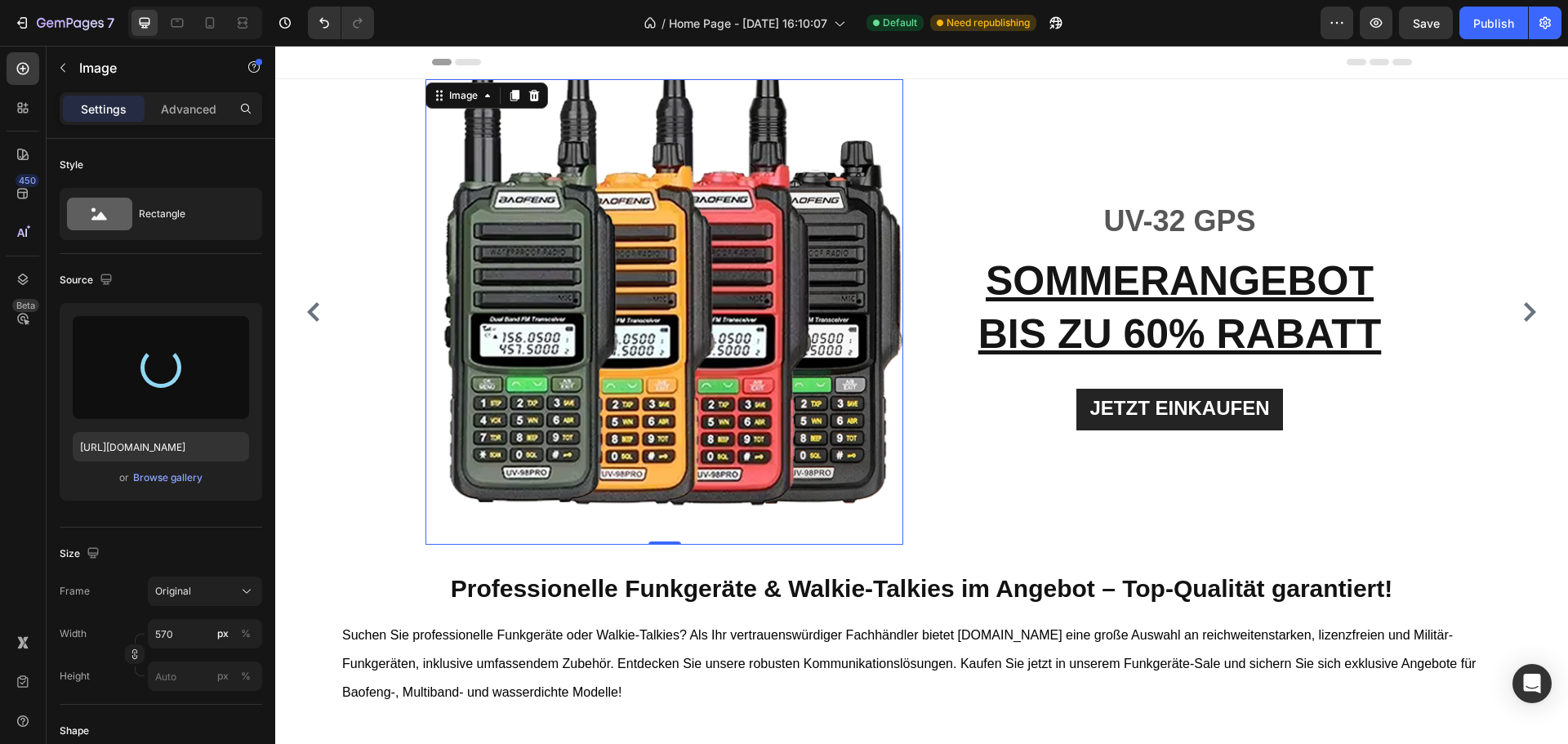
type input "https://cdn.shopify.com/s/files/1/0747/5213/1313/files/gempages_574813828554949…"
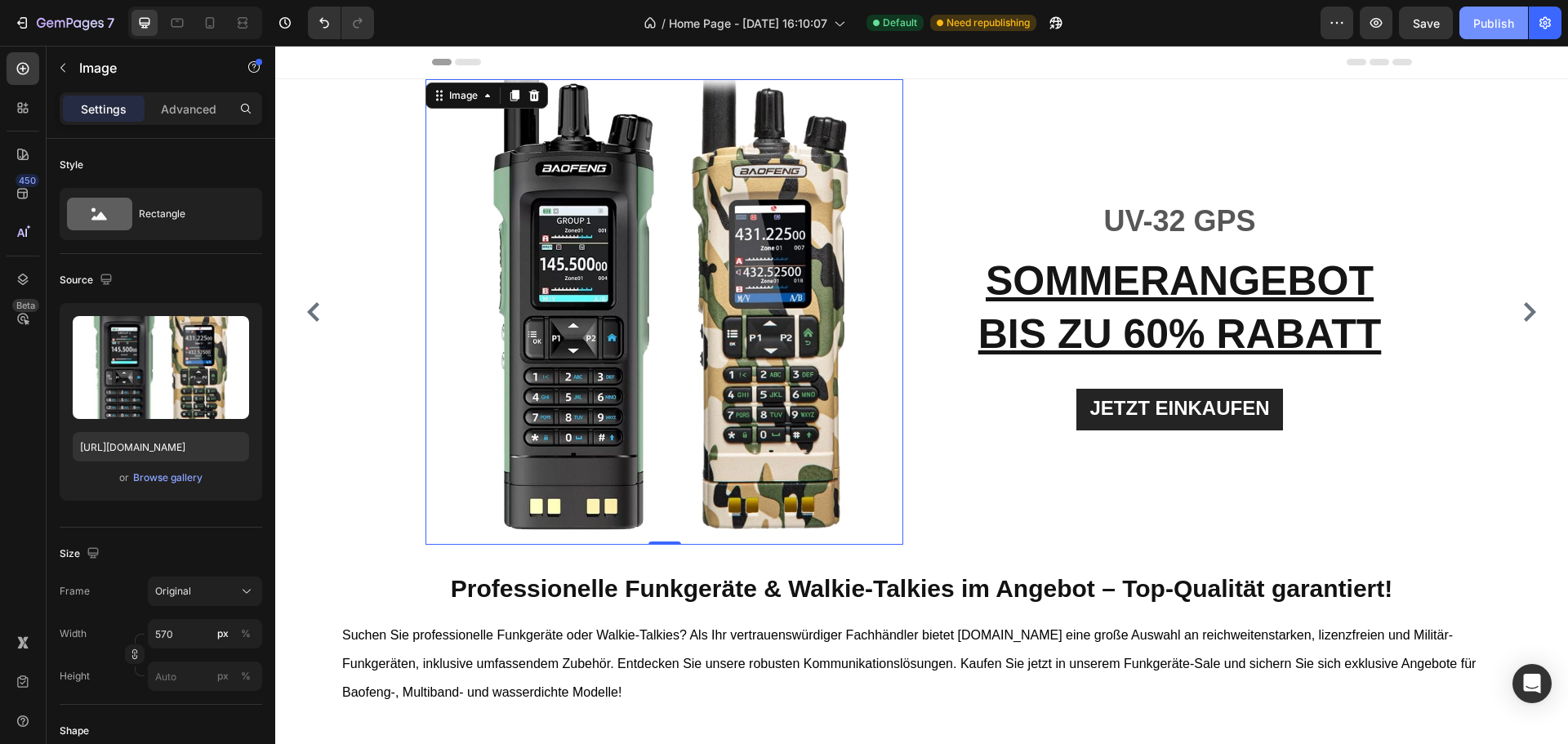
click at [1486, 34] on button "Publish" at bounding box center [1494, 22] width 69 height 33
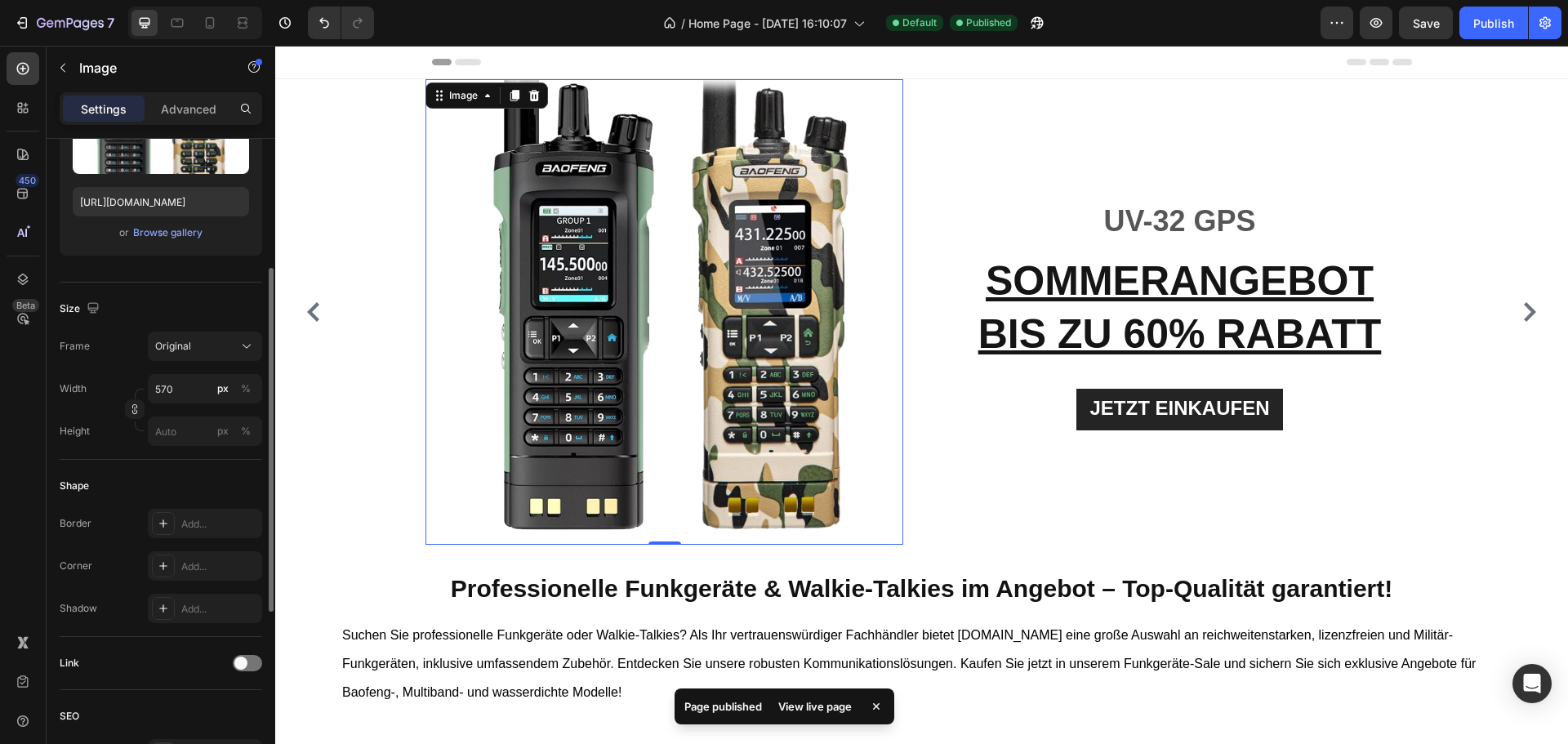
scroll to position [163, 0]
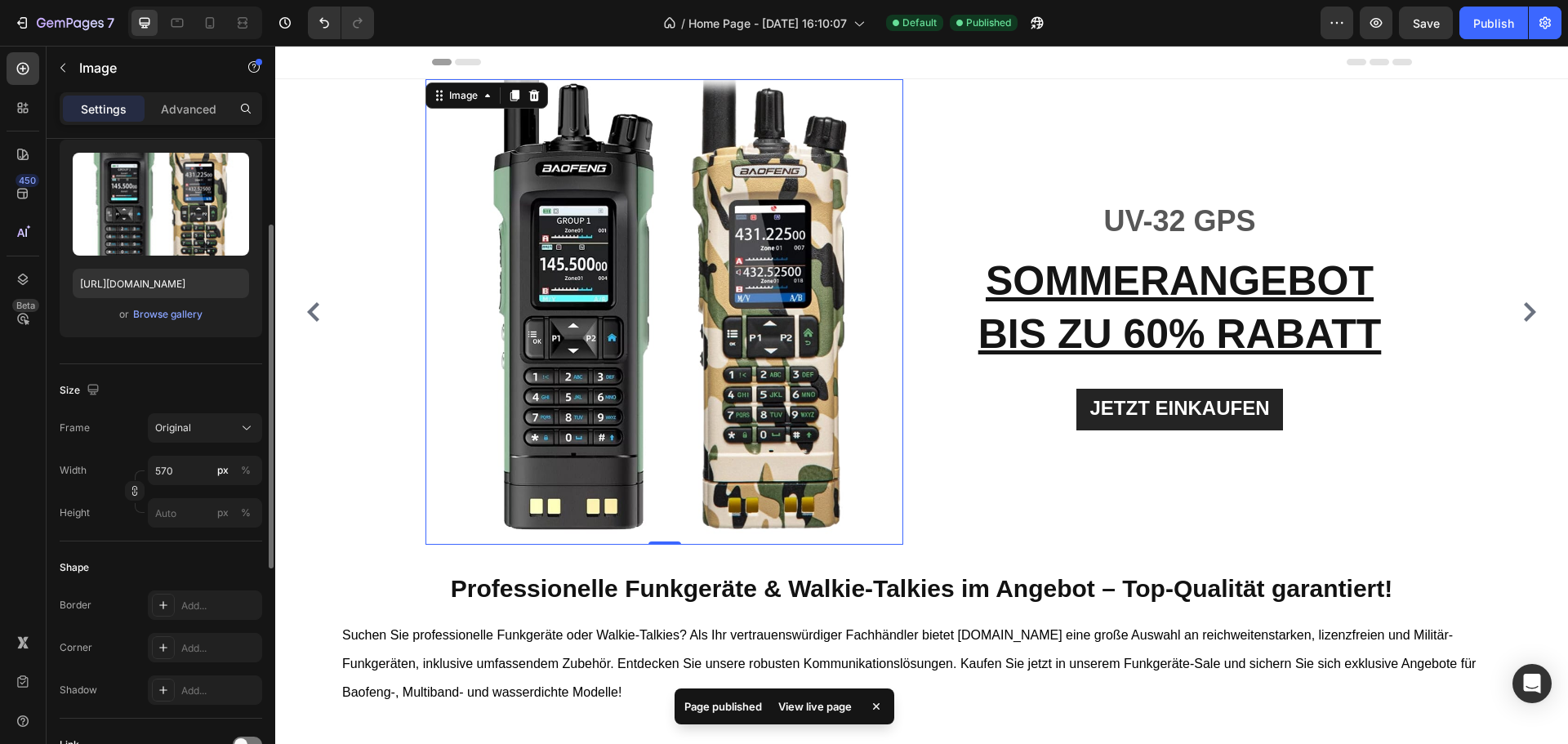
click at [857, 384] on img at bounding box center [671, 312] width 466 height 466
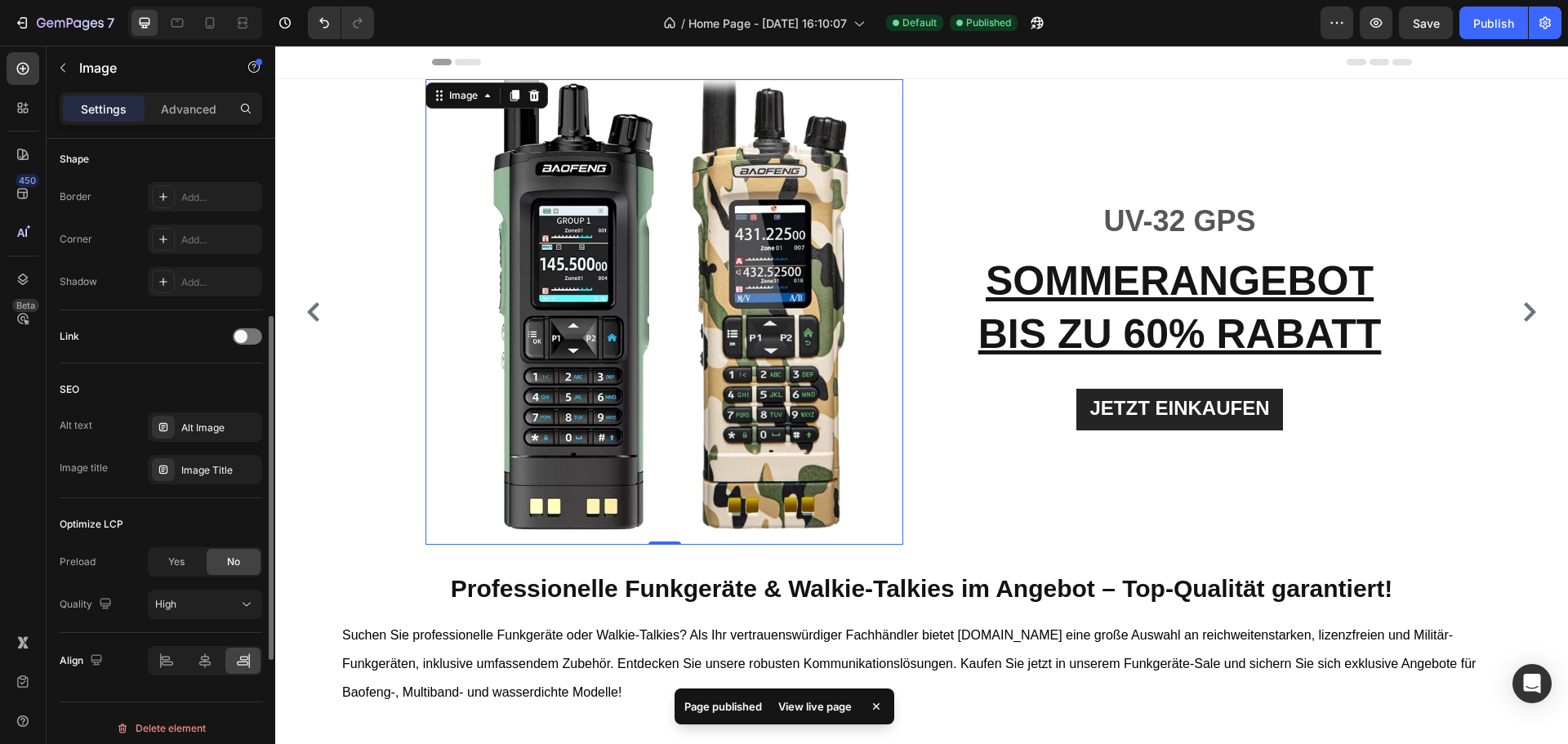
scroll to position [582, 0]
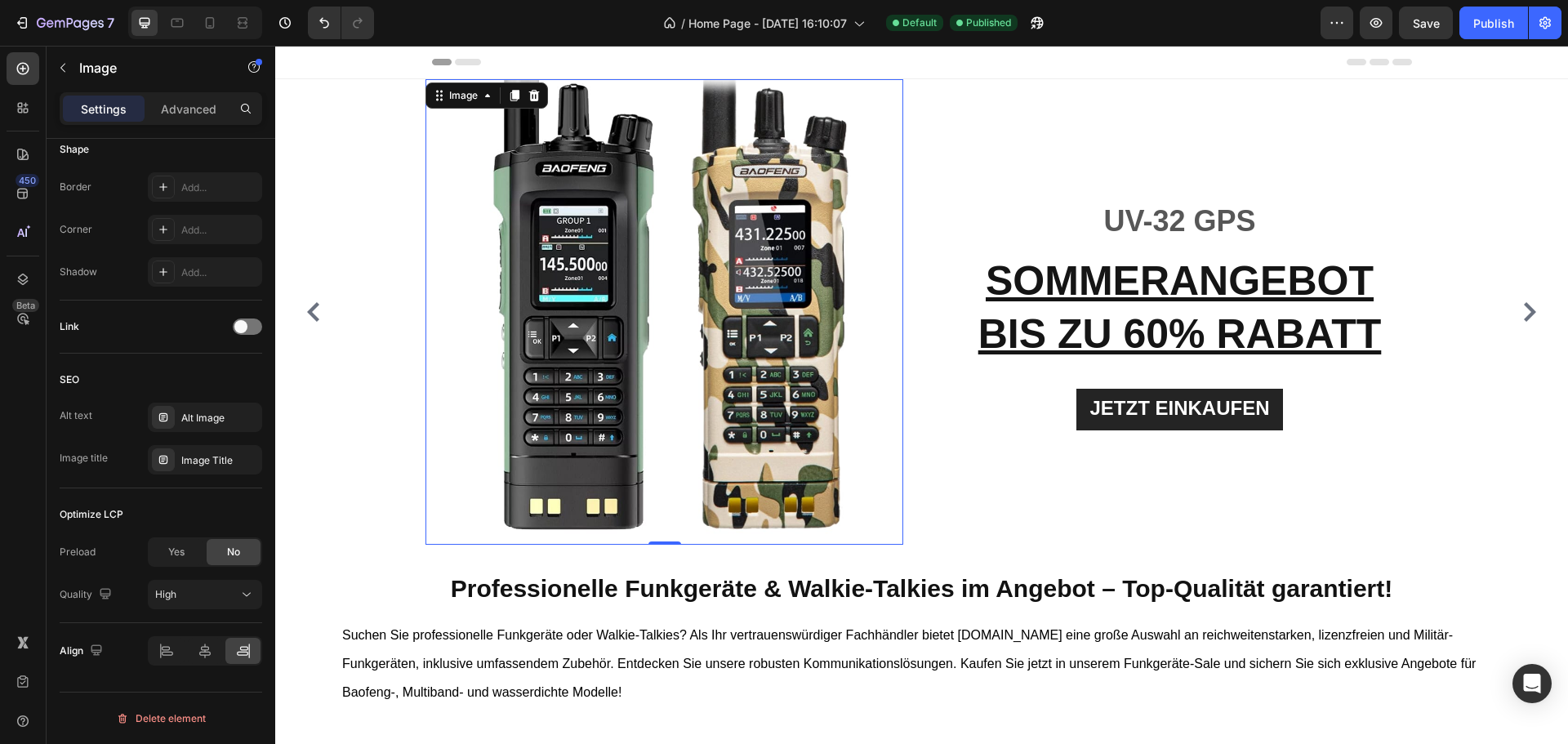
click at [659, 374] on img at bounding box center [671, 312] width 466 height 466
click at [241, 330] on span at bounding box center [241, 327] width 13 height 13
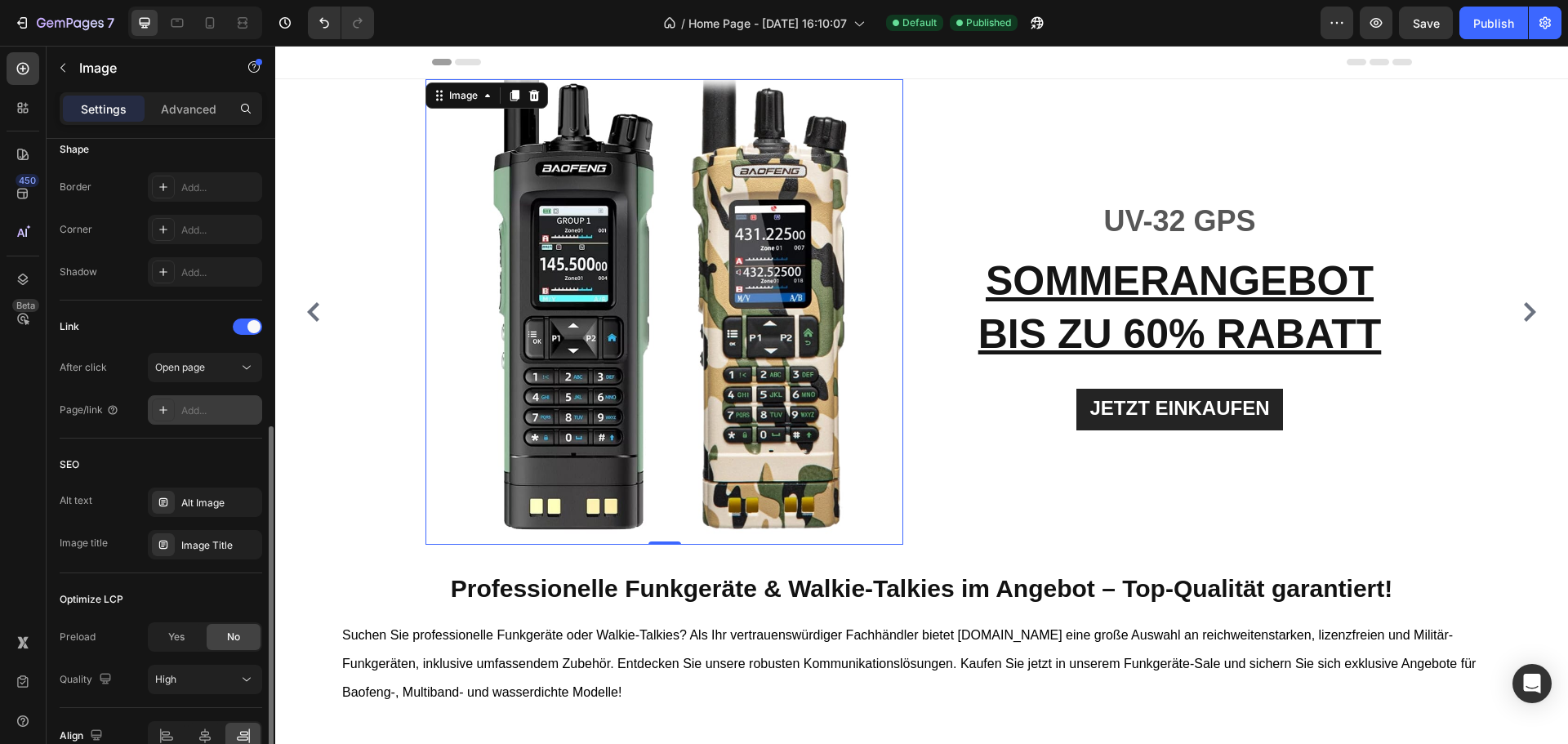
click at [225, 401] on div "Add..." at bounding box center [205, 409] width 114 height 29
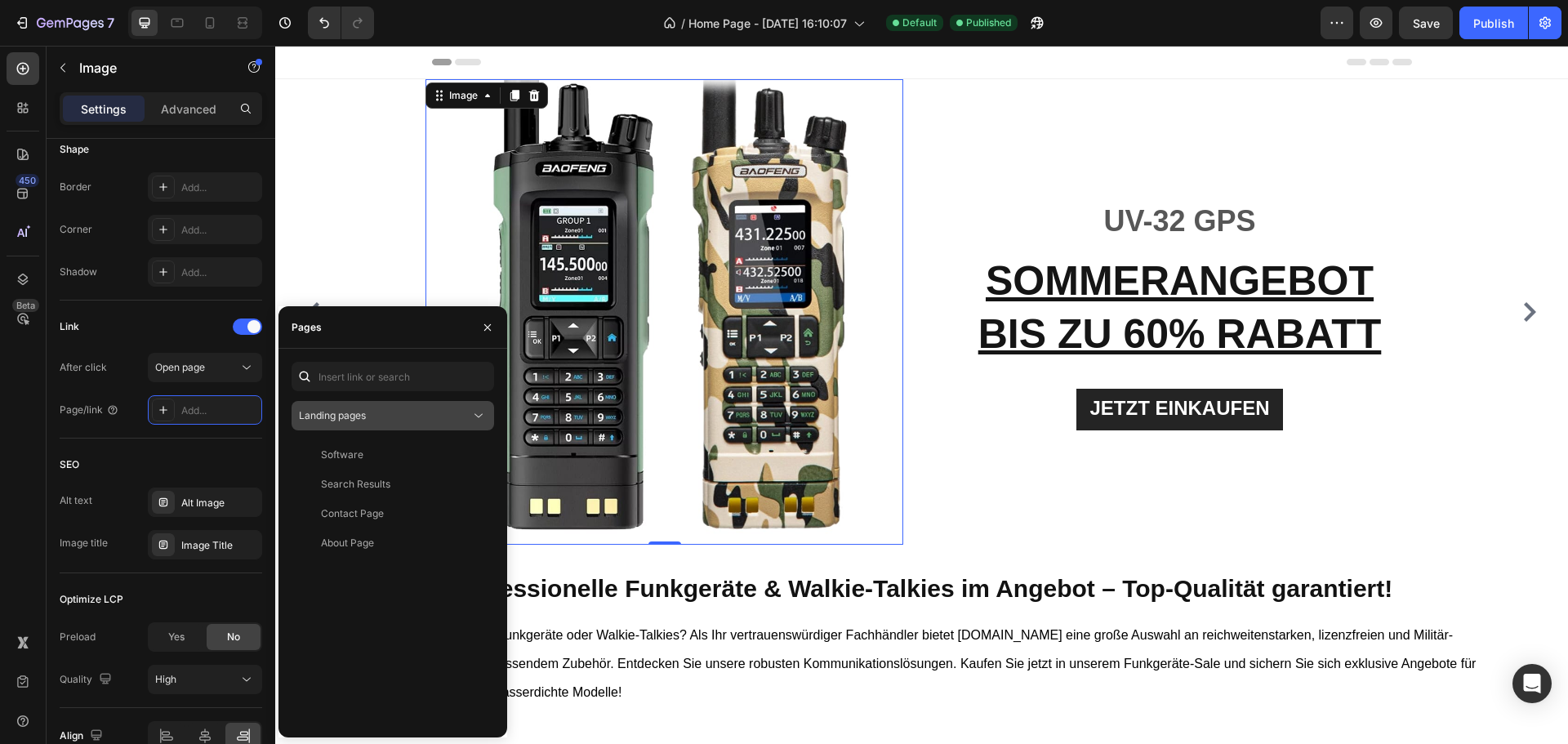
click at [354, 426] on button "Landing pages" at bounding box center [393, 415] width 203 height 29
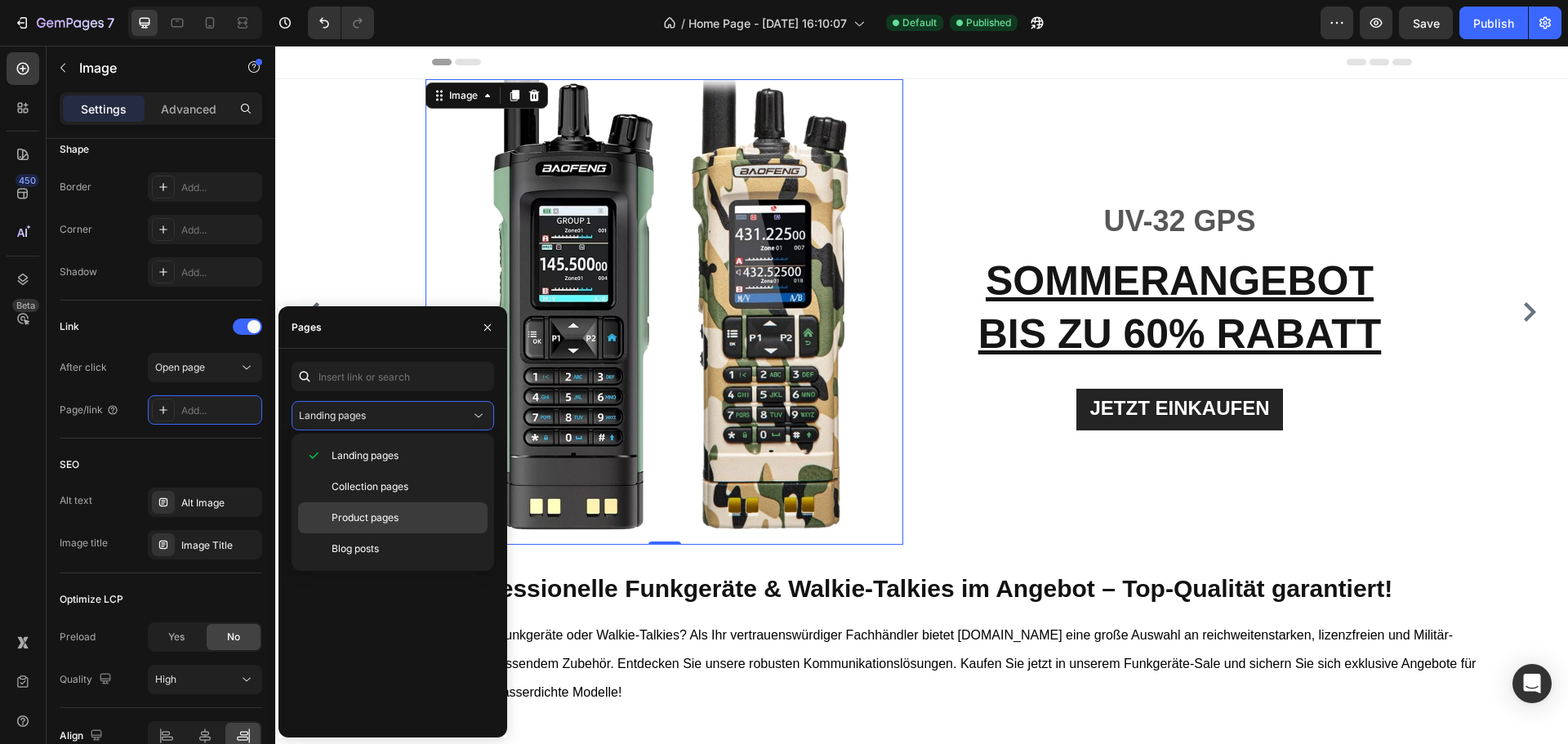
click at [354, 506] on div "Product pages" at bounding box center [393, 517] width 189 height 31
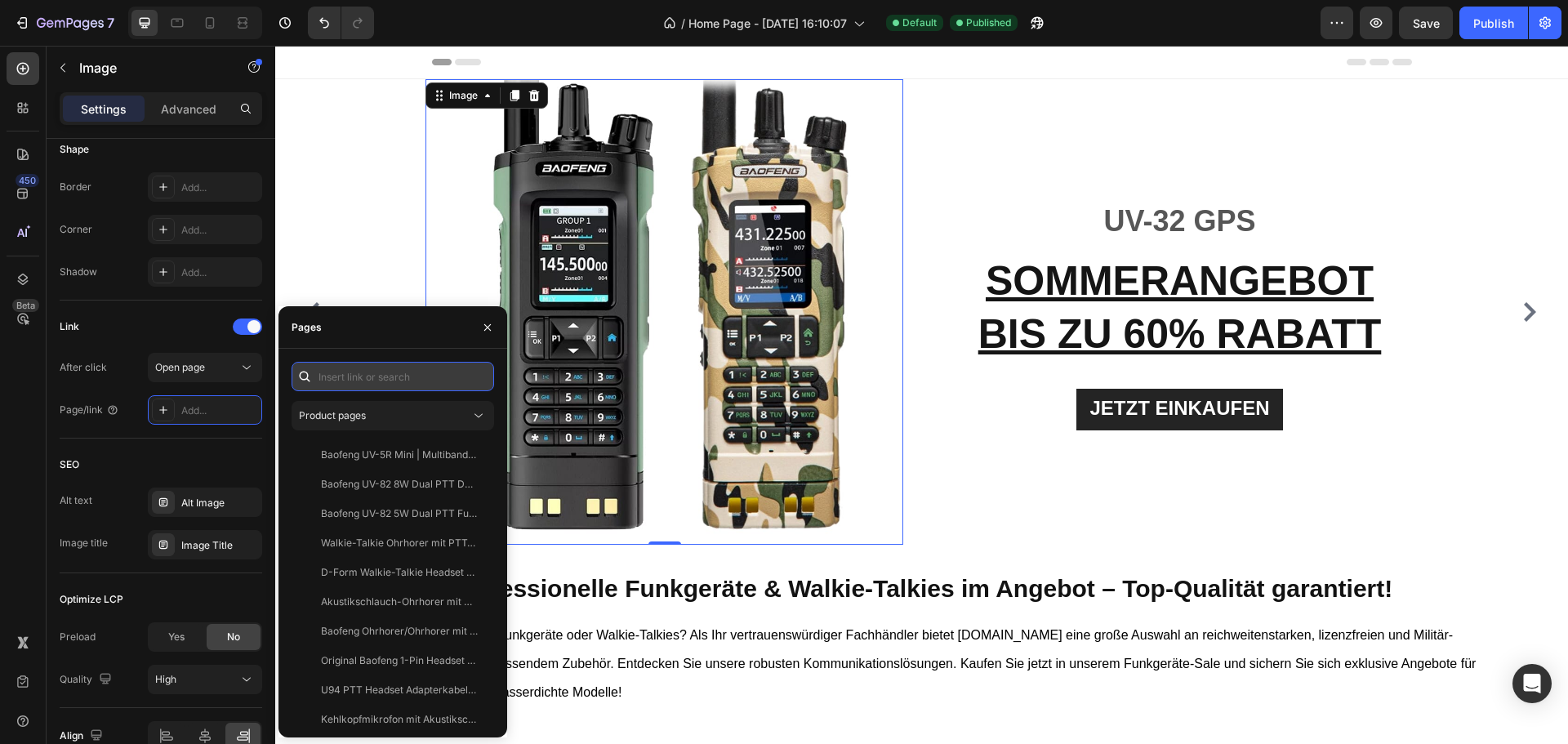
click at [362, 386] on input "text" at bounding box center [393, 376] width 203 height 29
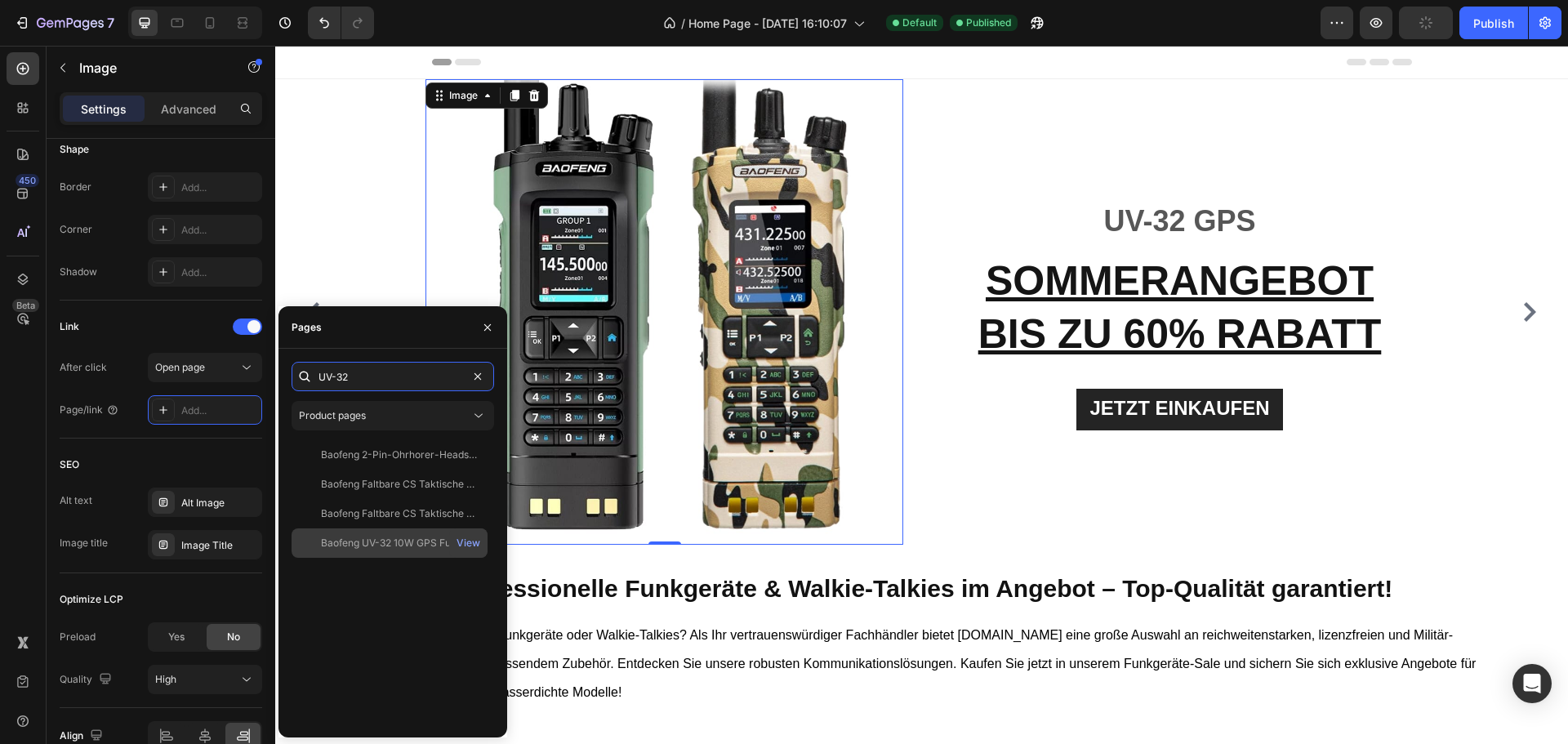
type input "UV-32"
click at [306, 545] on div at bounding box center [310, 542] width 23 height 14
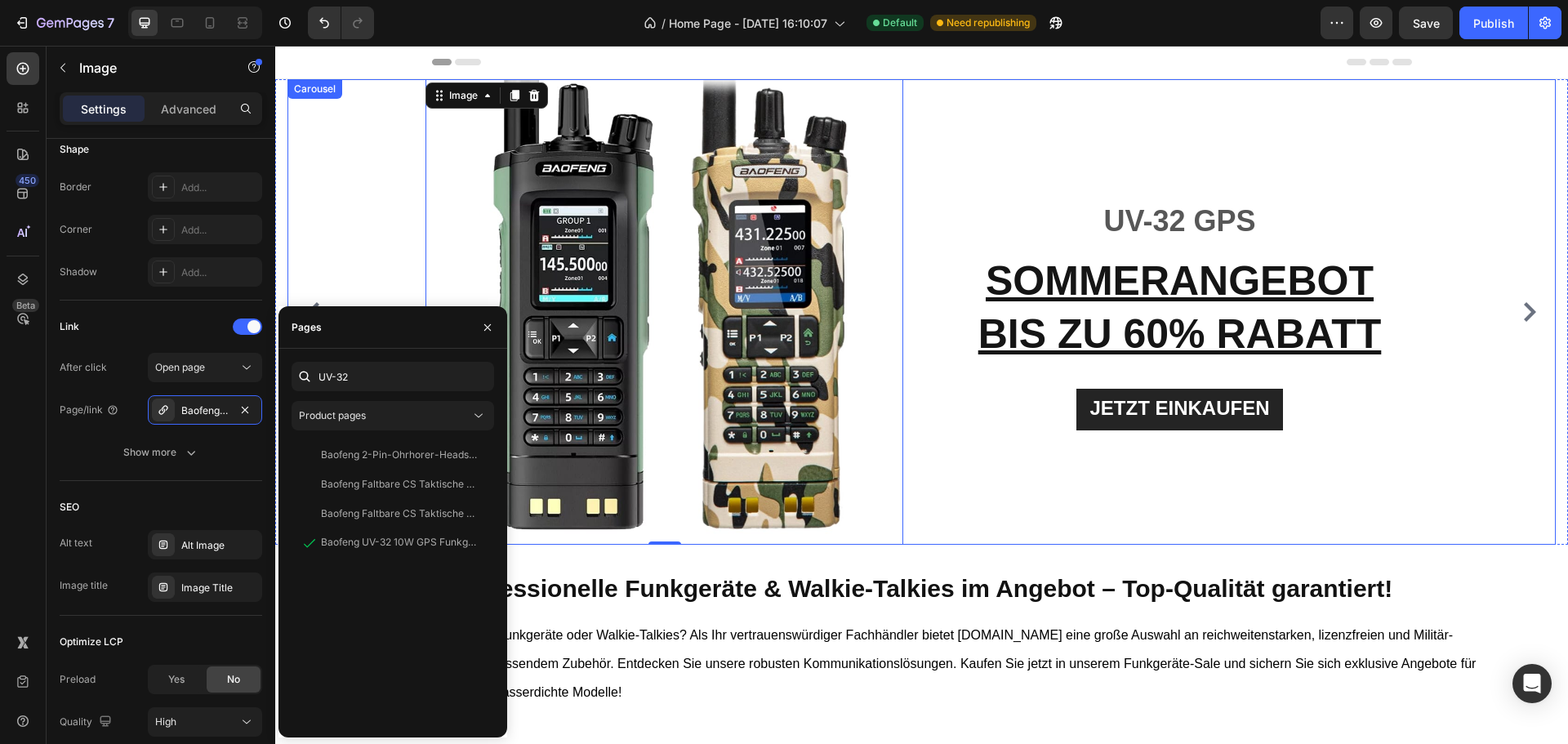
click at [316, 299] on button "Carousel Back Arrow" at bounding box center [313, 311] width 26 height 26
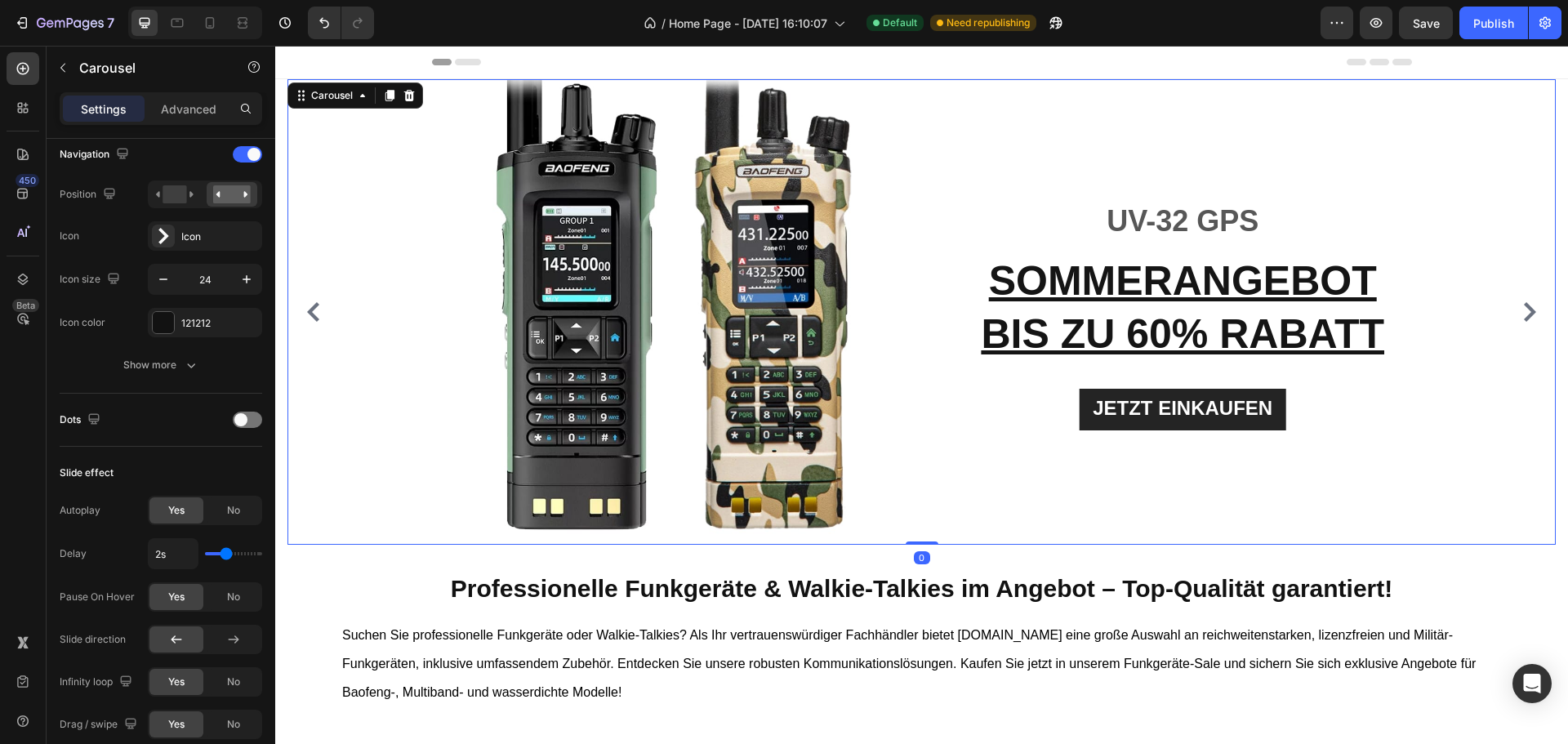
scroll to position [0, 0]
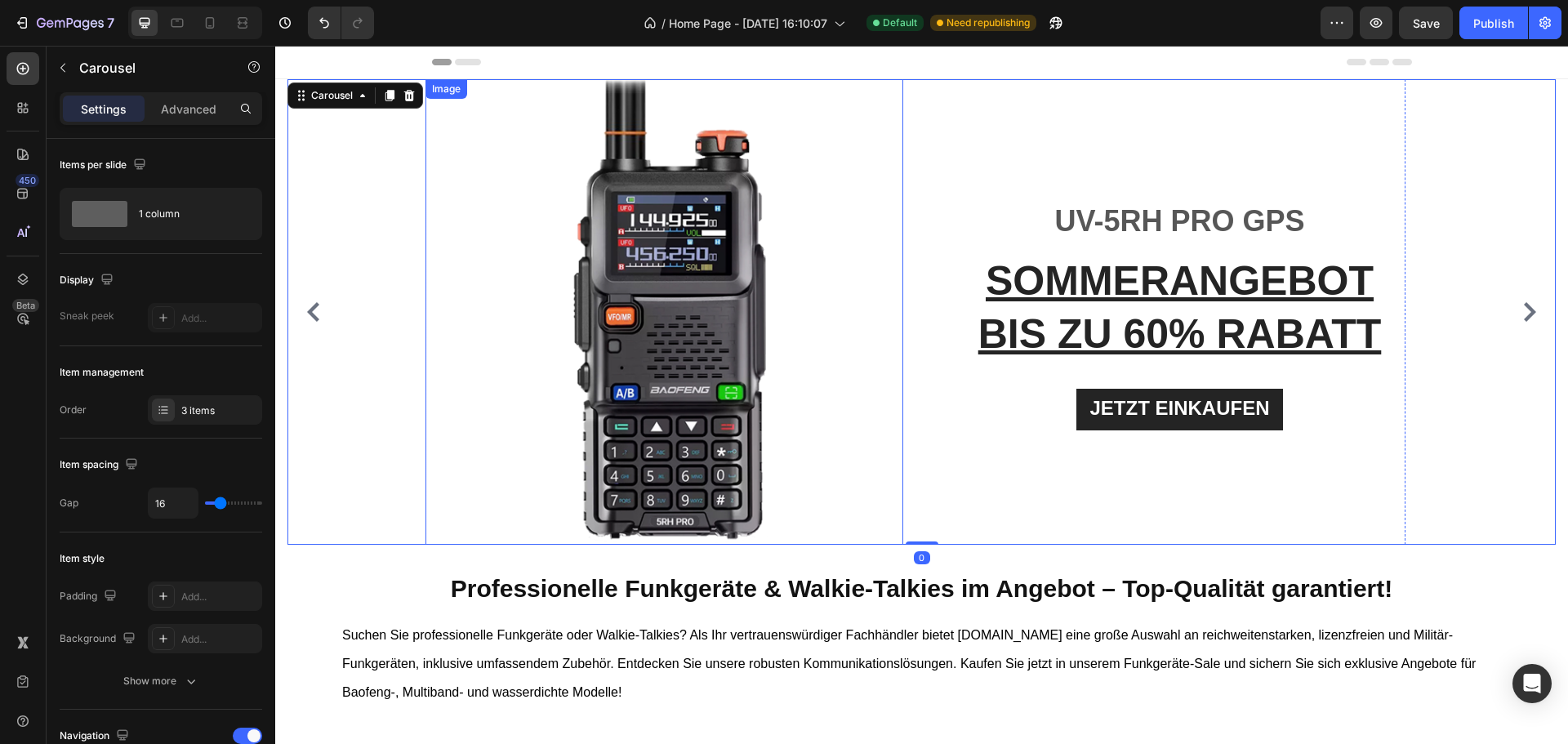
click at [675, 300] on img at bounding box center [671, 312] width 466 height 466
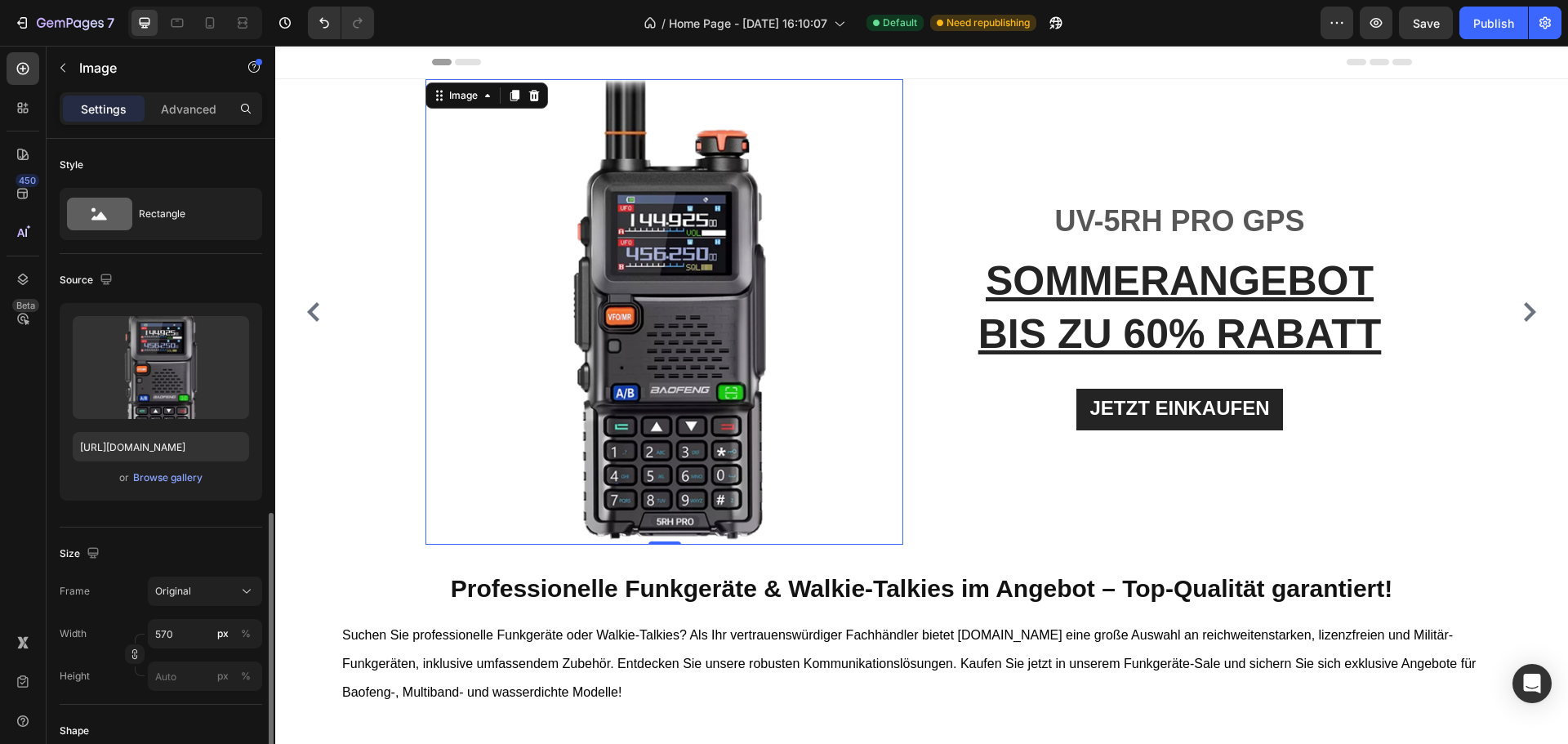
scroll to position [327, 0]
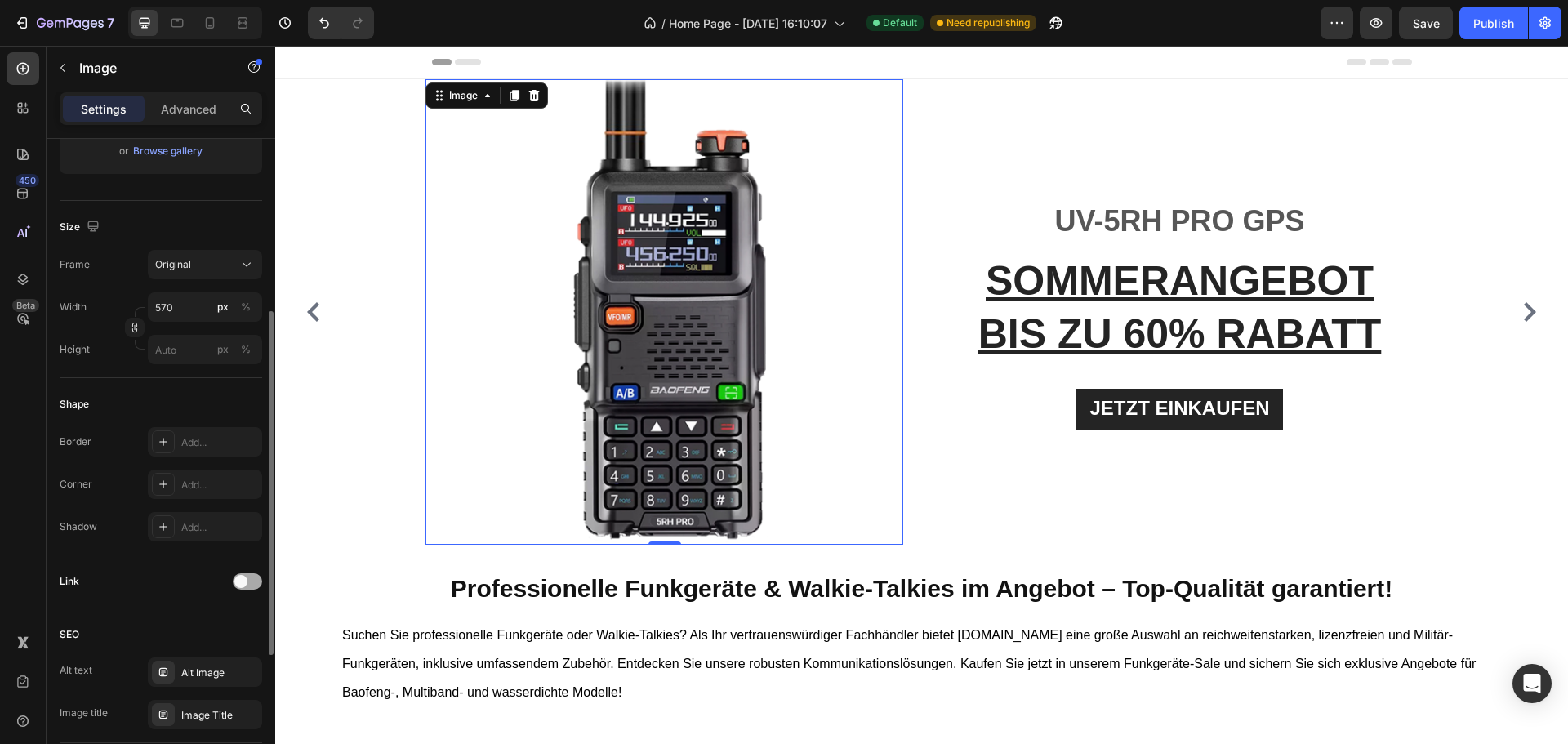
click at [243, 575] on span at bounding box center [241, 581] width 13 height 13
click at [203, 655] on div "Add..." at bounding box center [205, 665] width 114 height 29
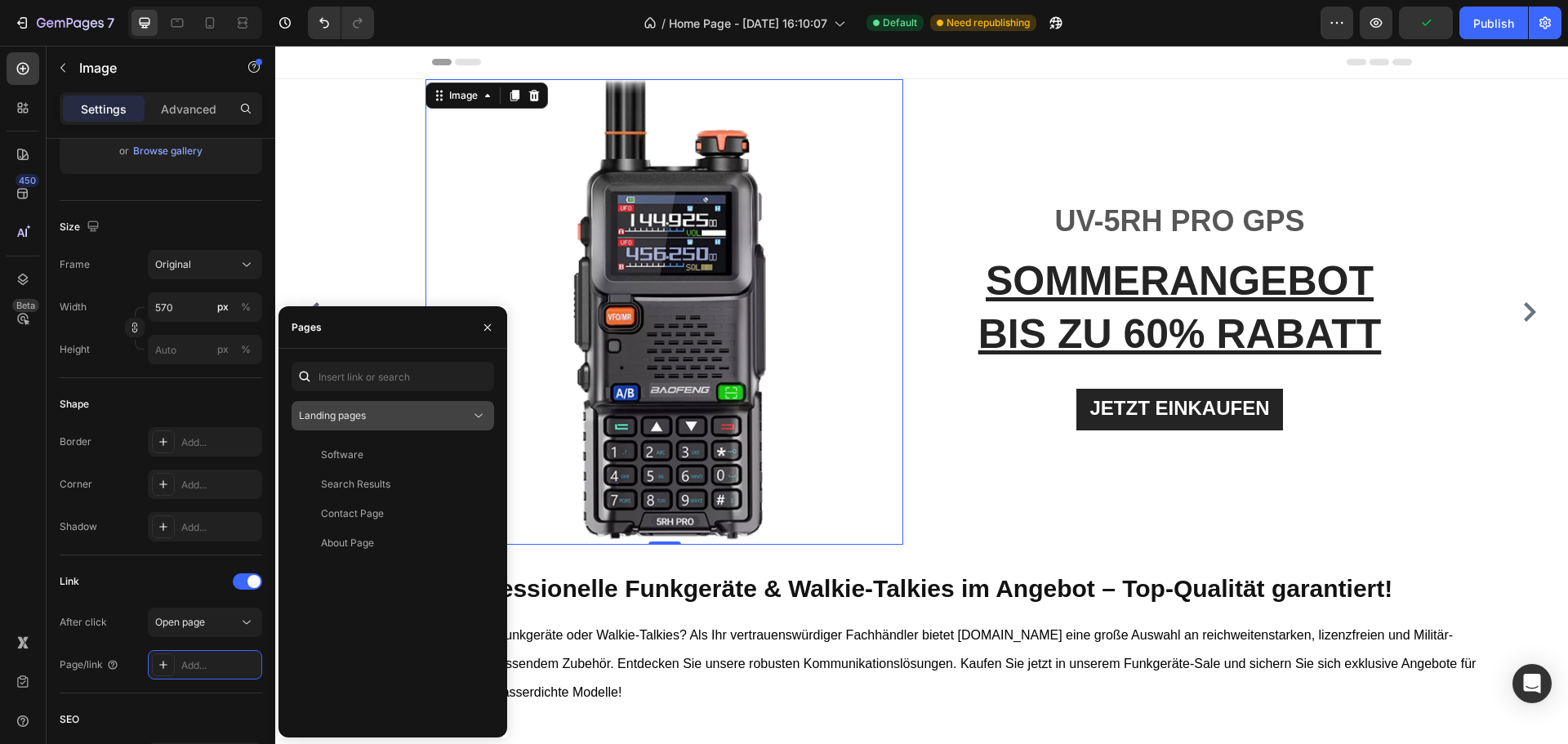
click at [361, 421] on span "Landing pages" at bounding box center [332, 416] width 67 height 14
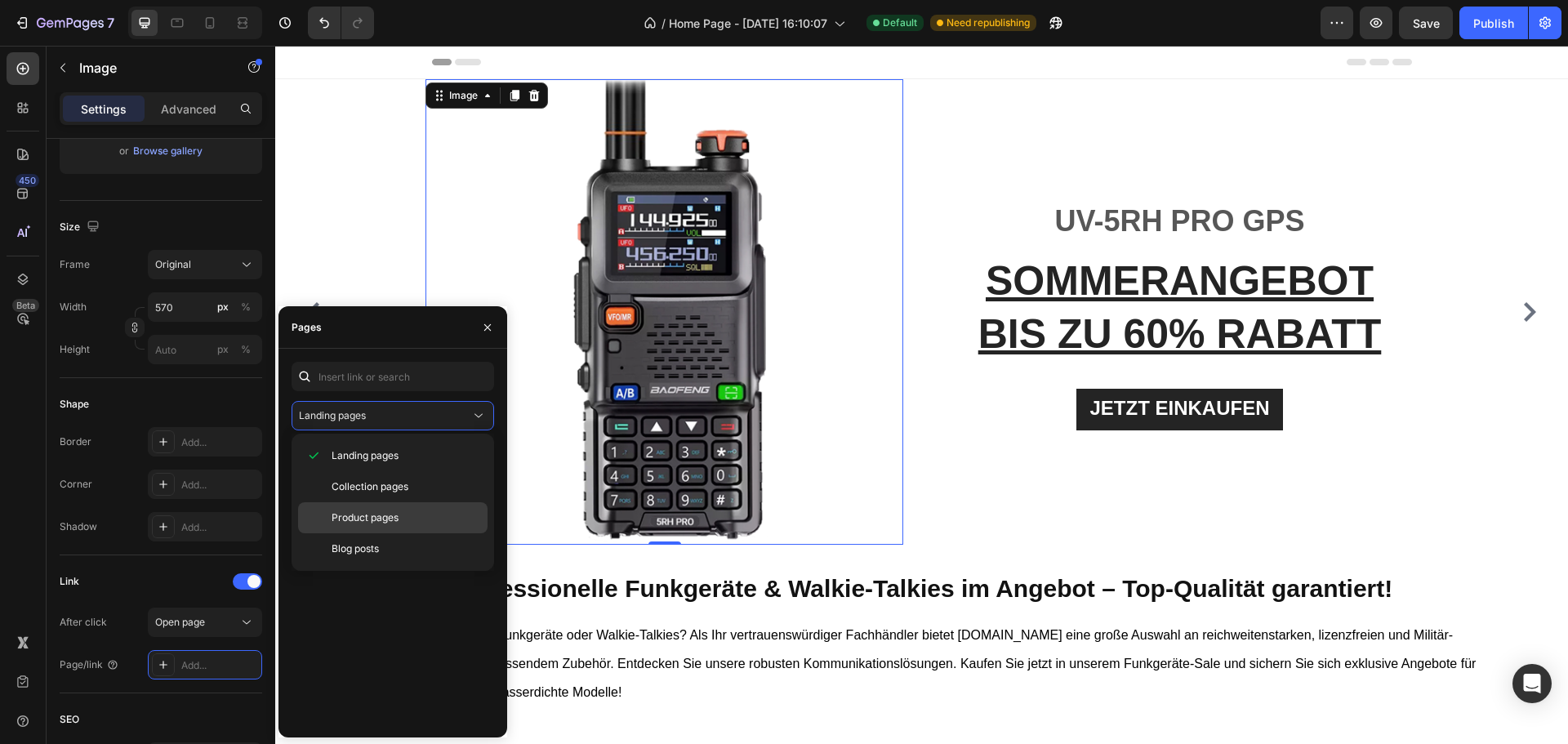
click at [361, 503] on div "Product pages" at bounding box center [393, 517] width 189 height 31
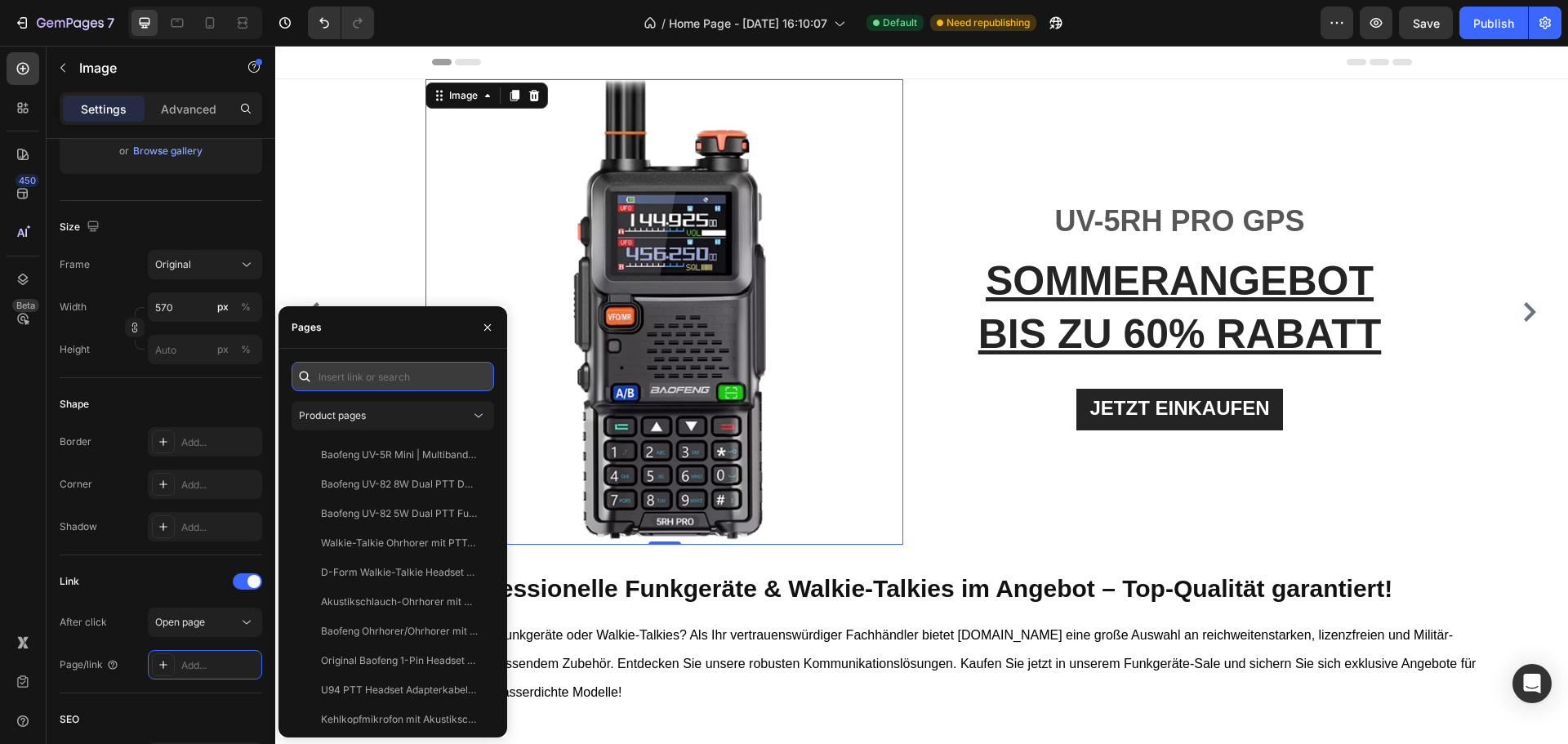
click at [358, 374] on input "text" at bounding box center [393, 376] width 203 height 29
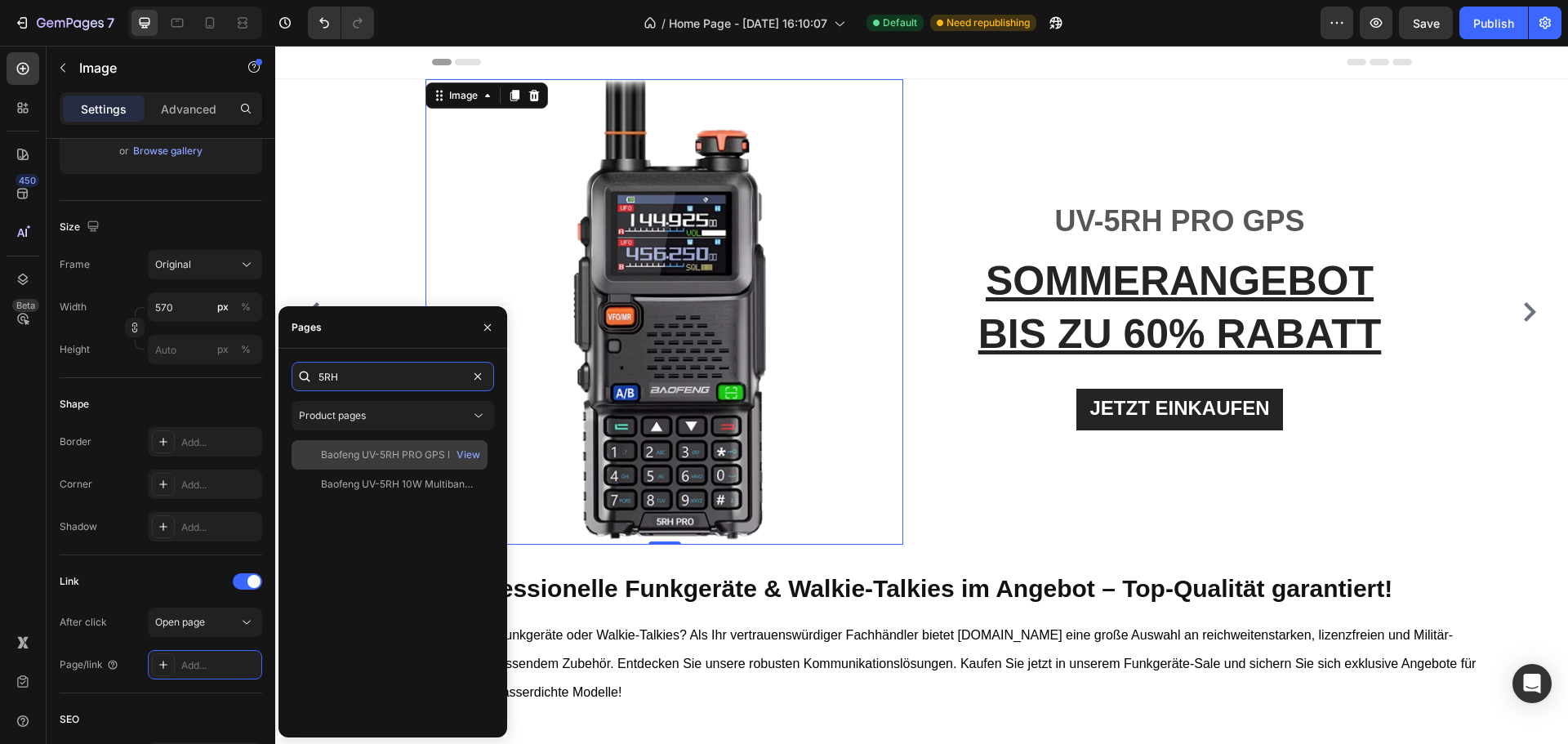
type input "5RH"
click at [300, 450] on div at bounding box center [310, 455] width 23 height 14
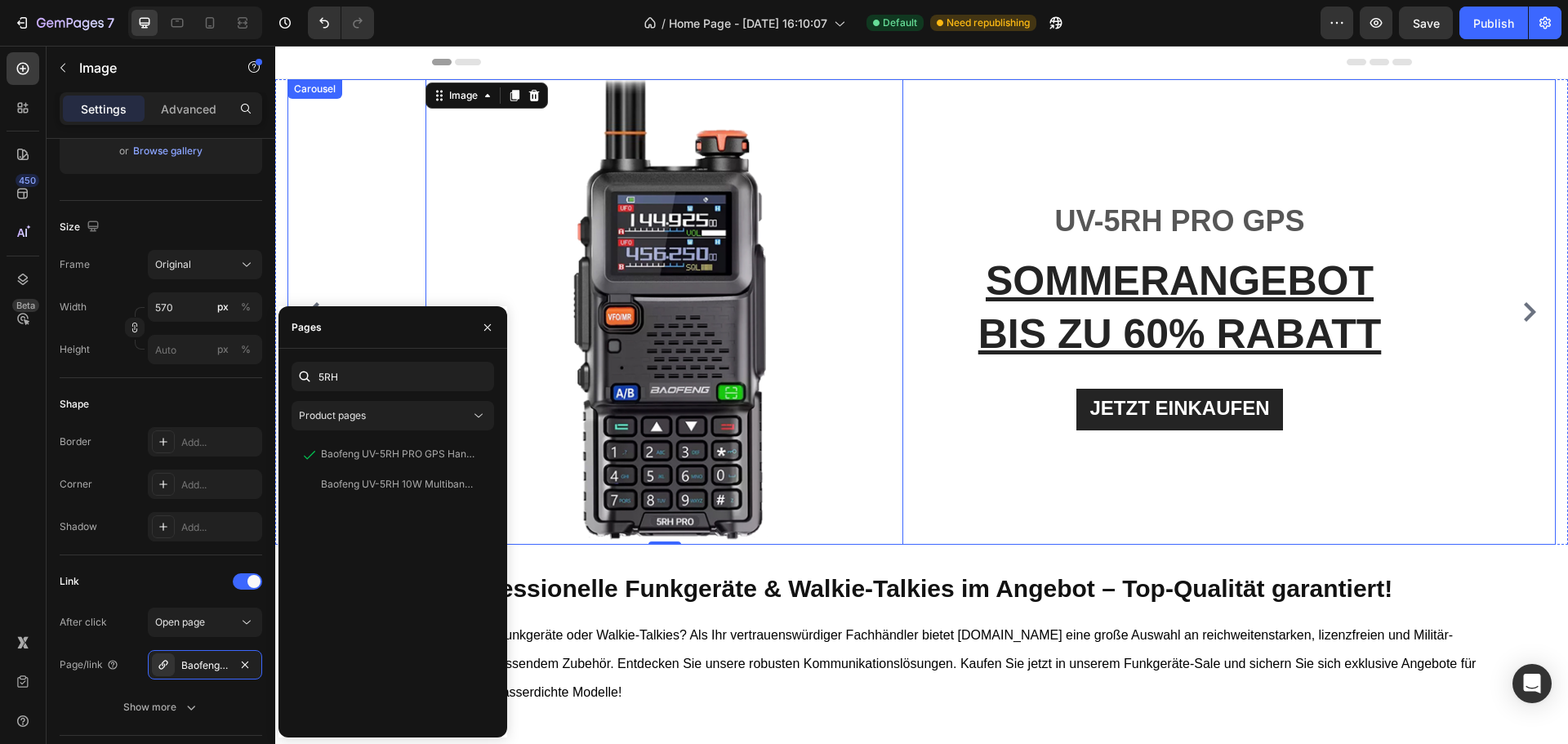
click at [313, 302] on icon "Carousel Back Arrow" at bounding box center [313, 312] width 20 height 20
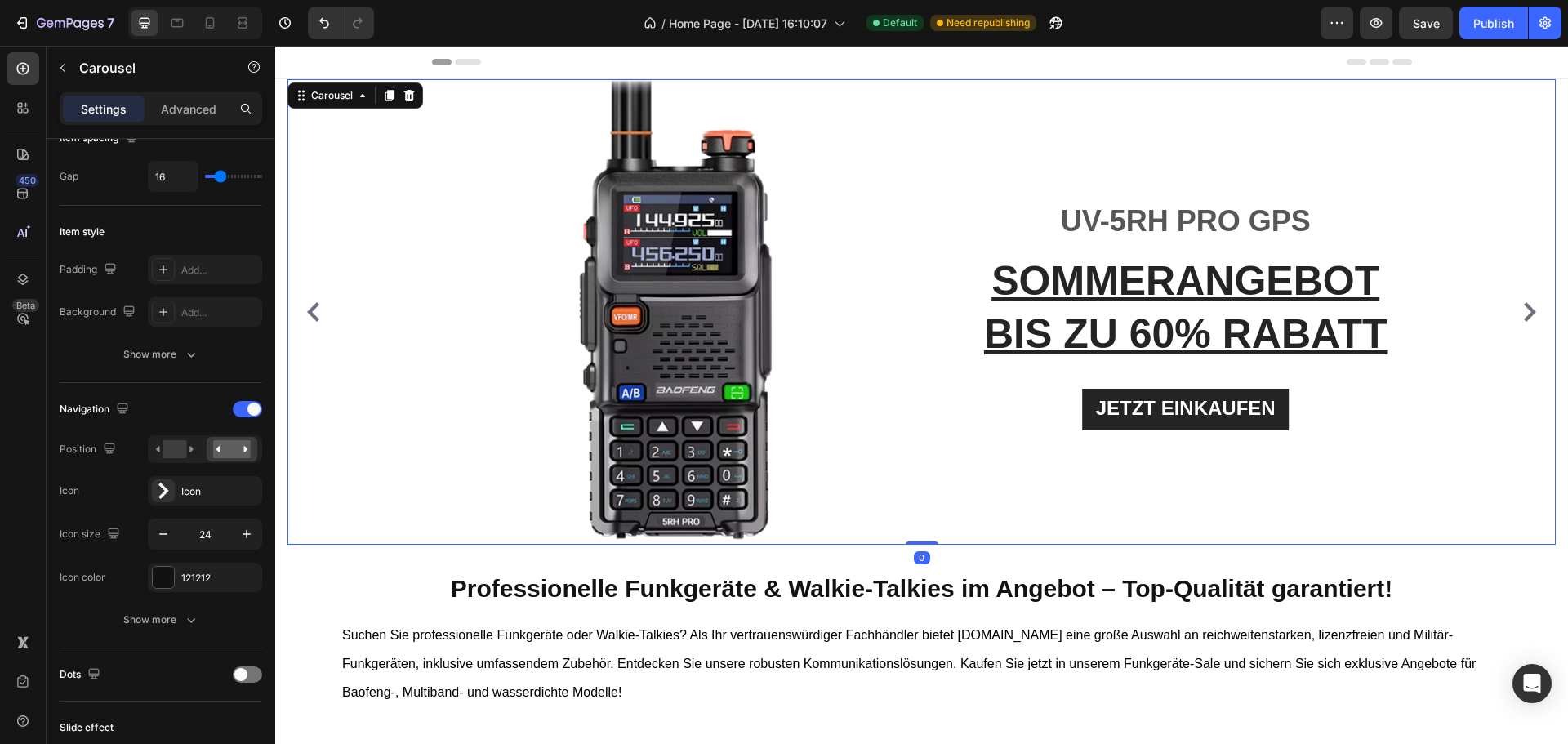
scroll to position [0, 0]
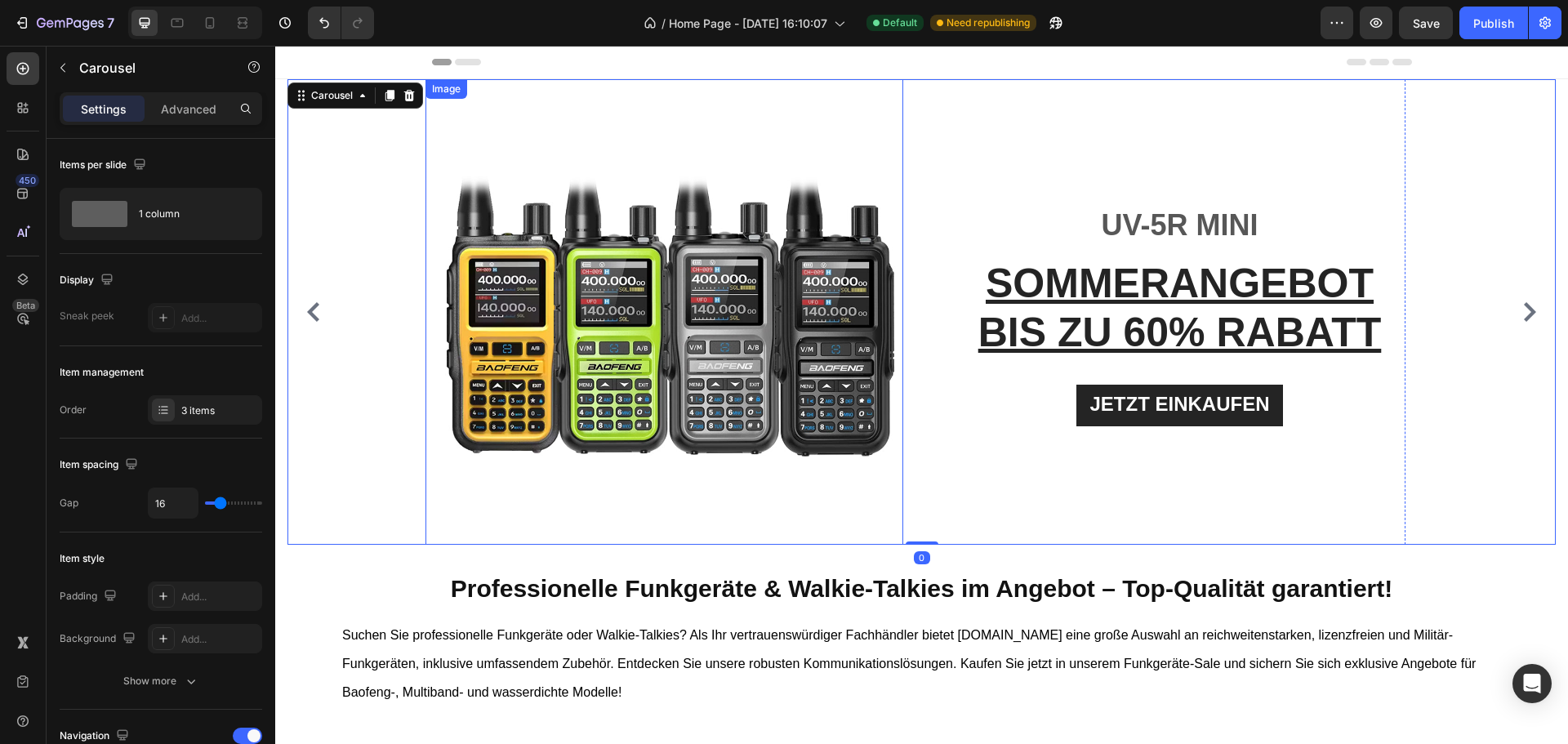
click at [512, 303] on img at bounding box center [671, 312] width 466 height 466
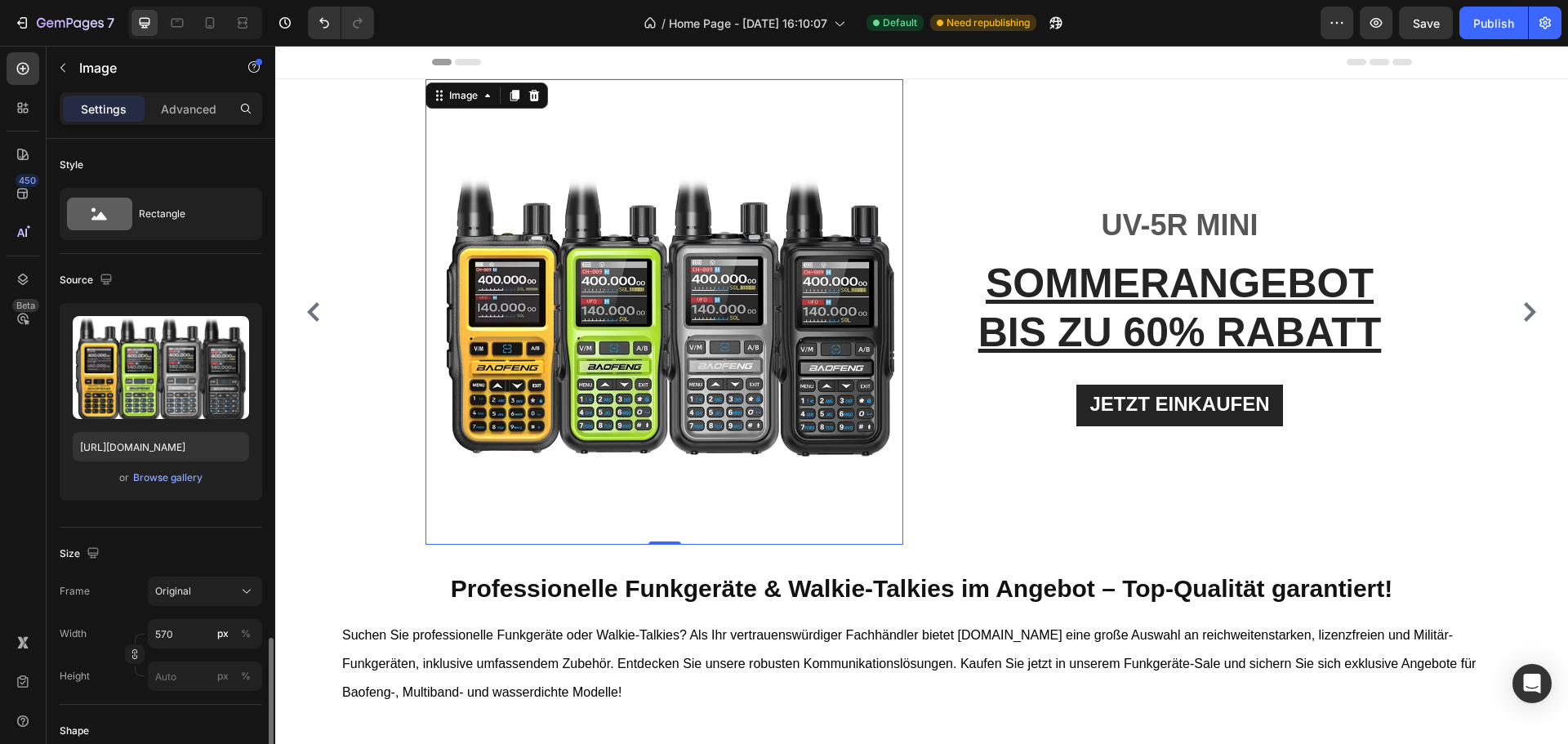
scroll to position [327, 0]
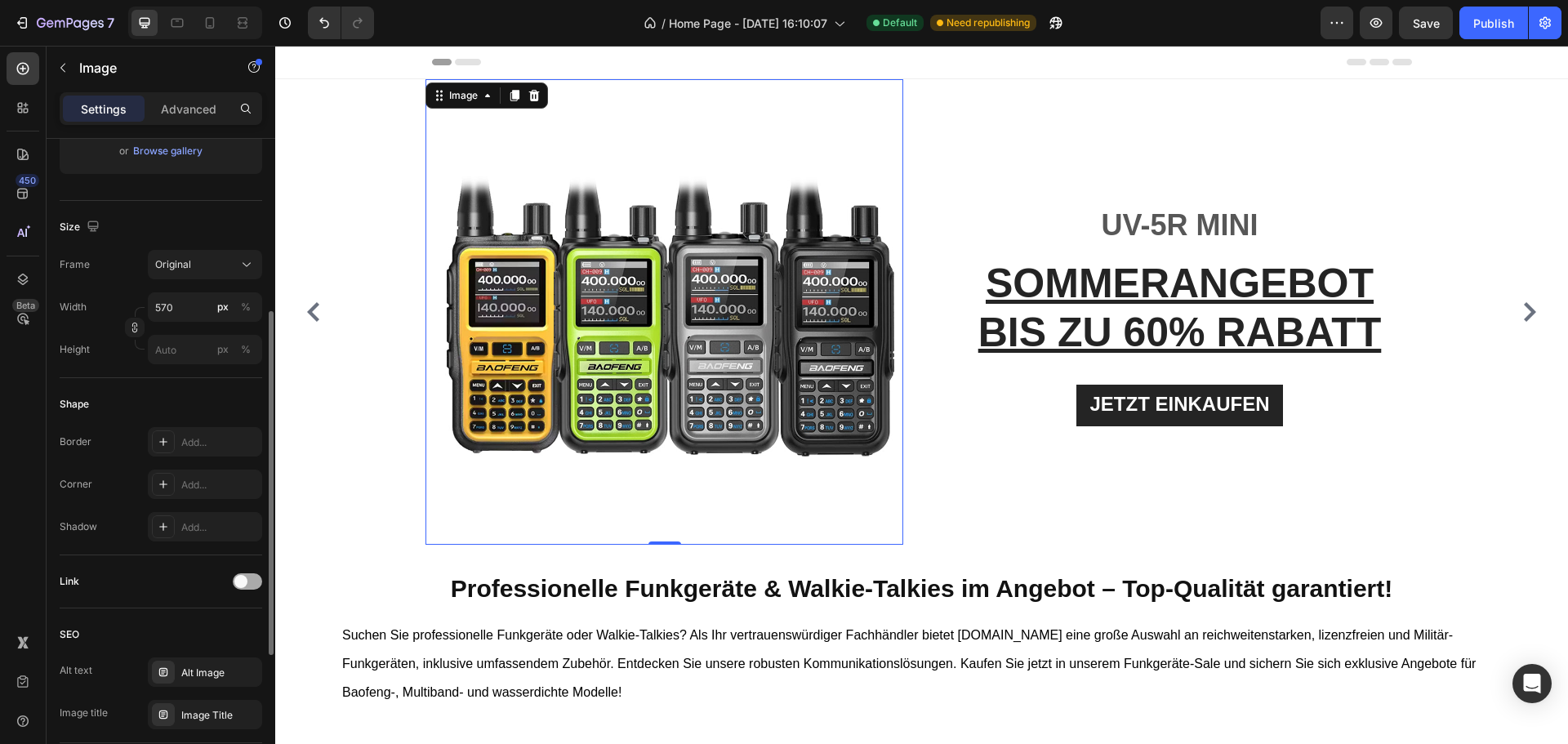
click at [240, 575] on span at bounding box center [241, 581] width 13 height 13
click at [197, 652] on div "Add..." at bounding box center [205, 665] width 114 height 29
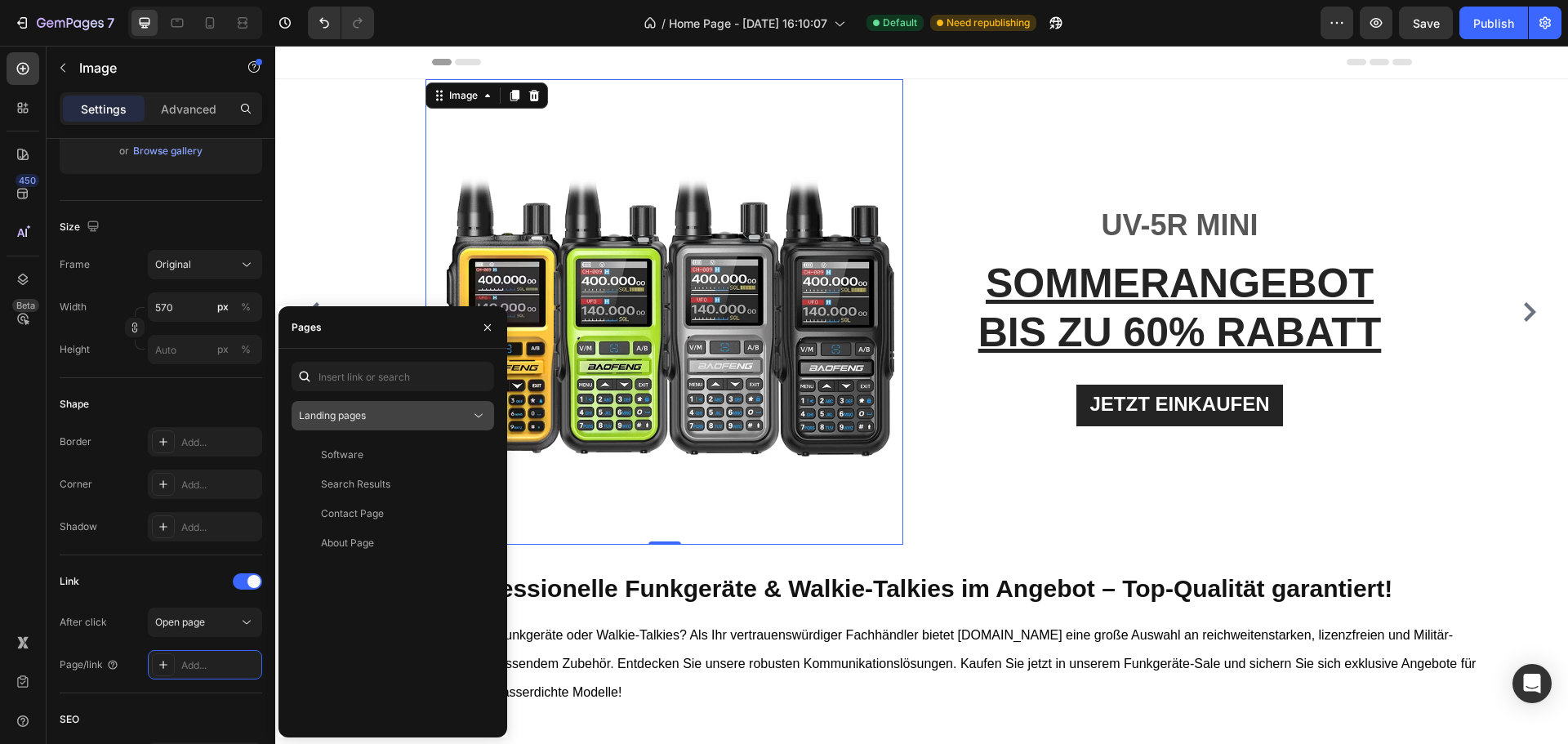
click at [361, 428] on button "Landing pages" at bounding box center [393, 415] width 203 height 29
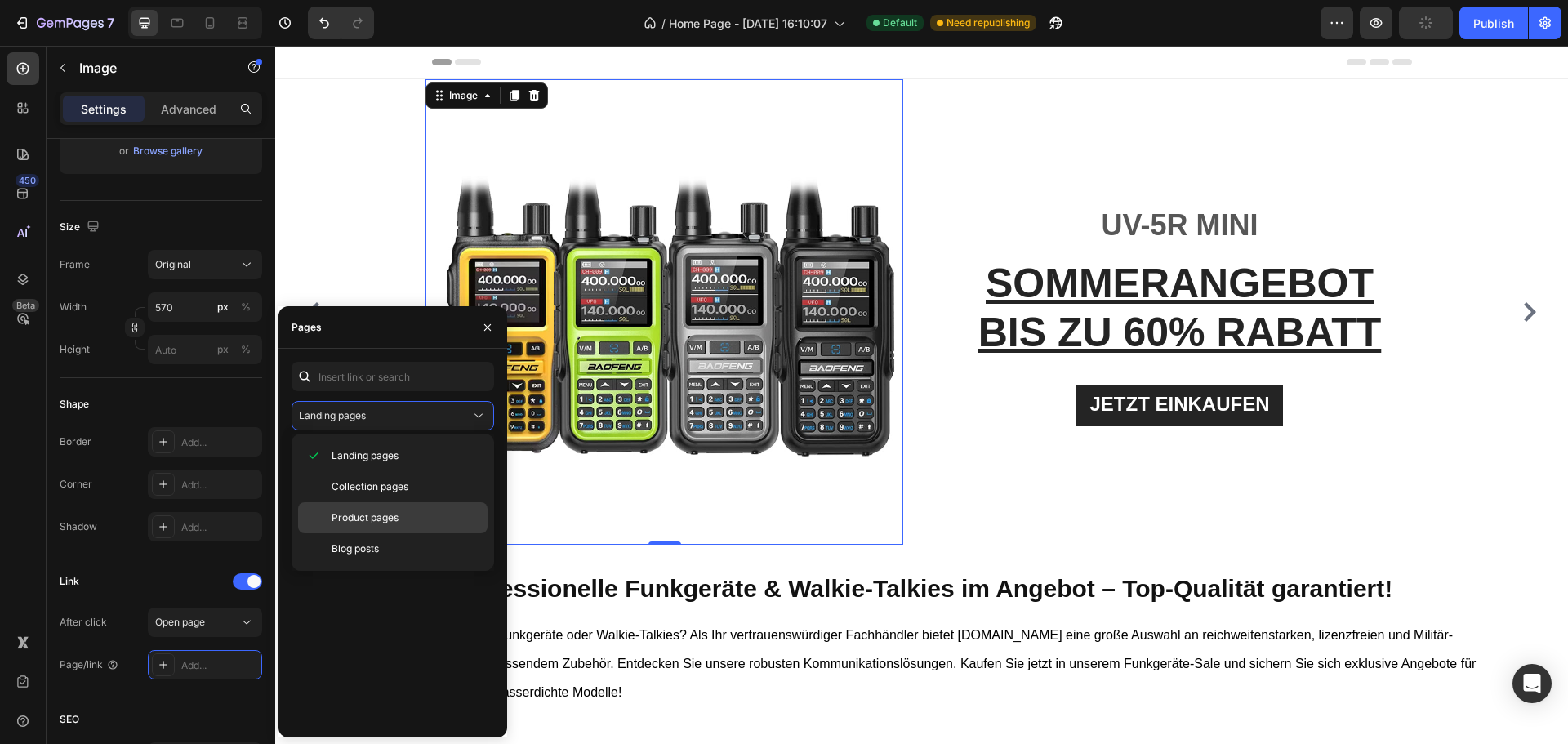
click at [358, 506] on div "Product pages" at bounding box center [393, 517] width 189 height 31
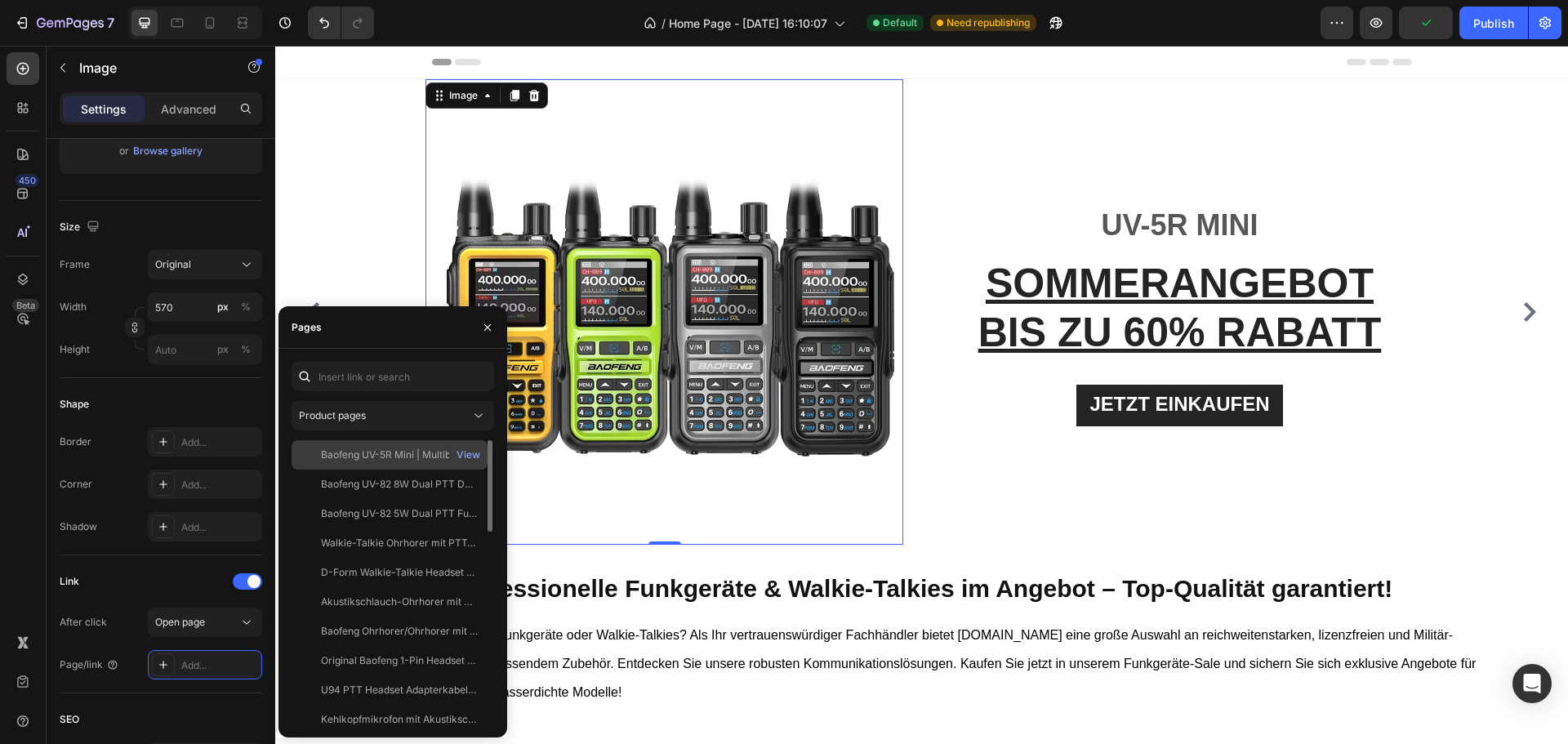
click at [341, 449] on div "Baofeng UV-5R Mini | Multiband-Handfunkgerät mit Bluetooth App-Programmierung" at bounding box center [400, 455] width 157 height 14
click at [1495, 24] on div "Publish" at bounding box center [1494, 22] width 41 height 17
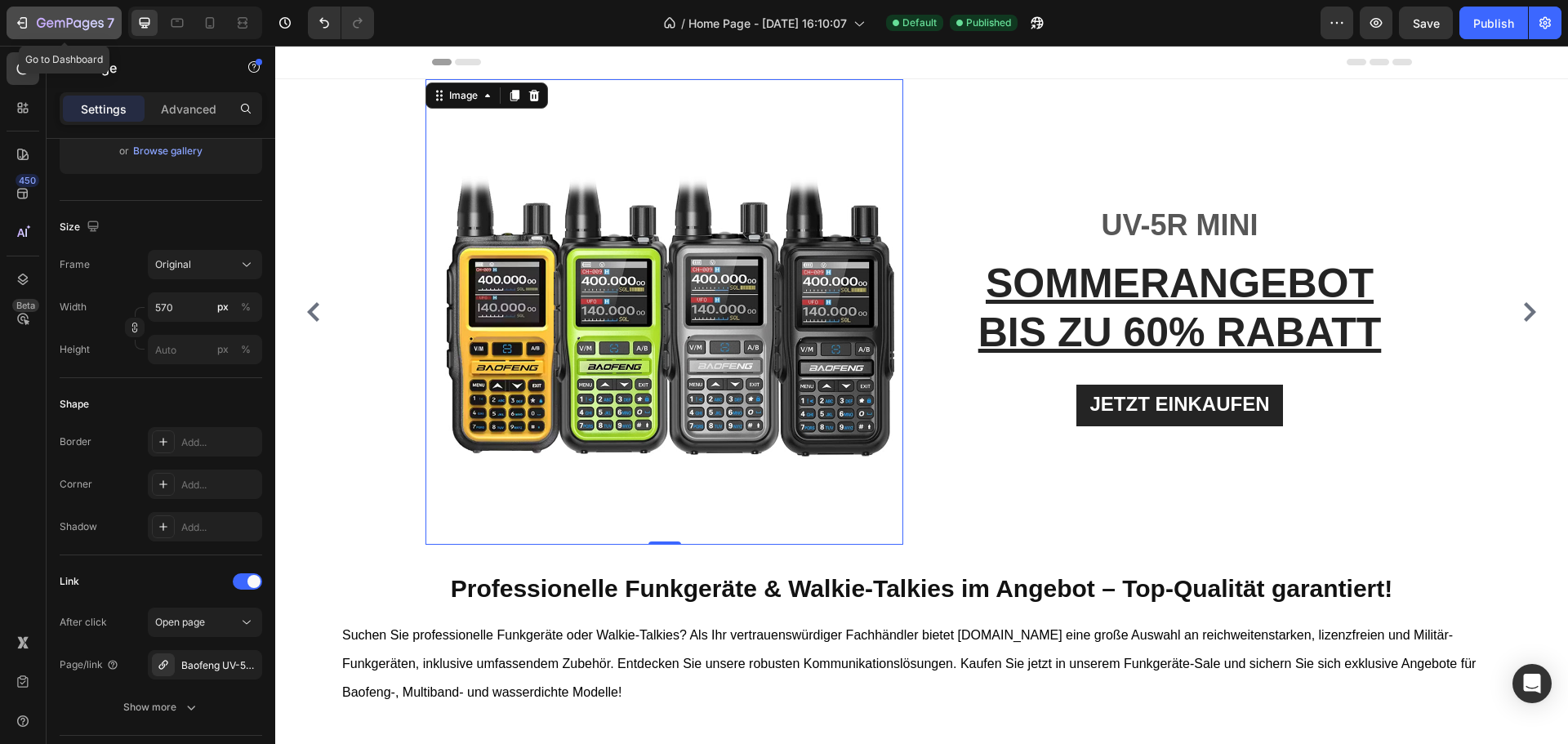
click at [30, 22] on div "7" at bounding box center [64, 23] width 101 height 20
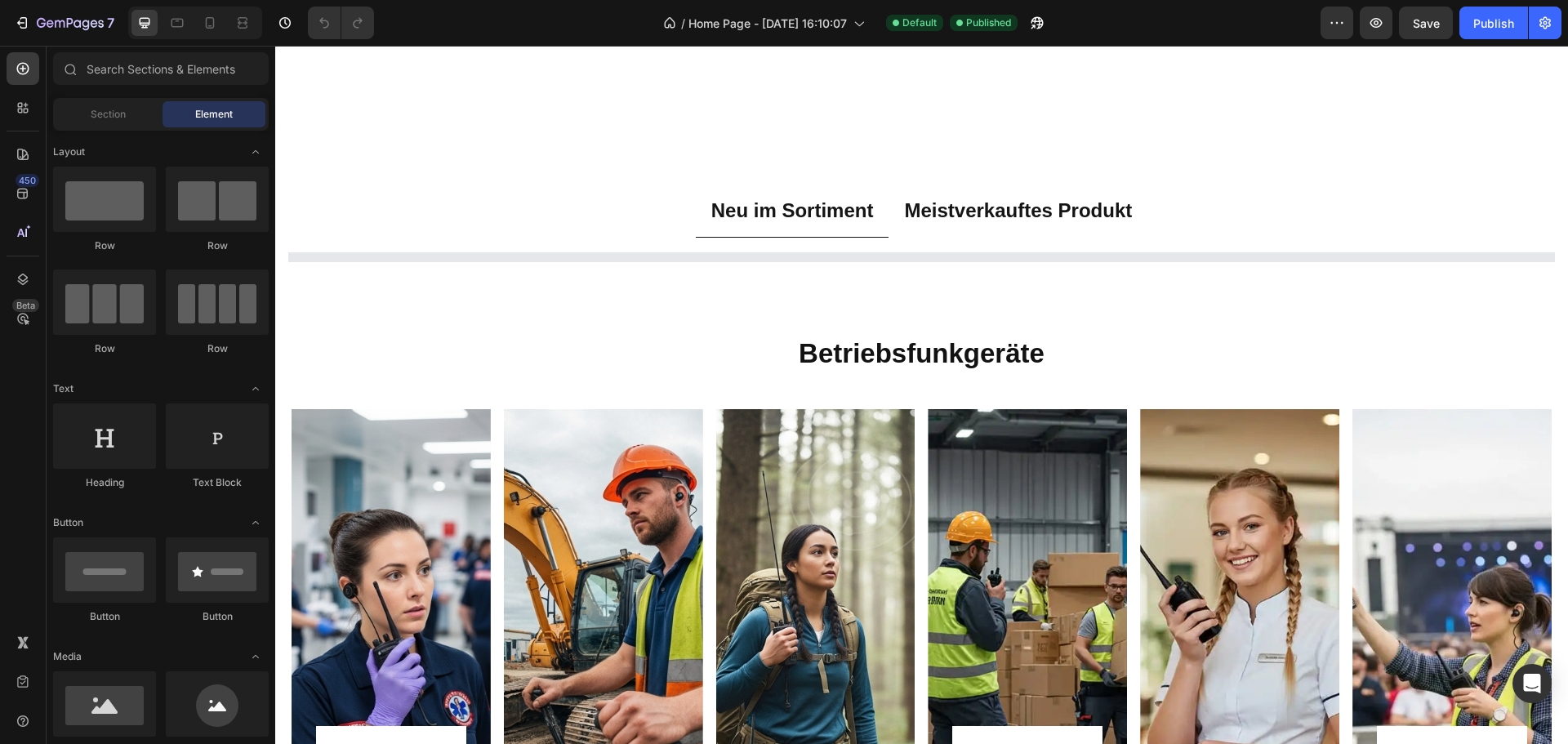
scroll to position [980, 0]
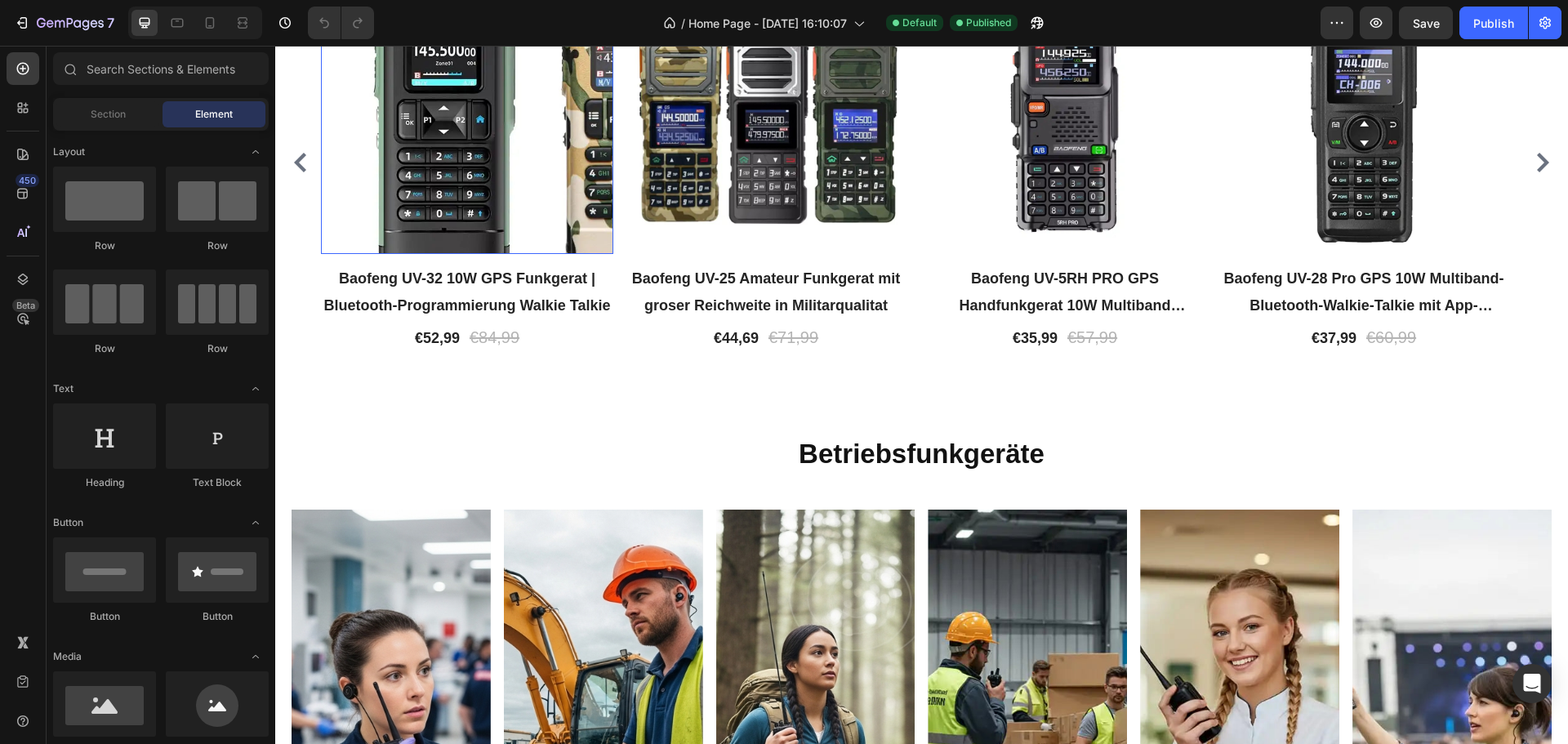
click at [332, 254] on img at bounding box center [468, 108] width 293 height 293
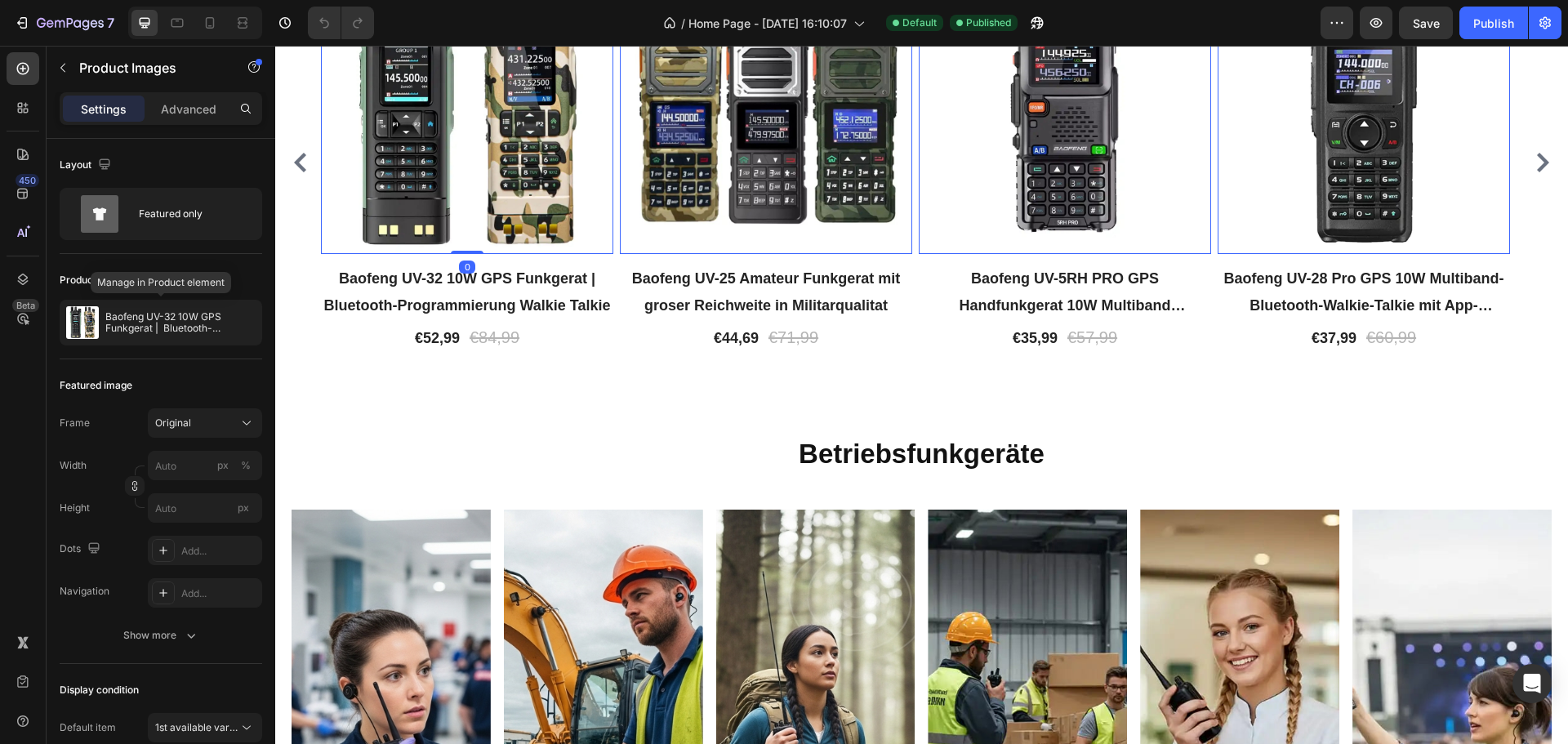
click at [186, 331] on p "Baofeng UV-32 10W GPS Funkgerat | Bluetooth-Programmierung Walkie Talkie" at bounding box center [180, 323] width 150 height 23
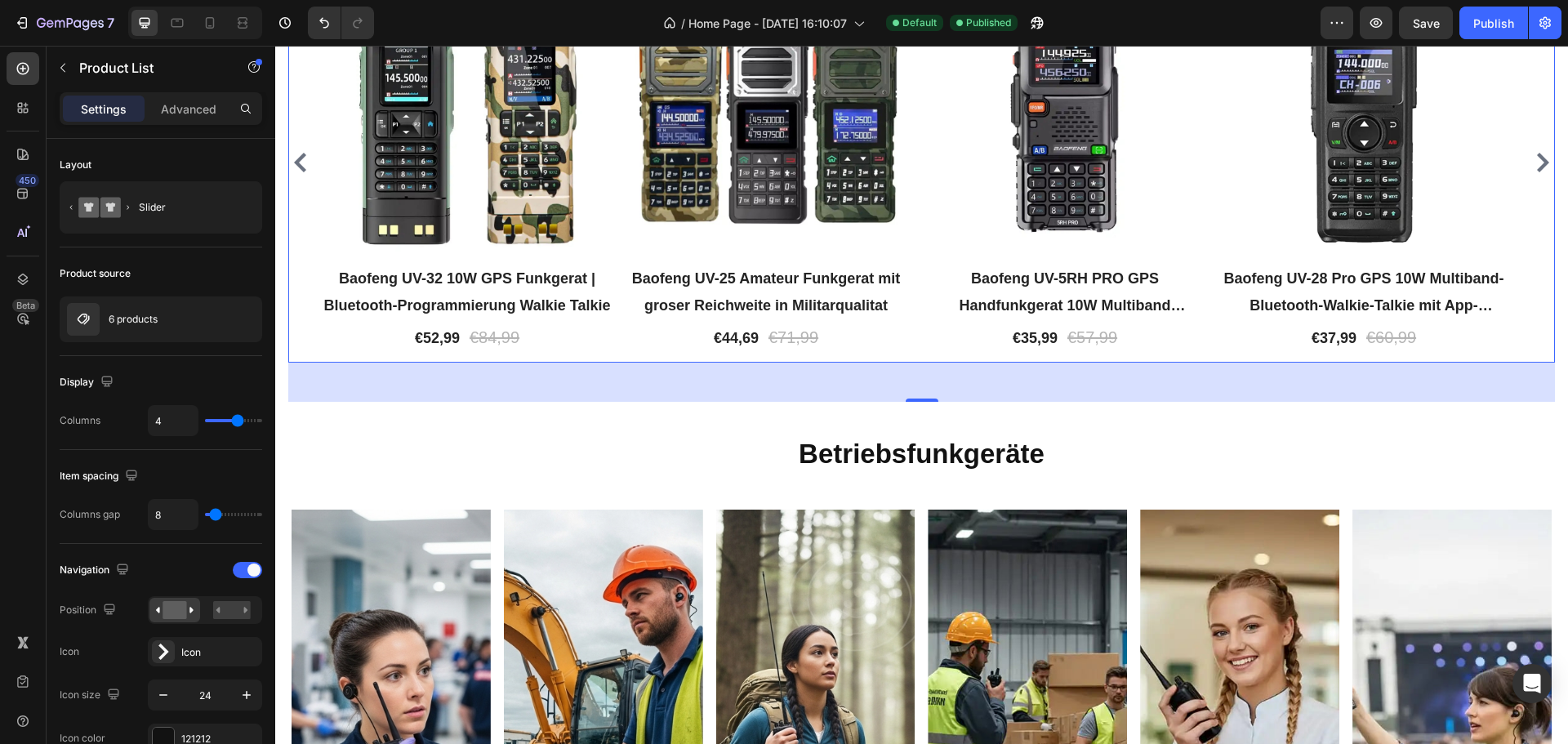
click at [300, 290] on div "38% off Product Tag Product Images Row Baofeng UV-32 10W GPS Funkgerat | Blueto…" at bounding box center [922, 161] width 1267 height 401
click at [196, 316] on div at bounding box center [225, 318] width 72 height 44
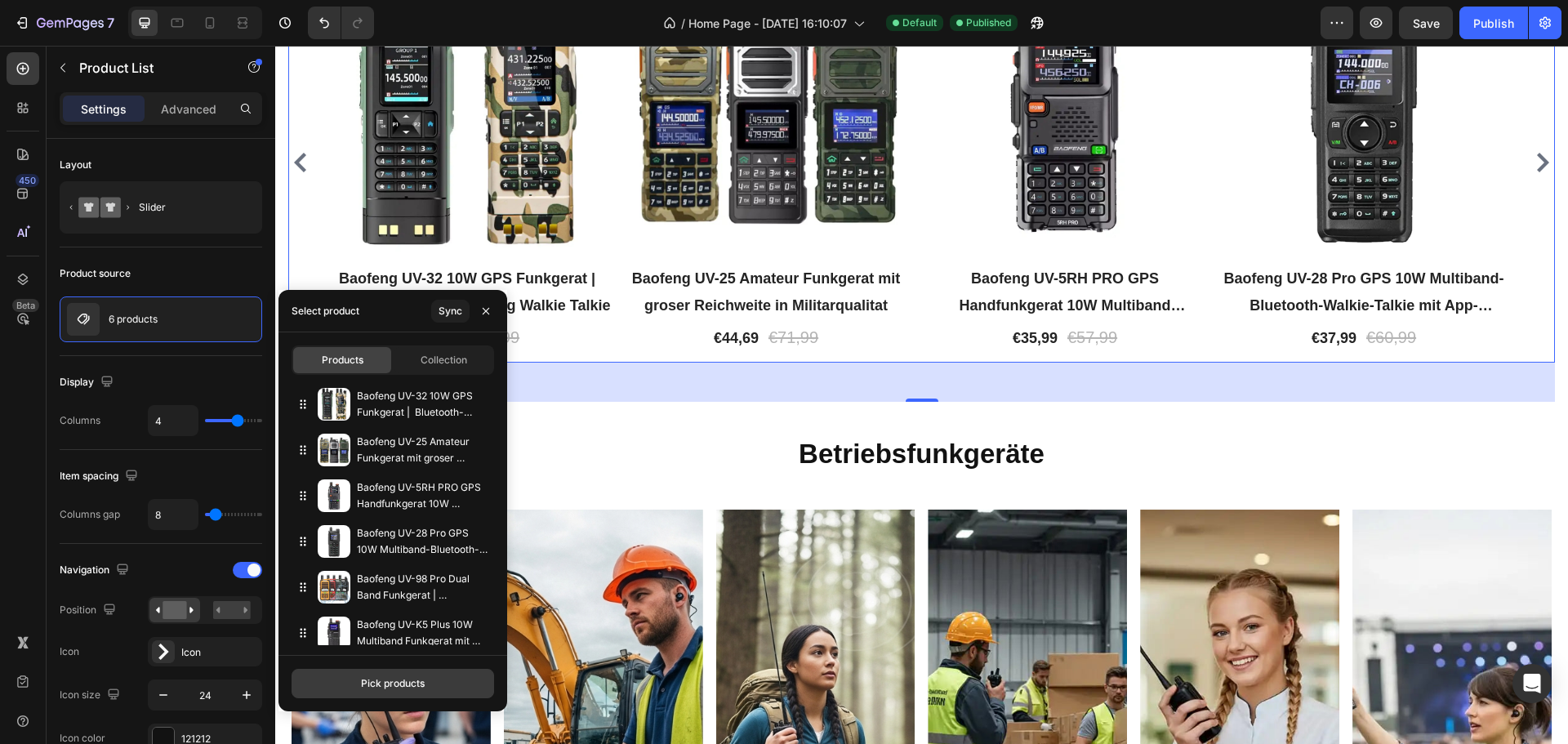
click at [400, 672] on button "Pick products" at bounding box center [393, 683] width 203 height 29
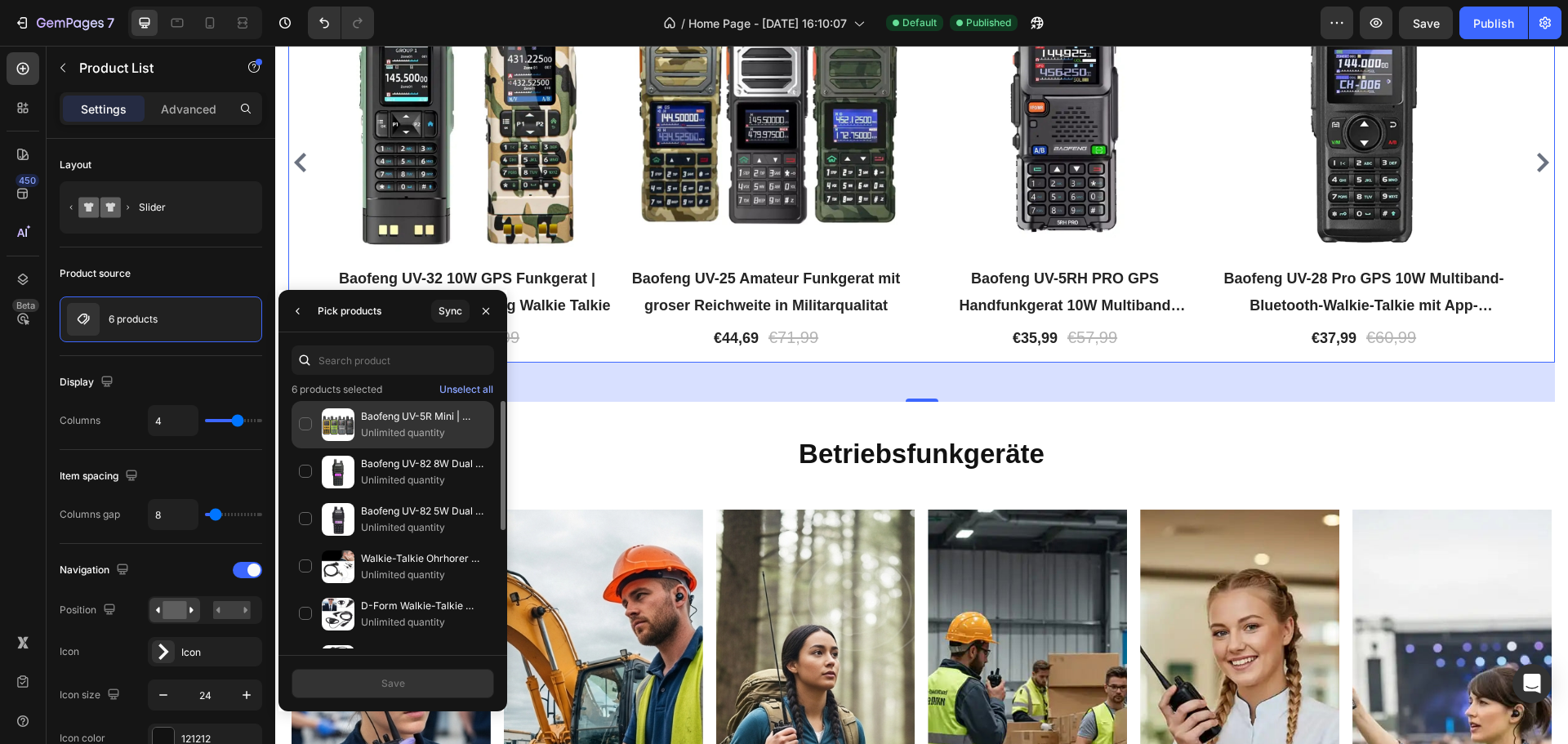
click at [303, 428] on div "Baofeng UV-5R Mini | Multiband-Handfunkgerät mit Bluetooth App-Programmierung U…" at bounding box center [393, 424] width 203 height 47
click at [401, 679] on div "Save" at bounding box center [393, 683] width 24 height 14
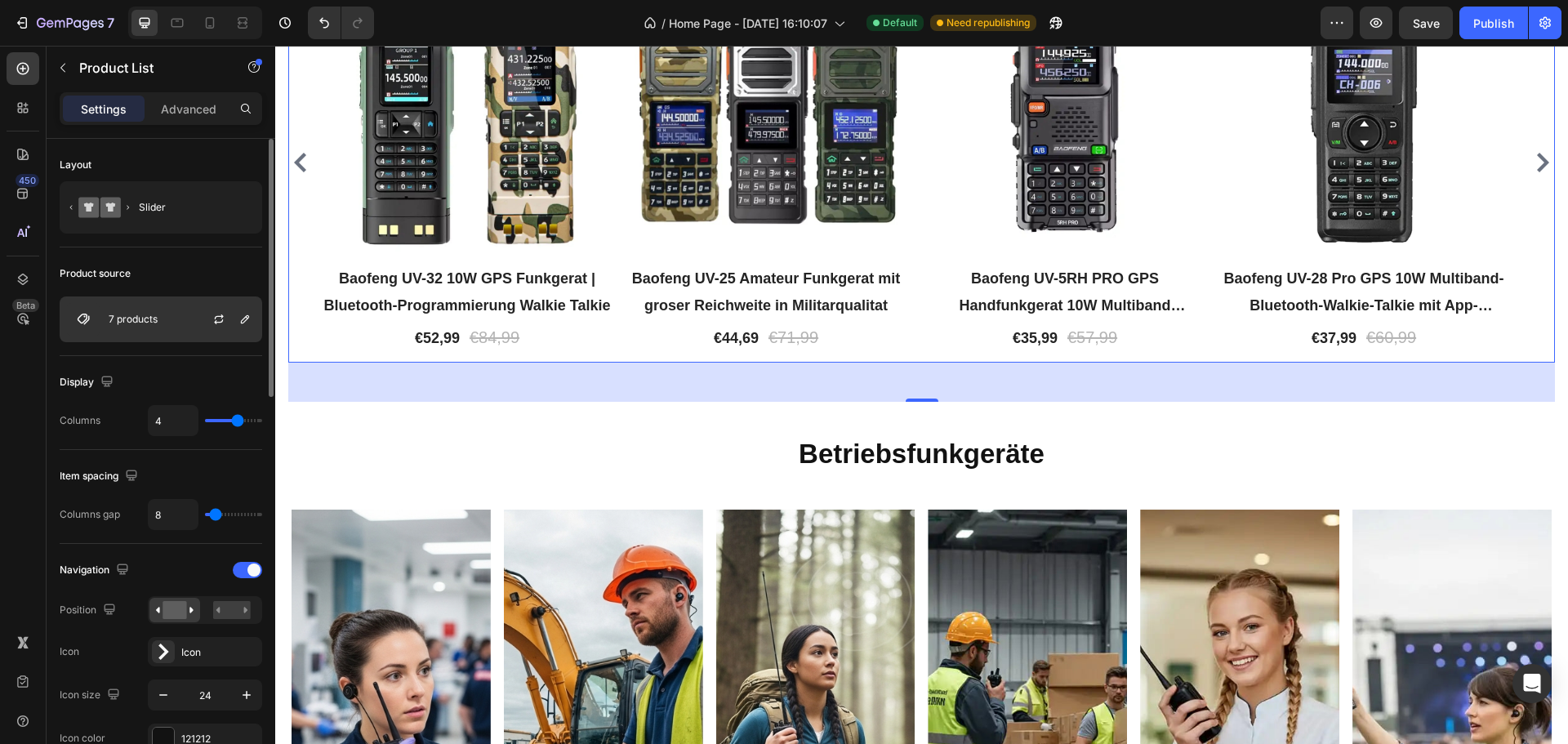
click at [188, 317] on div "7 products" at bounding box center [161, 318] width 203 height 45
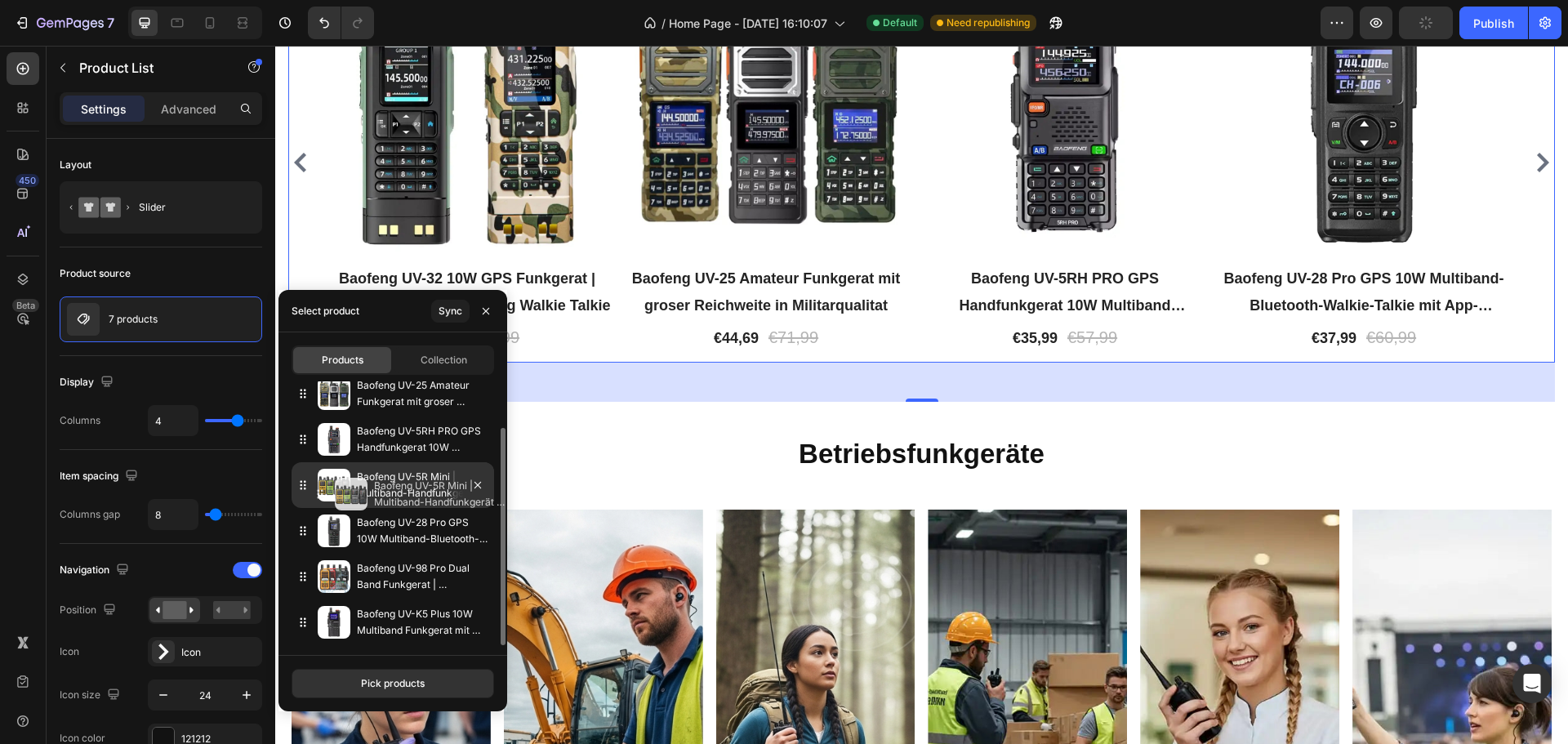
scroll to position [0, 0]
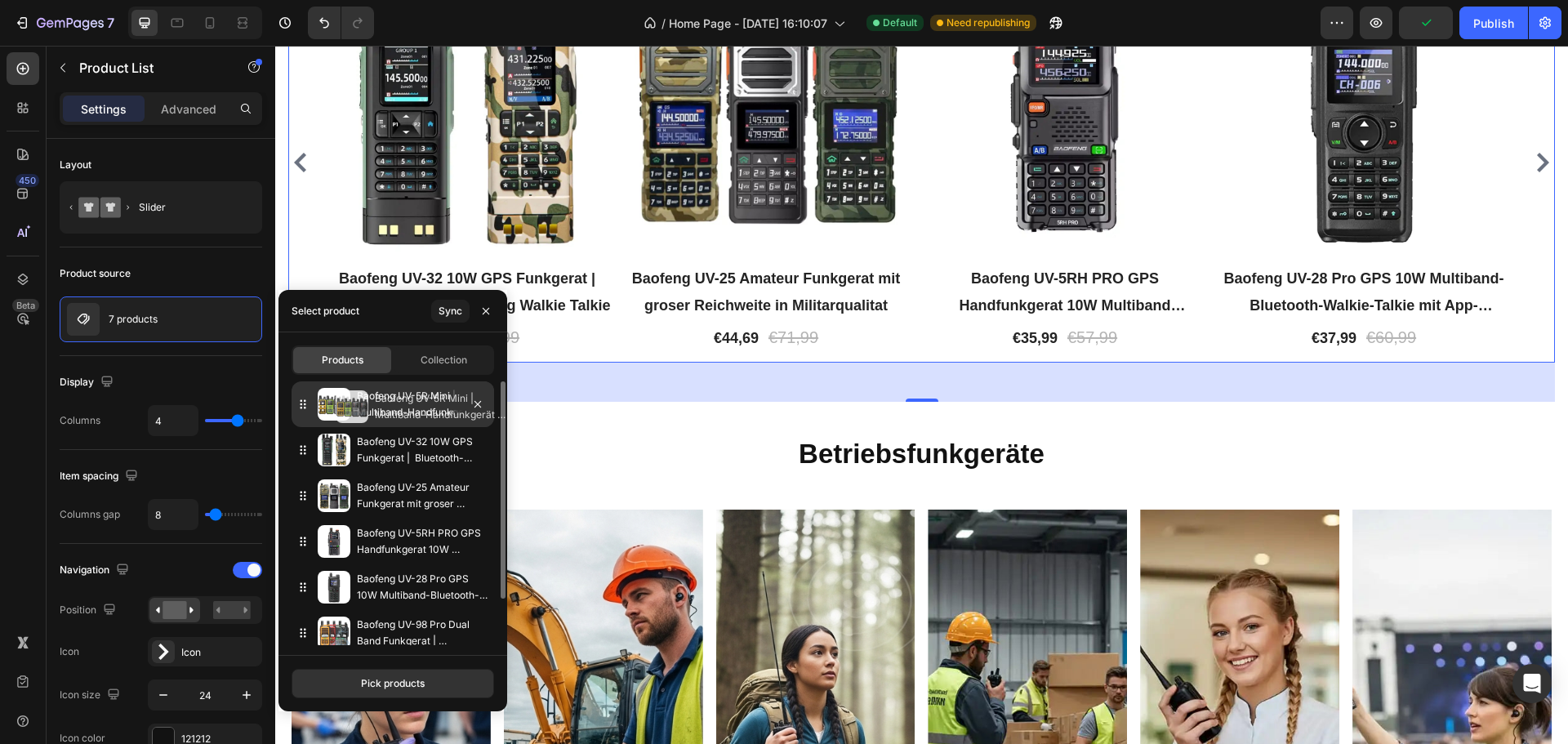
drag, startPoint x: 304, startPoint y: 622, endPoint x: 323, endPoint y: 407, distance: 215.8
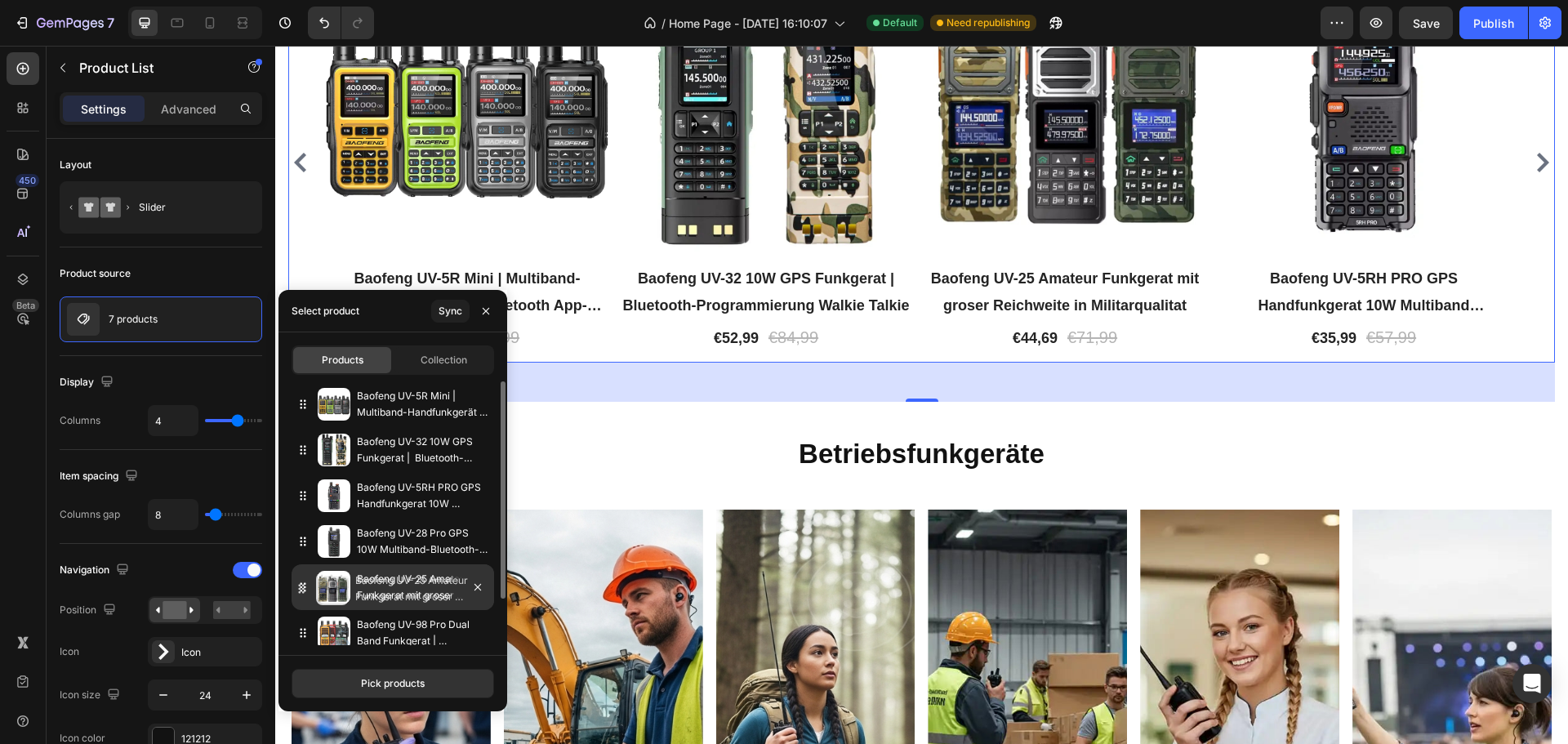
drag, startPoint x: 306, startPoint y: 492, endPoint x: 304, endPoint y: 584, distance: 92.0
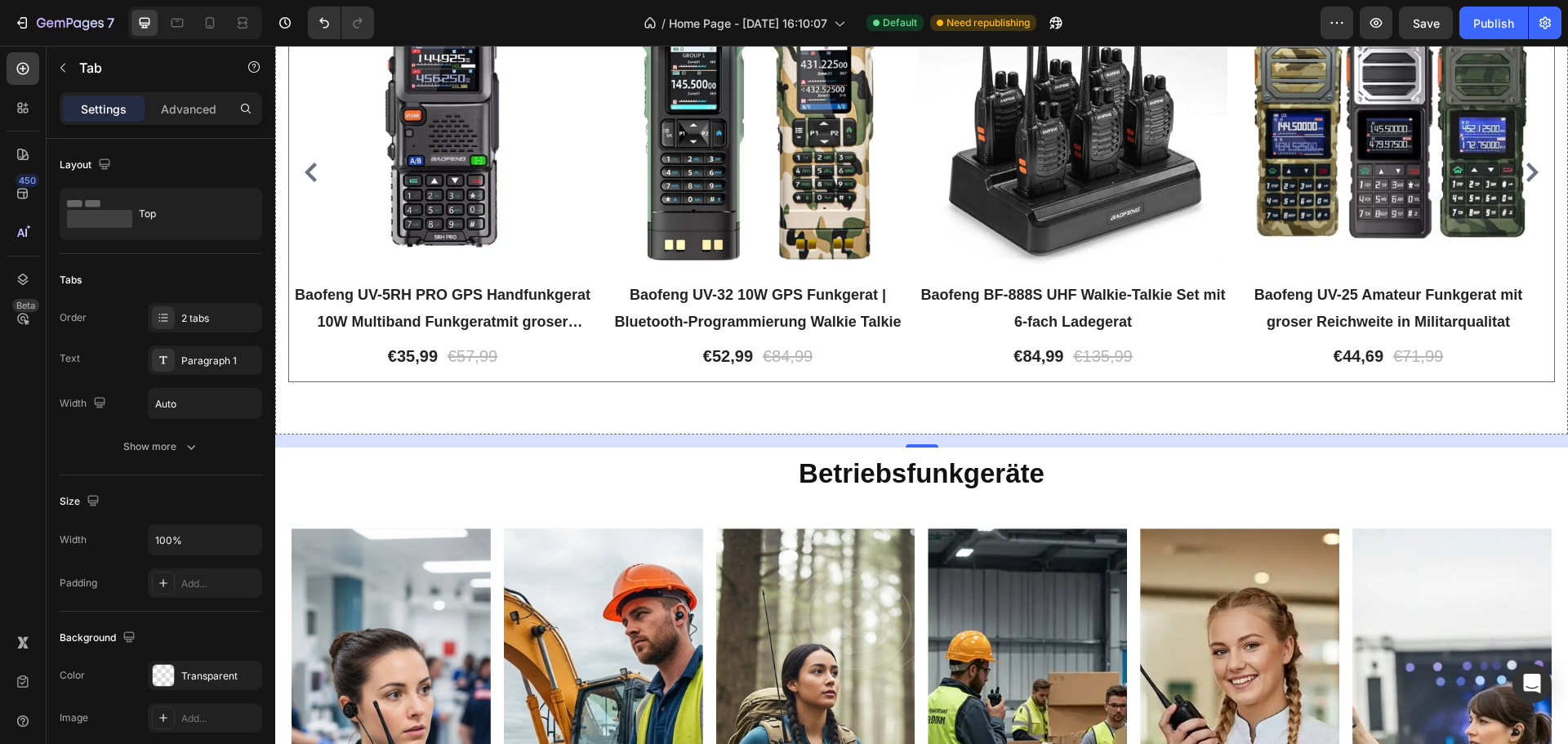
click at [599, 252] on div "38% off Product Tag Product Images Row Baofeng UV-5RH PRO GPS Handfunkgerat 10W…" at bounding box center [922, 171] width 1267 height 420
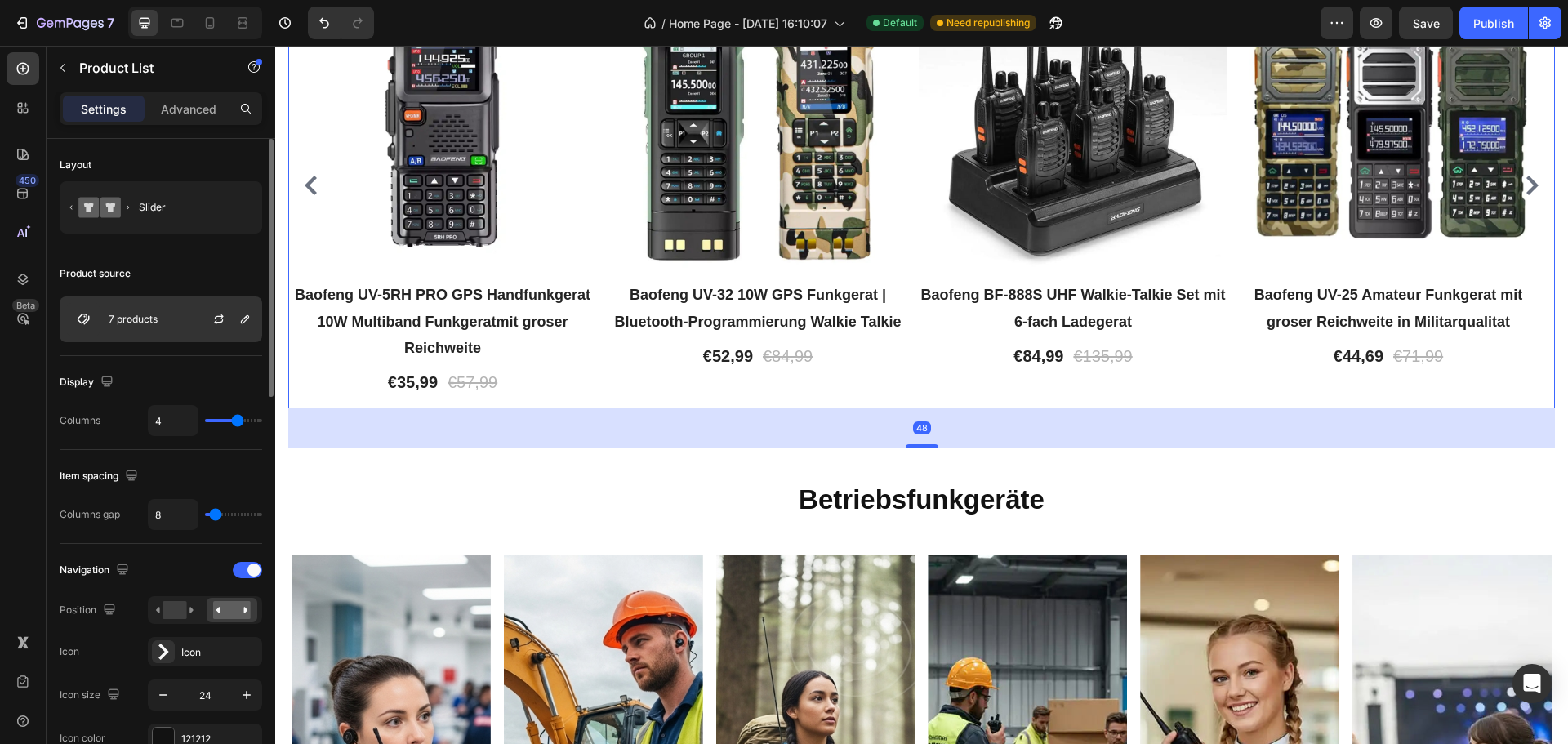
click at [173, 324] on div "7 products" at bounding box center [161, 318] width 203 height 45
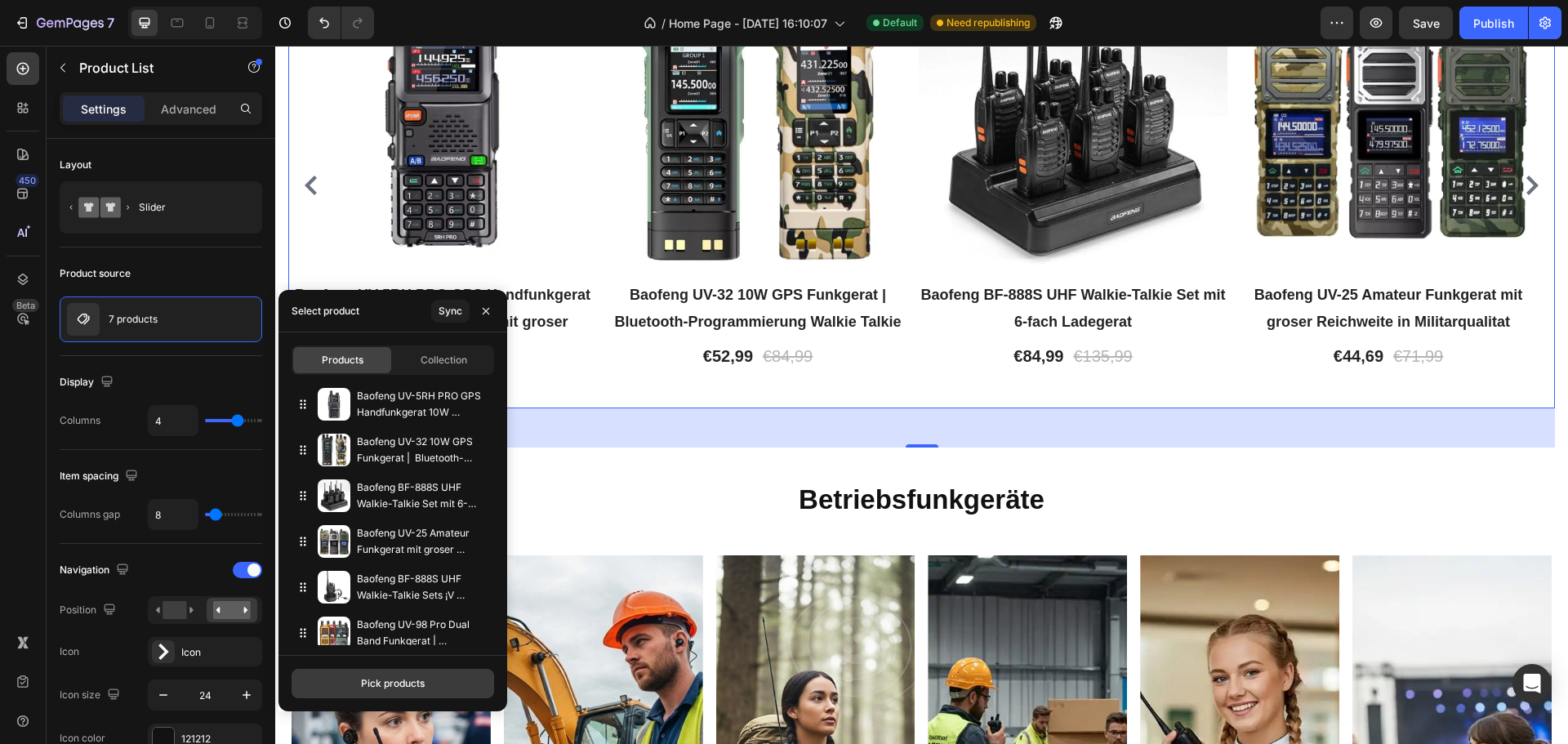
click at [394, 678] on div "Pick products" at bounding box center [393, 683] width 63 height 14
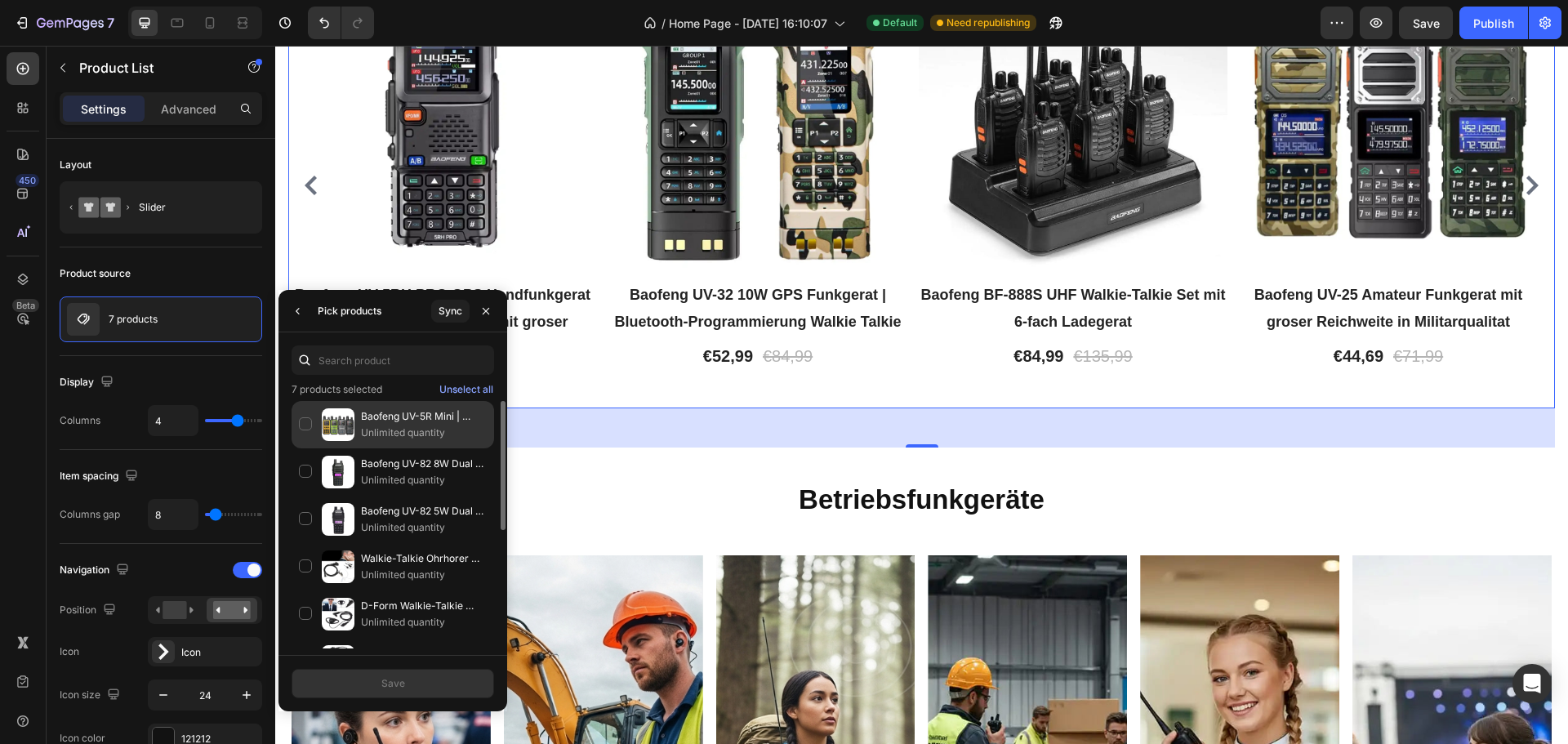
click at [306, 426] on div "Baofeng UV-5R Mini | Multiband-Handfunkgerät mit Bluetooth App-Programmierung U…" at bounding box center [393, 424] width 203 height 47
click at [398, 681] on div "Save" at bounding box center [393, 683] width 24 height 14
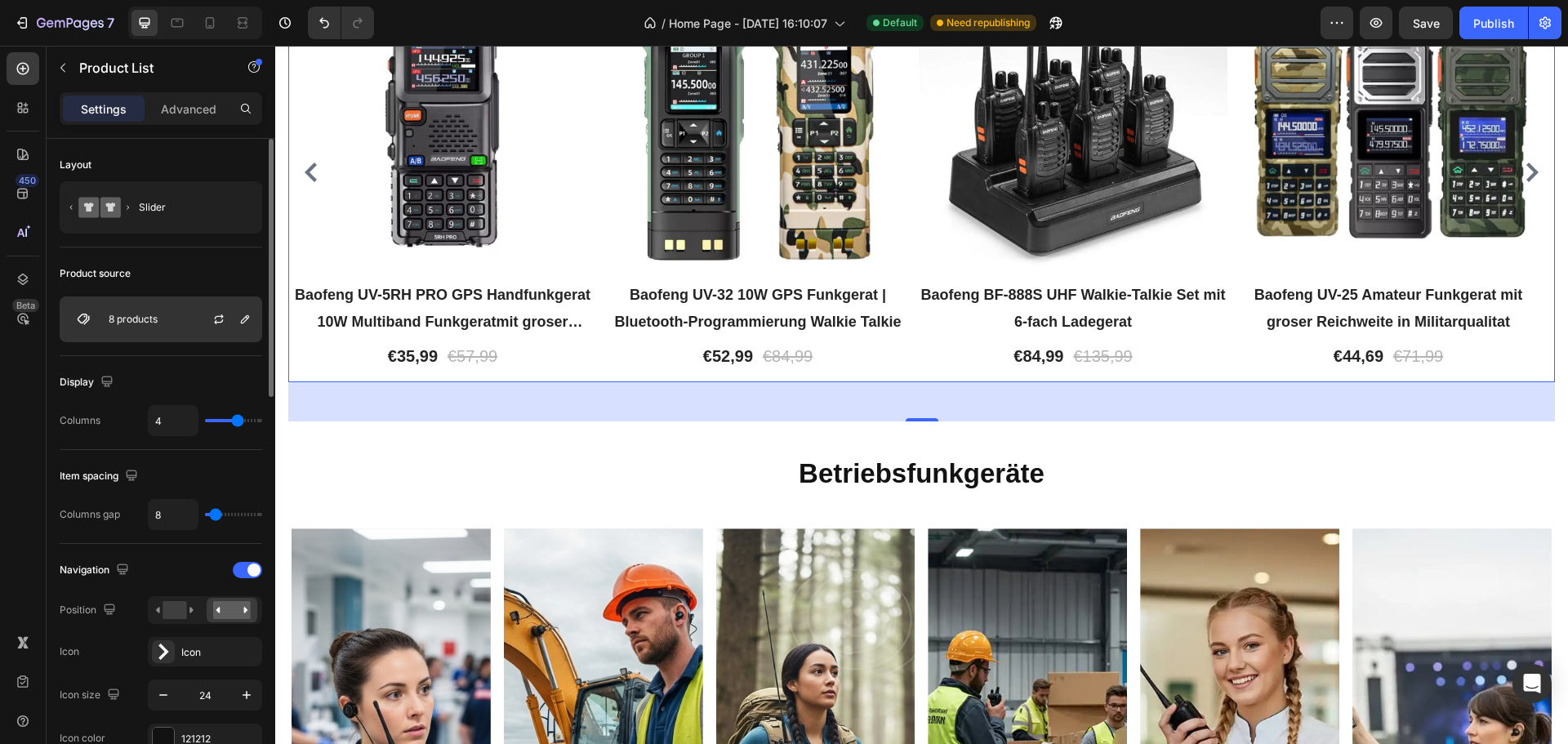
click at [187, 326] on div "8 products" at bounding box center [161, 318] width 203 height 45
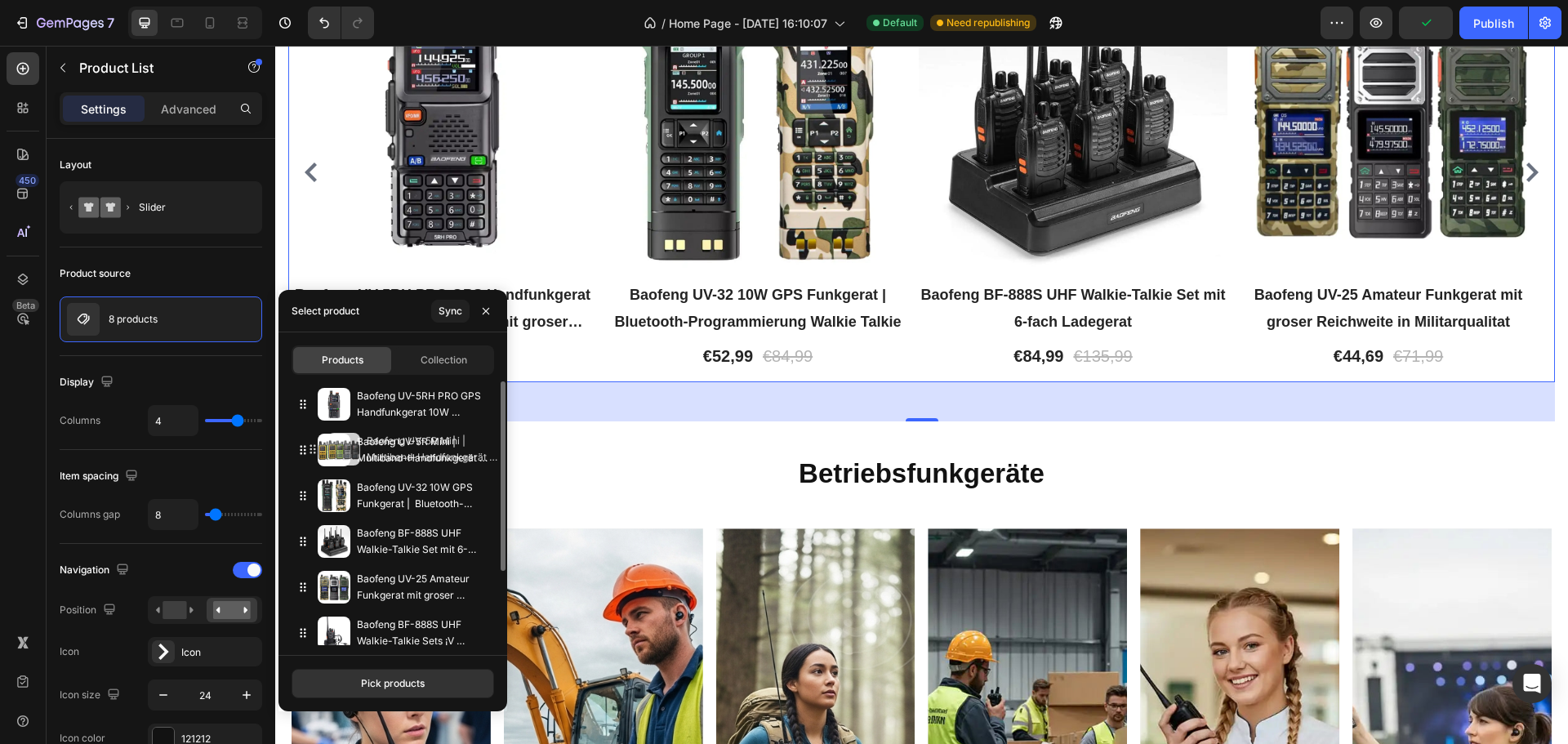
drag, startPoint x: 305, startPoint y: 621, endPoint x: 315, endPoint y: 448, distance: 173.3
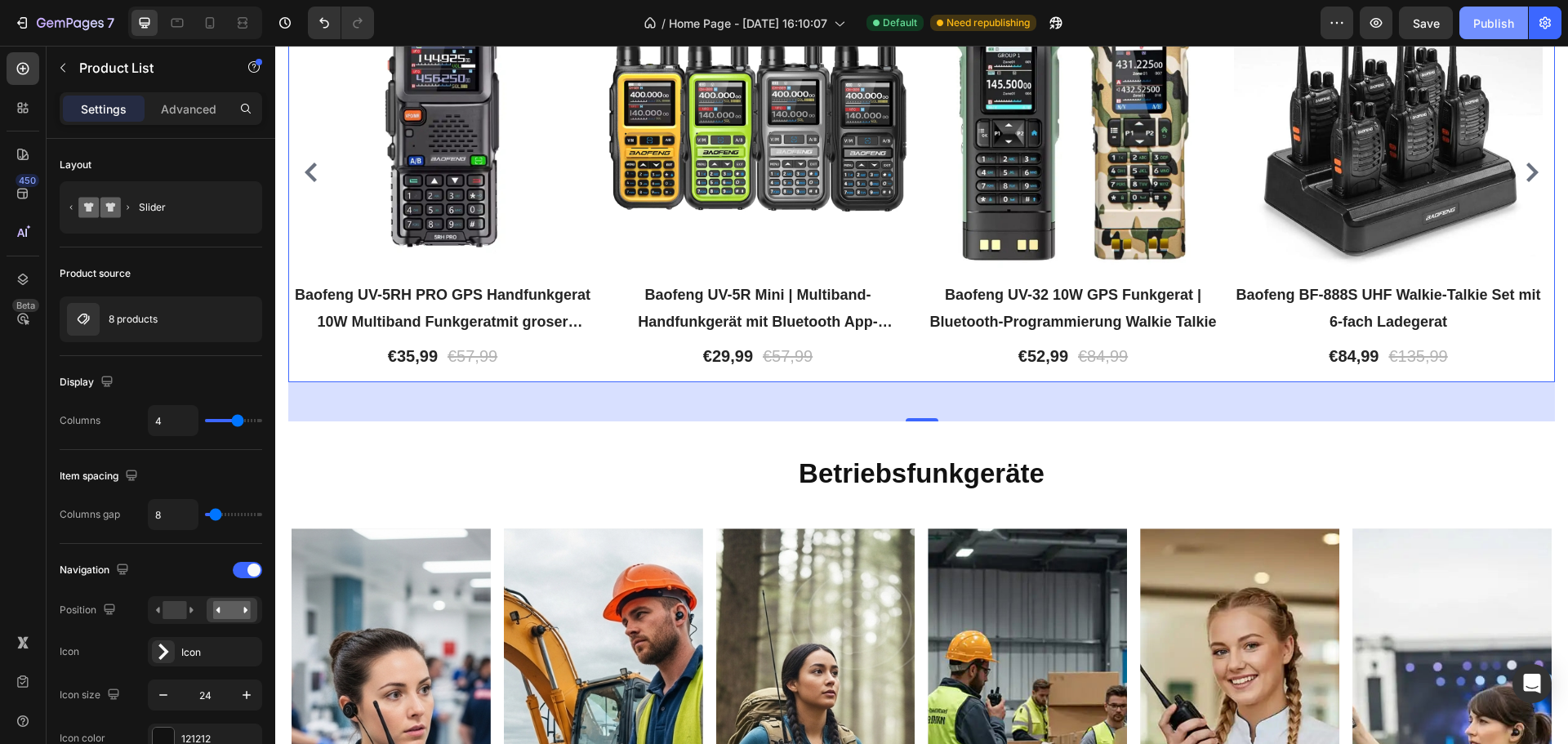
click at [1492, 29] on div "Publish" at bounding box center [1494, 22] width 41 height 17
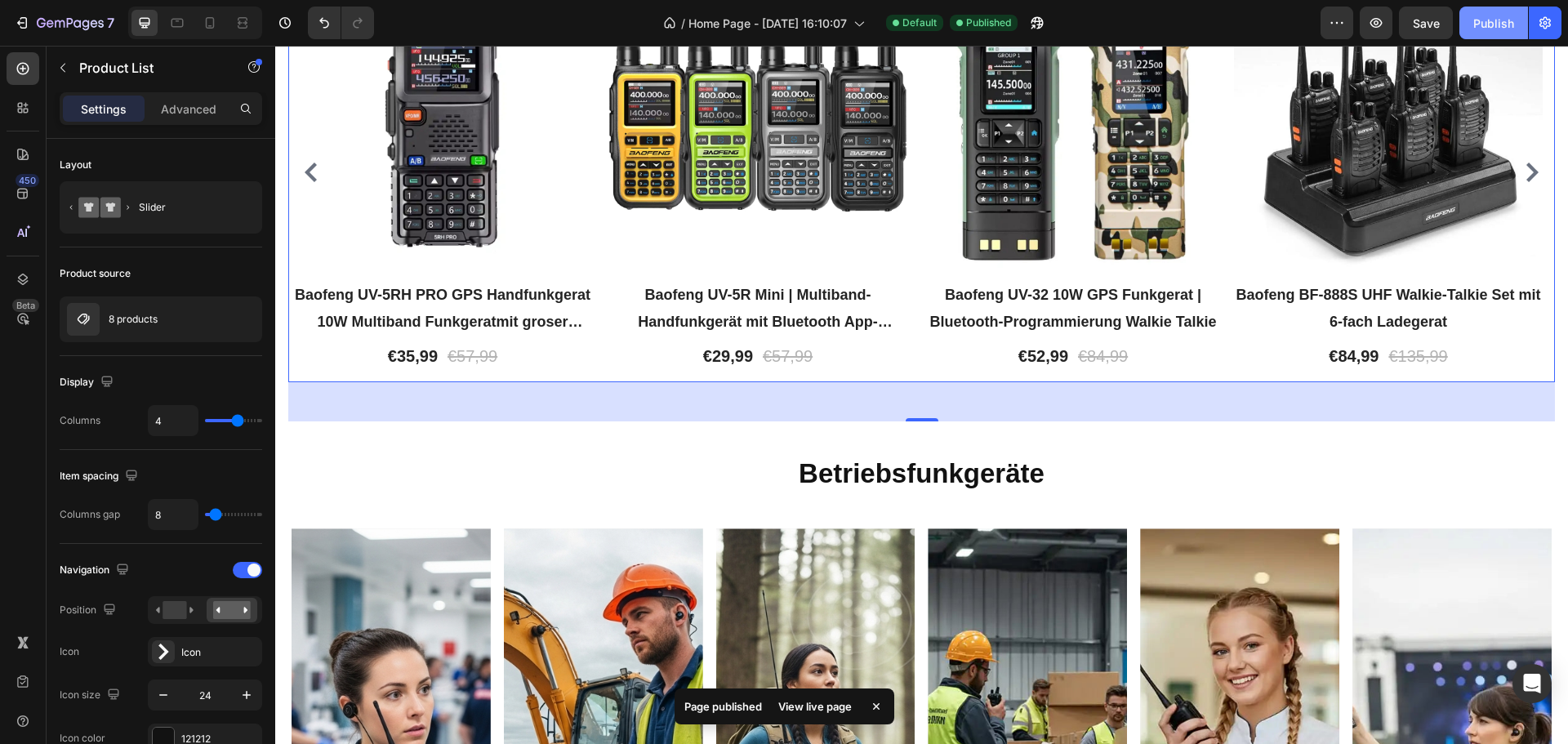
click at [1492, 29] on div "Publish" at bounding box center [1494, 22] width 41 height 17
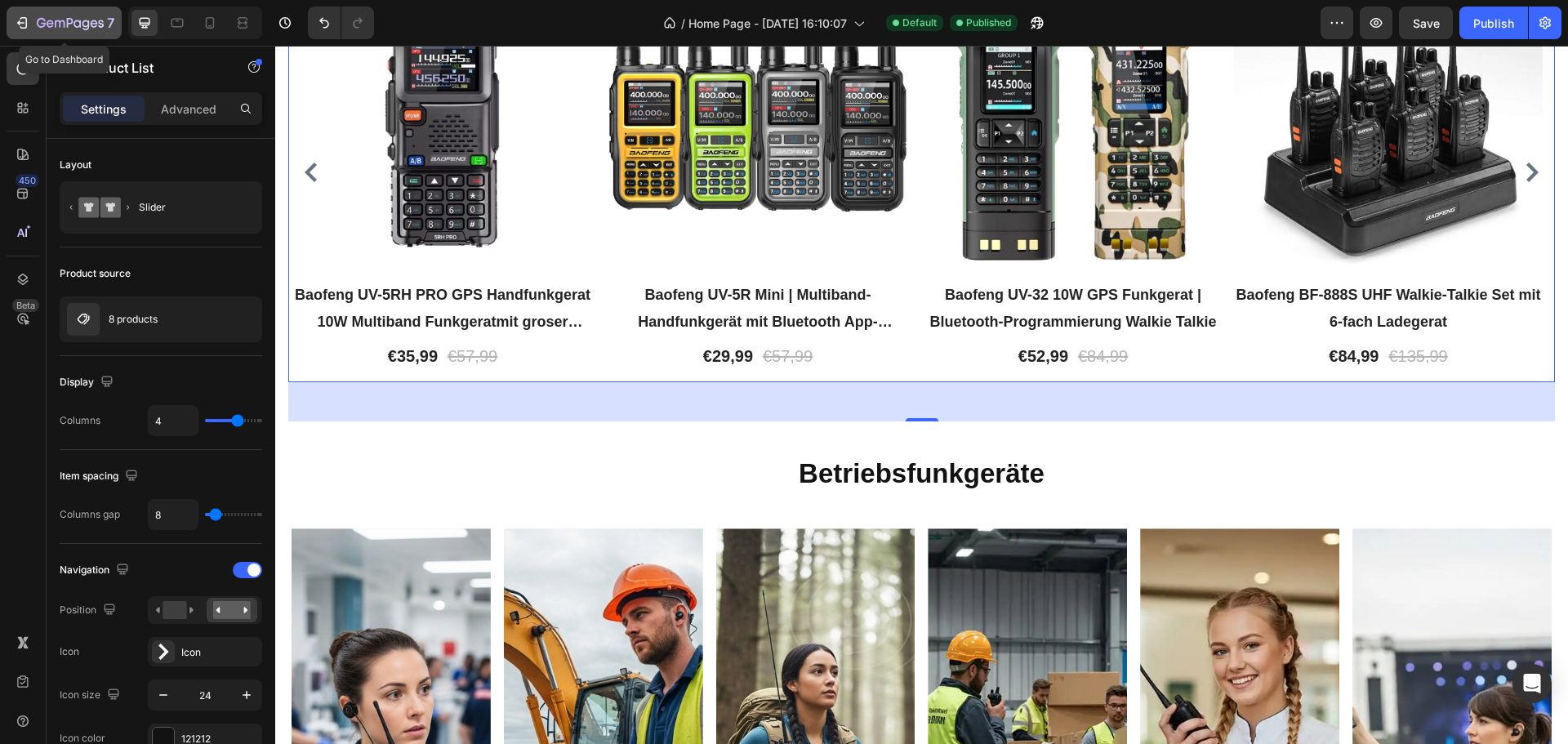
click at [24, 22] on icon "button" at bounding box center [22, 22] width 16 height 16
